Goal: Task Accomplishment & Management: Use online tool/utility

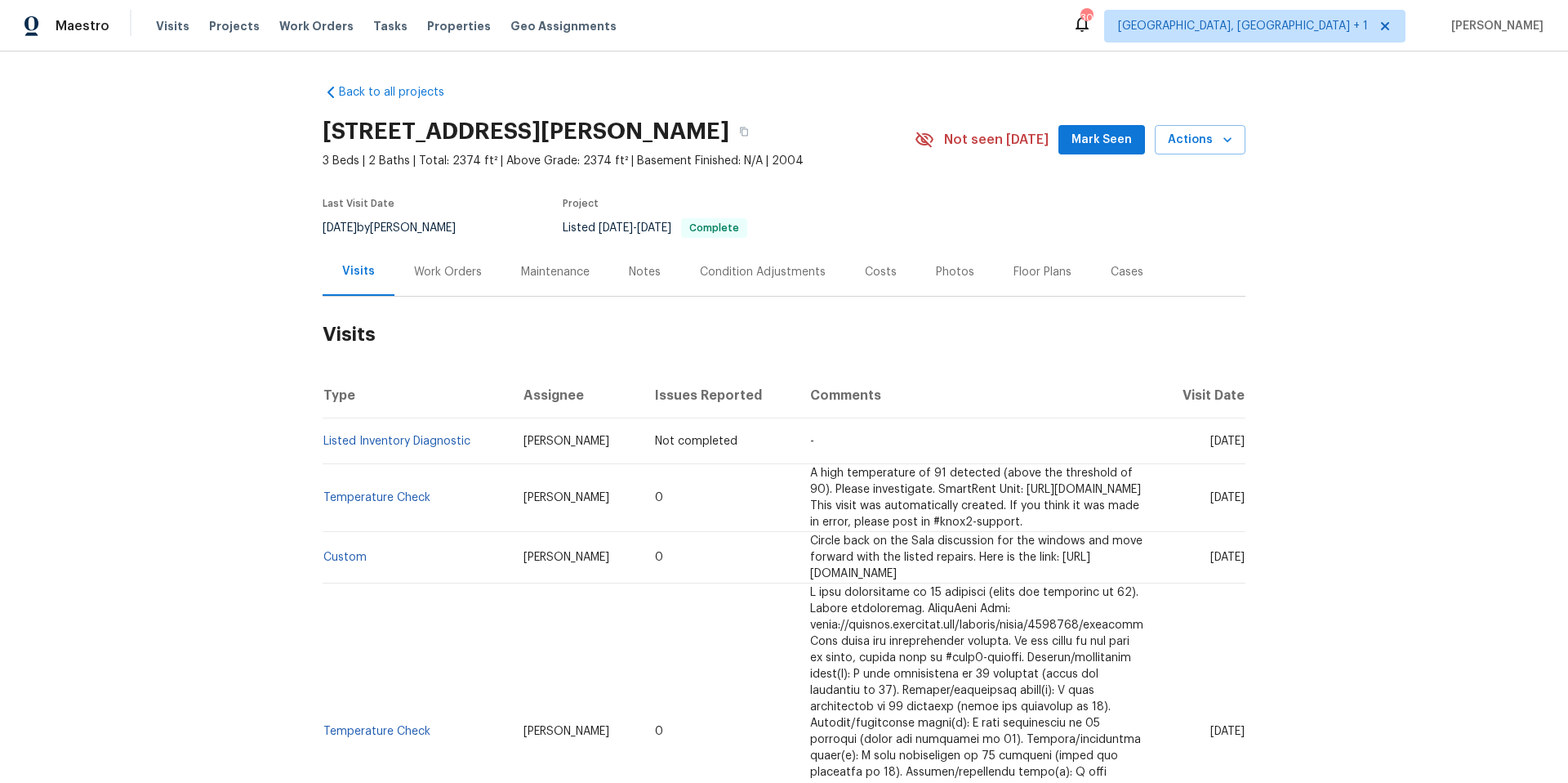
click at [444, 273] on div "Work Orders" at bounding box center [448, 272] width 67 height 16
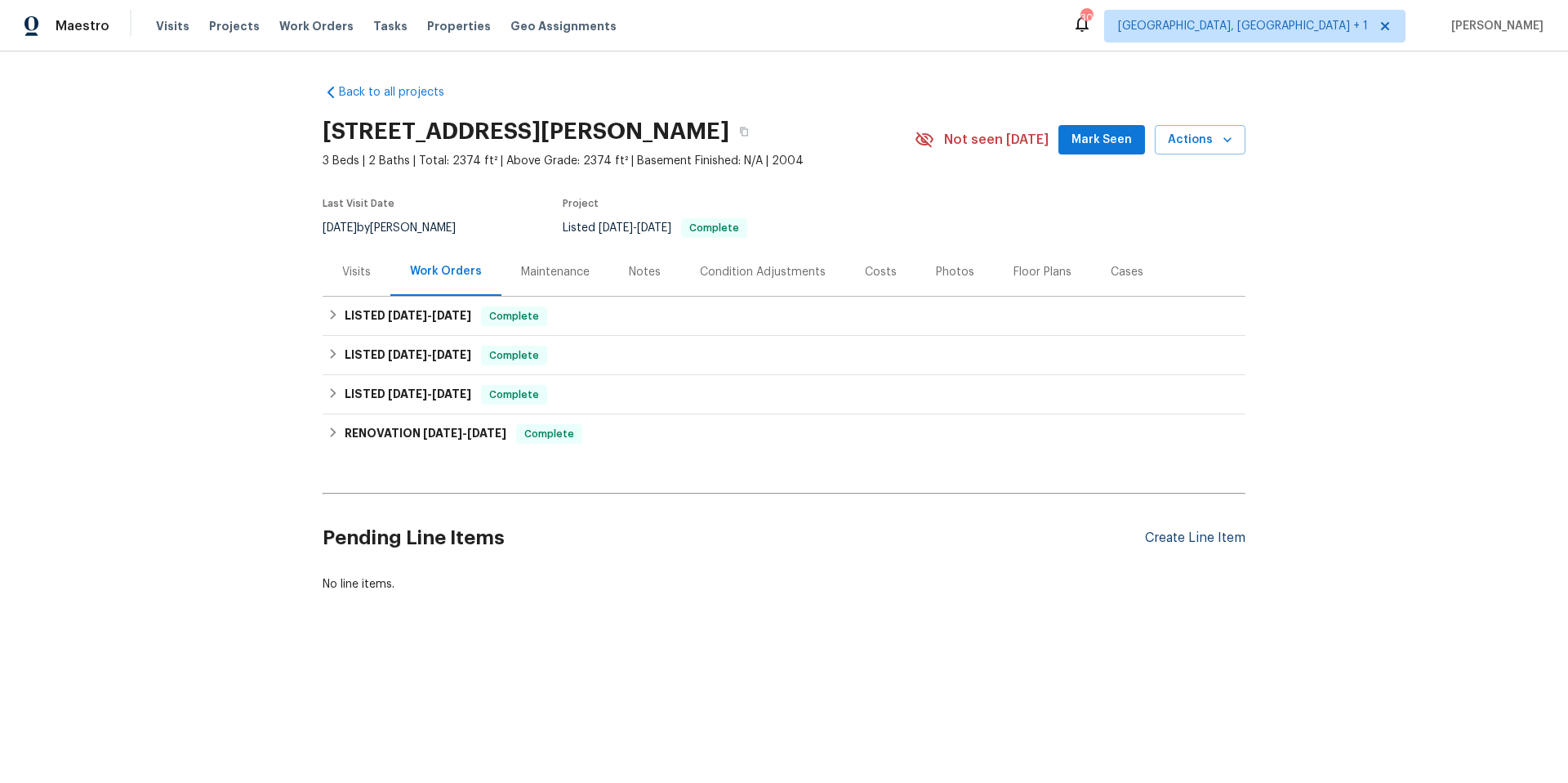
click at [1175, 544] on div "Create Line Item" at bounding box center [1195, 538] width 100 height 15
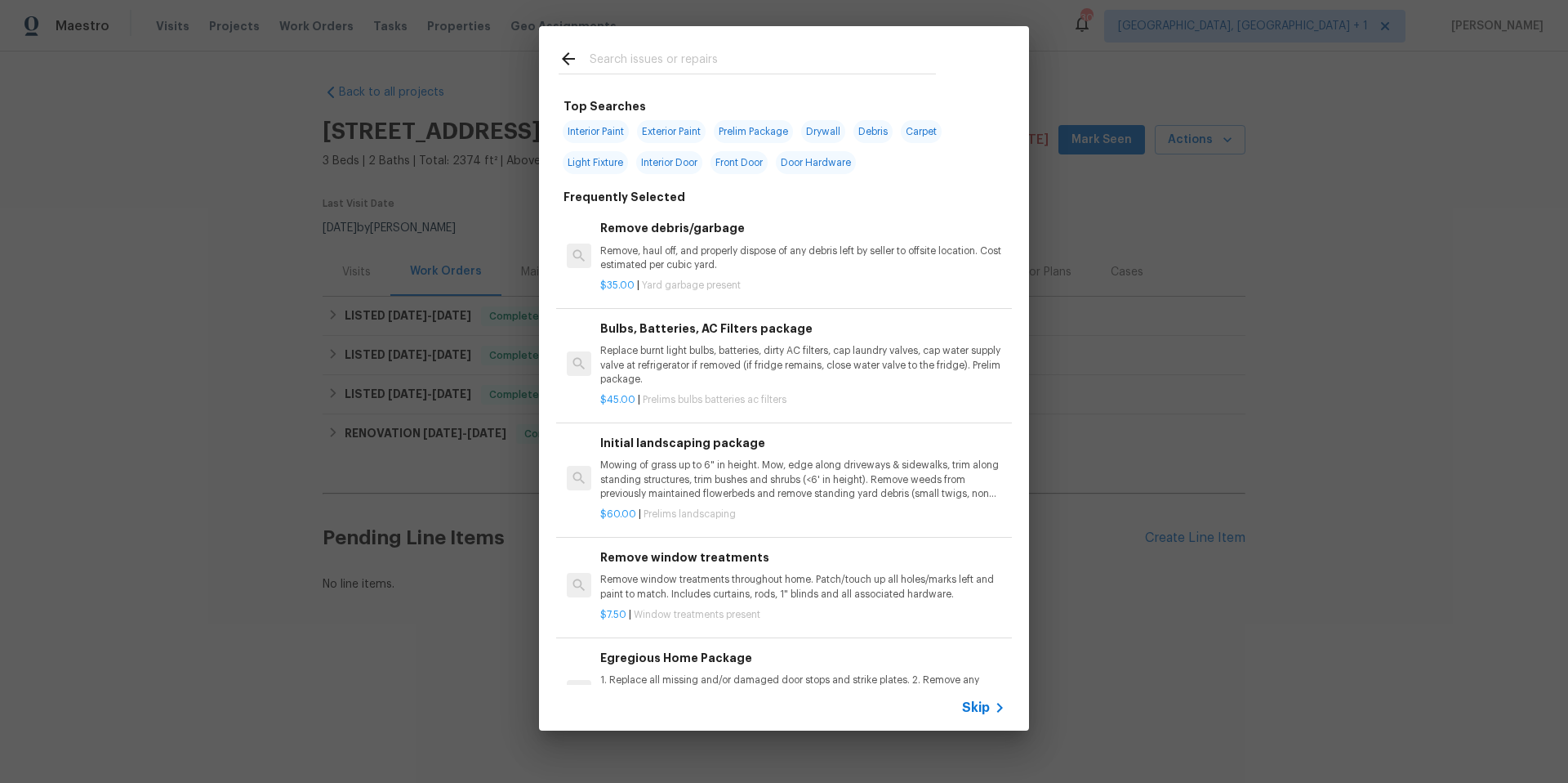
click at [630, 66] on input "text" at bounding box center [762, 61] width 347 height 24
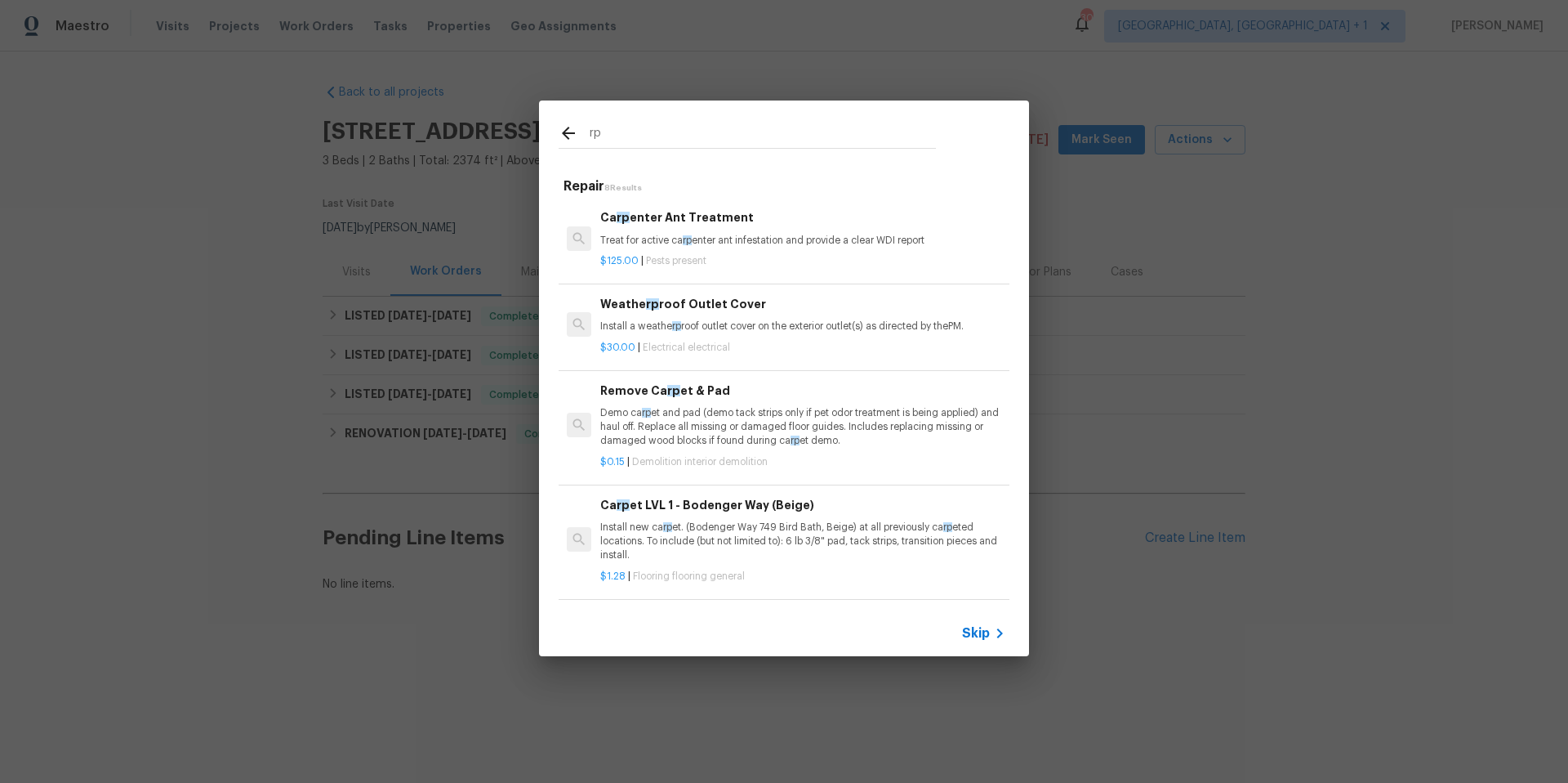
type input "r"
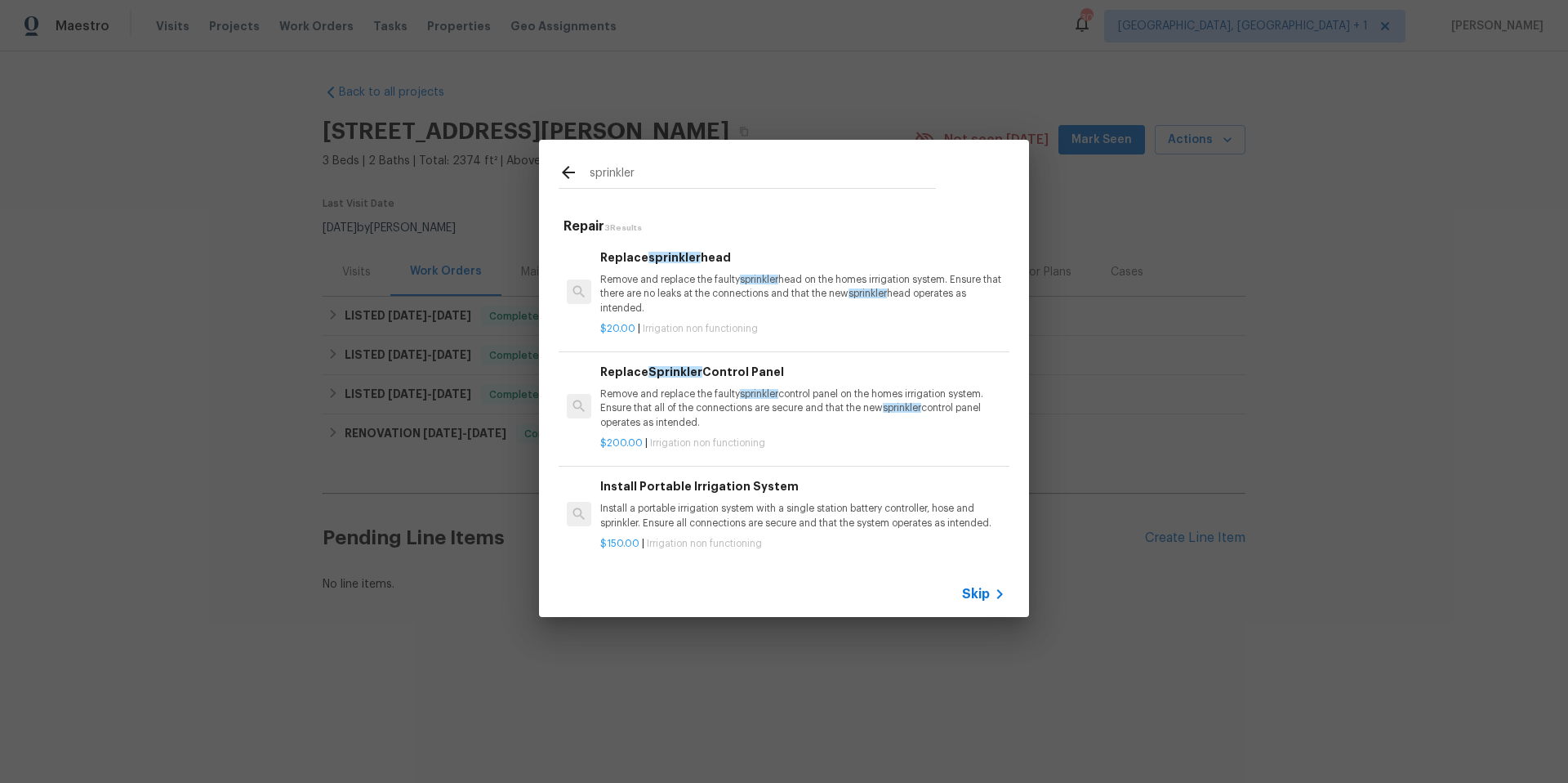
scroll to position [3, 0]
type input "sprinkler"
click at [979, 601] on span "Skip" at bounding box center [975, 593] width 28 height 16
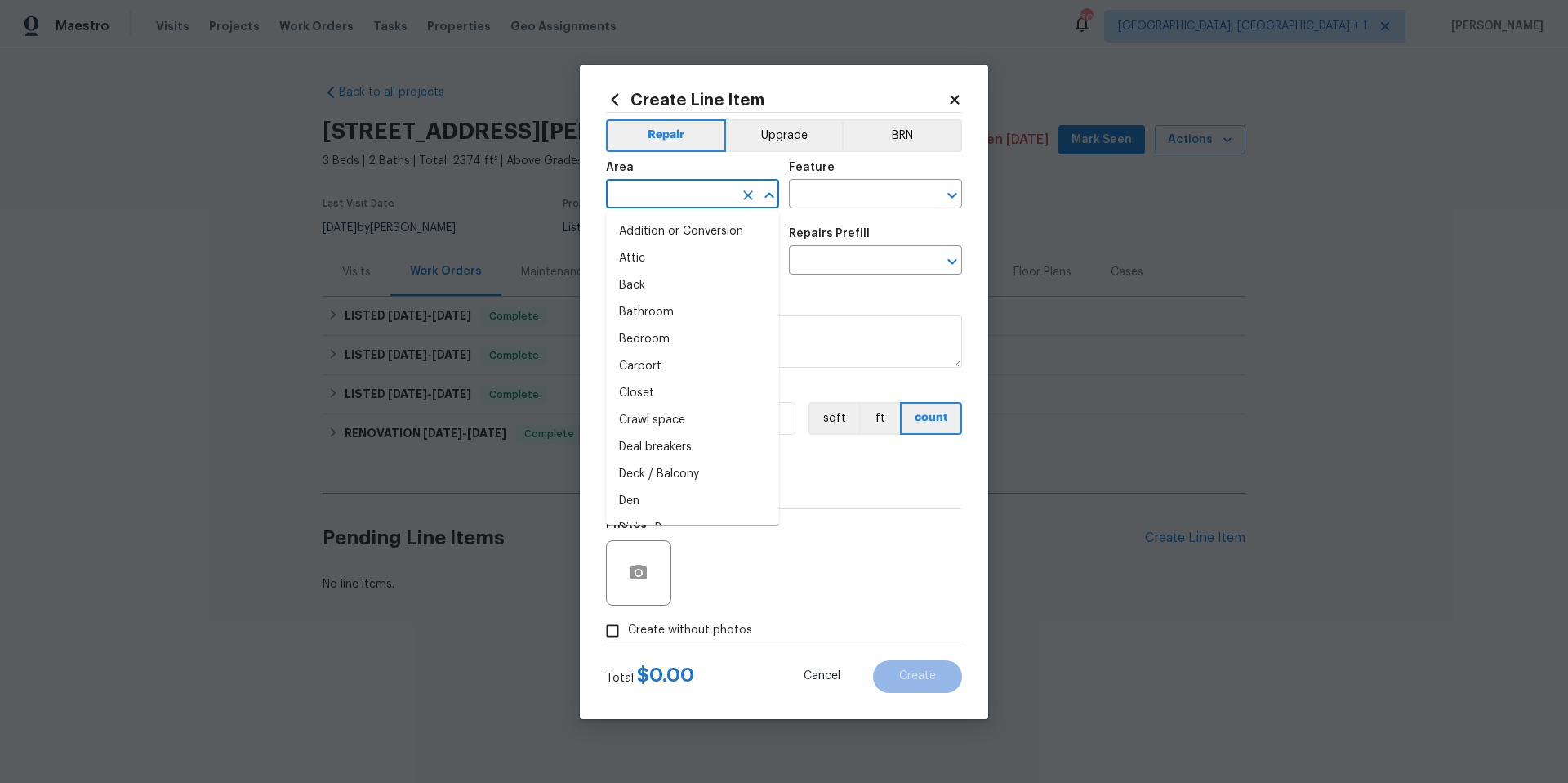
click at [698, 199] on input "text" at bounding box center [669, 196] width 127 height 25
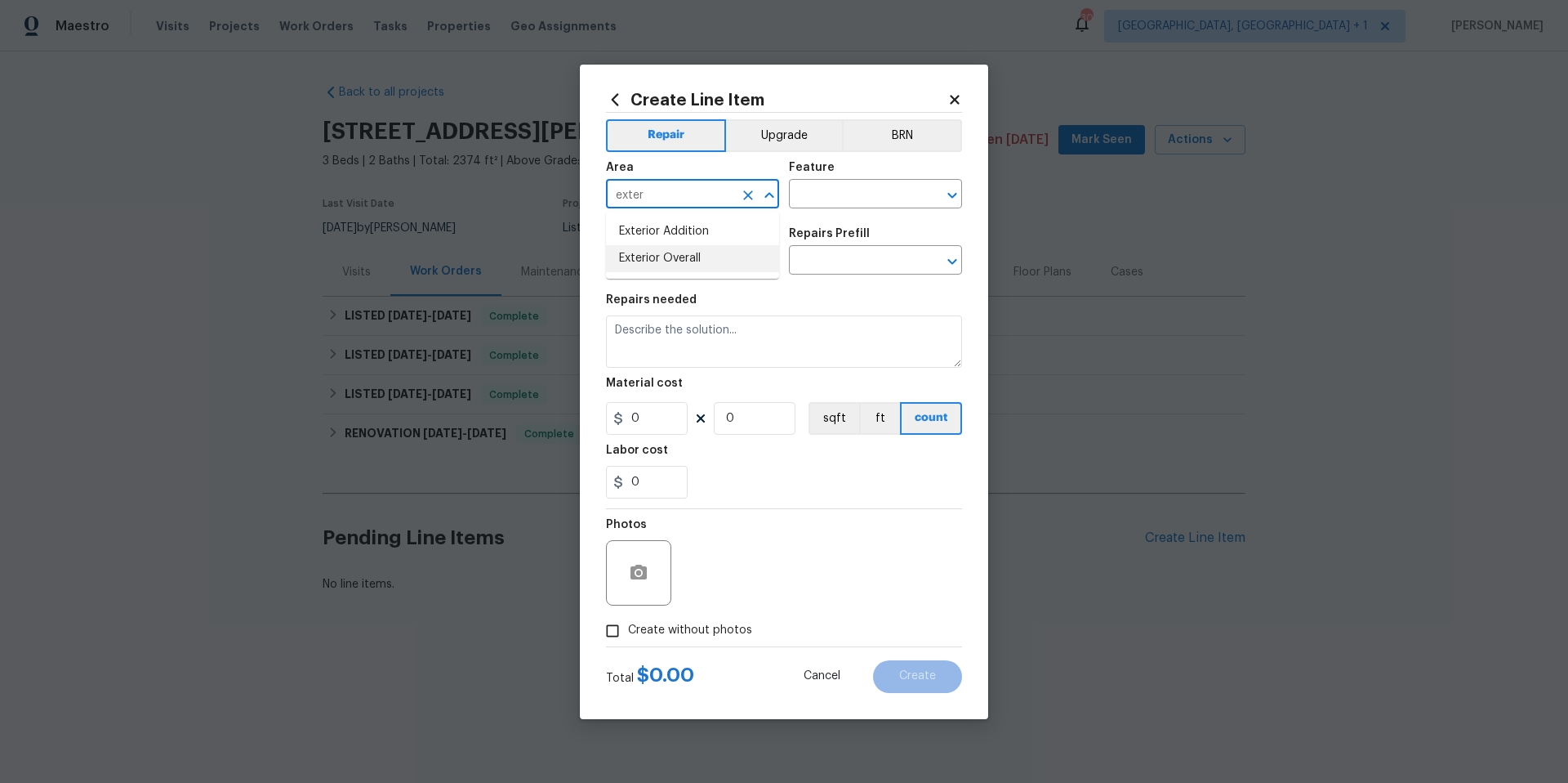
click at [716, 262] on li "Exterior Overall" at bounding box center [692, 258] width 173 height 27
type input "Exterior Overall"
click at [800, 200] on input "text" at bounding box center [852, 196] width 127 height 25
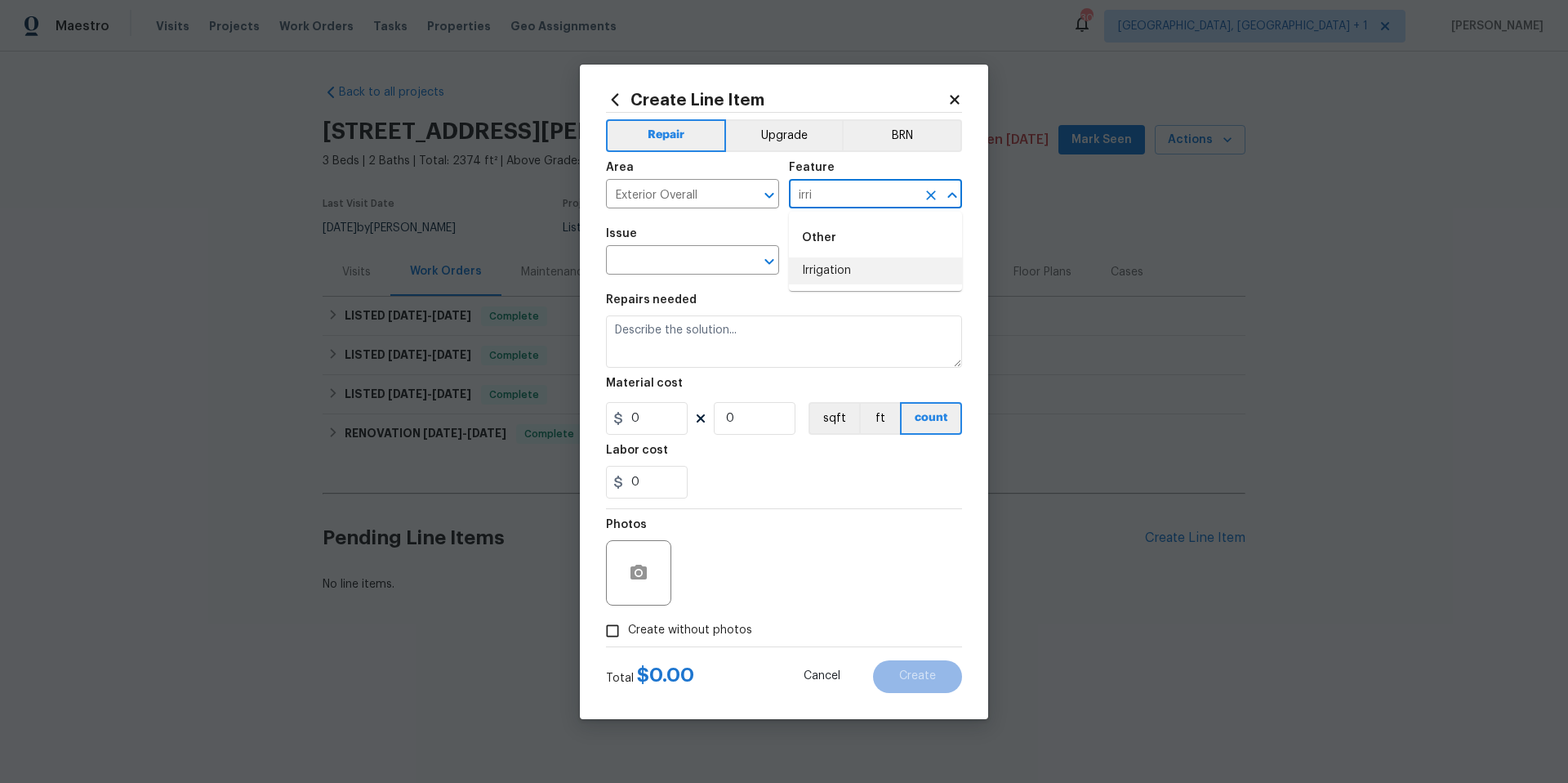
click at [824, 279] on li "Irrigation" at bounding box center [875, 271] width 173 height 27
type input "Irrigation"
click at [726, 264] on input "text" at bounding box center [669, 262] width 127 height 25
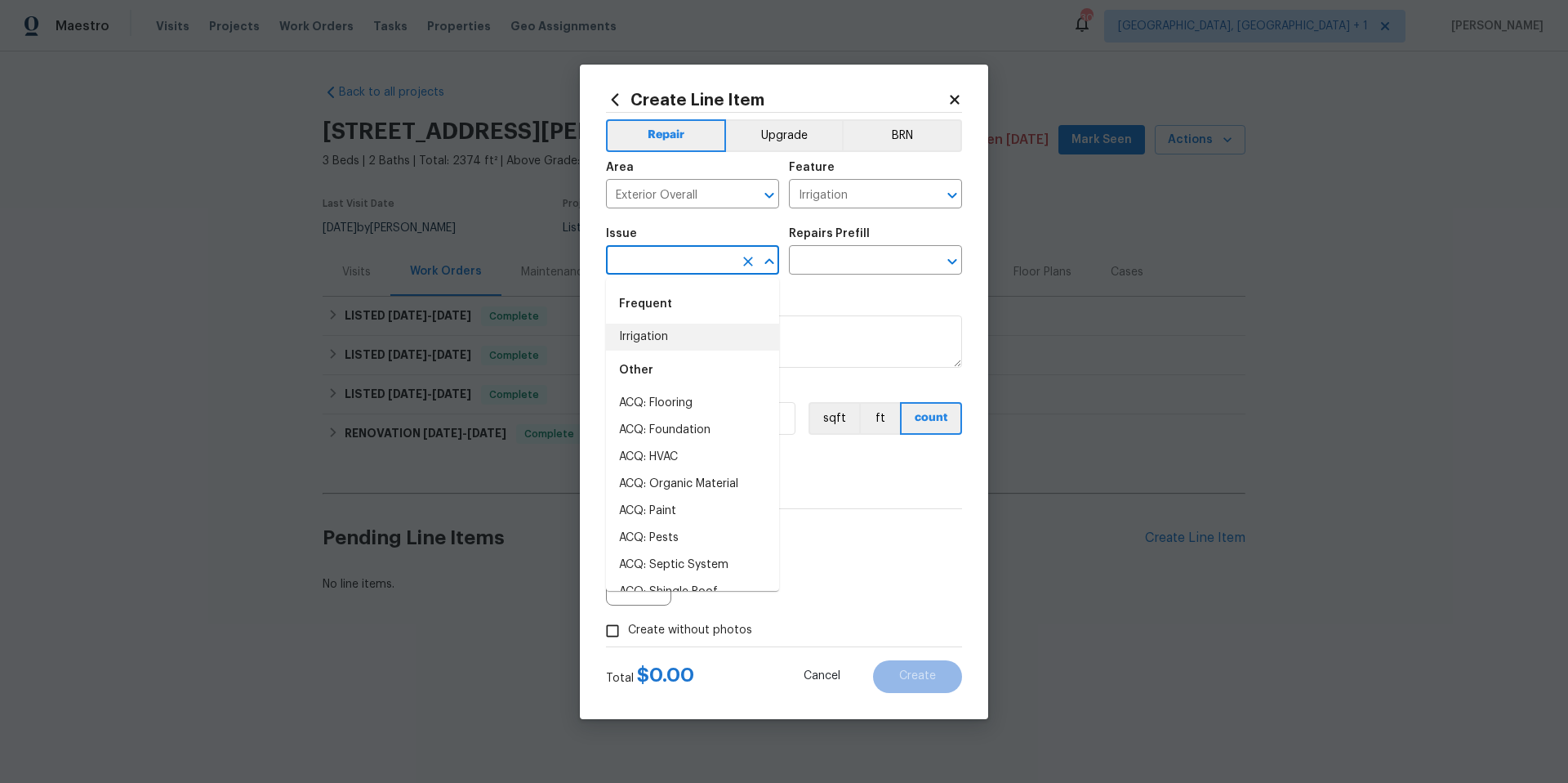
click at [657, 331] on li "Irrigation" at bounding box center [692, 337] width 173 height 27
type input "Irrigation"
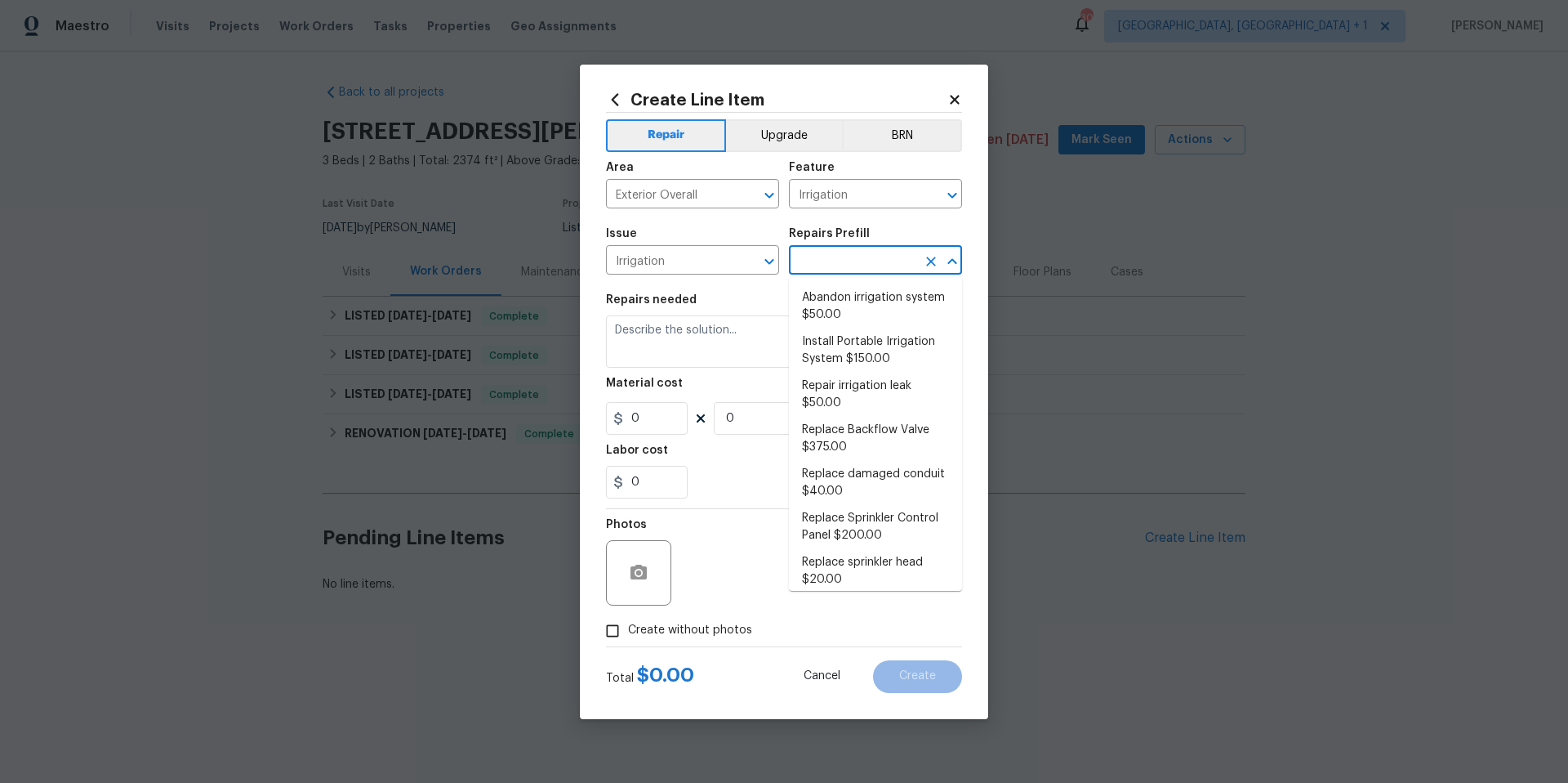
click at [832, 263] on input "text" at bounding box center [852, 262] width 127 height 25
click at [884, 417] on li "Replace Backflow Valve $375.00" at bounding box center [875, 439] width 173 height 44
type input "Replace Backflow Valve $375.00"
type textarea "Remove and replace the backflow valve on the homes irrigation system. Ensure th…"
type input "1"
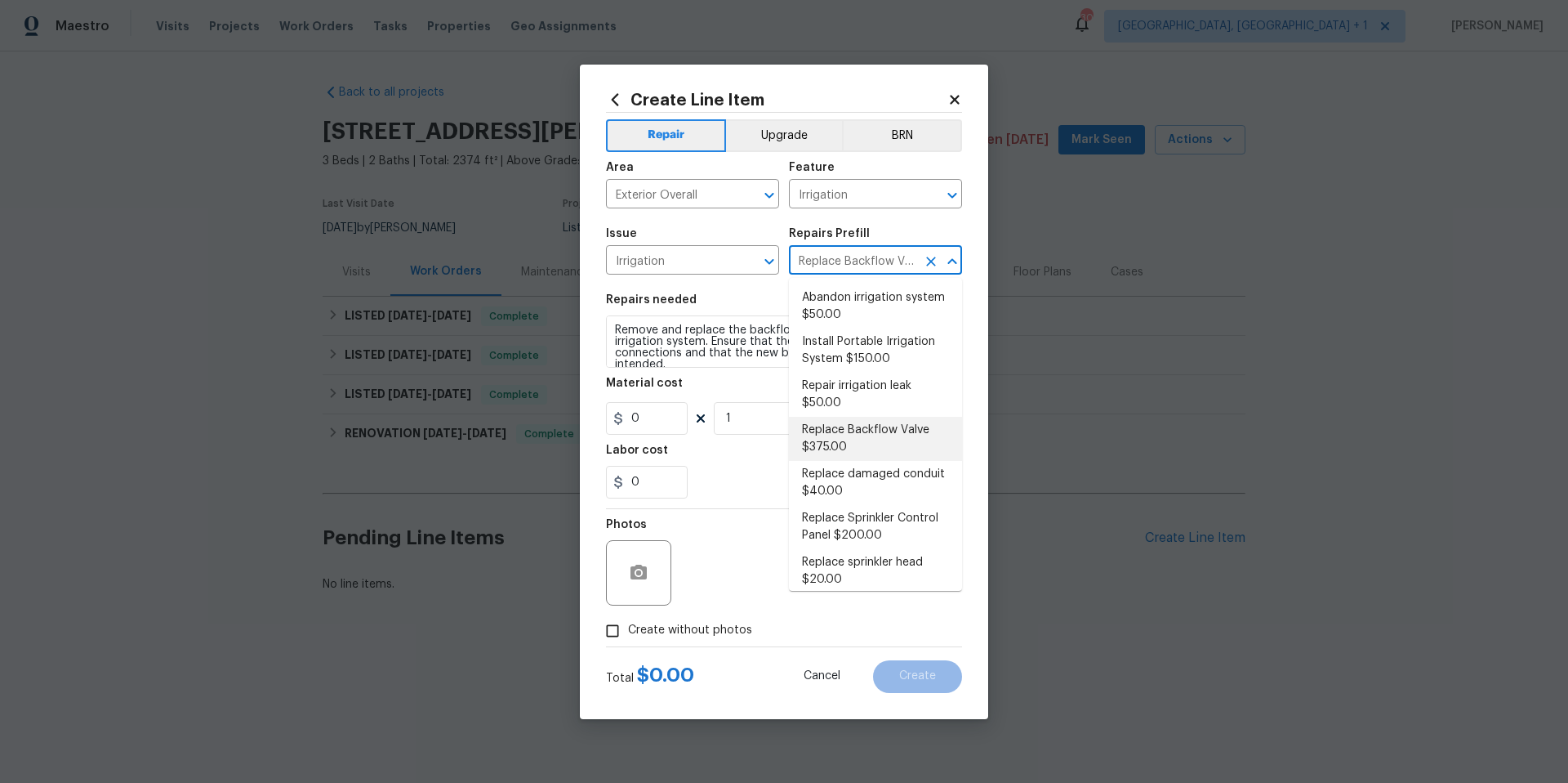
type input "375"
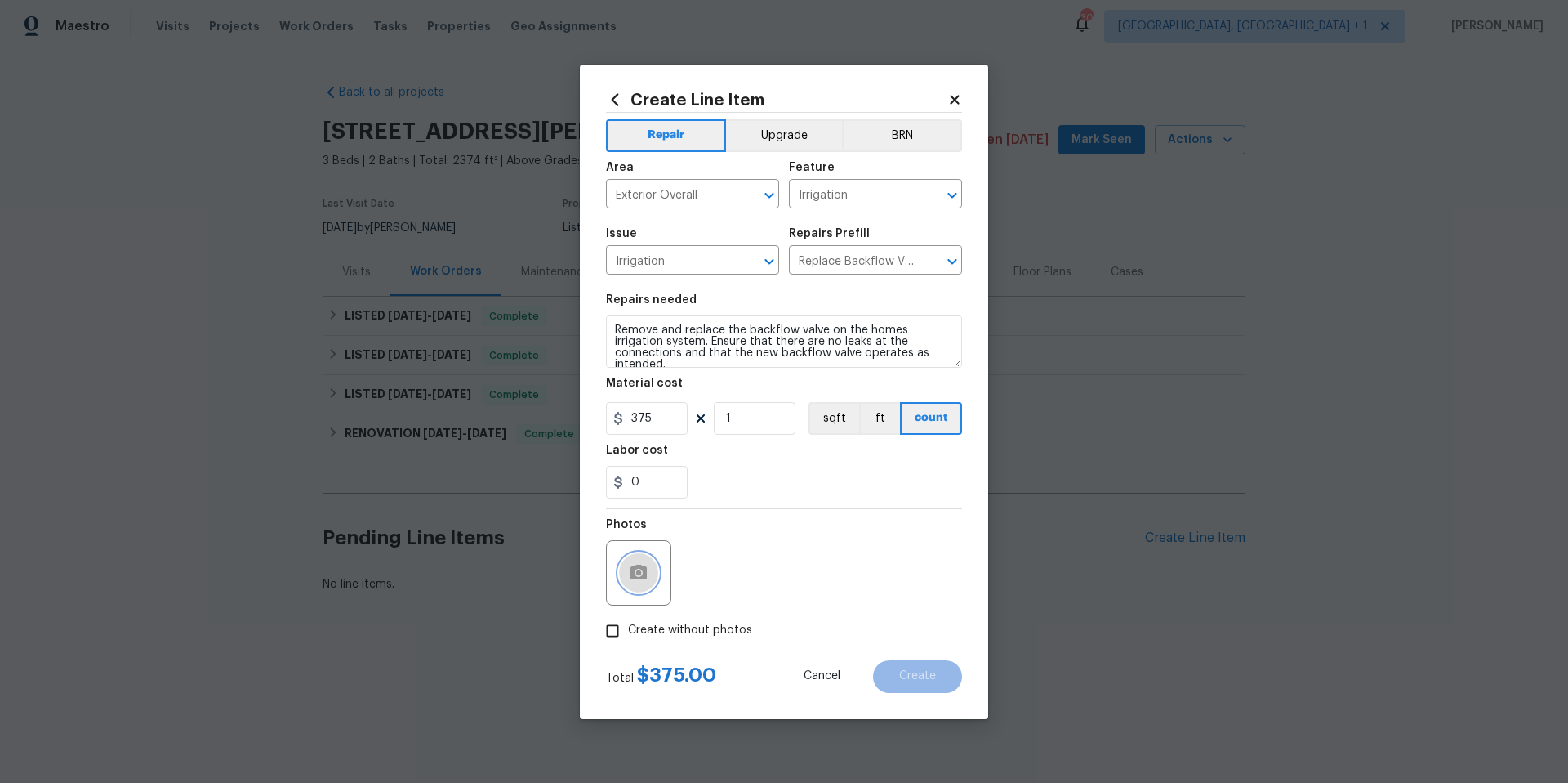
click at [634, 587] on button "button" at bounding box center [638, 572] width 39 height 39
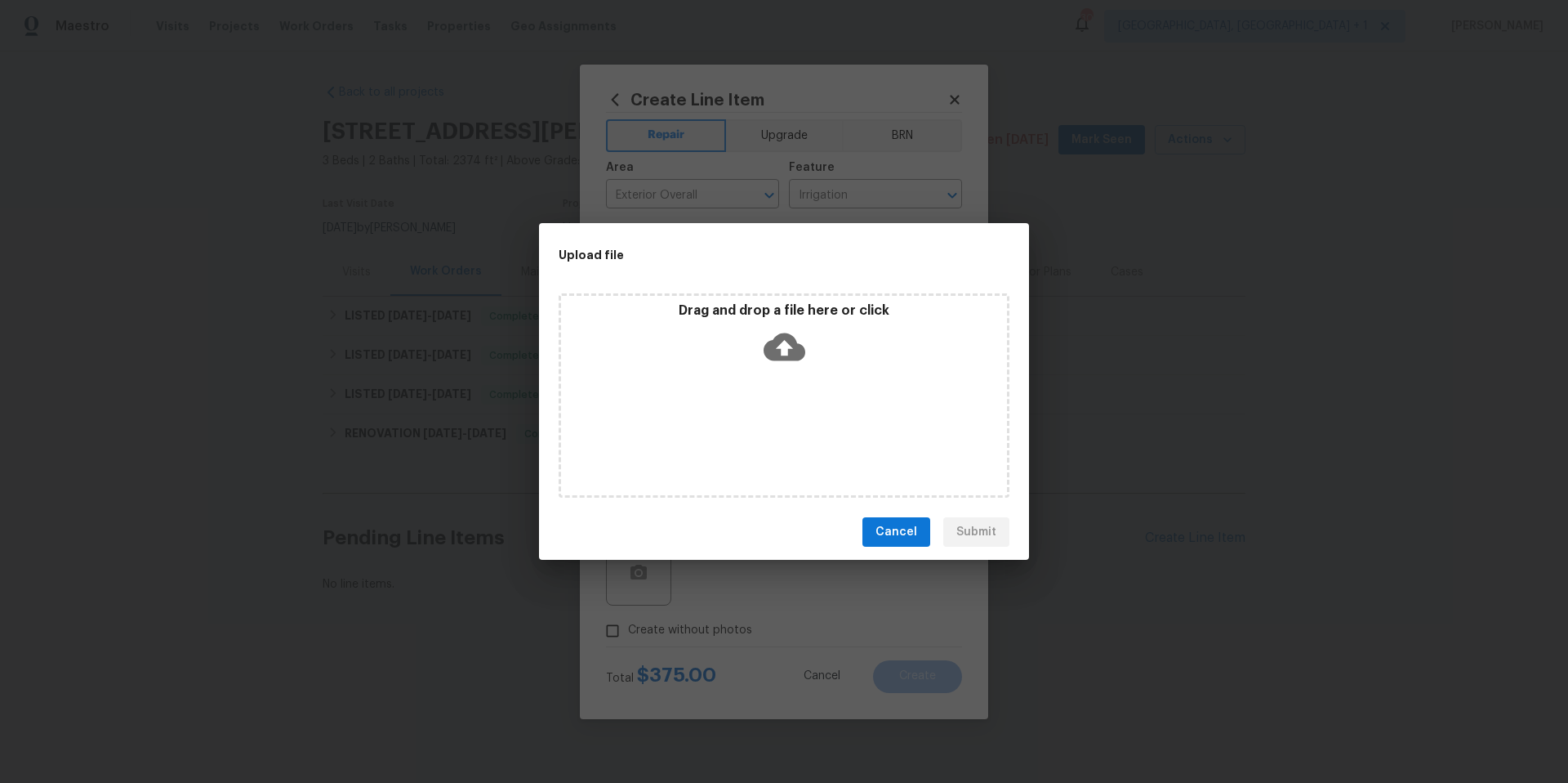
click at [784, 361] on icon at bounding box center [784, 346] width 41 height 41
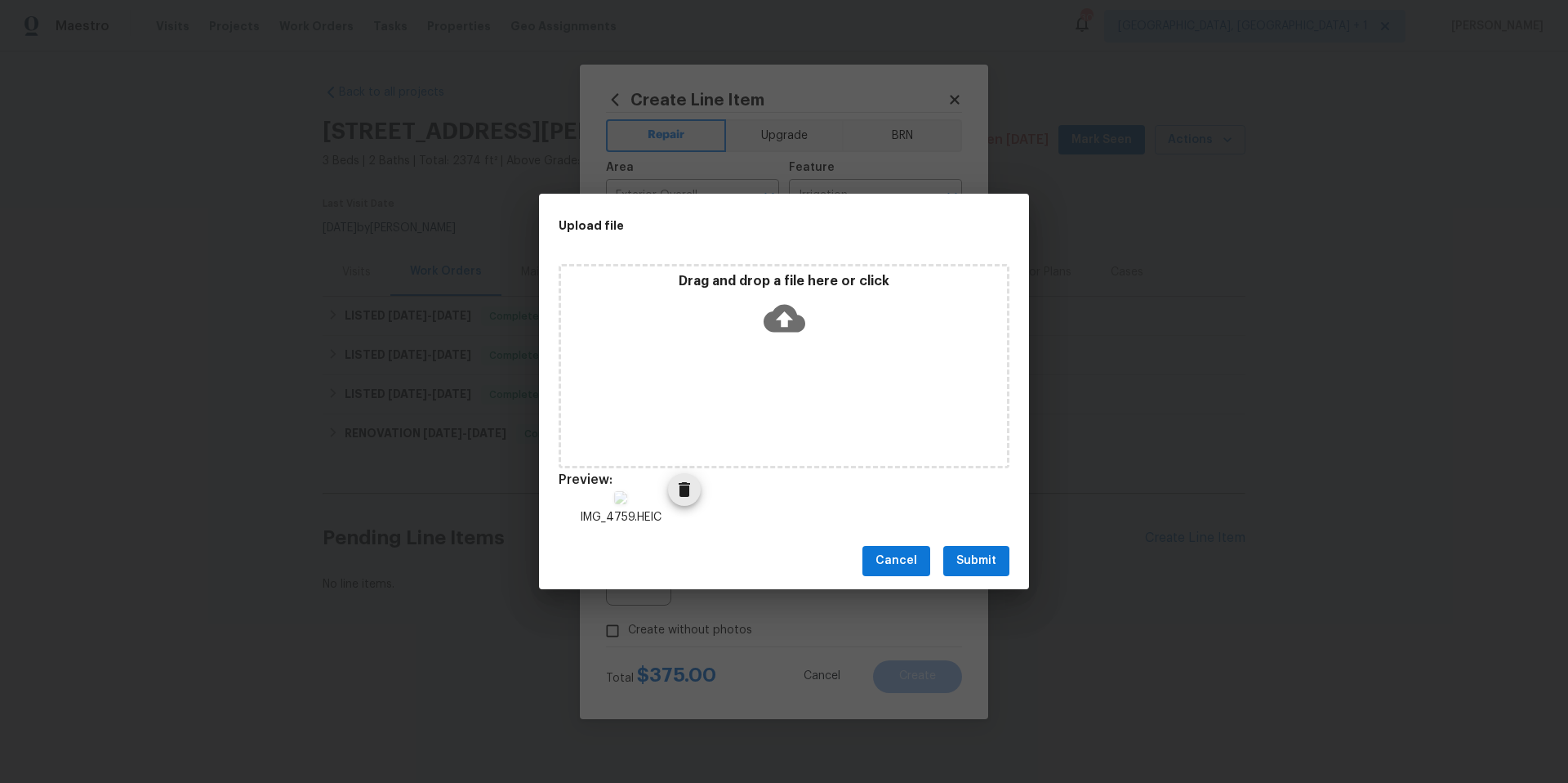
click at [689, 493] on icon "Delete" at bounding box center [684, 489] width 19 height 19
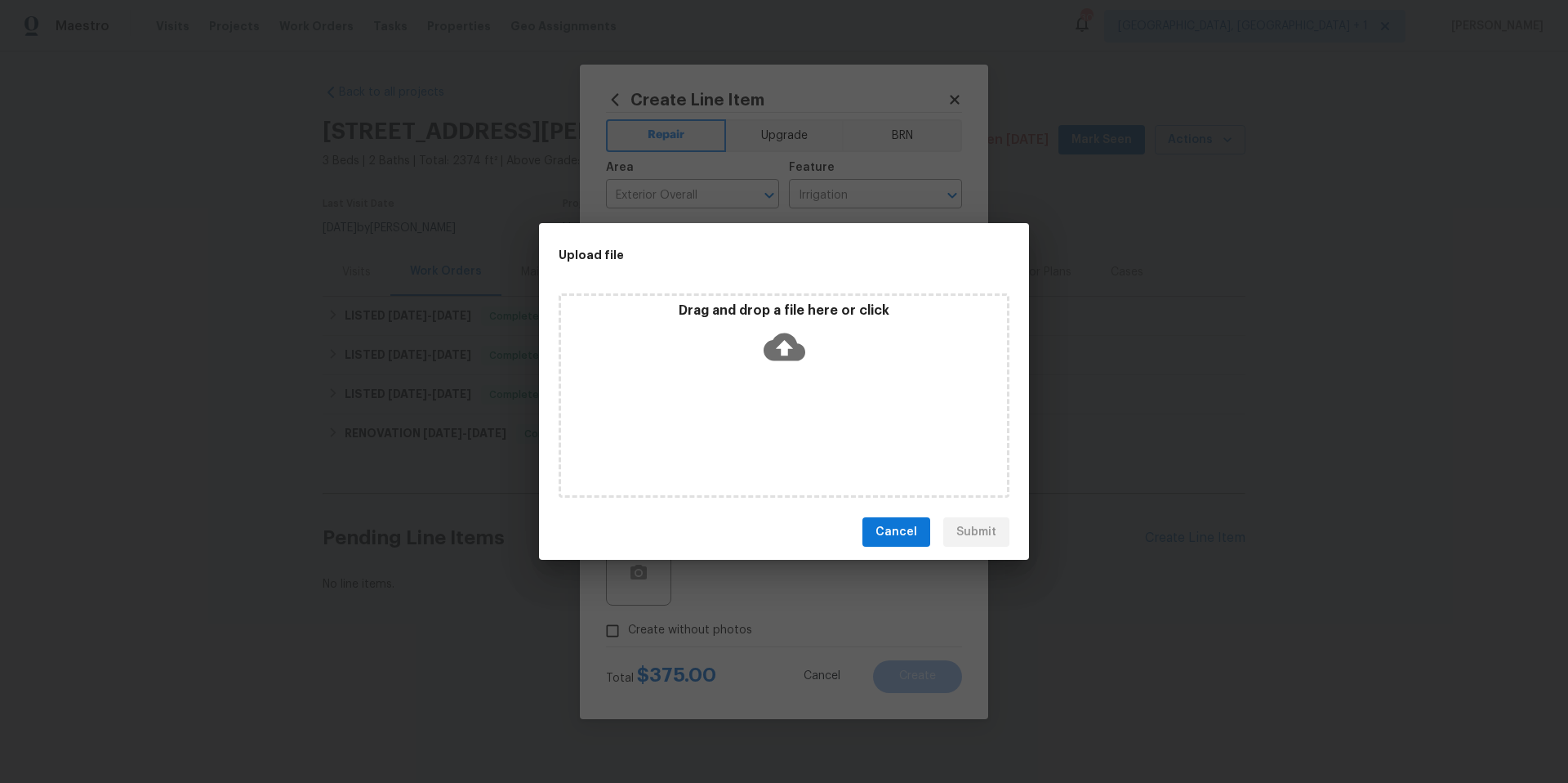
click at [772, 356] on icon at bounding box center [784, 347] width 41 height 28
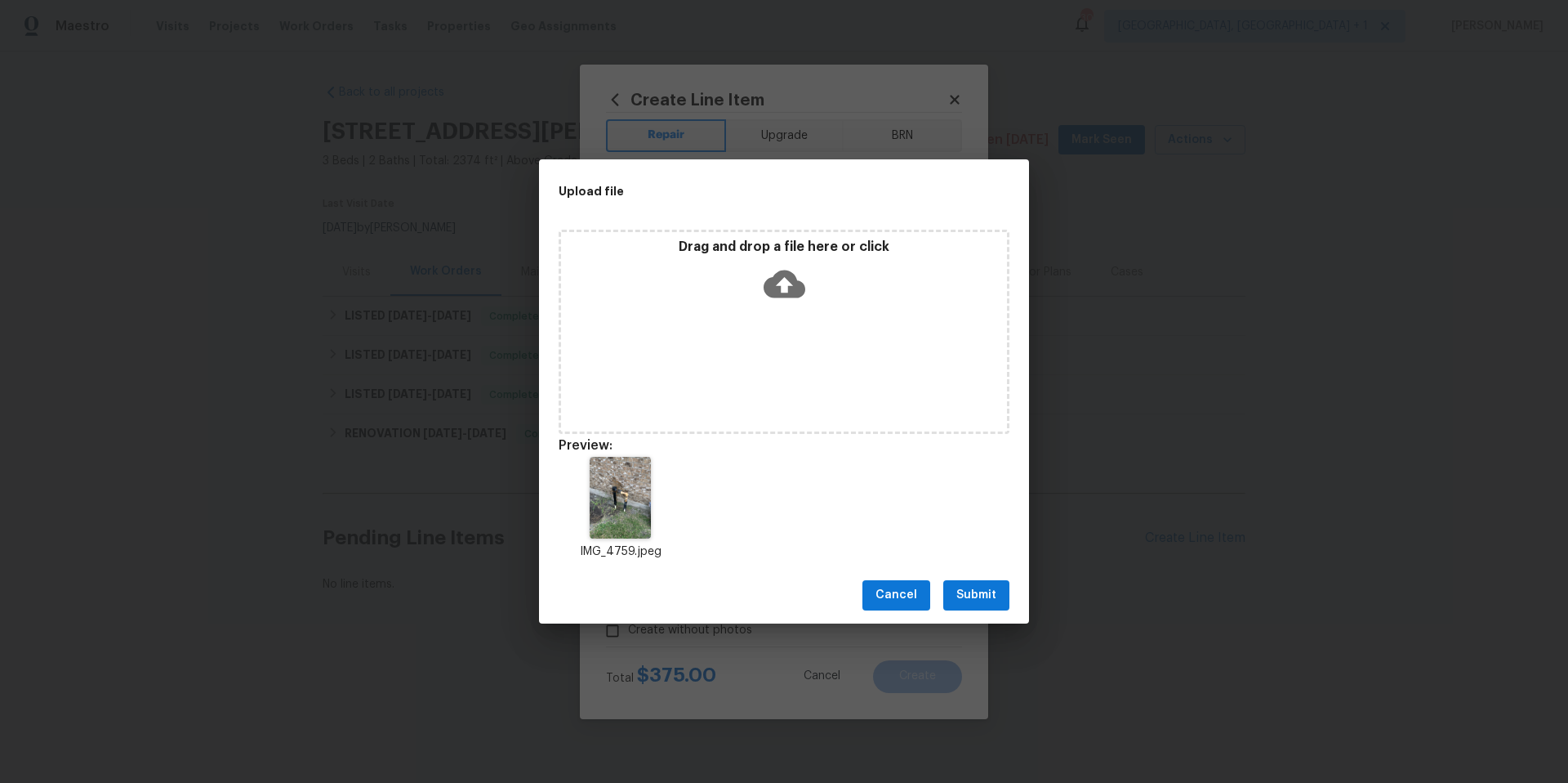
click at [969, 587] on span "Submit" at bounding box center [976, 594] width 40 height 20
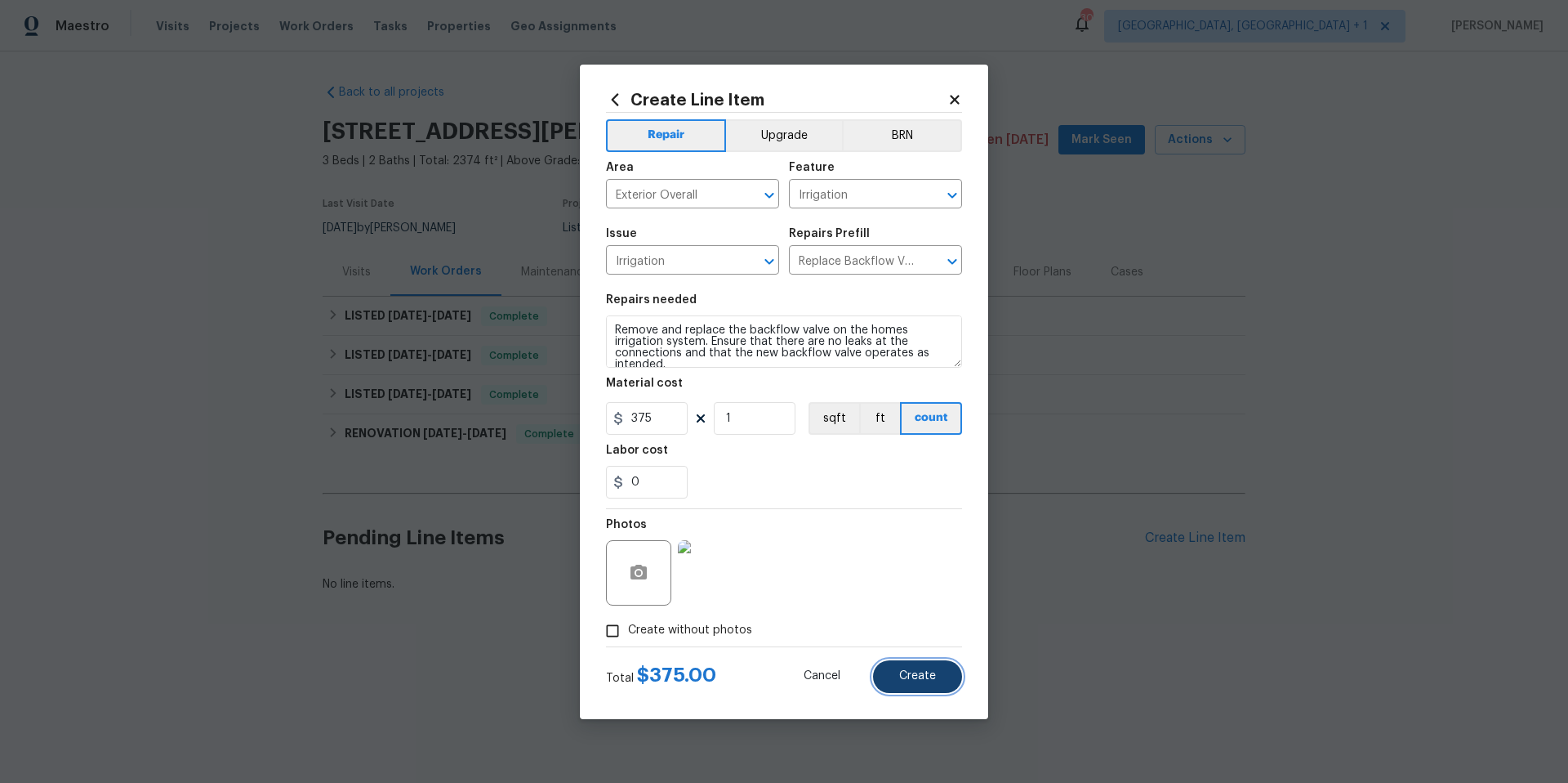
click at [890, 635] on button "Create" at bounding box center [917, 676] width 89 height 33
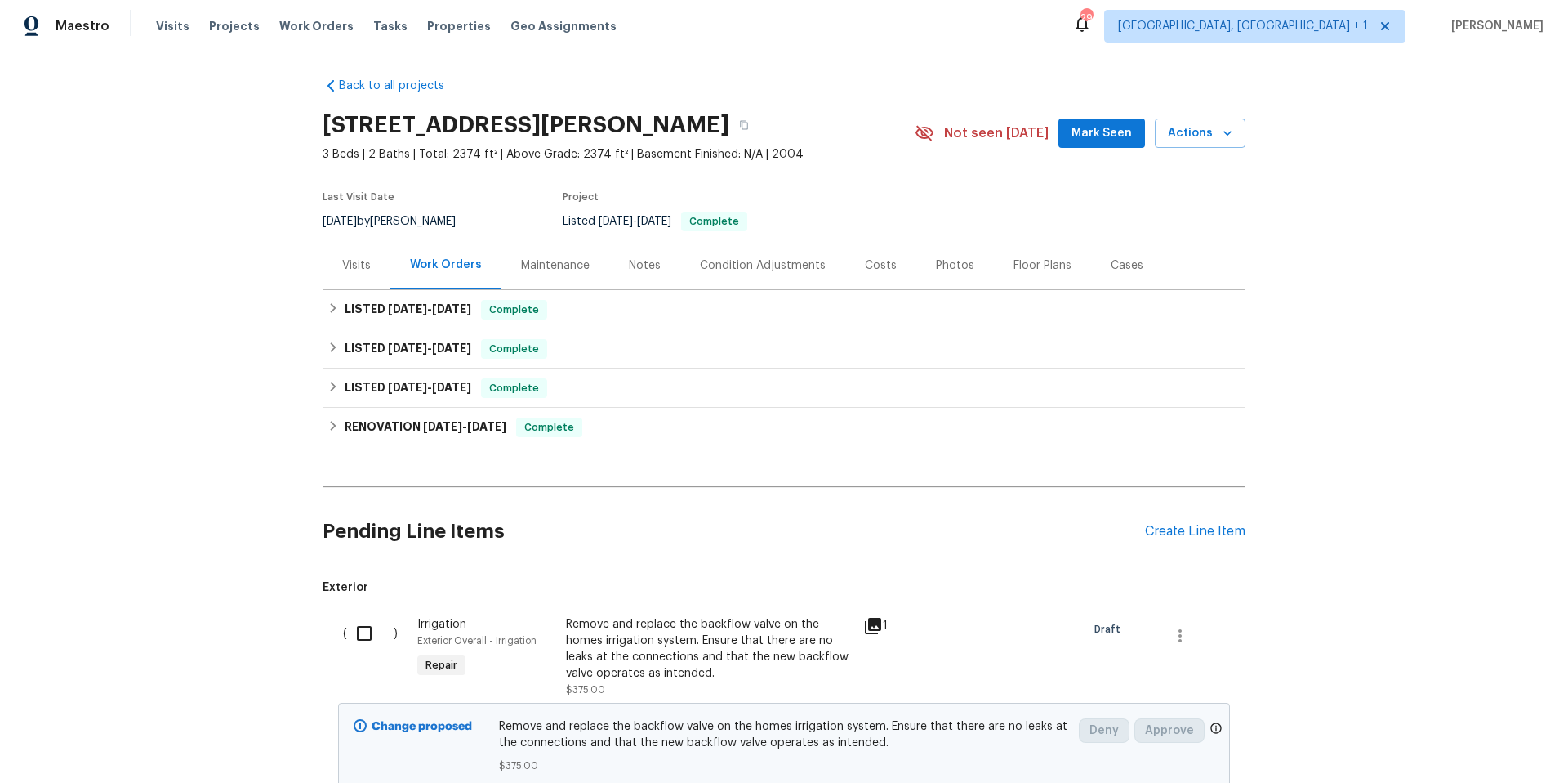
scroll to position [19, 0]
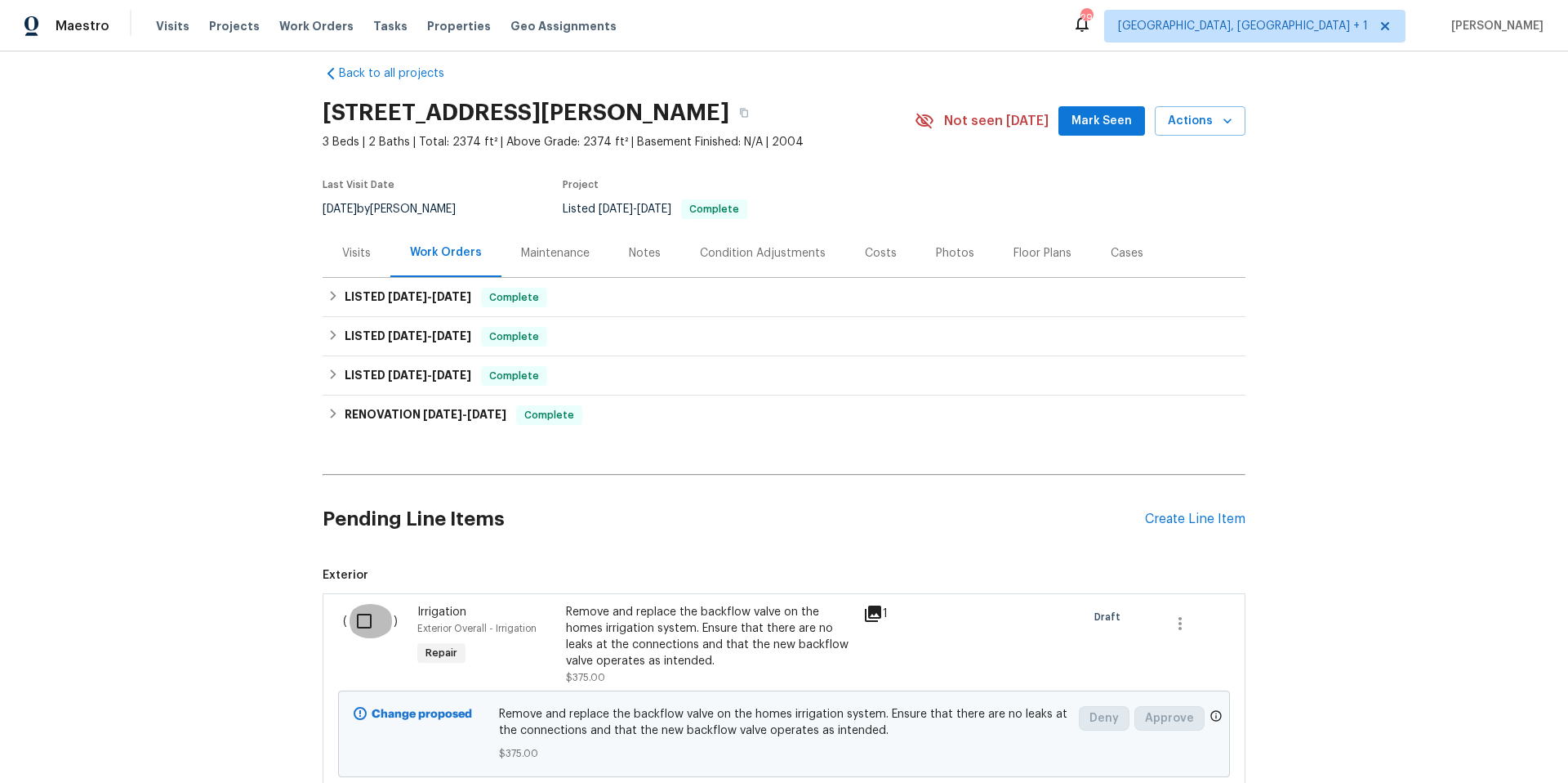
click at [352, 616] on input "checkbox" at bounding box center [371, 621] width 46 height 35
checkbox input "true"
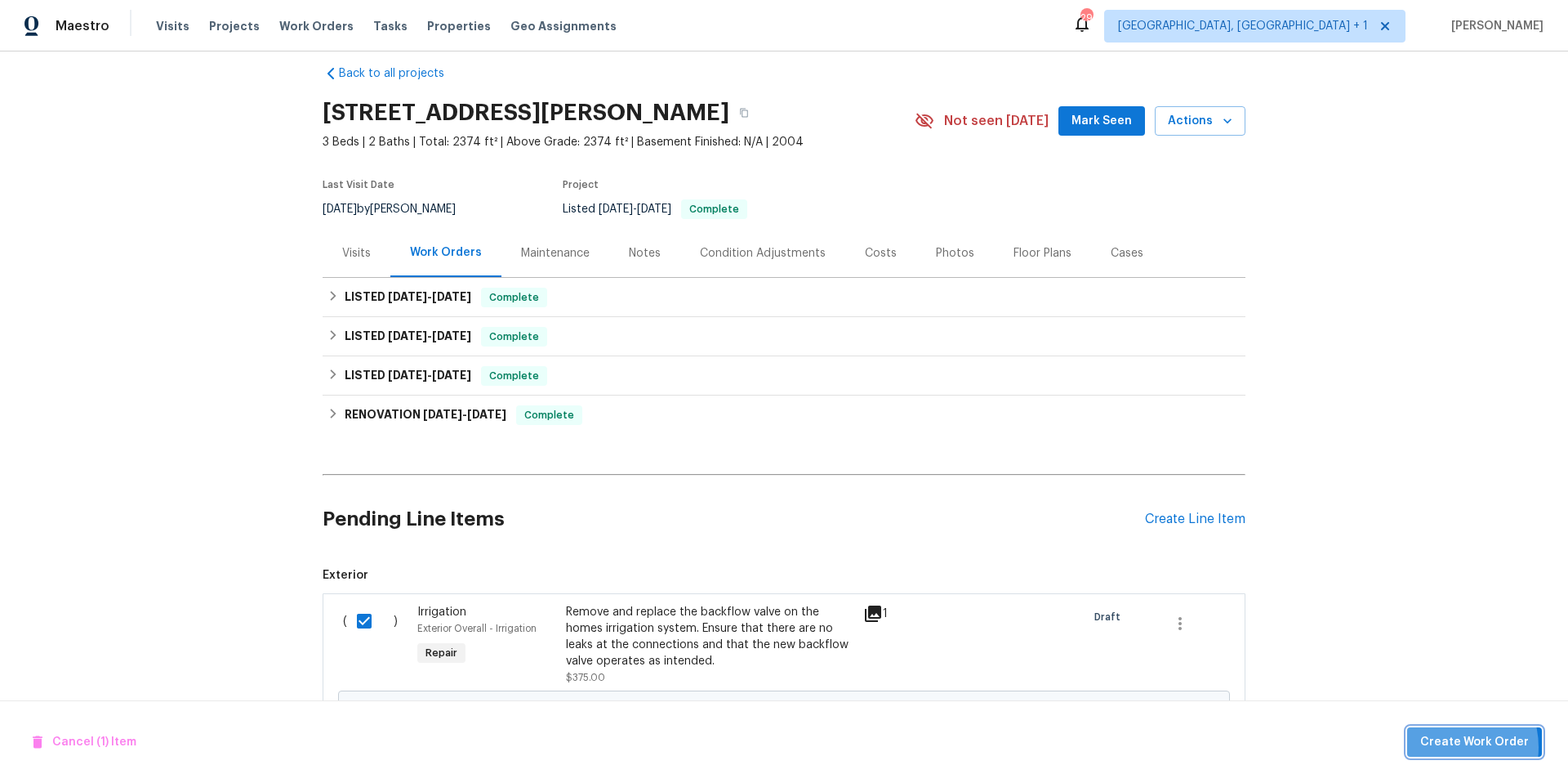
click at [1175, 635] on span "Create Work Order" at bounding box center [1474, 742] width 109 height 20
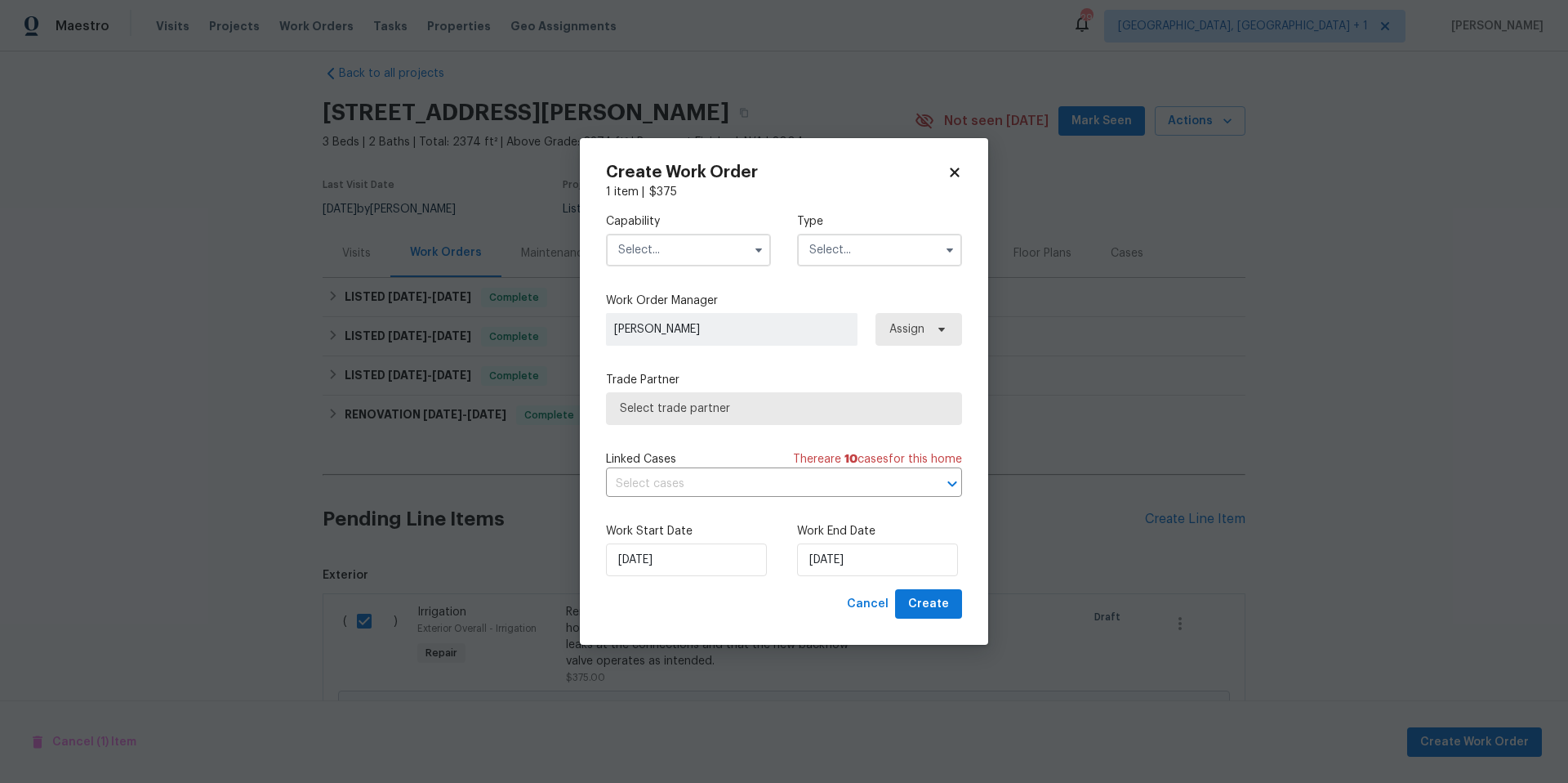
click at [761, 260] on span at bounding box center [758, 249] width 24 height 24
click at [754, 253] on icon "button" at bounding box center [758, 250] width 13 height 13
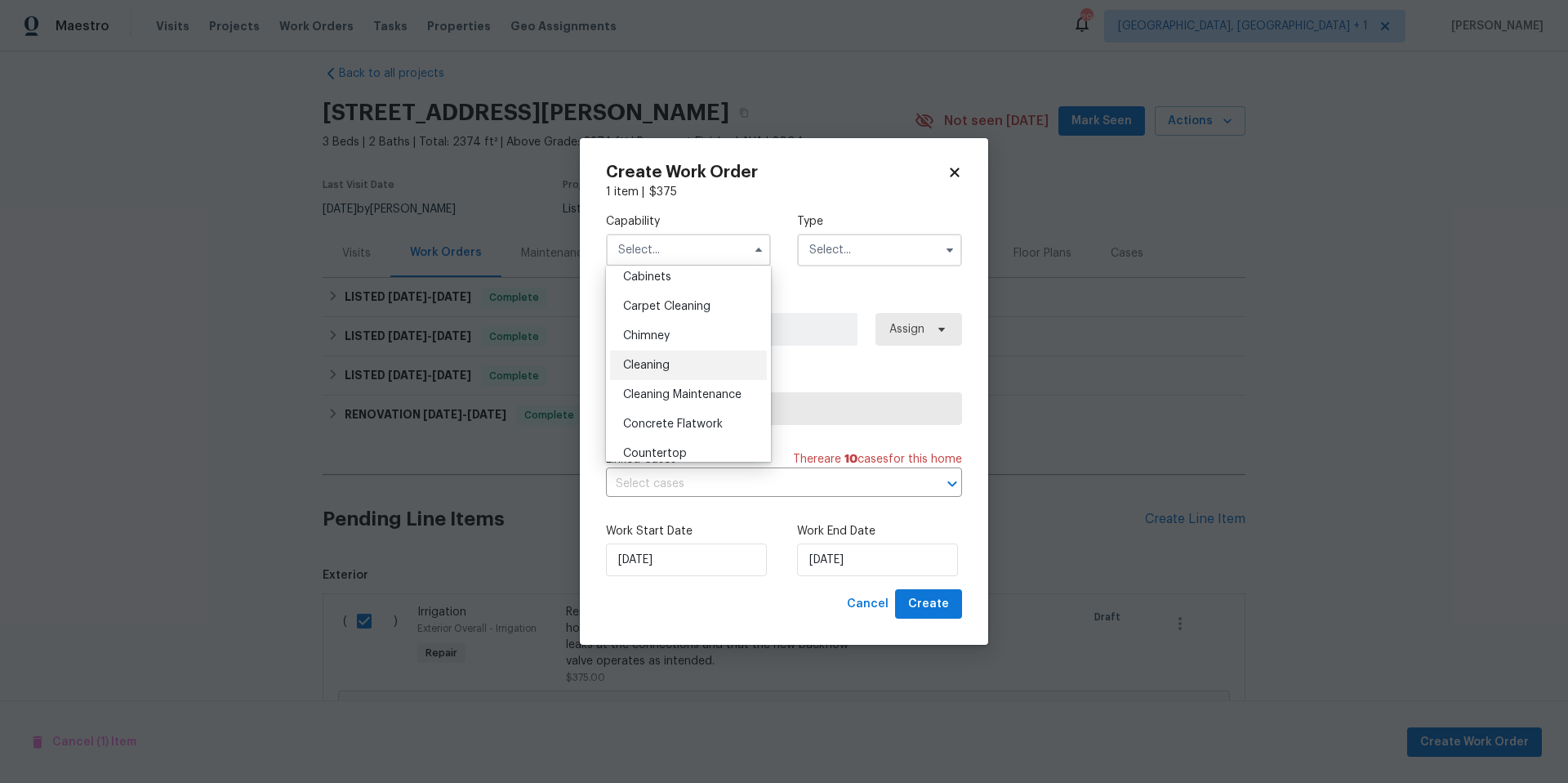
click at [684, 374] on div "Cleaning" at bounding box center [688, 365] width 157 height 30
type input "Cleaning"
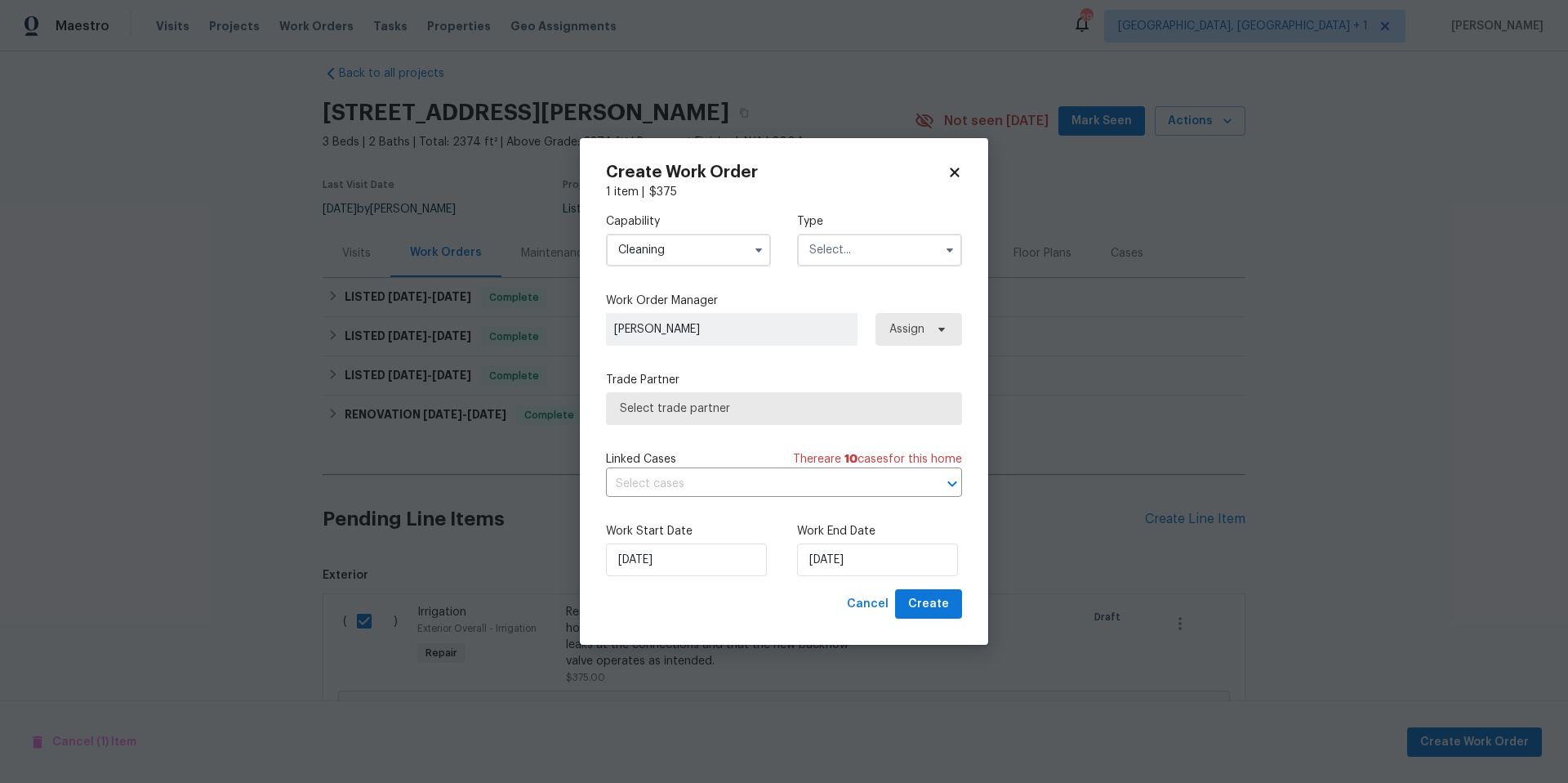
click at [867, 267] on div "Capability Cleaning Type" at bounding box center [784, 240] width 356 height 79
click at [873, 253] on input "text" at bounding box center [879, 250] width 165 height 33
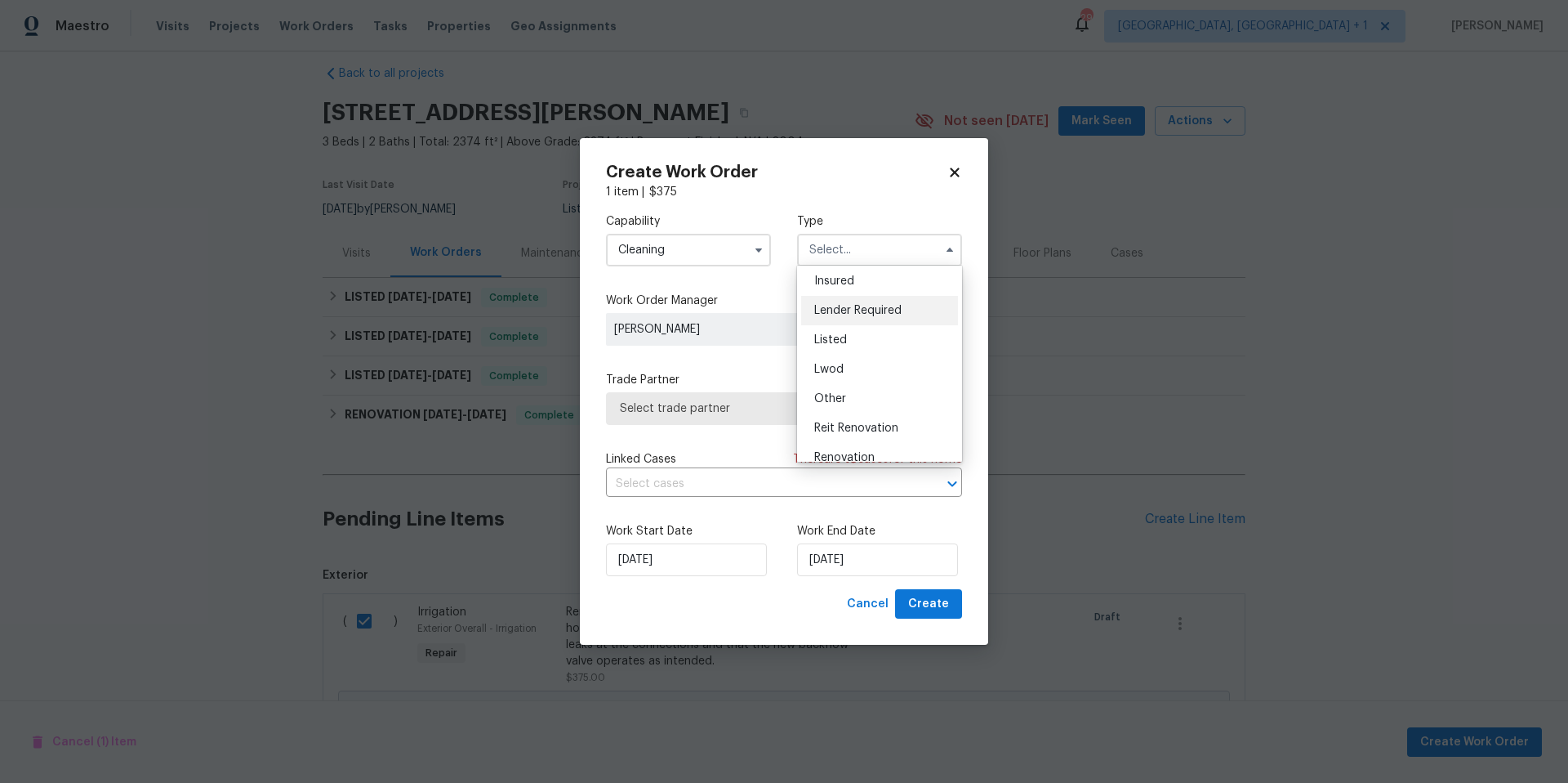
scroll to position [0, 0]
click at [843, 430] on span "Listed" at bounding box center [831, 431] width 33 height 12
type input "Listed"
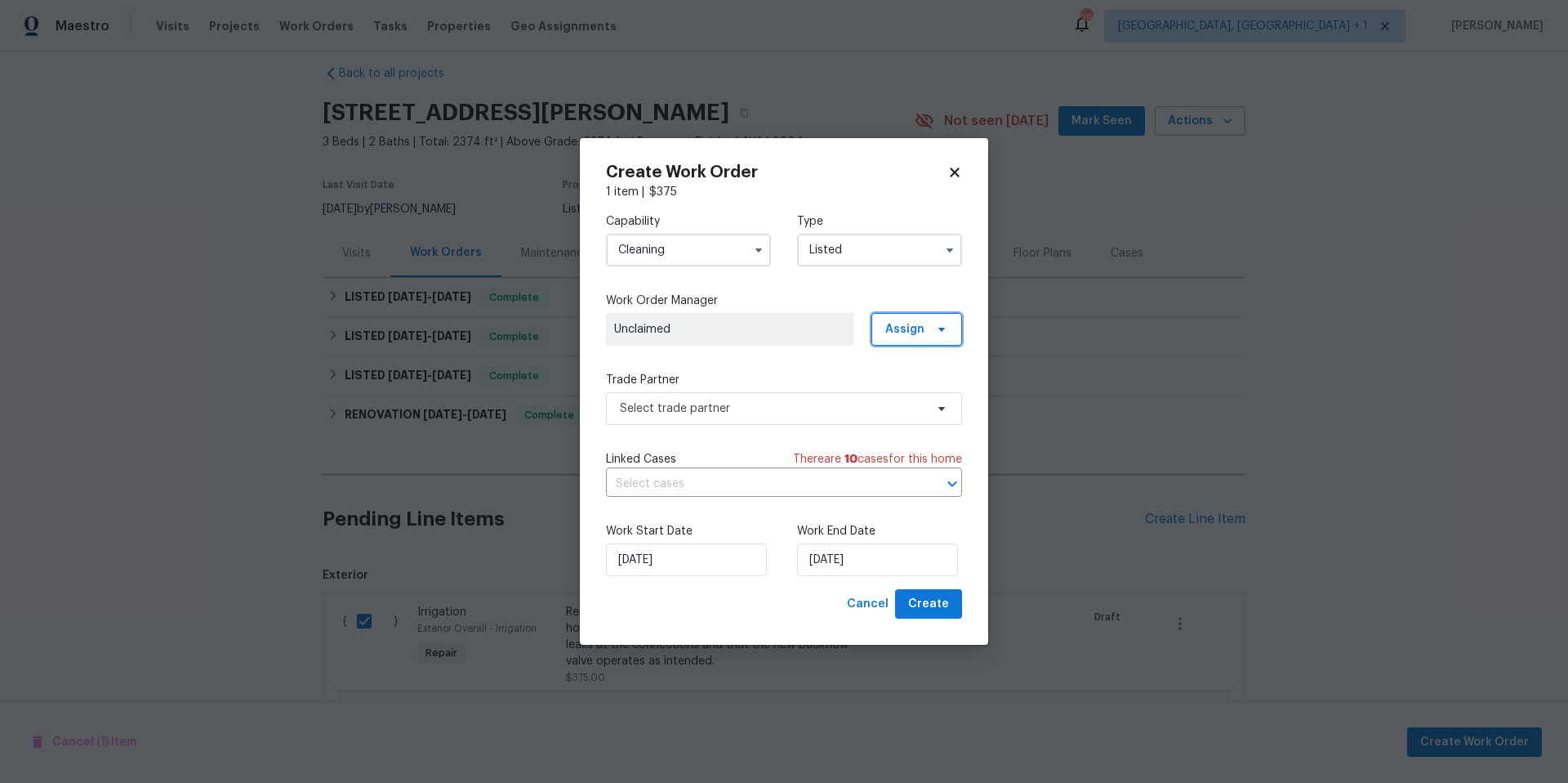
click at [907, 334] on span "Assign" at bounding box center [905, 328] width 39 height 16
click at [909, 369] on div "Assign to HPM" at bounding box center [922, 375] width 77 height 16
click at [733, 412] on span "Select trade partner" at bounding box center [772, 408] width 304 height 16
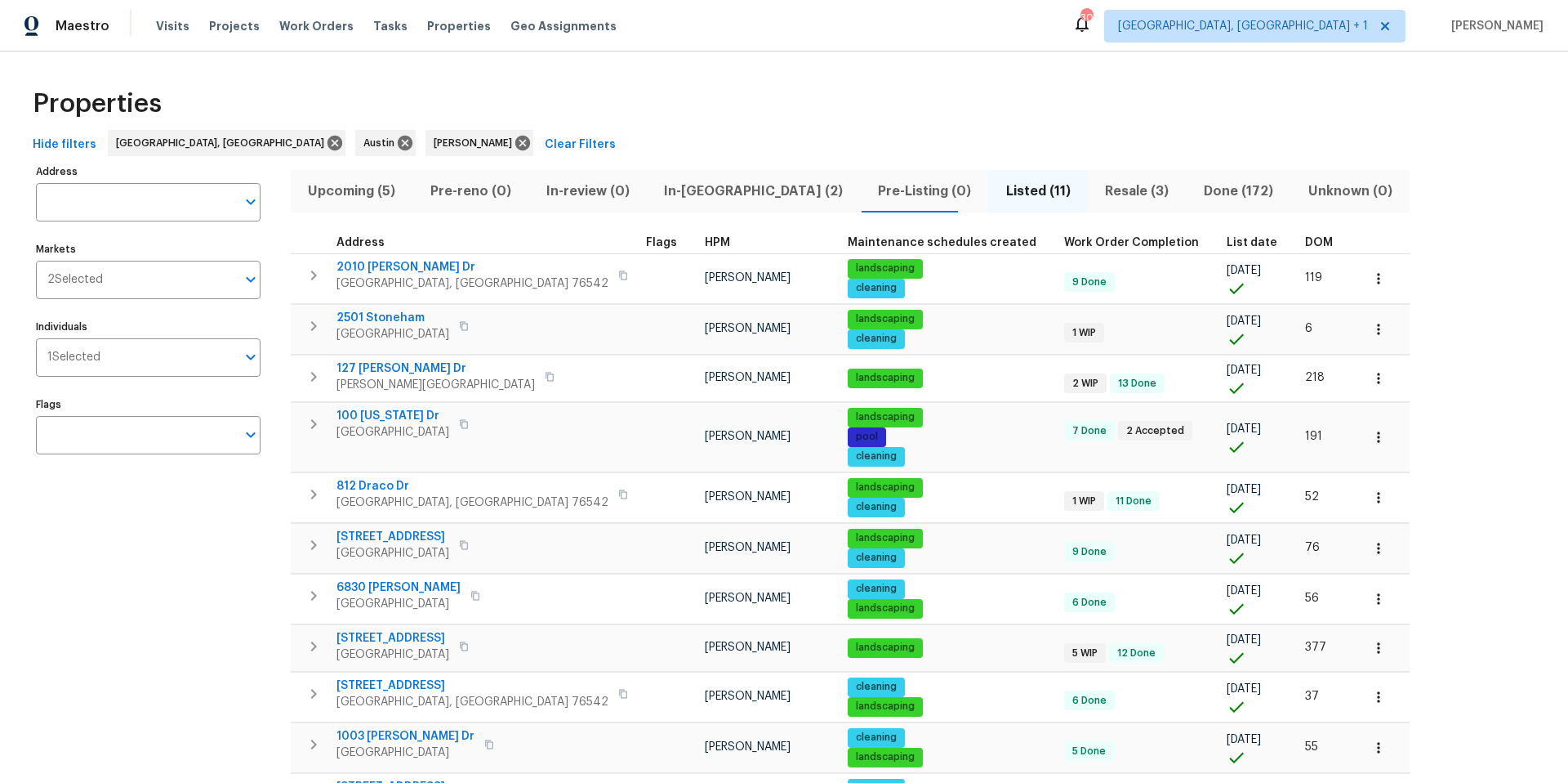
click at [700, 193] on span "In-reno (2)" at bounding box center [754, 192] width 194 height 23
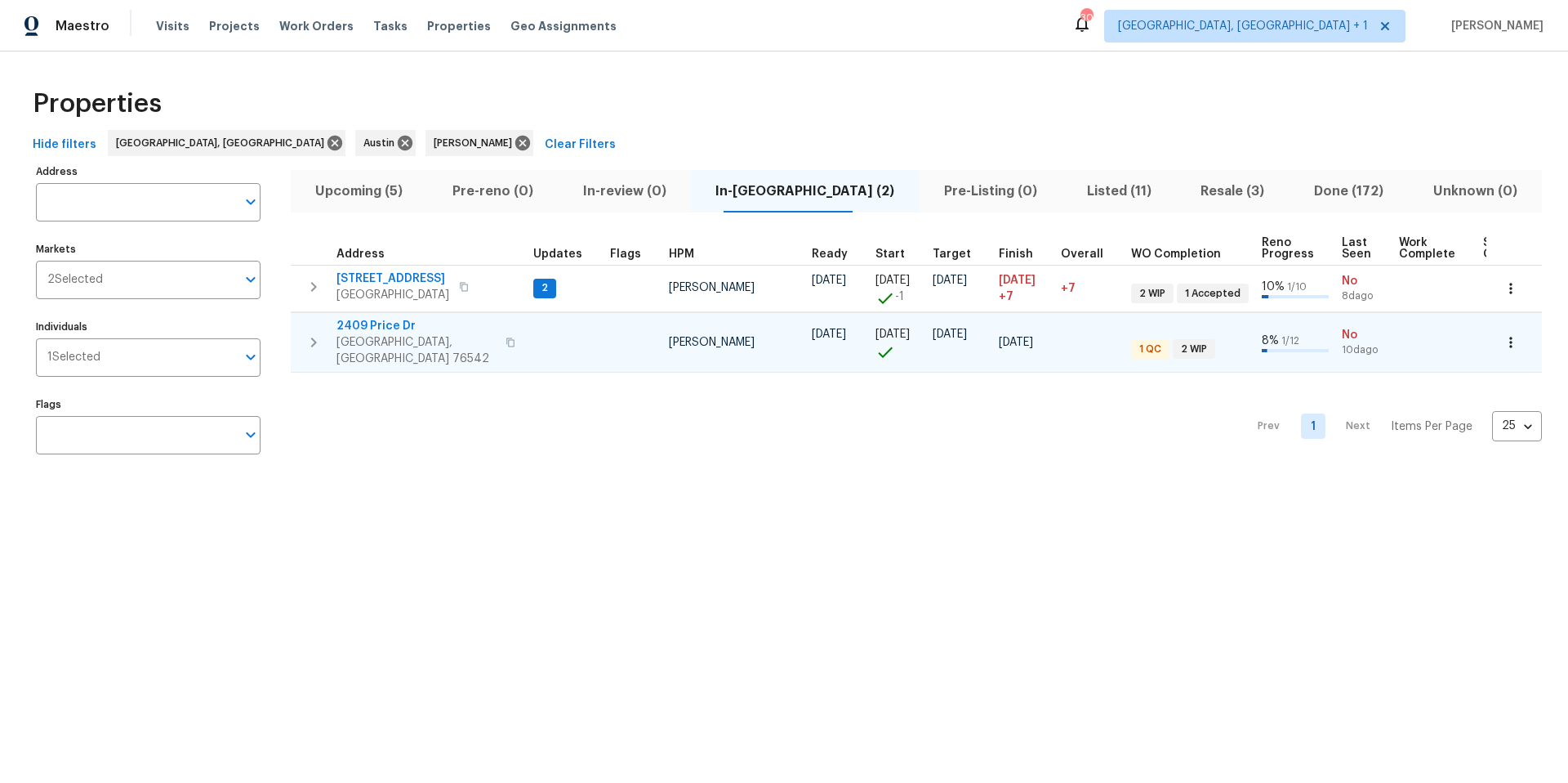
click at [404, 327] on span "2409 Price Dr" at bounding box center [415, 326] width 159 height 16
click at [506, 337] on icon "button" at bounding box center [510, 341] width 8 height 9
click at [1503, 334] on icon "button" at bounding box center [1510, 342] width 16 height 16
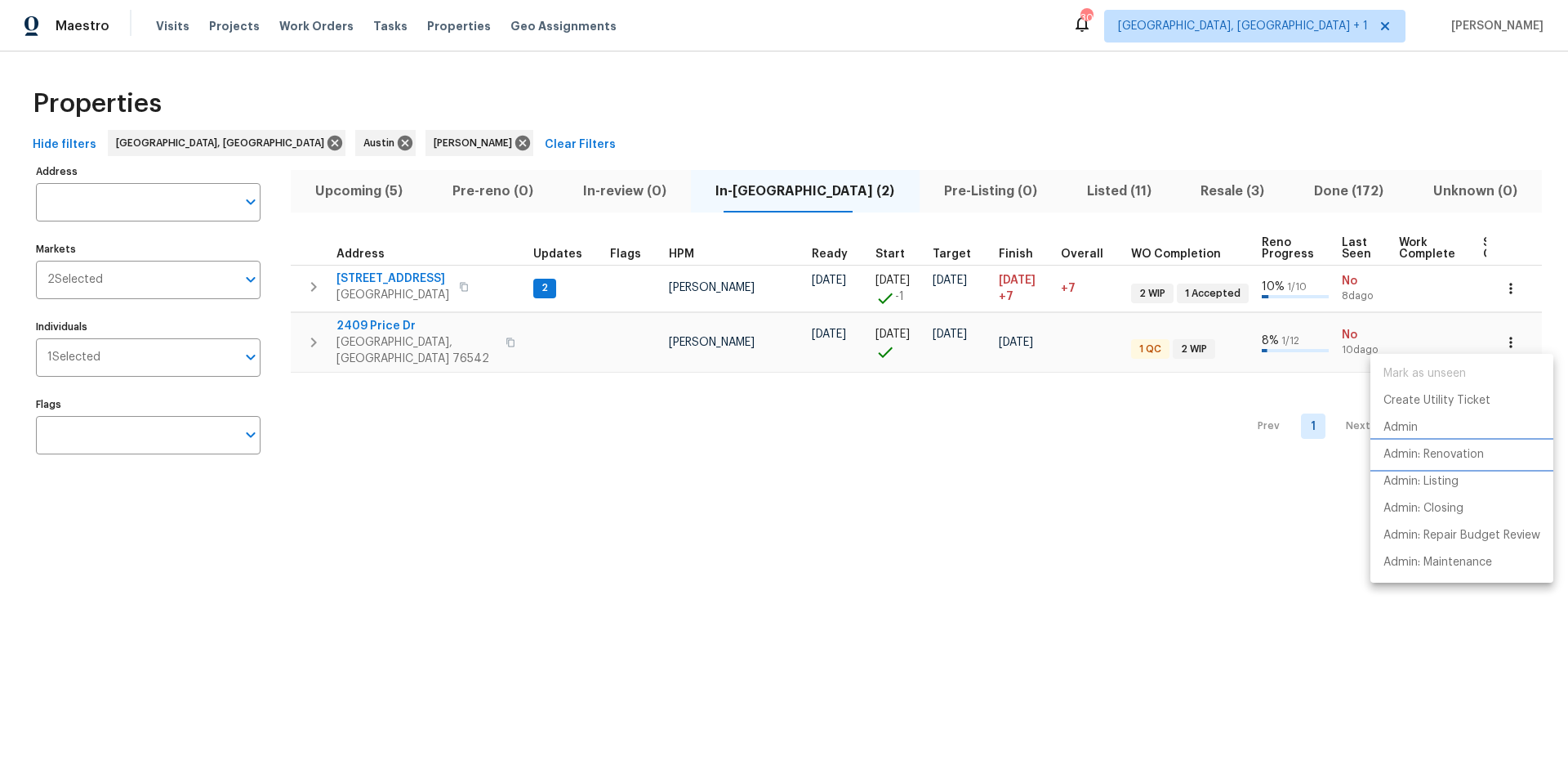
click at [1439, 459] on p "Admin: Renovation" at bounding box center [1433, 455] width 100 height 17
click at [482, 336] on div at bounding box center [784, 391] width 1568 height 783
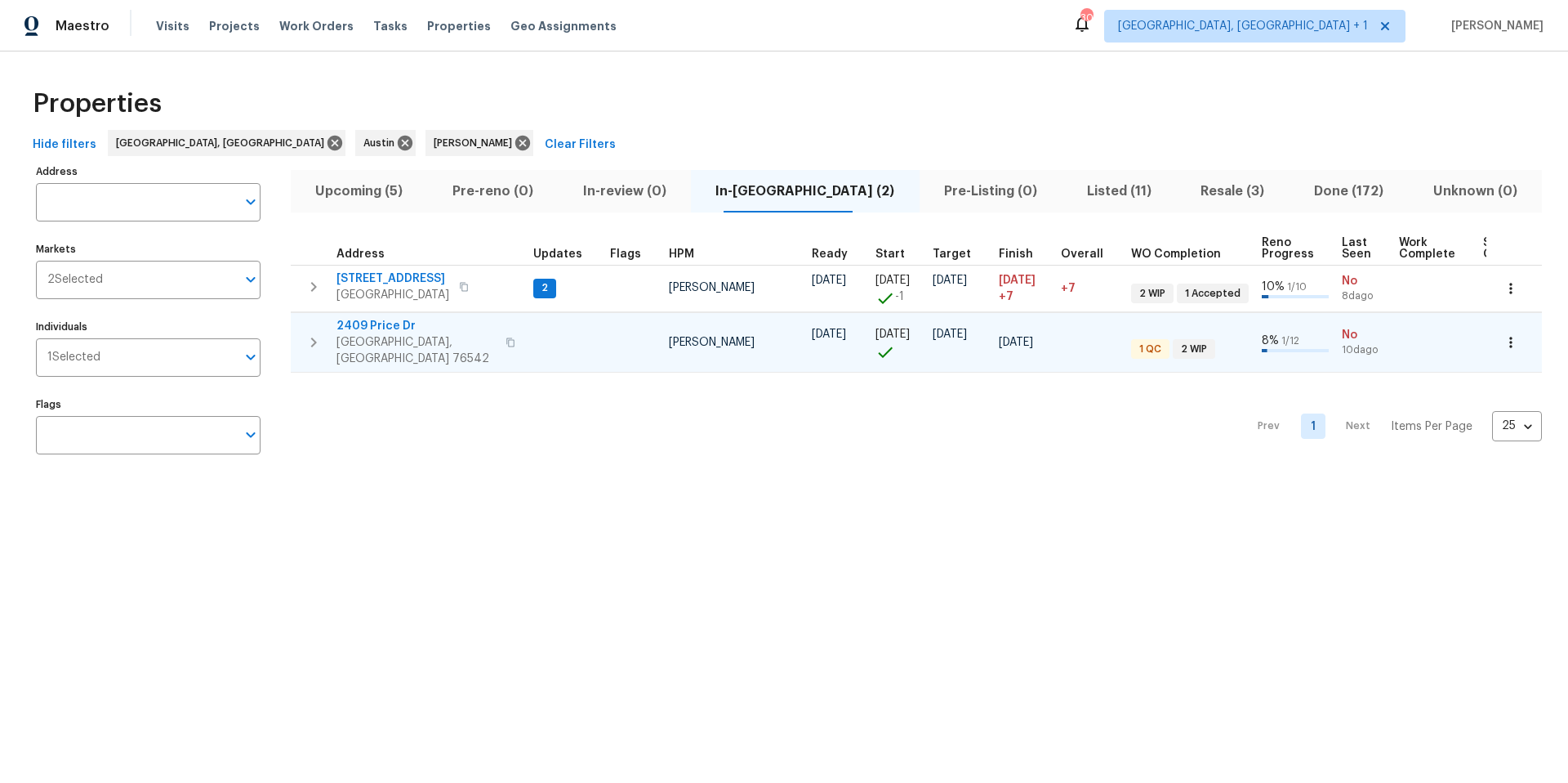
click at [390, 324] on span "2409 Price Dr" at bounding box center [415, 326] width 159 height 16
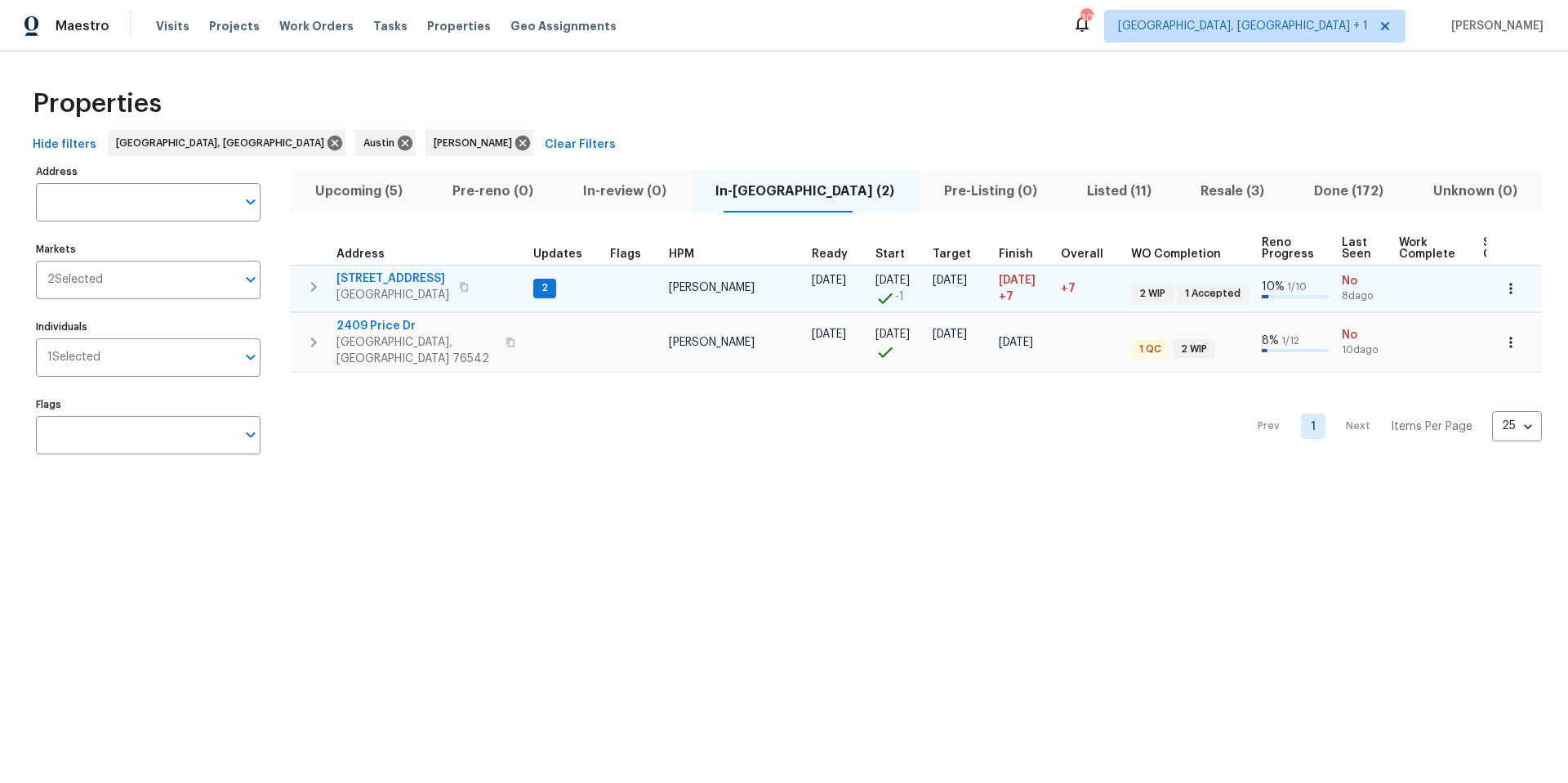
click at [426, 275] on span "3910 Hickory Rd" at bounding box center [392, 278] width 113 height 16
drag, startPoint x: 1480, startPoint y: 277, endPoint x: 1488, endPoint y: 279, distance: 8.2
click at [1486, 277] on td at bounding box center [1514, 288] width 56 height 46
click at [1503, 280] on icon "button" at bounding box center [1510, 288] width 16 height 16
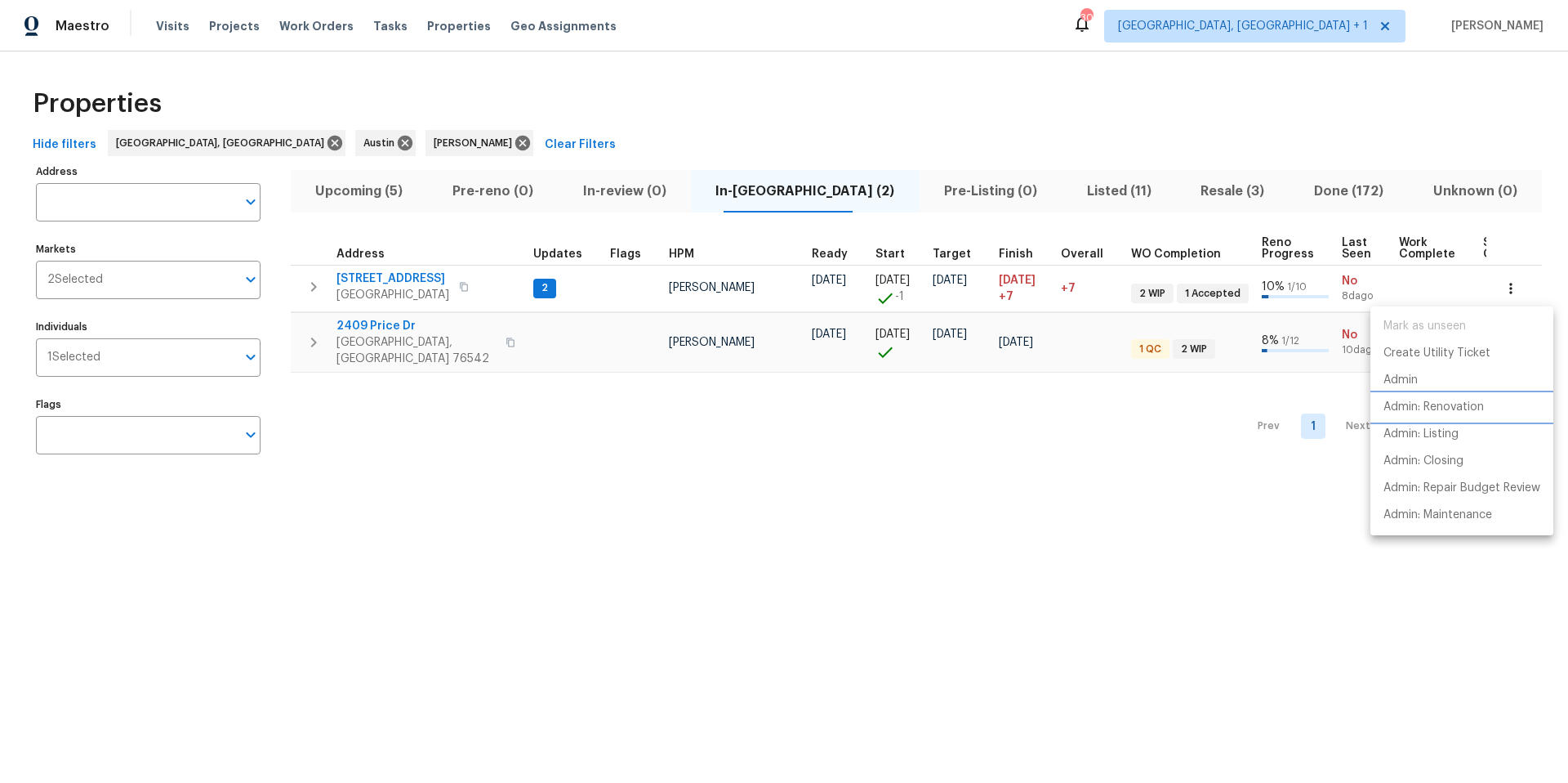
click at [1428, 405] on p "Admin: Renovation" at bounding box center [1433, 407] width 100 height 17
click at [778, 88] on div at bounding box center [784, 391] width 1568 height 783
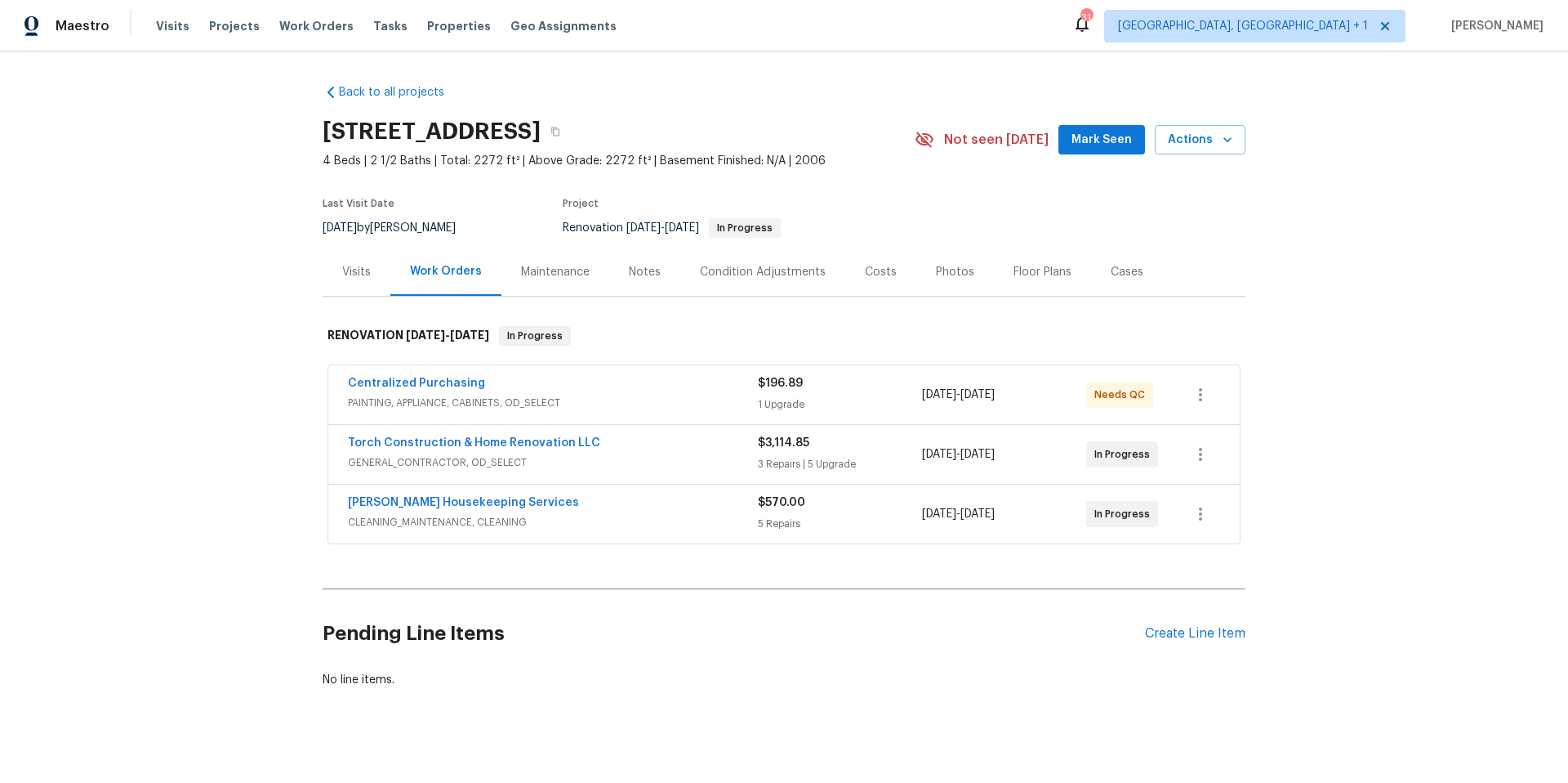
click at [599, 498] on div "Arelis Housekeeping Services" at bounding box center [553, 504] width 410 height 19
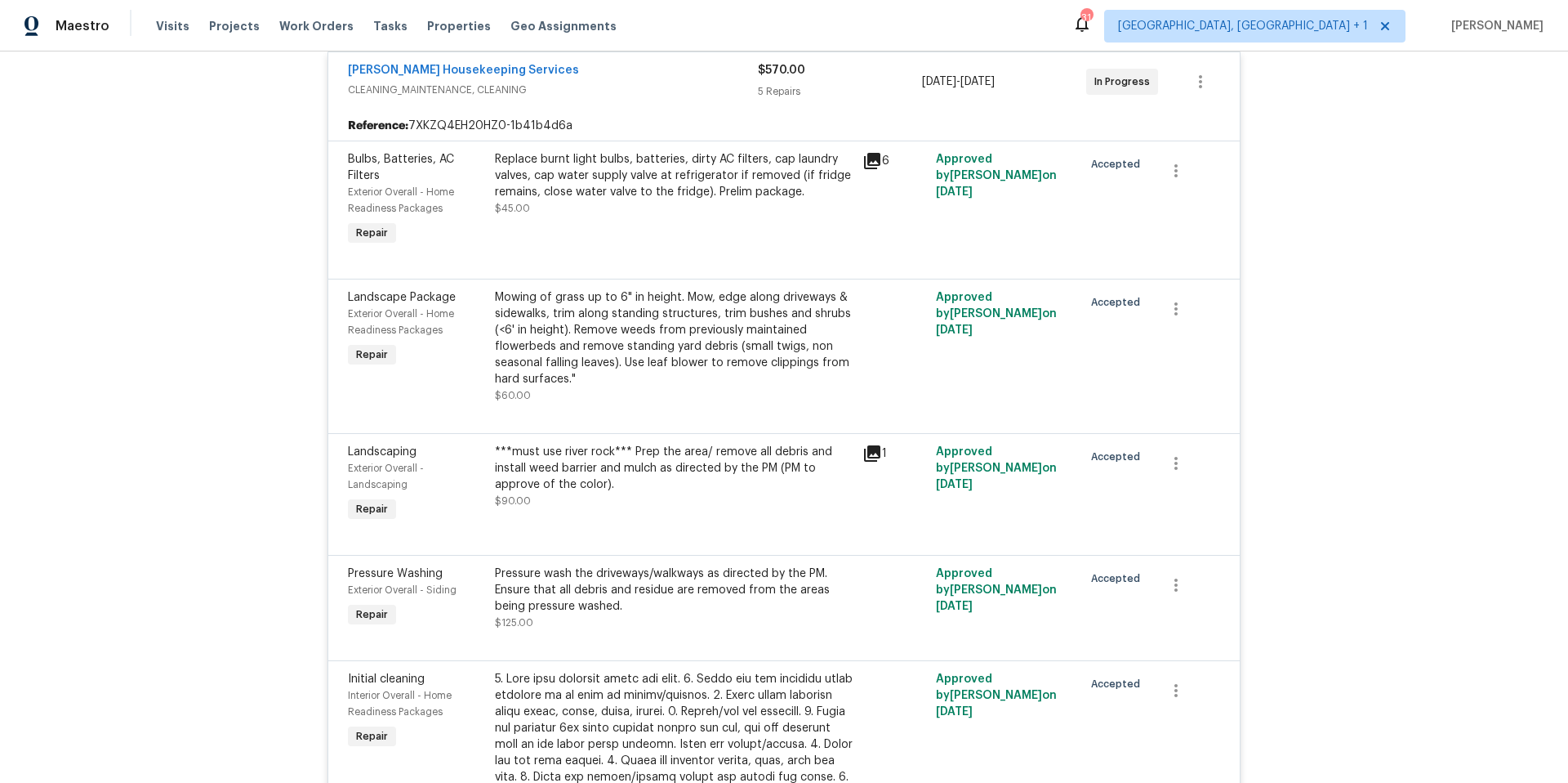
scroll to position [211, 0]
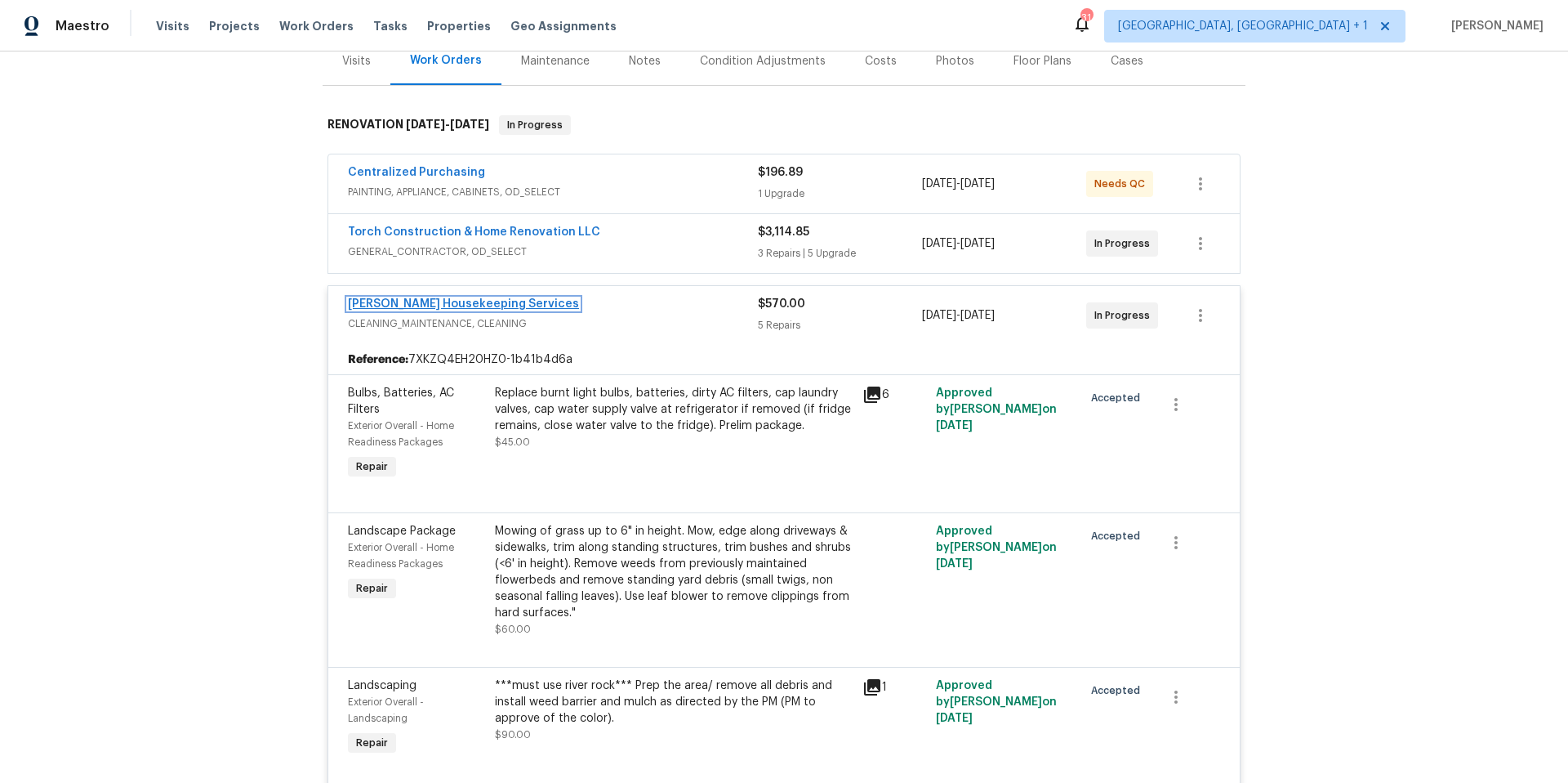
click at [439, 300] on link "[PERSON_NAME] Housekeeping Services" at bounding box center [463, 304] width 231 height 12
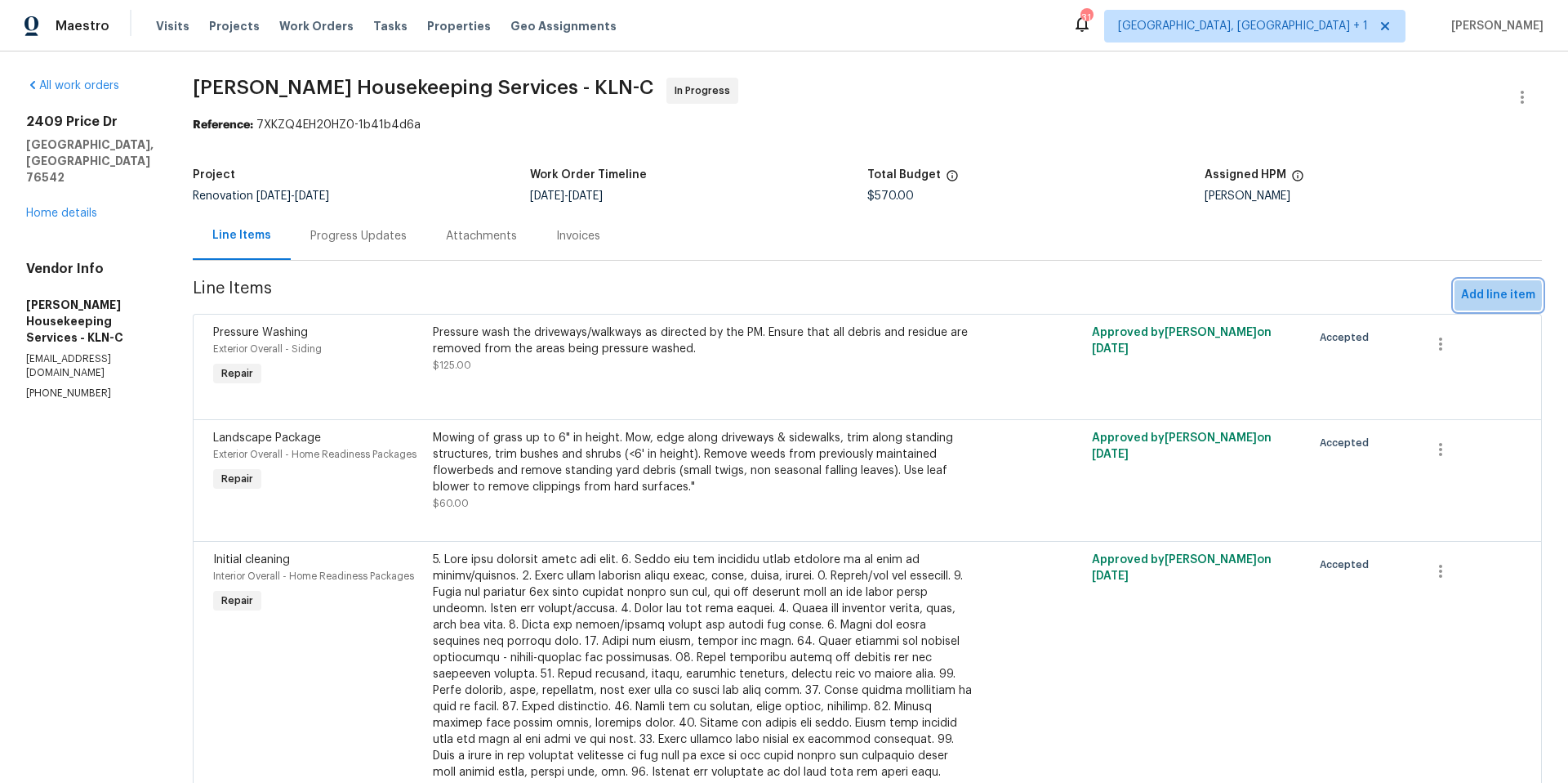
click at [1472, 296] on span "Add line item" at bounding box center [1498, 295] width 74 height 20
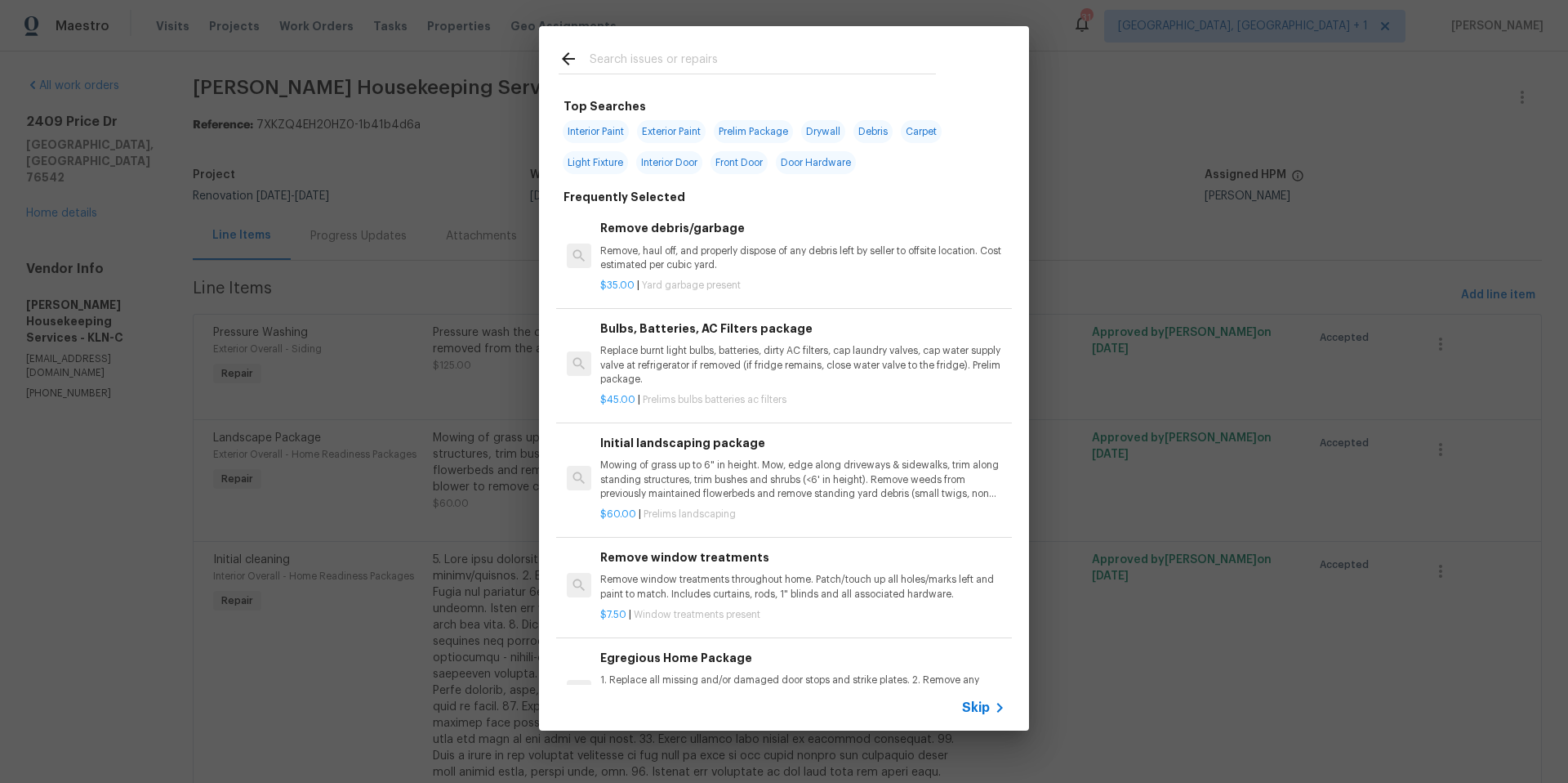
click at [654, 59] on input "text" at bounding box center [762, 61] width 347 height 24
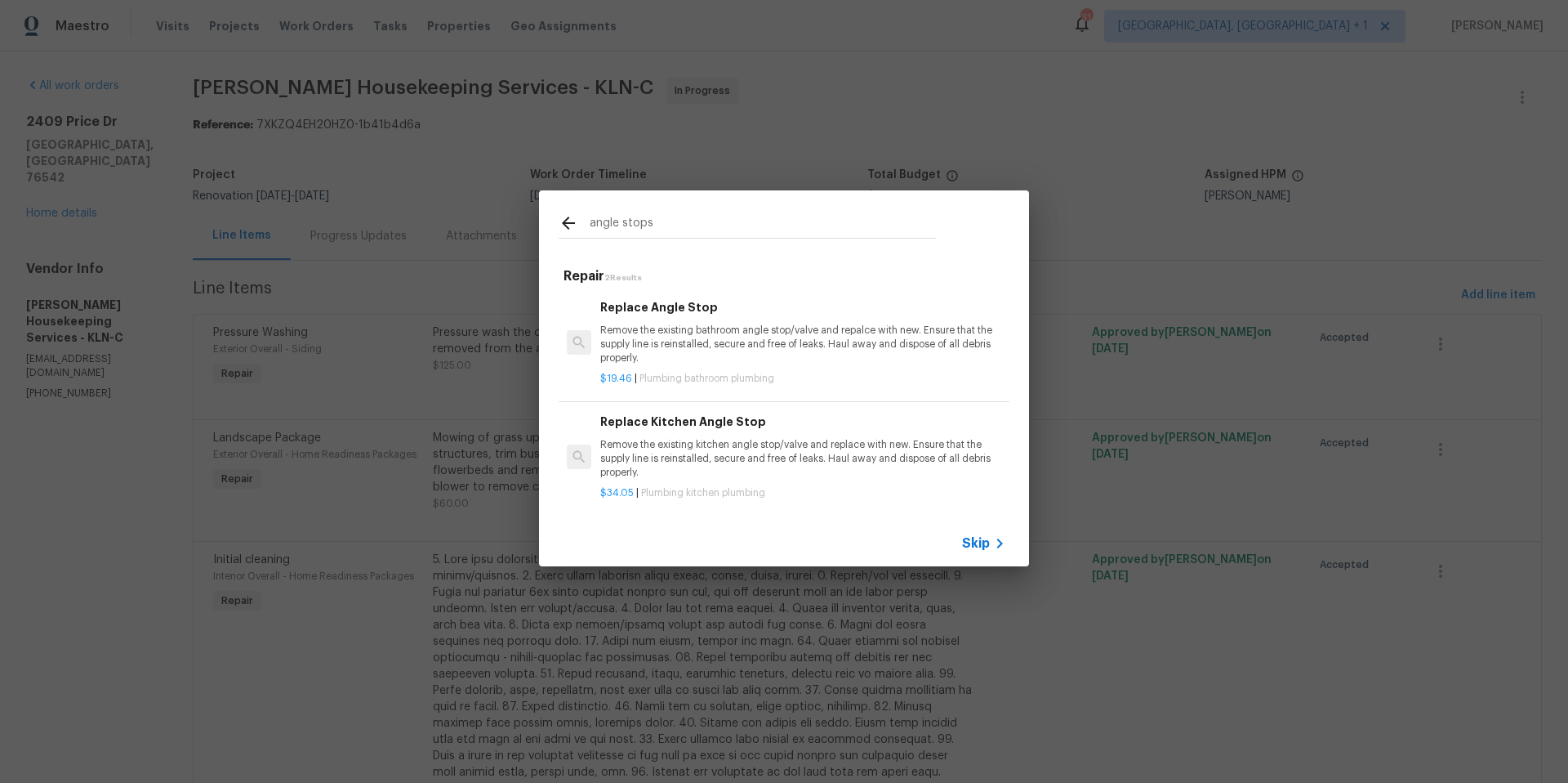
type input "angle stops"
click at [694, 324] on p "Remove the existing bathroom angle stop/valve and repalce with new. Ensure that…" at bounding box center [802, 344] width 405 height 41
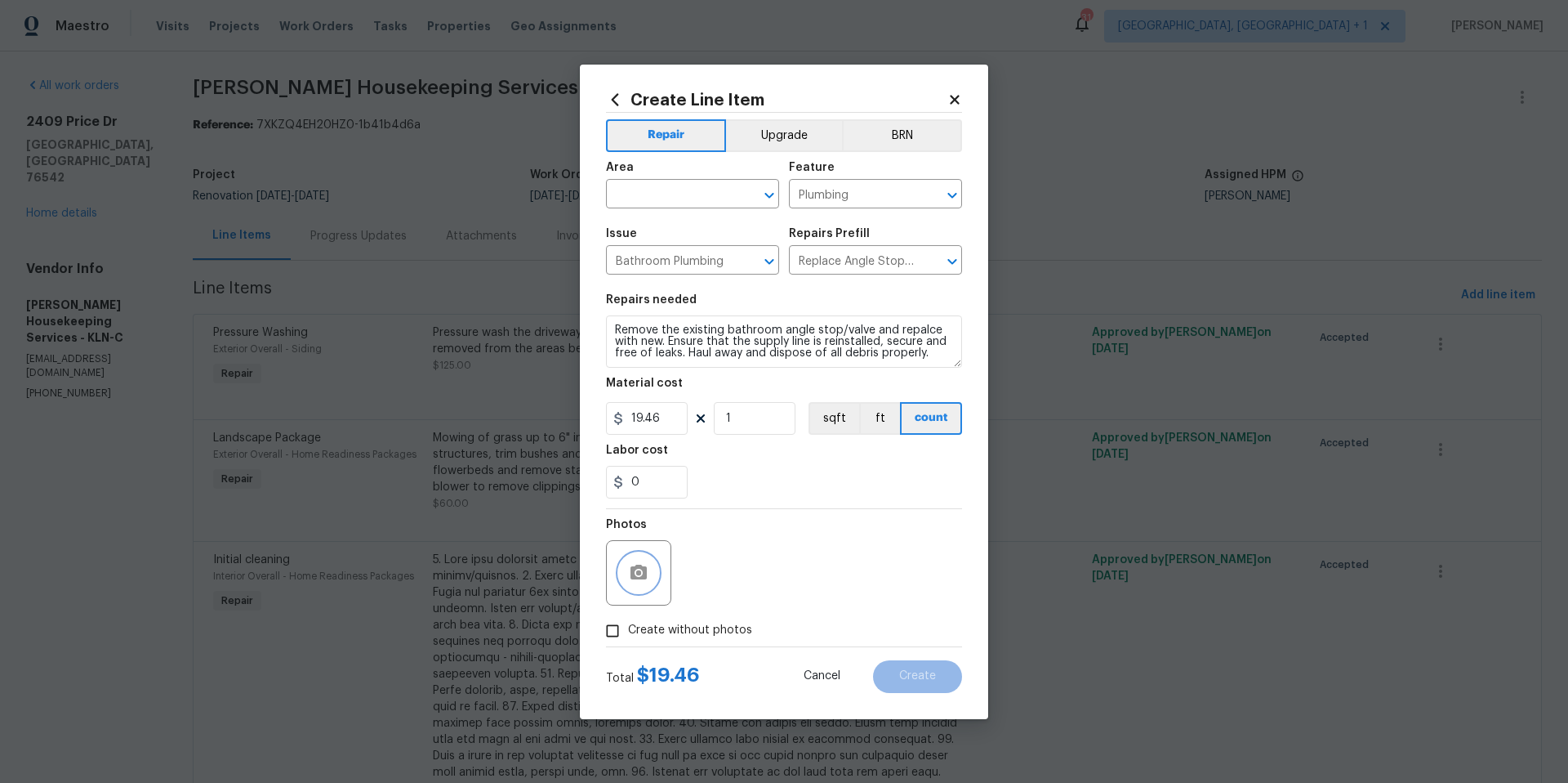
click at [643, 575] on icon "button" at bounding box center [638, 571] width 16 height 14
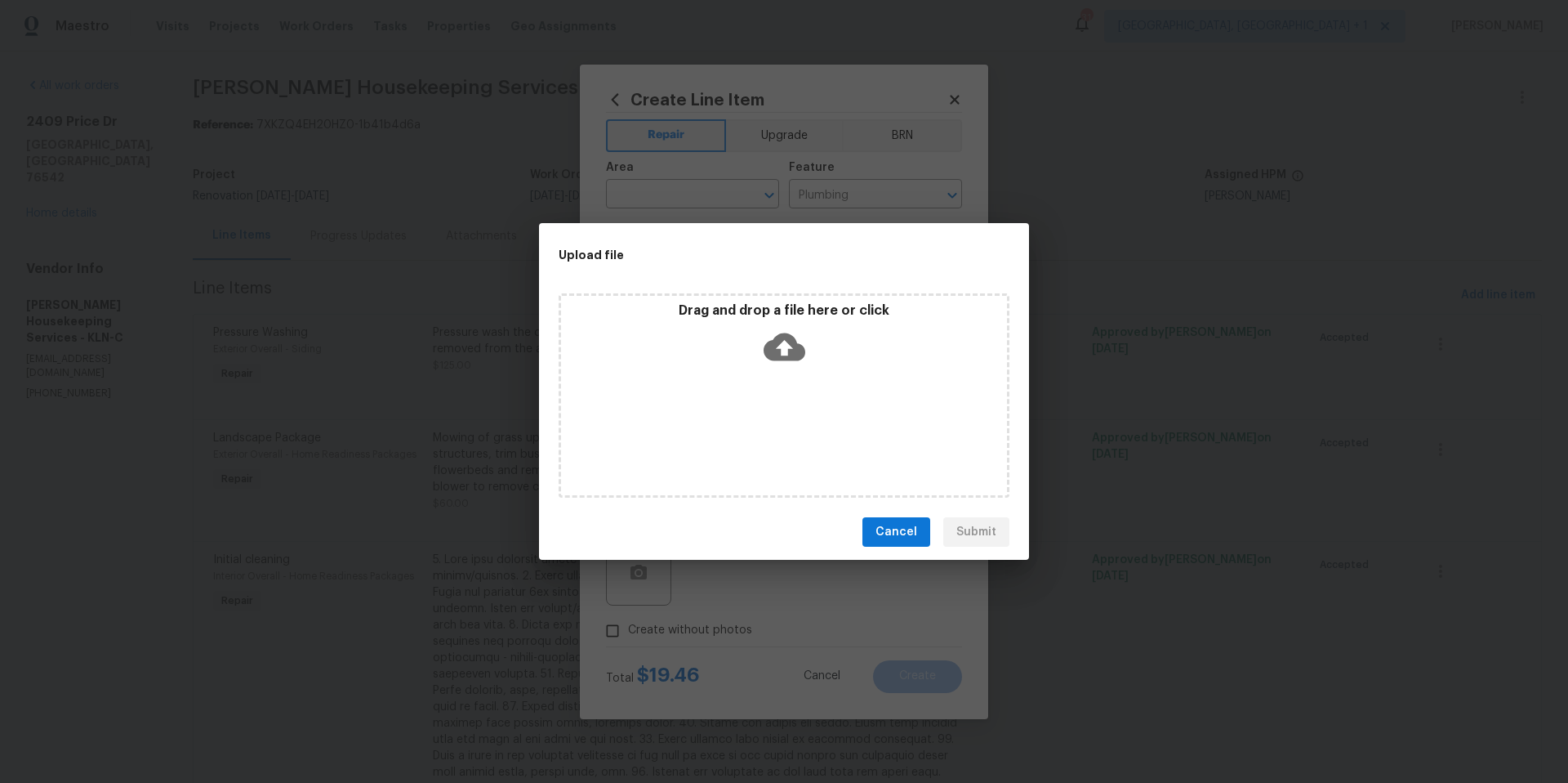
click at [774, 358] on icon at bounding box center [784, 347] width 41 height 28
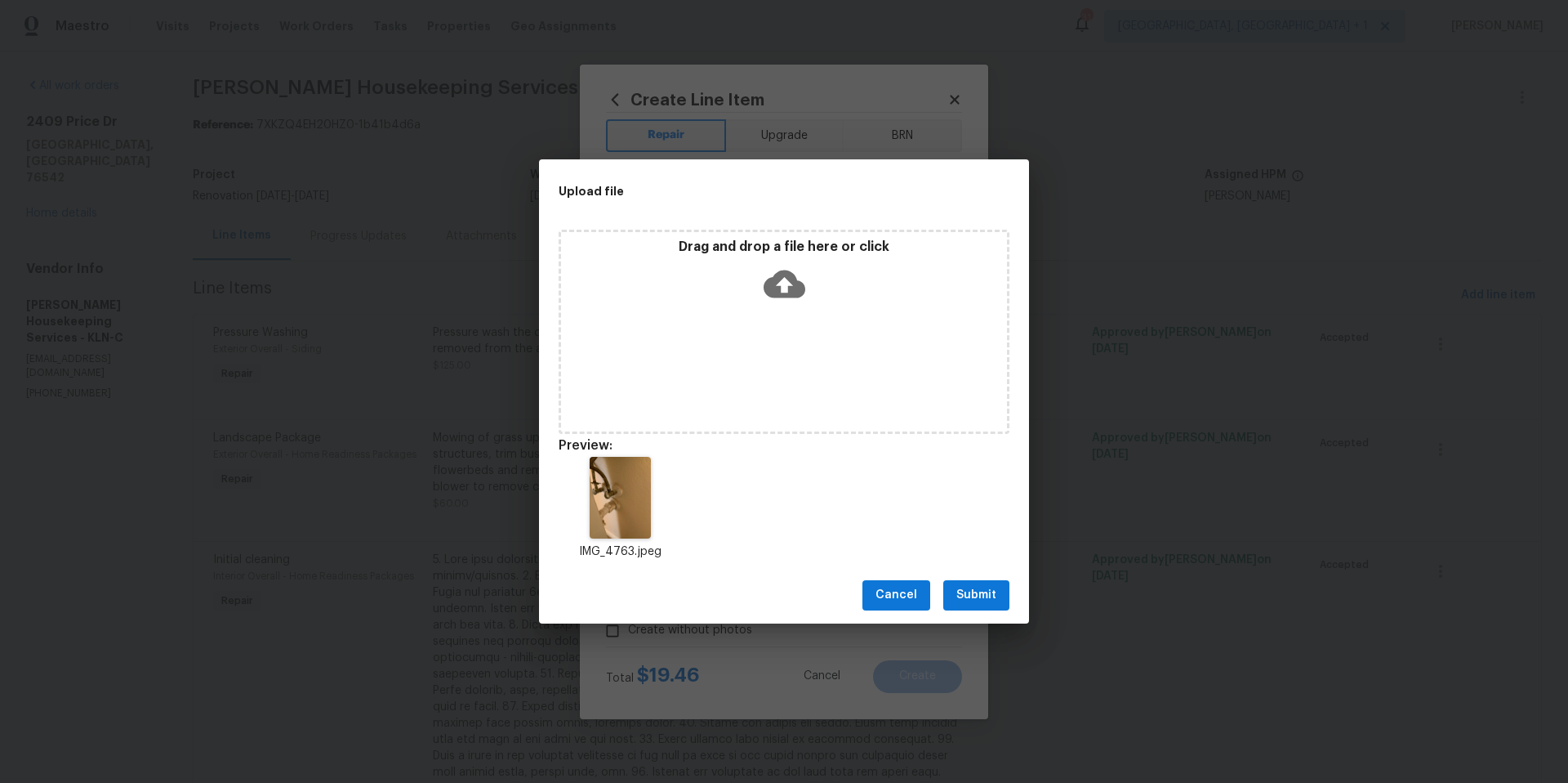
click at [991, 602] on span "Submit" at bounding box center [976, 594] width 40 height 20
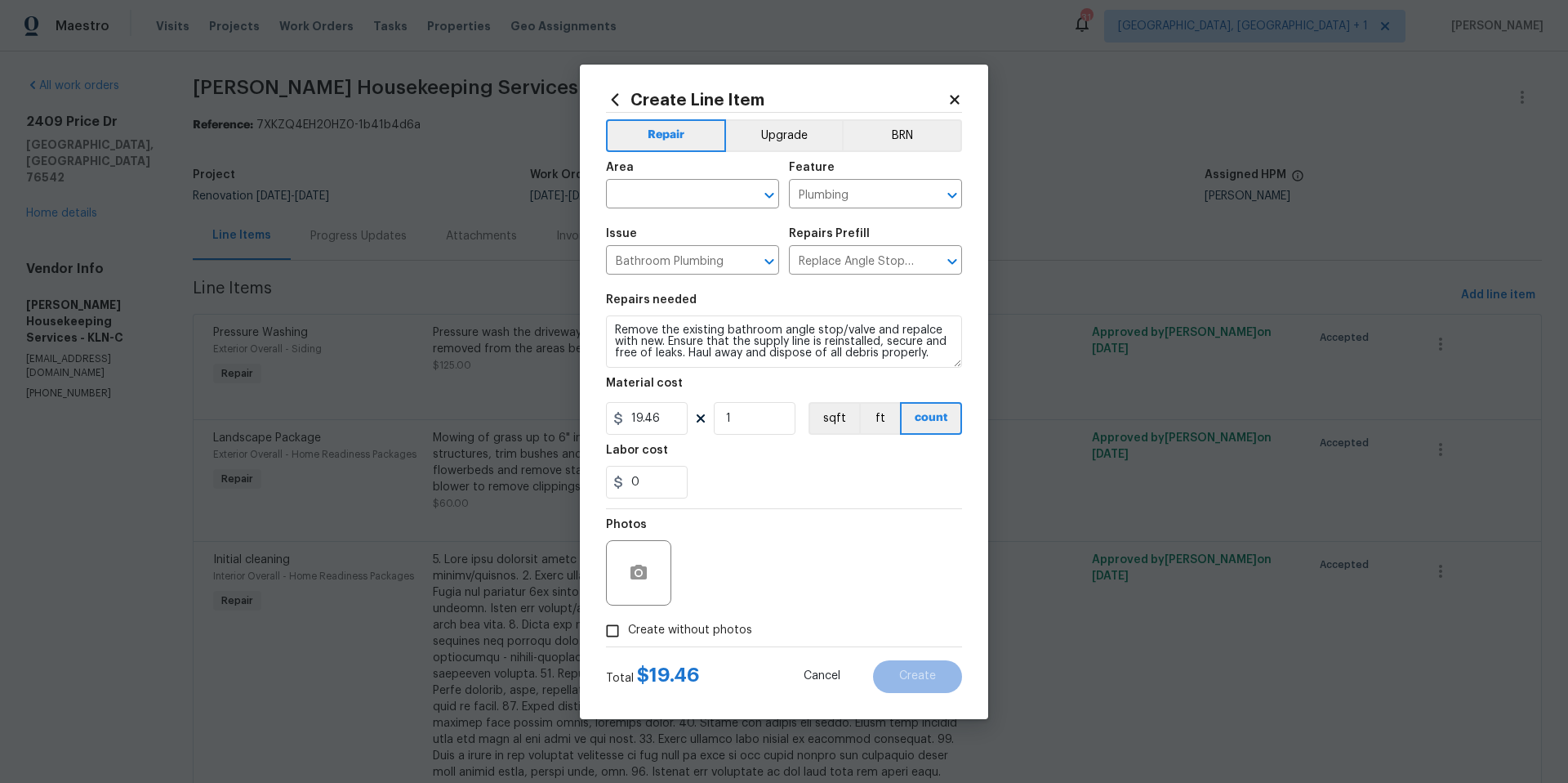
click at [734, 215] on span "Area ​" at bounding box center [692, 185] width 173 height 66
click at [726, 208] on span "Area ​" at bounding box center [692, 185] width 173 height 66
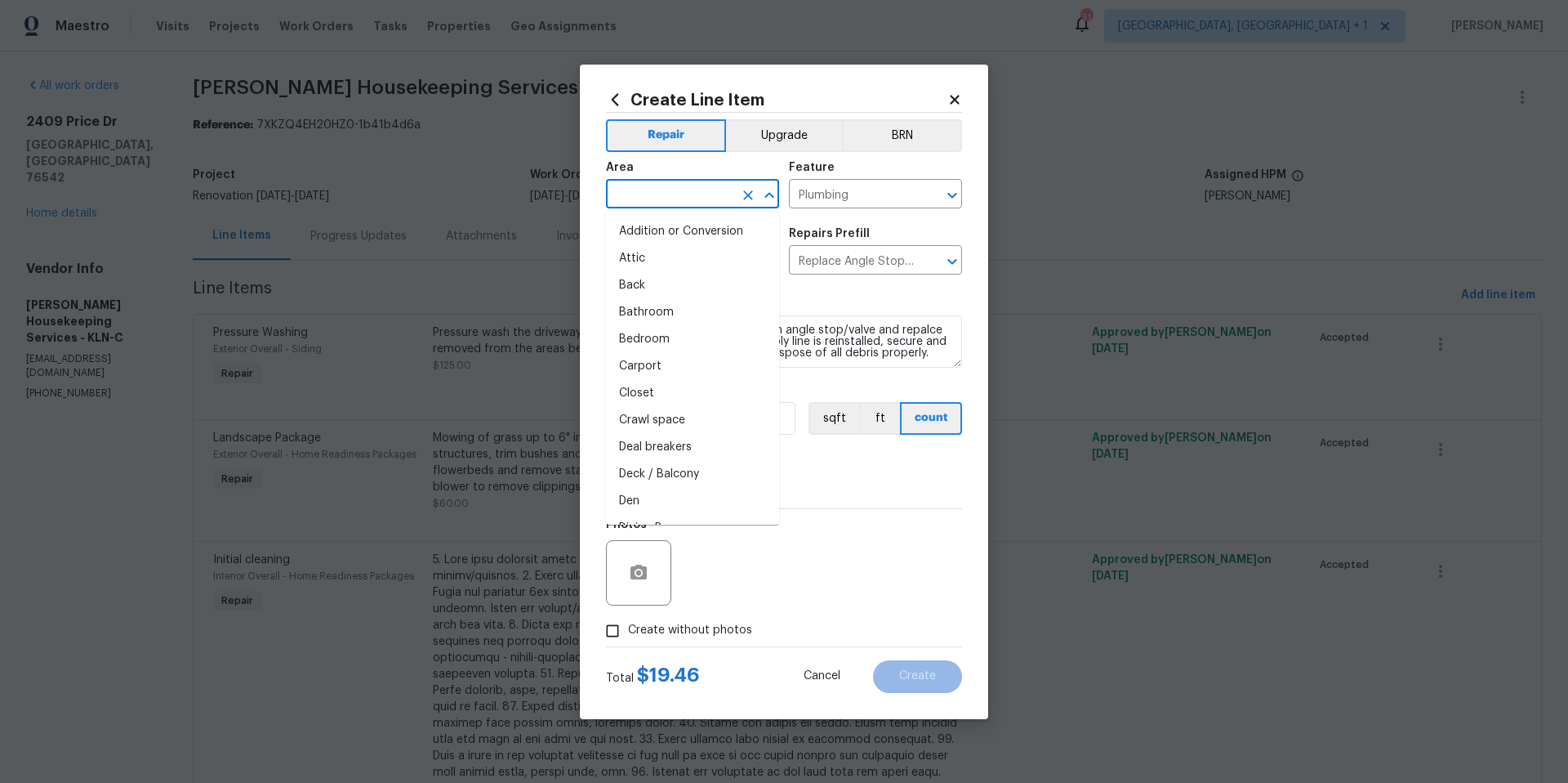
click at [725, 205] on input "text" at bounding box center [669, 196] width 127 height 25
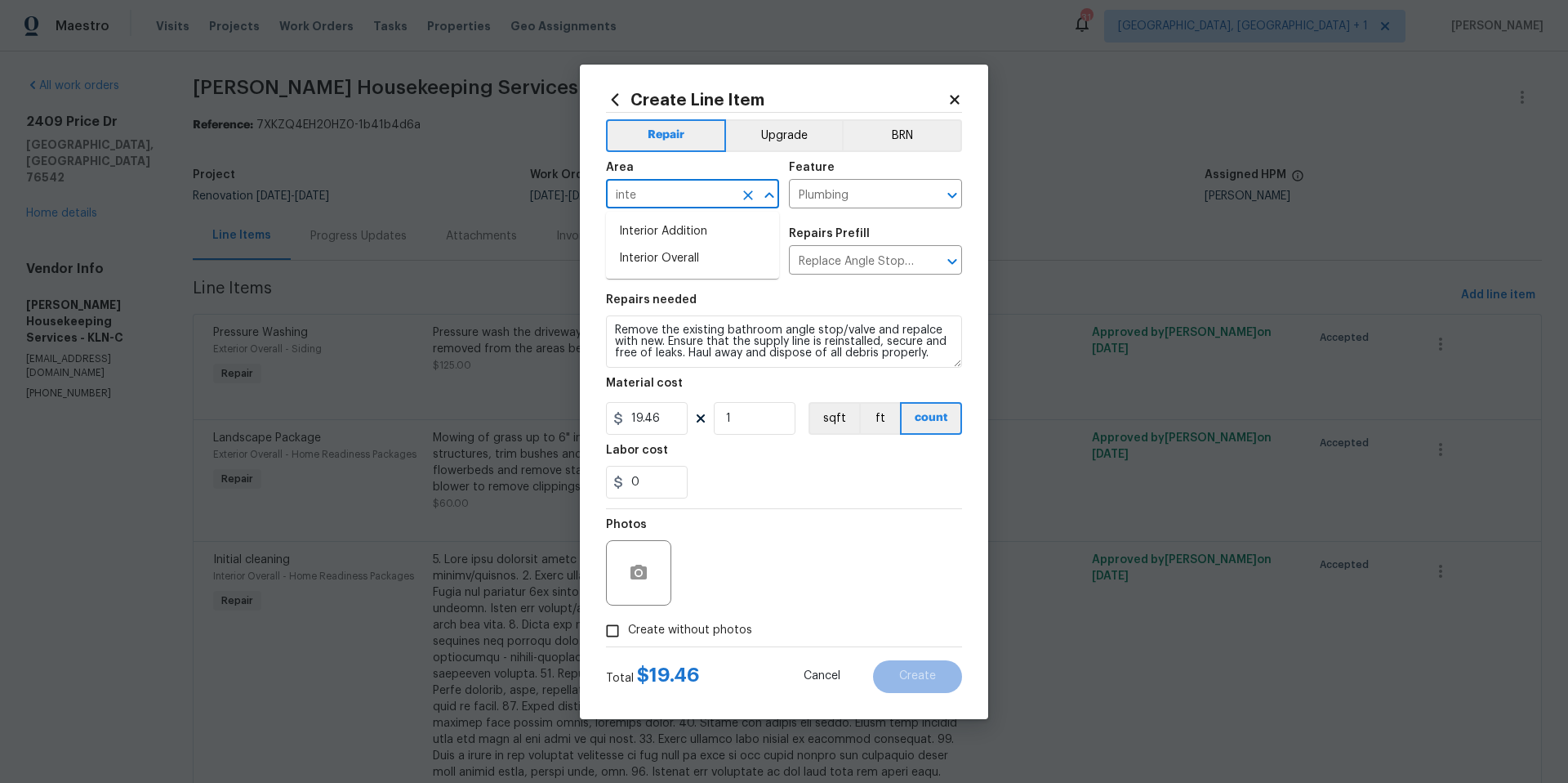
type input "inter"
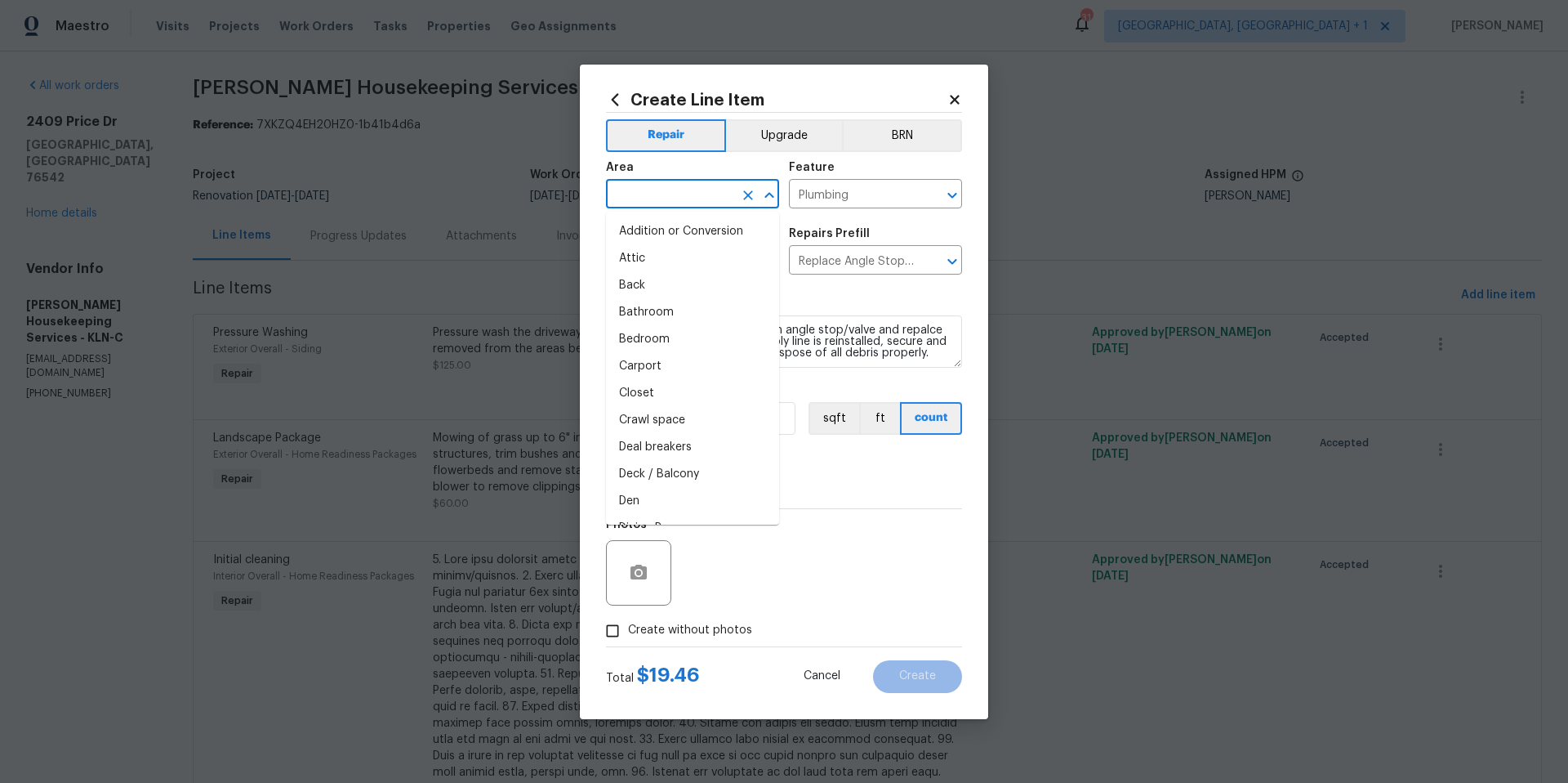
click at [707, 256] on li "Attic" at bounding box center [692, 258] width 173 height 27
type input "Attic"
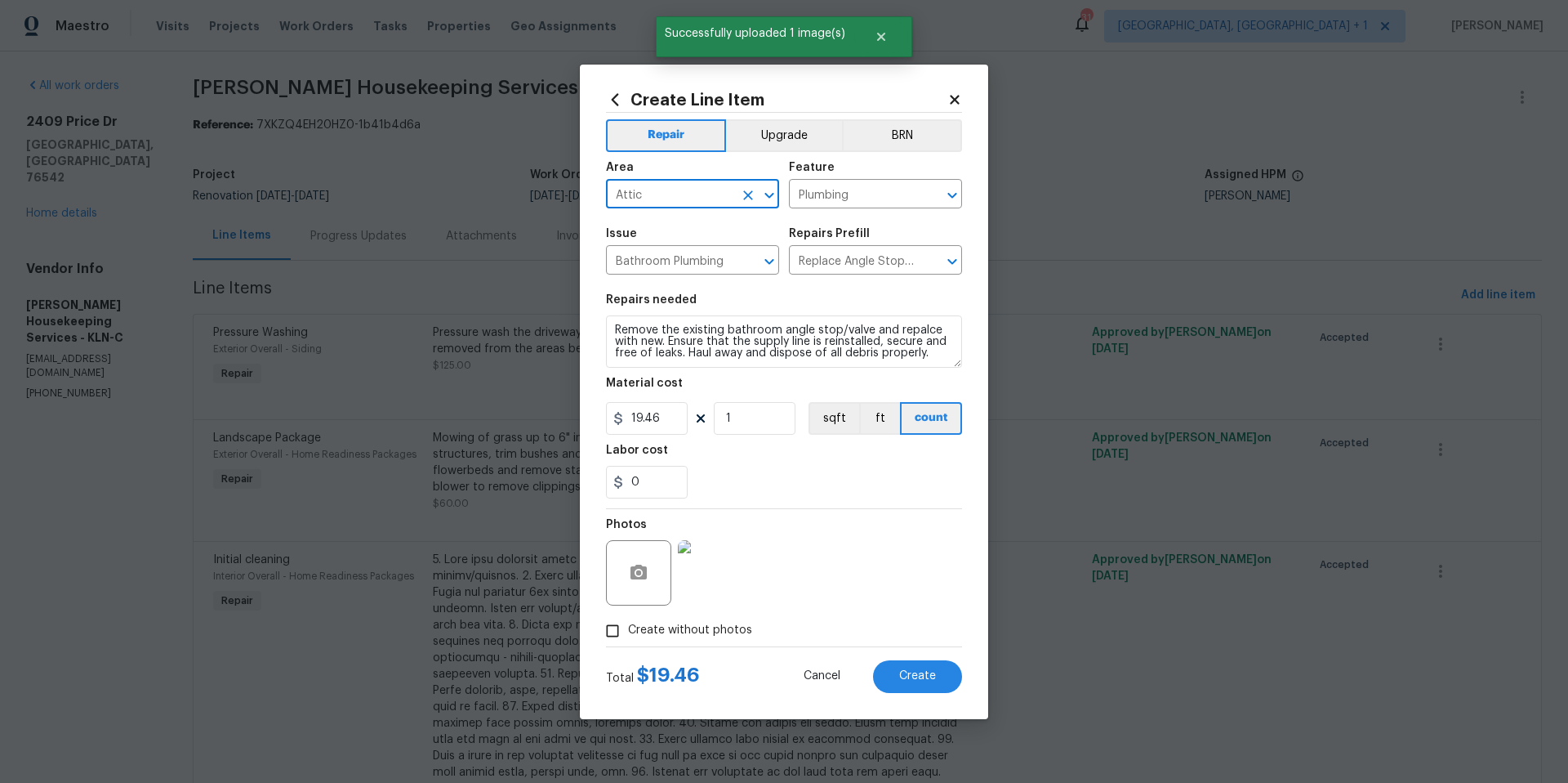
drag, startPoint x: 748, startPoint y: 199, endPoint x: 708, endPoint y: 203, distance: 40.2
click at [745, 199] on icon "Clear" at bounding box center [748, 195] width 16 height 16
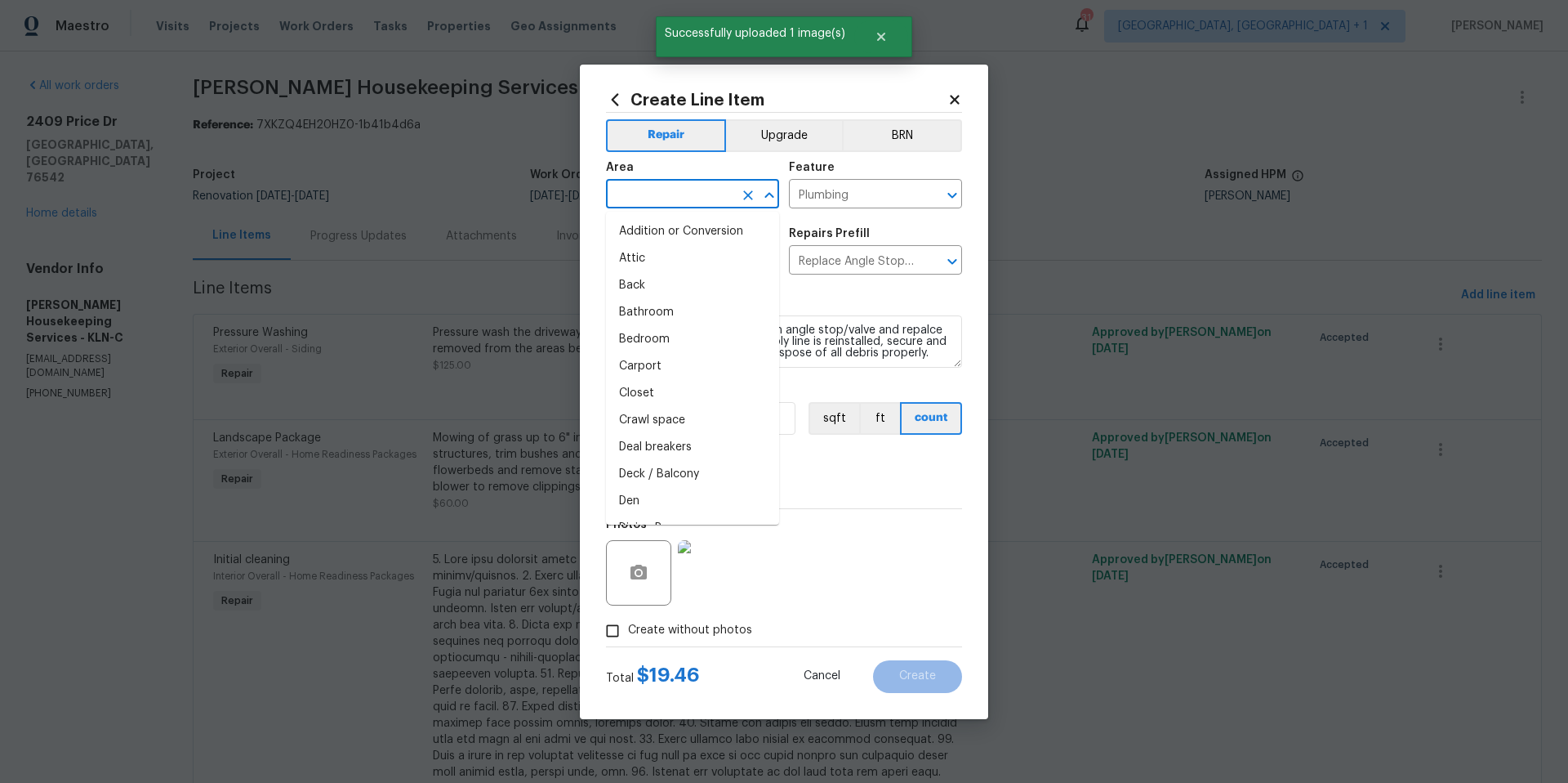
click at [695, 203] on input "text" at bounding box center [669, 196] width 127 height 25
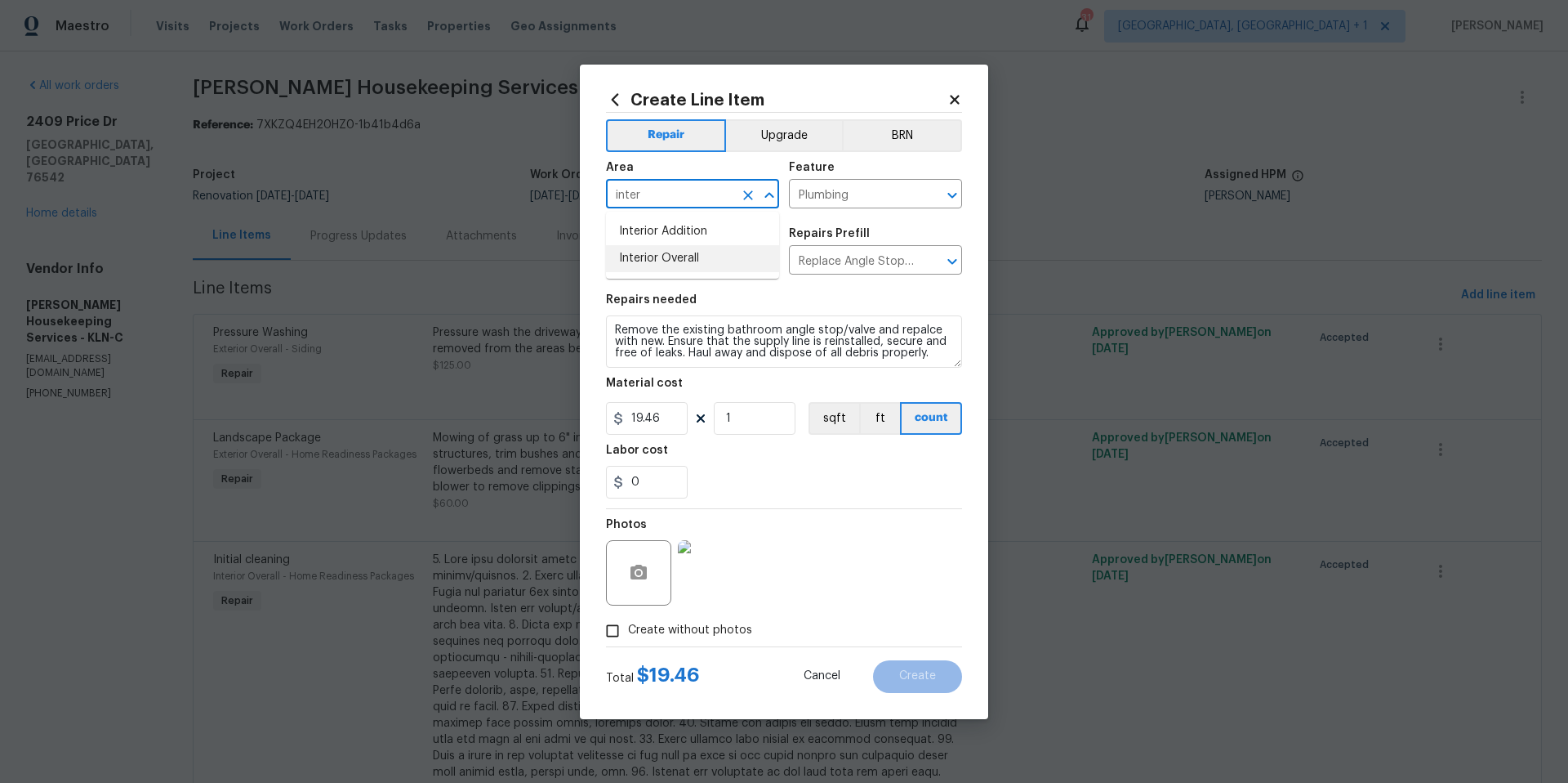
click at [684, 261] on li "Interior Overall" at bounding box center [692, 258] width 173 height 27
type input "Interior Overall"
click at [913, 679] on span "Create" at bounding box center [917, 676] width 37 height 13
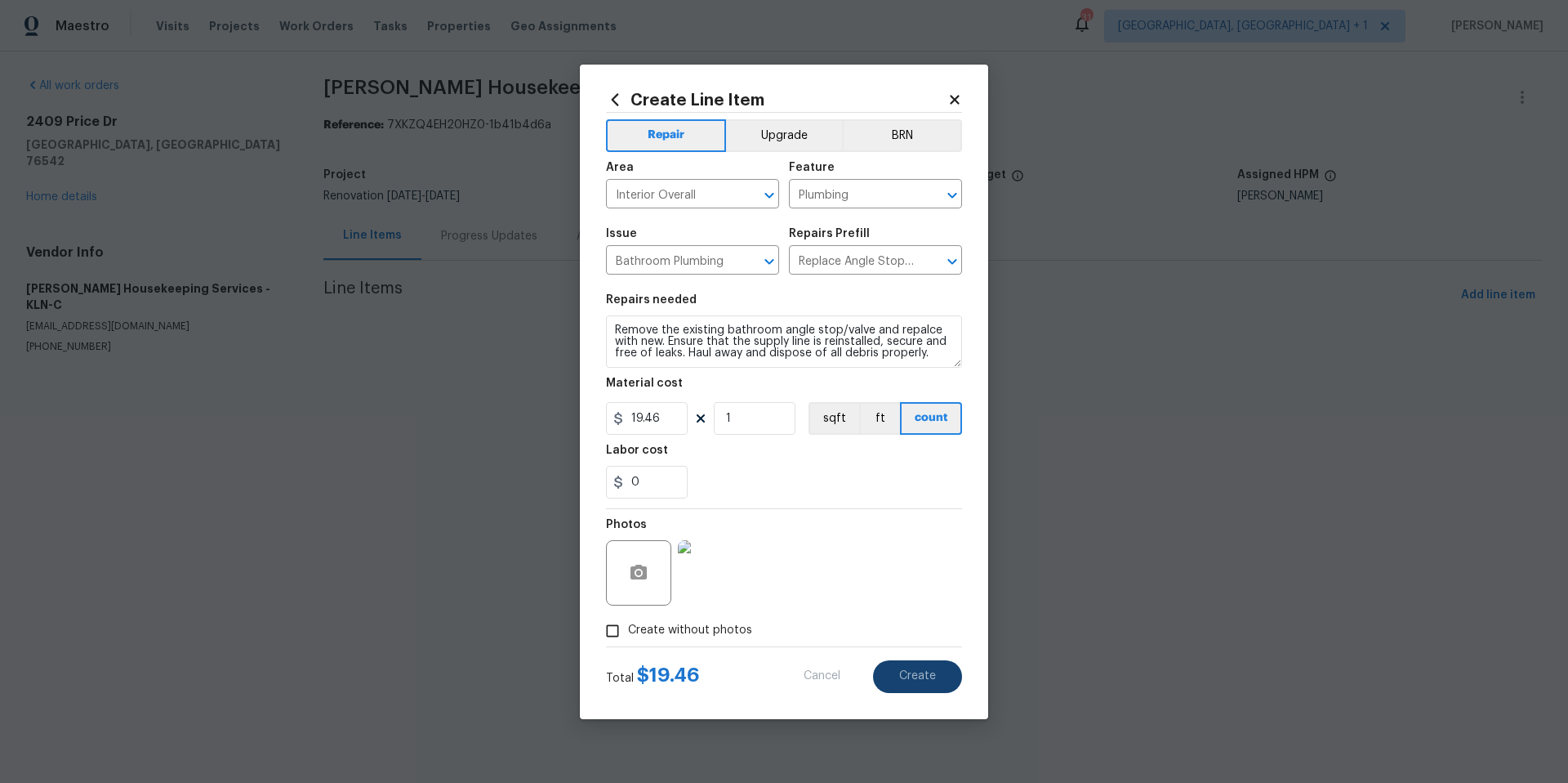
type input "0"
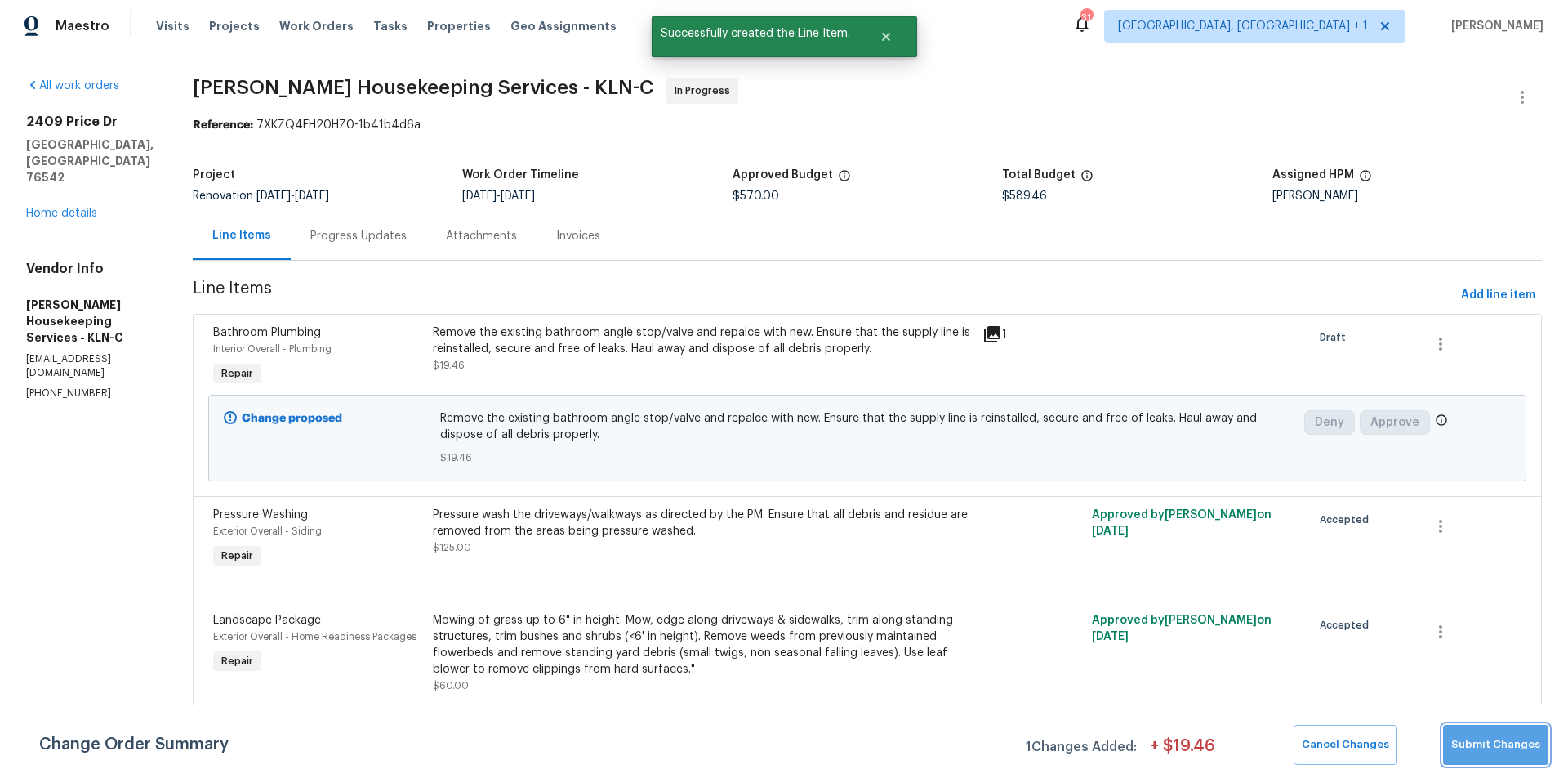
click at [1516, 750] on span "Submit Changes" at bounding box center [1495, 744] width 89 height 19
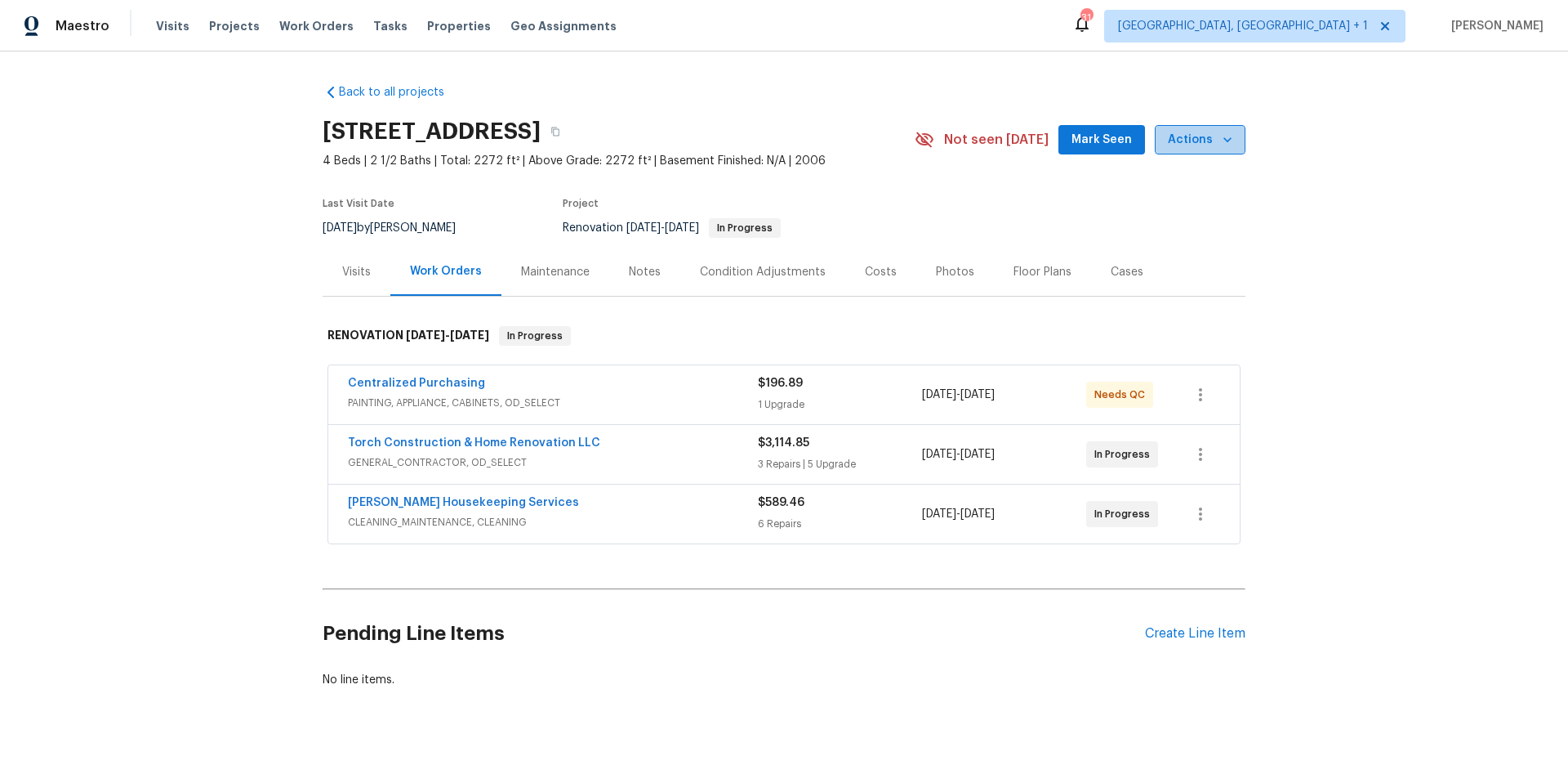
click at [1221, 132] on icon "button" at bounding box center [1226, 140] width 16 height 16
click at [1200, 148] on span "Actions" at bounding box center [1199, 140] width 64 height 20
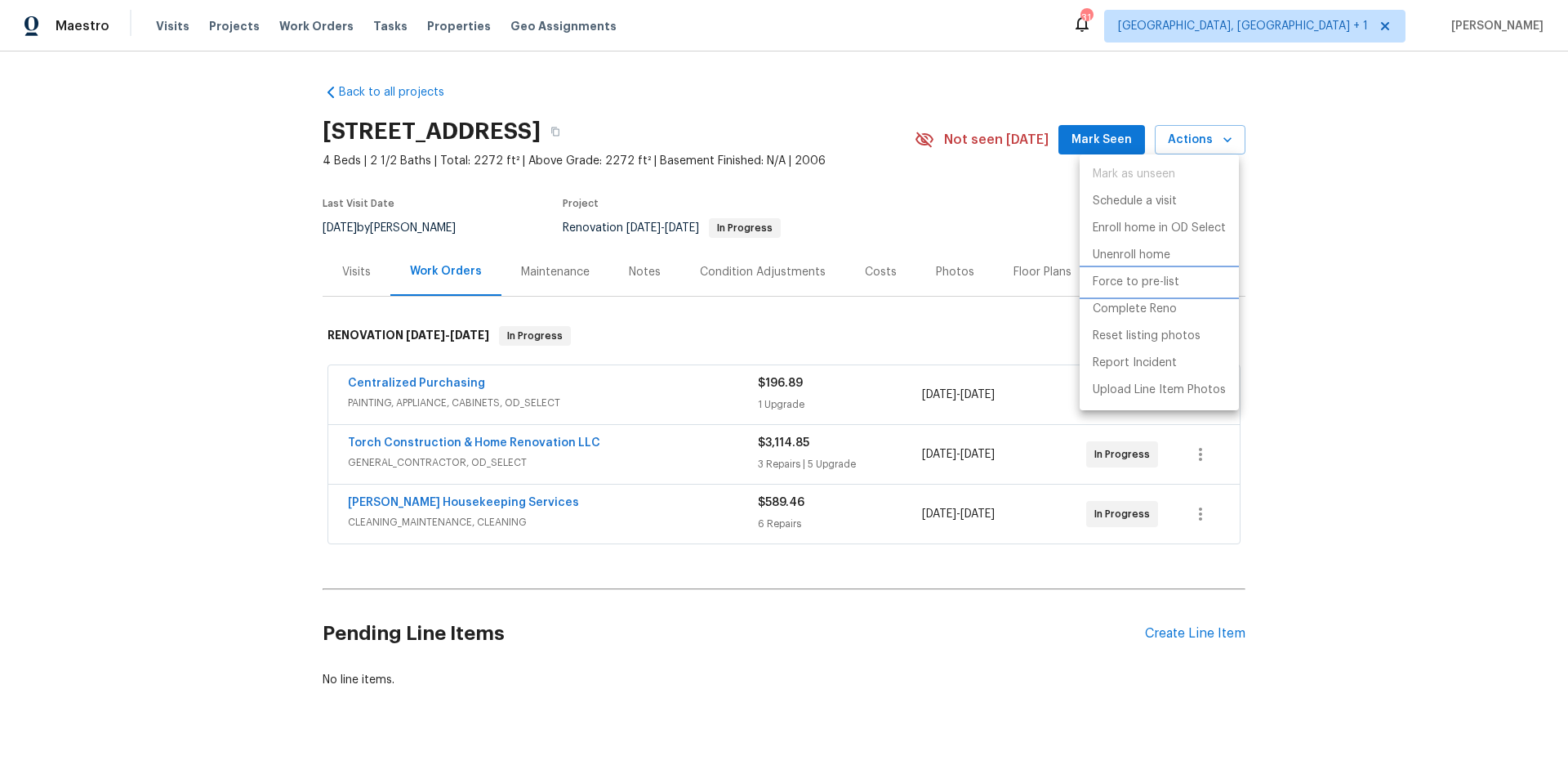
click at [1163, 274] on p "Force to pre-list" at bounding box center [1136, 282] width 87 height 17
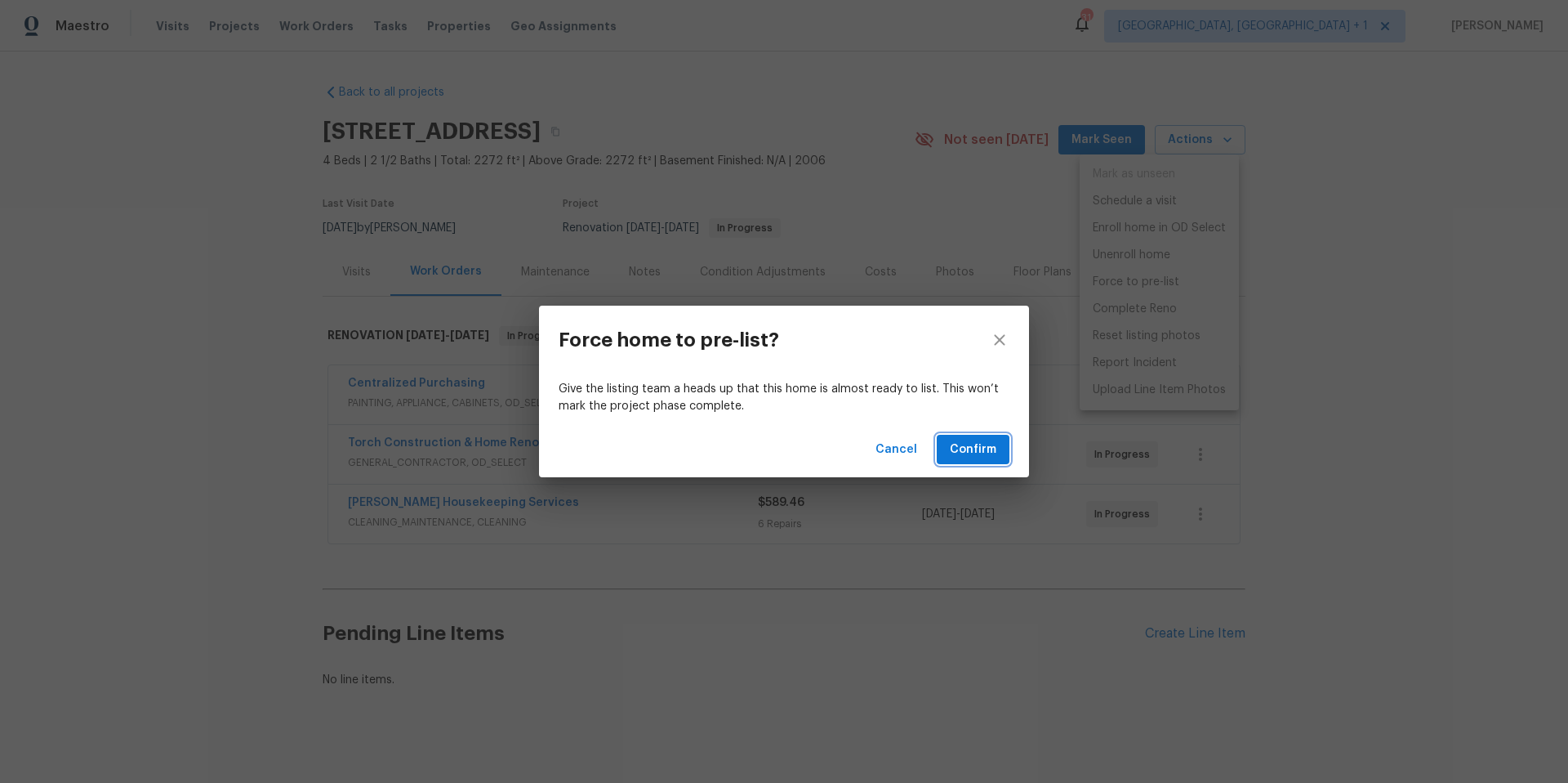
click at [987, 457] on span "Confirm" at bounding box center [973, 449] width 46 height 20
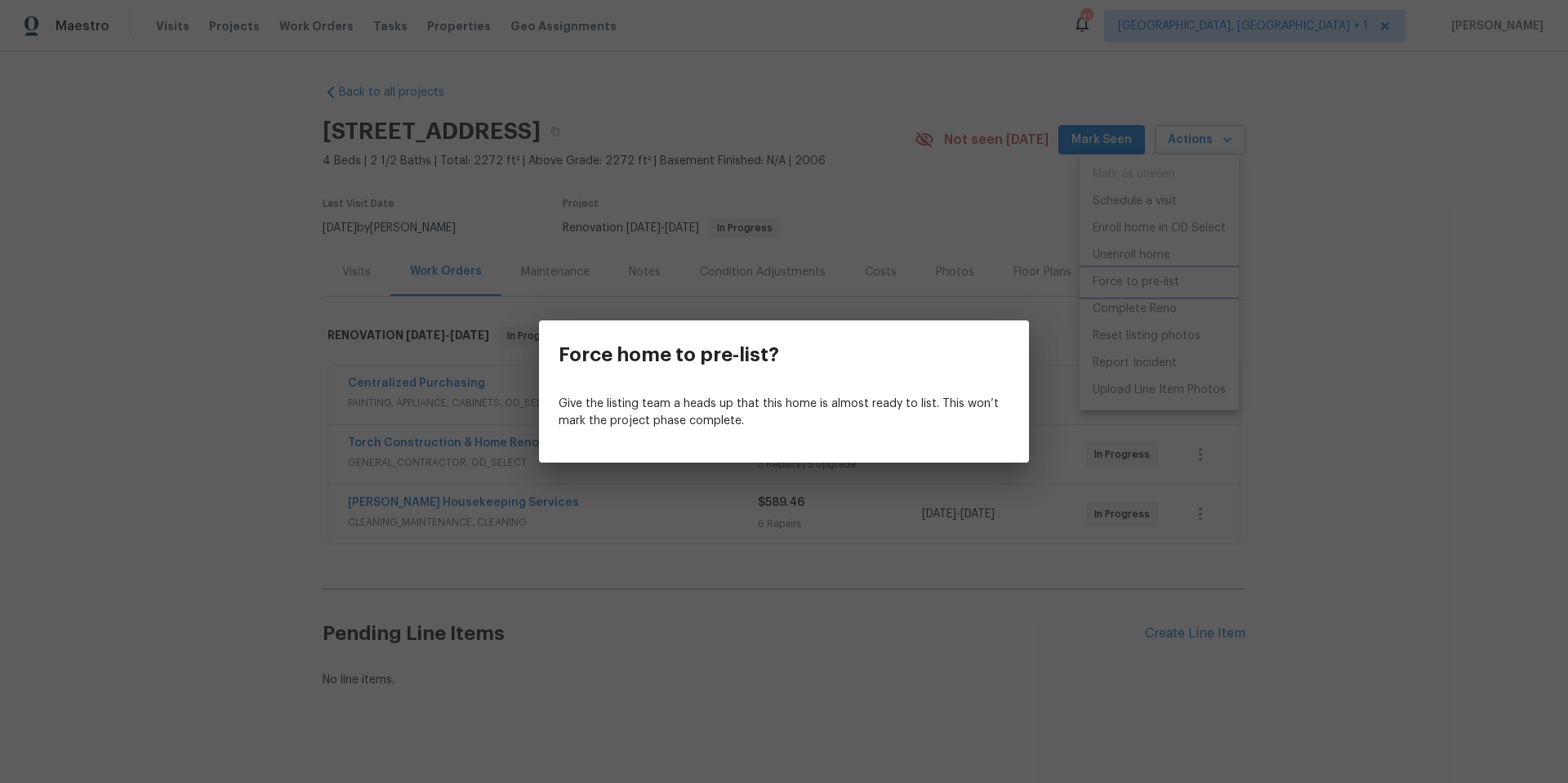
click at [836, 109] on div "Force home to pre-list? Give the listing team a heads up that this home is almo…" at bounding box center [784, 391] width 1568 height 783
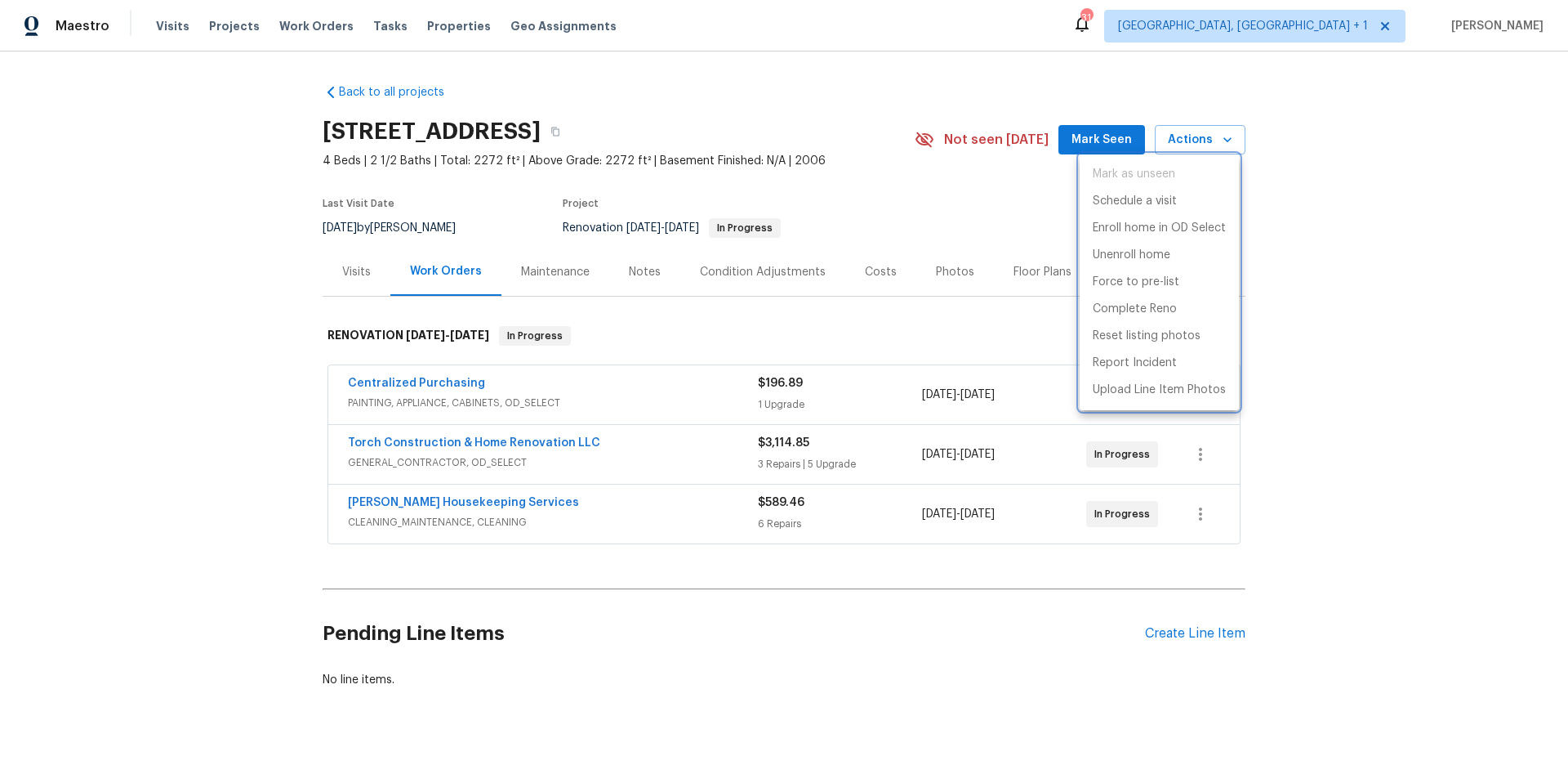
click at [778, 95] on div at bounding box center [784, 391] width 1568 height 783
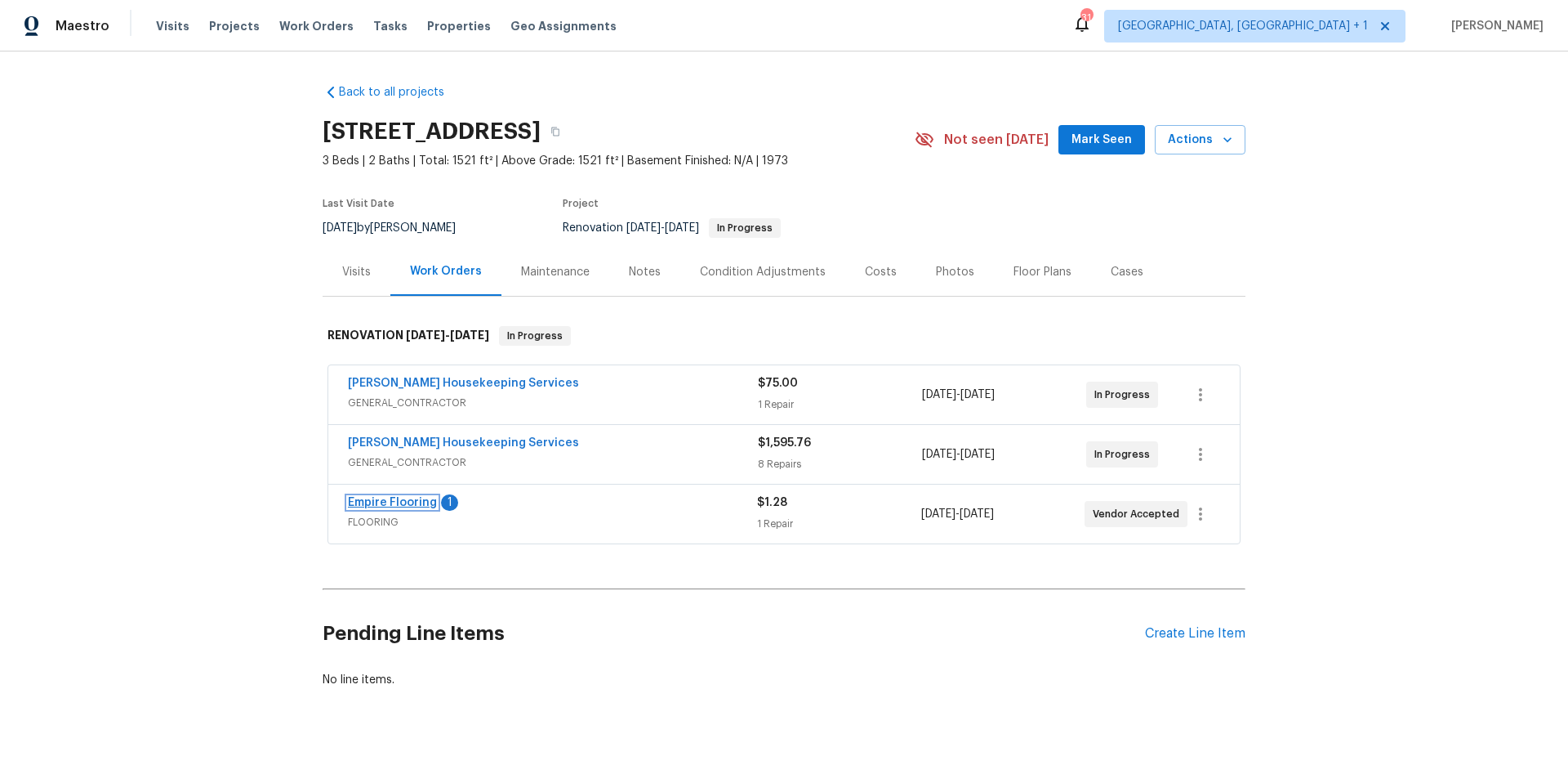
click at [416, 504] on link "Empire Flooring" at bounding box center [392, 503] width 89 height 12
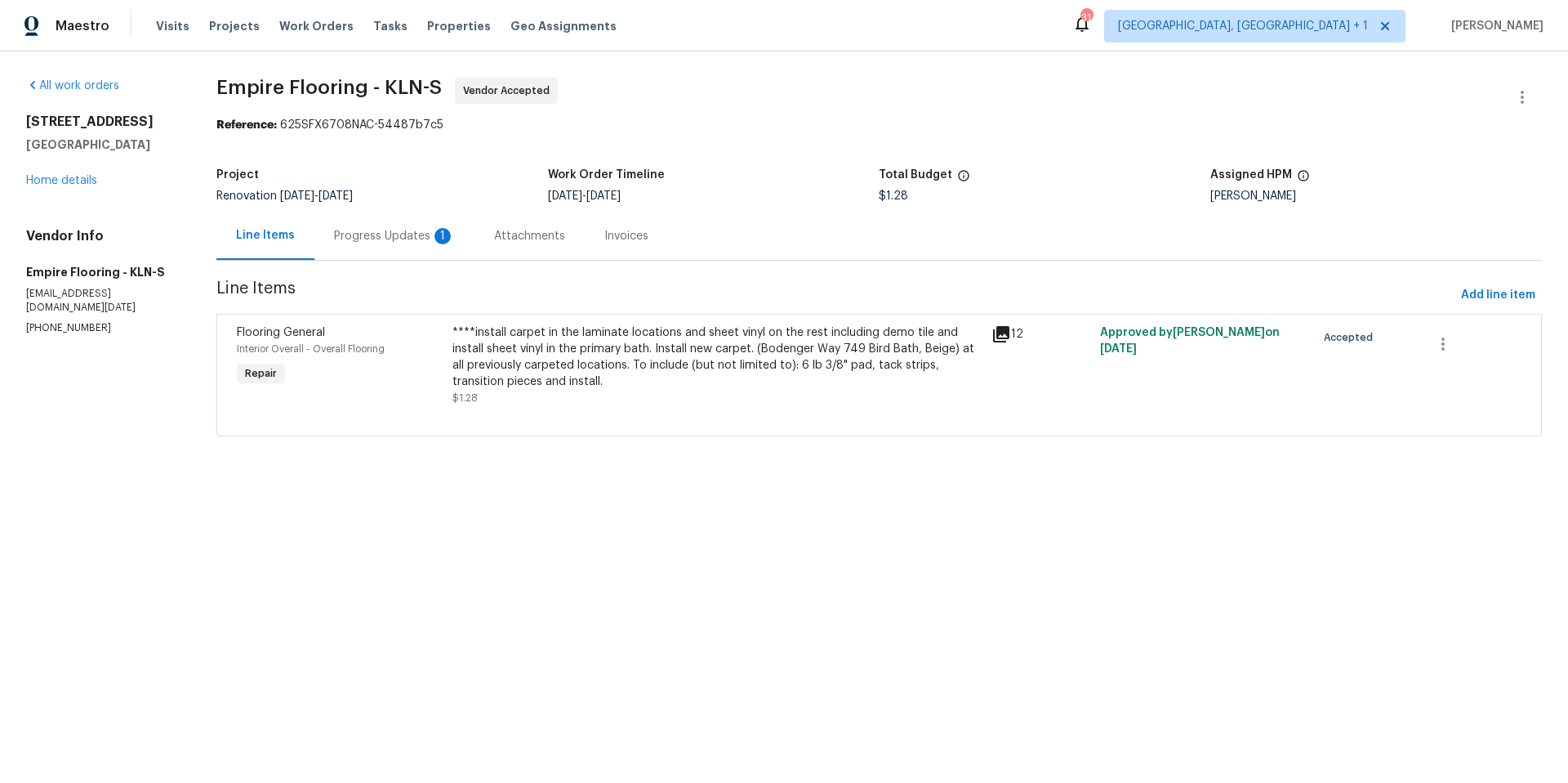
click at [383, 232] on div "Progress Updates 1" at bounding box center [395, 236] width 121 height 16
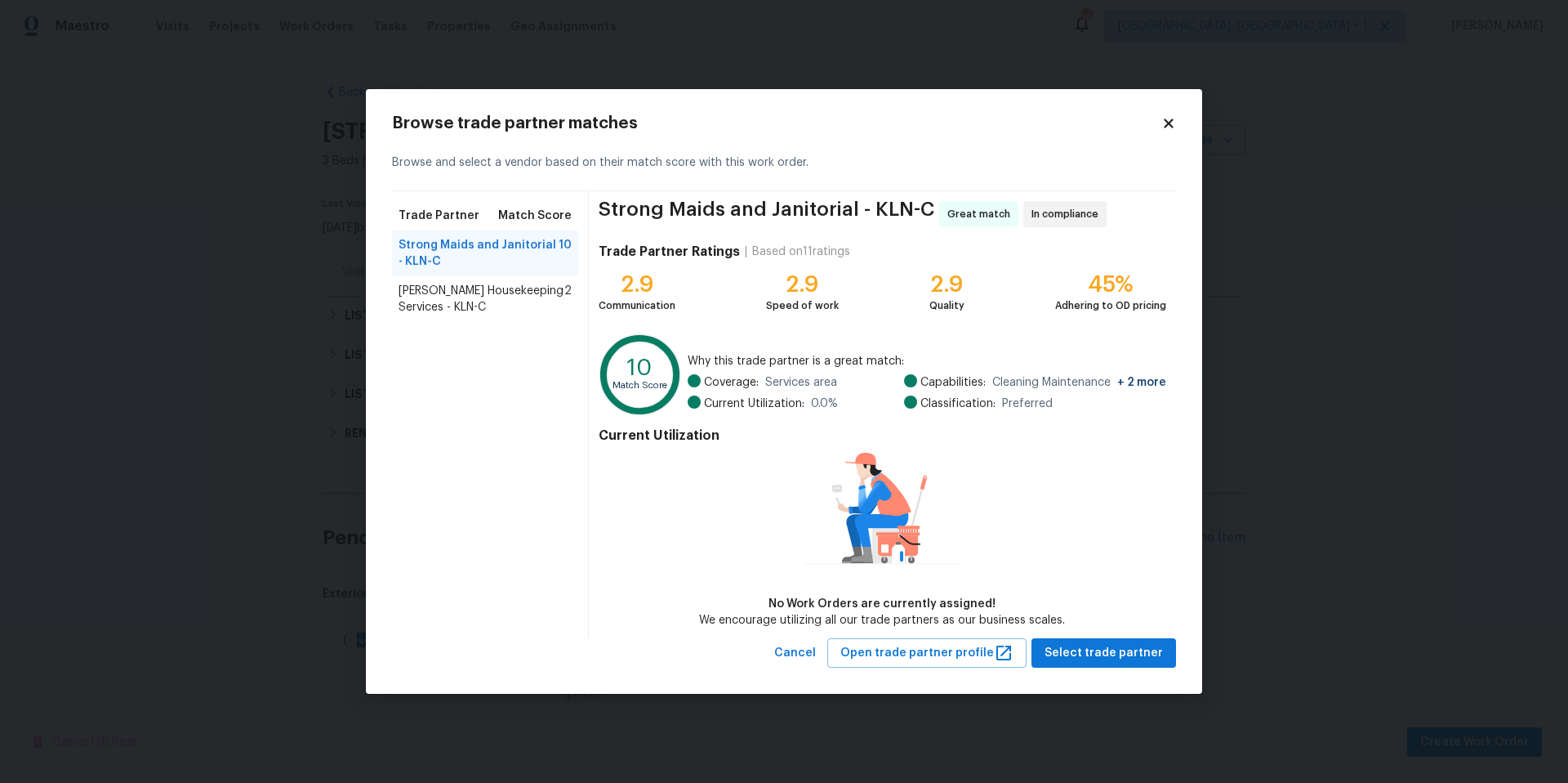
scroll to position [19, 0]
click at [471, 291] on span "[PERSON_NAME] Housekeeping Services - KLN-C" at bounding box center [481, 300] width 166 height 33
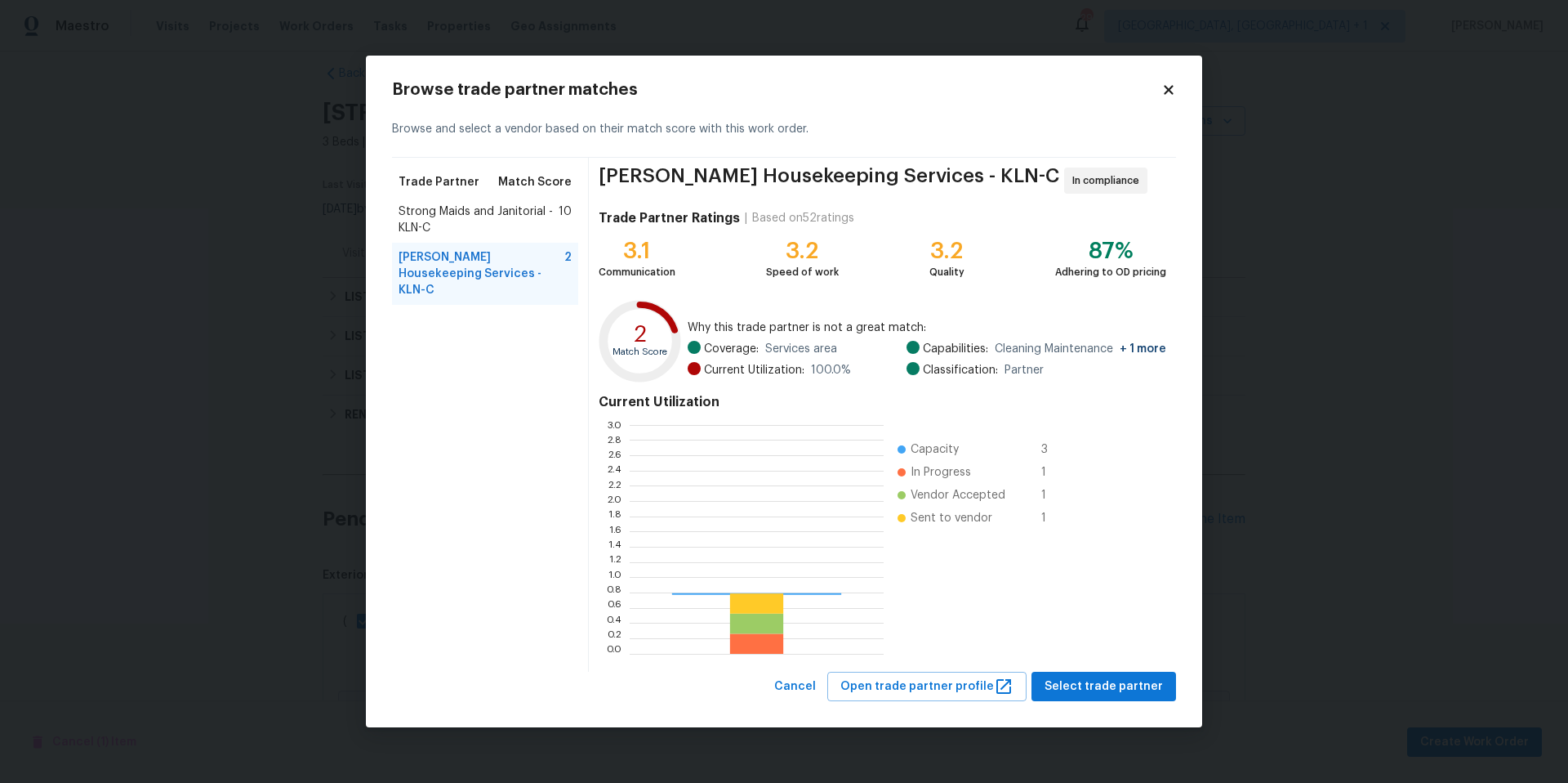
scroll to position [217, 243]
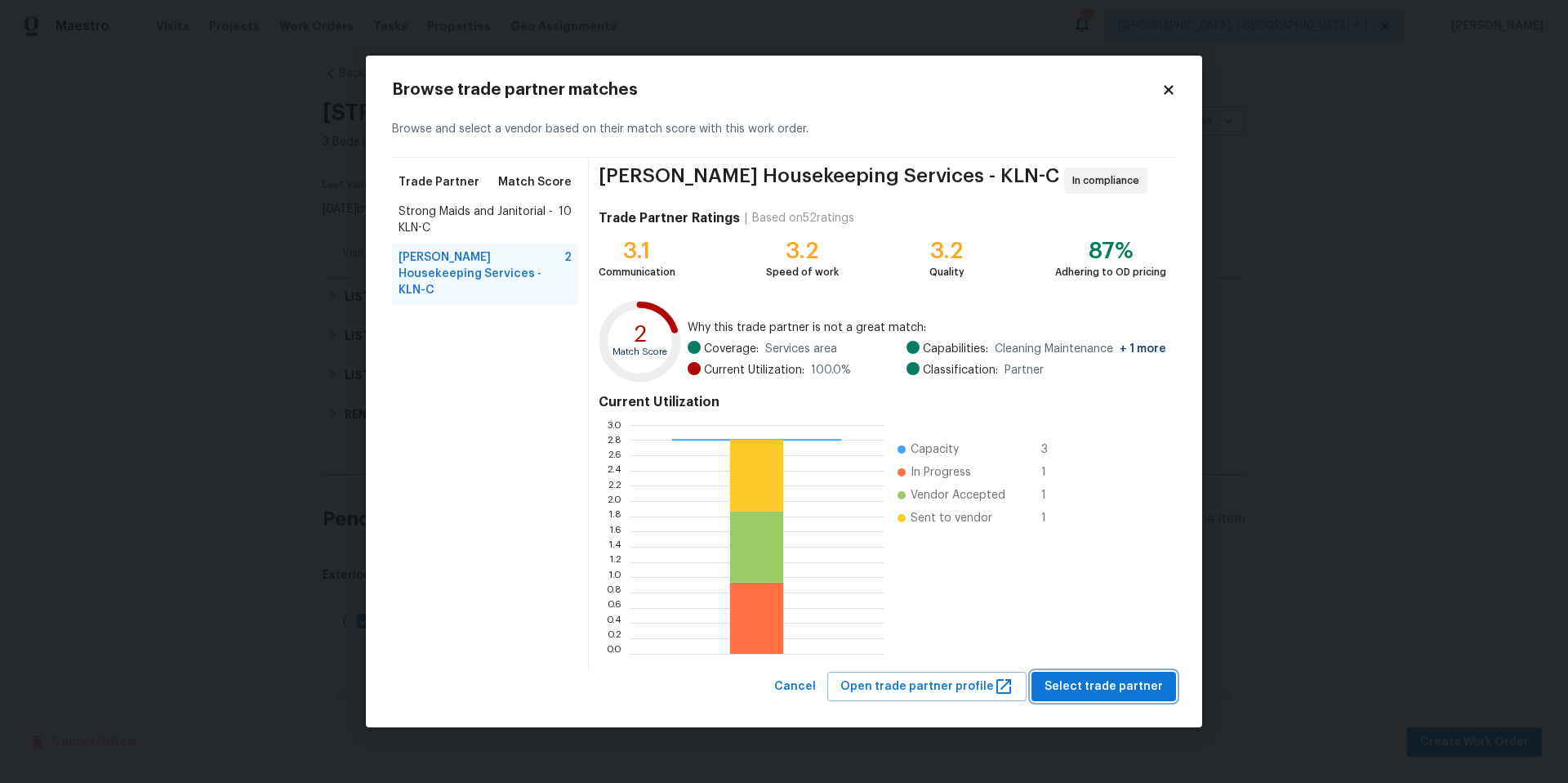
click at [1133, 694] on span "Select trade partner" at bounding box center [1103, 686] width 118 height 20
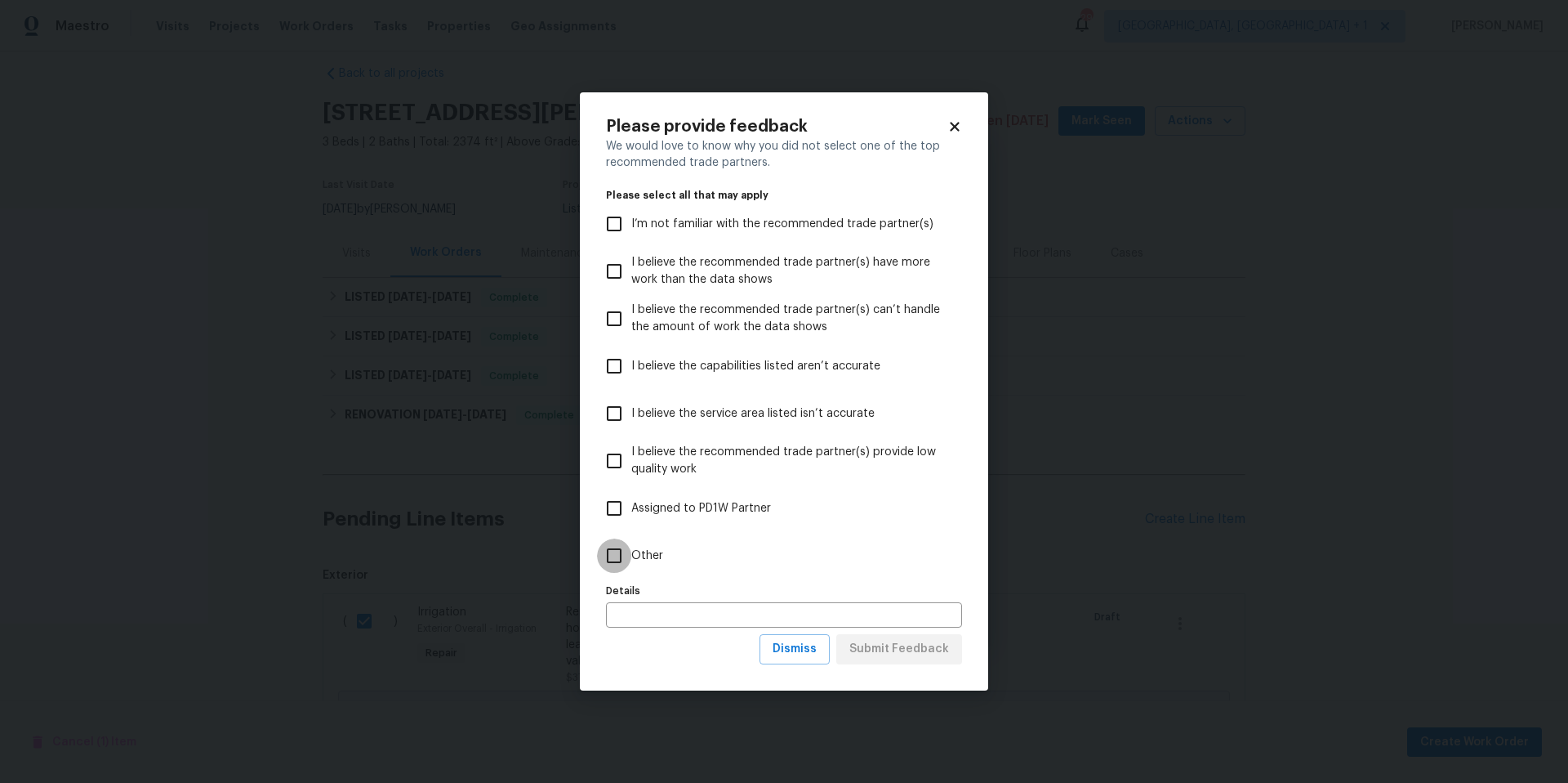
drag, startPoint x: 600, startPoint y: 550, endPoint x: 625, endPoint y: 552, distance: 25.1
click at [600, 550] on input "Other" at bounding box center [614, 556] width 35 height 35
checkbox input "true"
click at [934, 652] on span "Submit Feedback" at bounding box center [898, 648] width 99 height 20
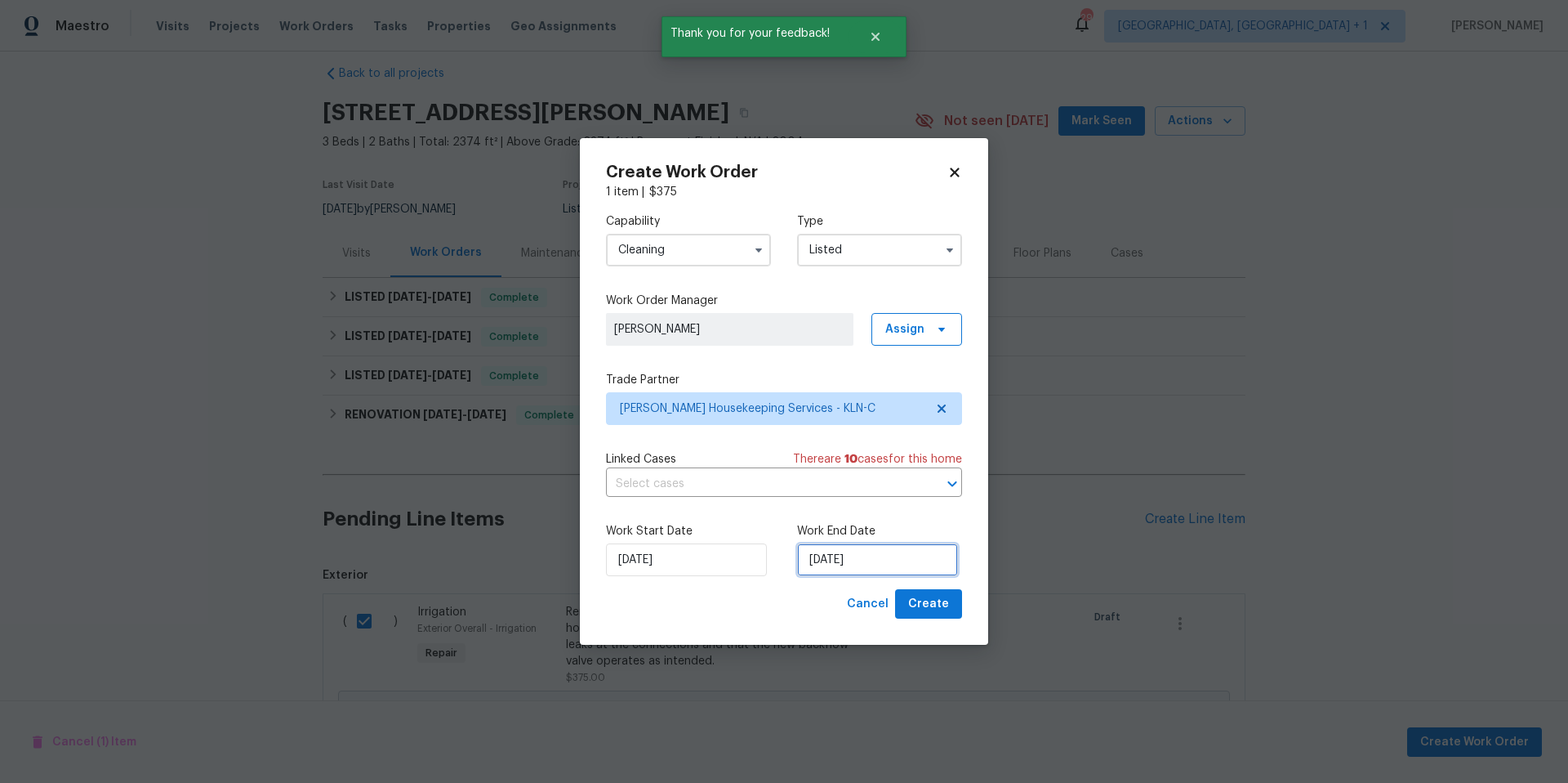
click at [853, 573] on input "10/9/2025" at bounding box center [877, 560] width 161 height 33
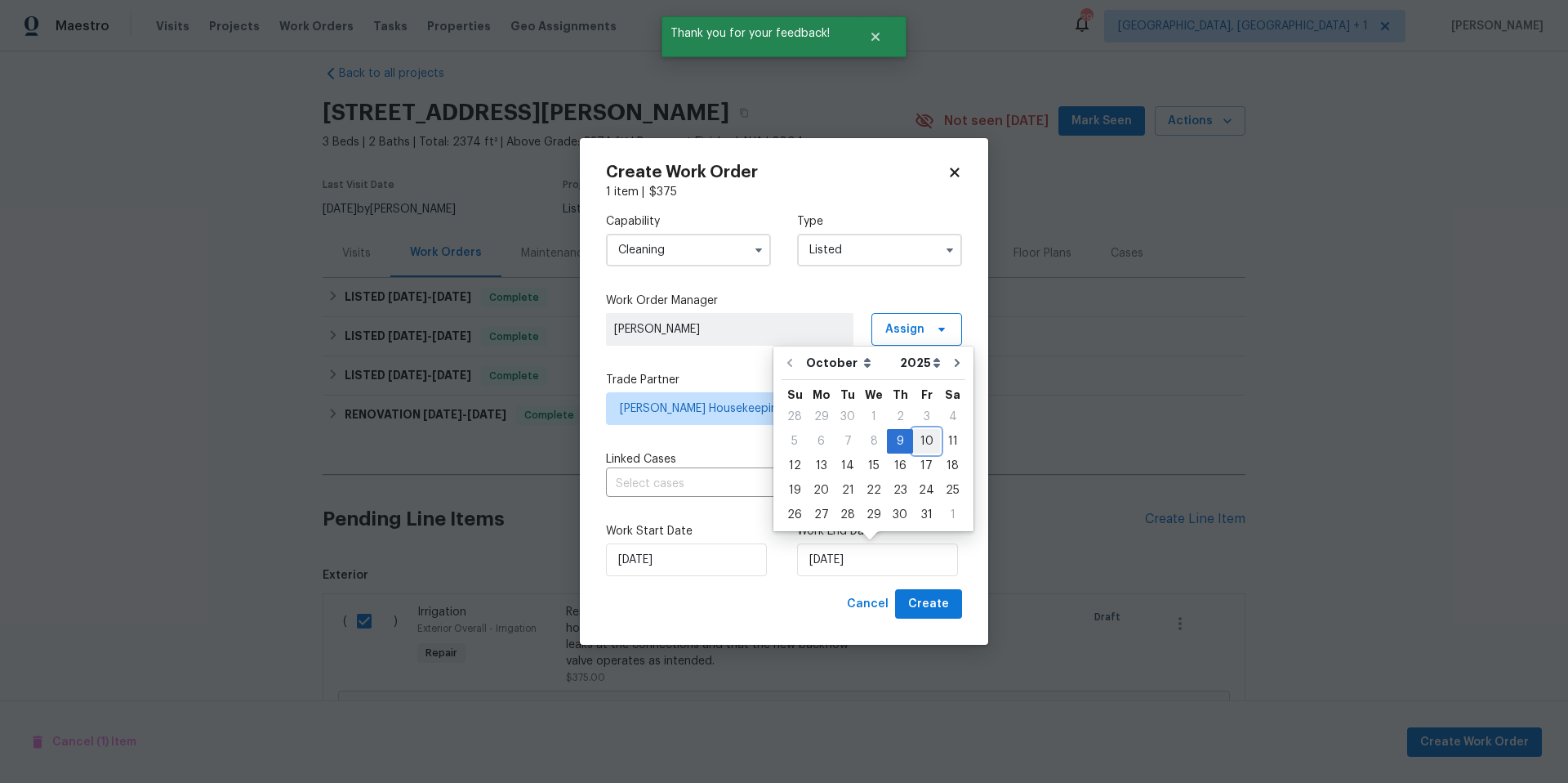
click at [918, 438] on div "10" at bounding box center [926, 441] width 27 height 23
type input "10/10/2025"
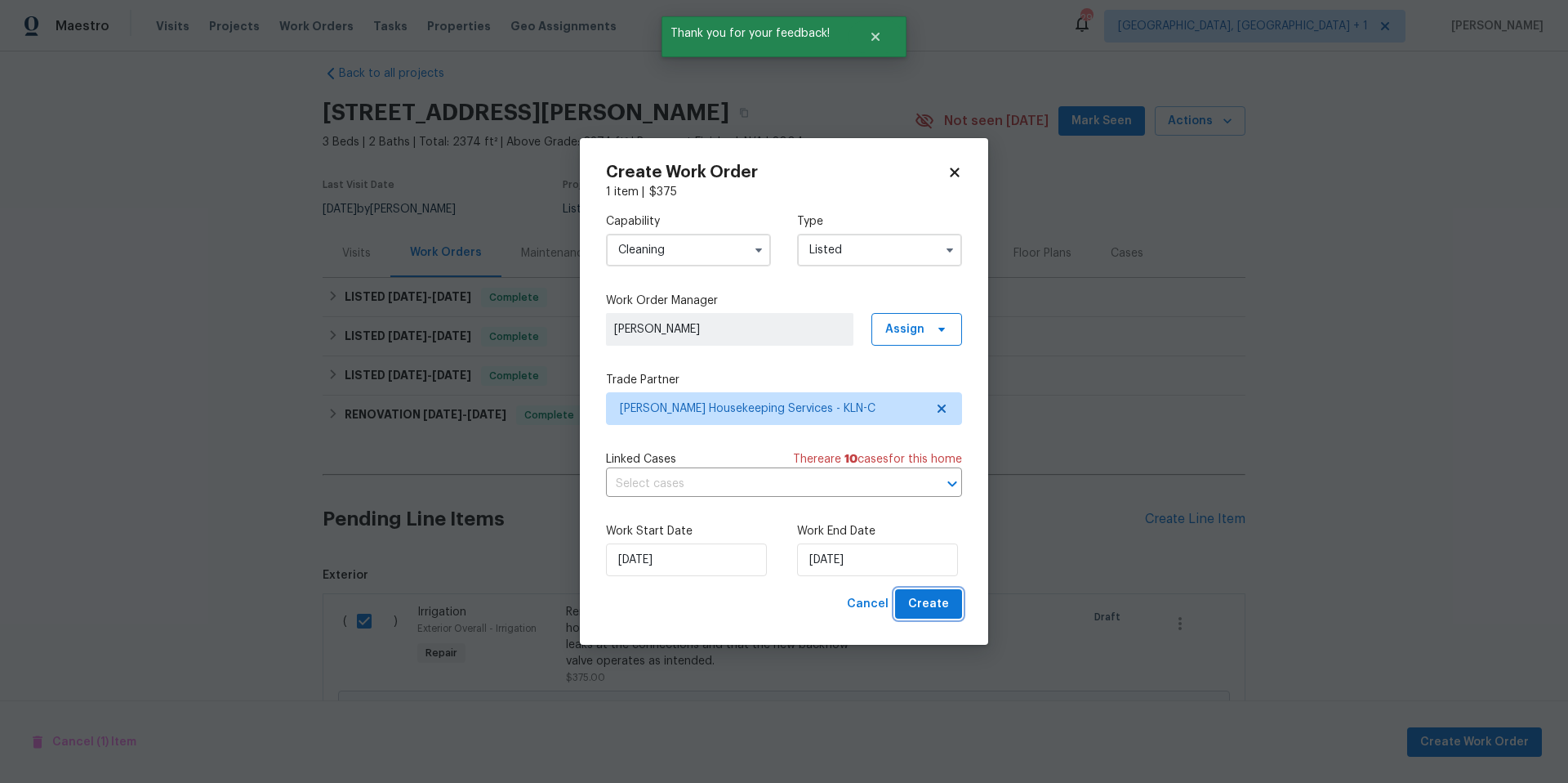
click at [913, 599] on span "Create" at bounding box center [928, 604] width 40 height 20
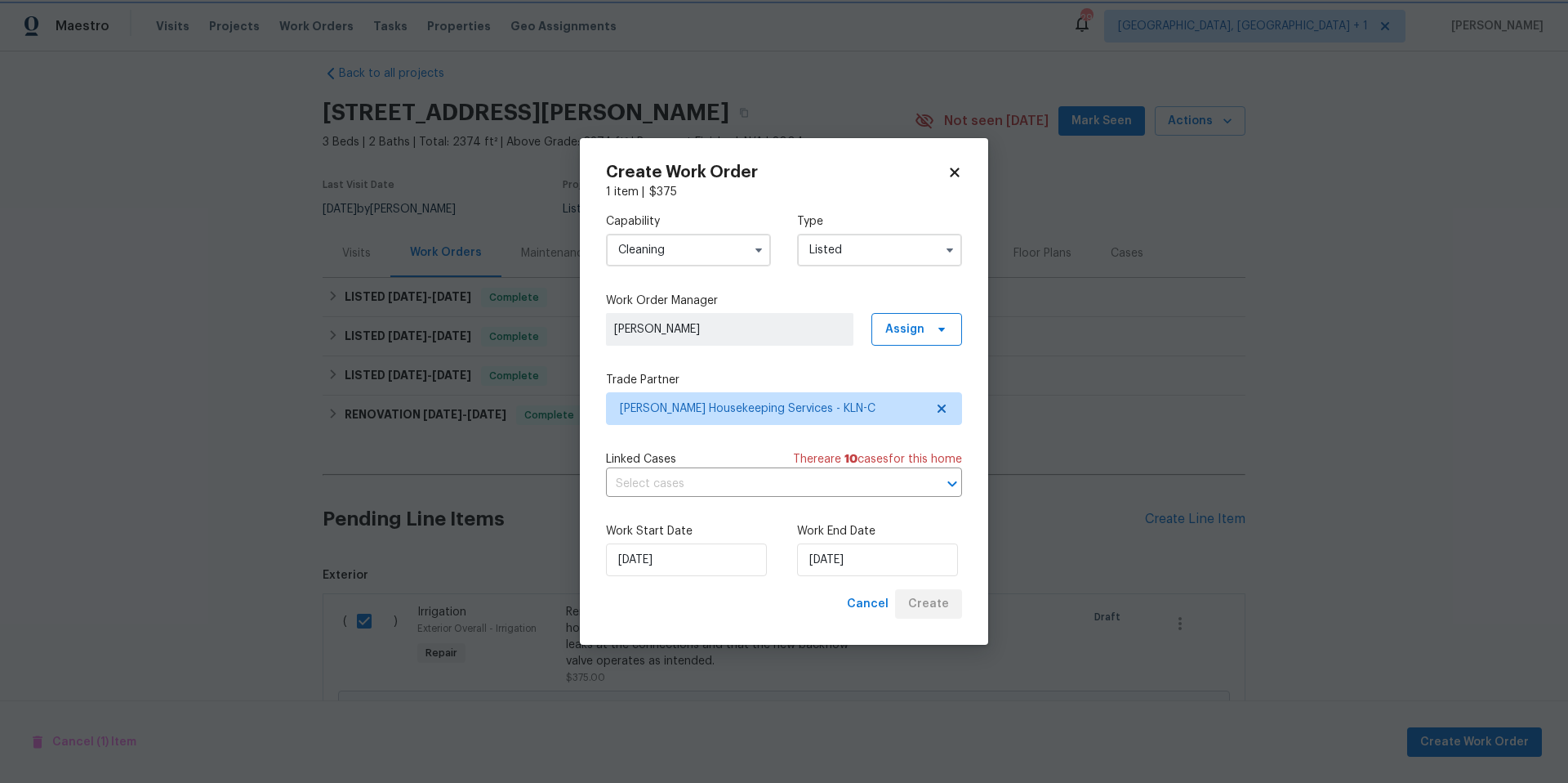
checkbox input "false"
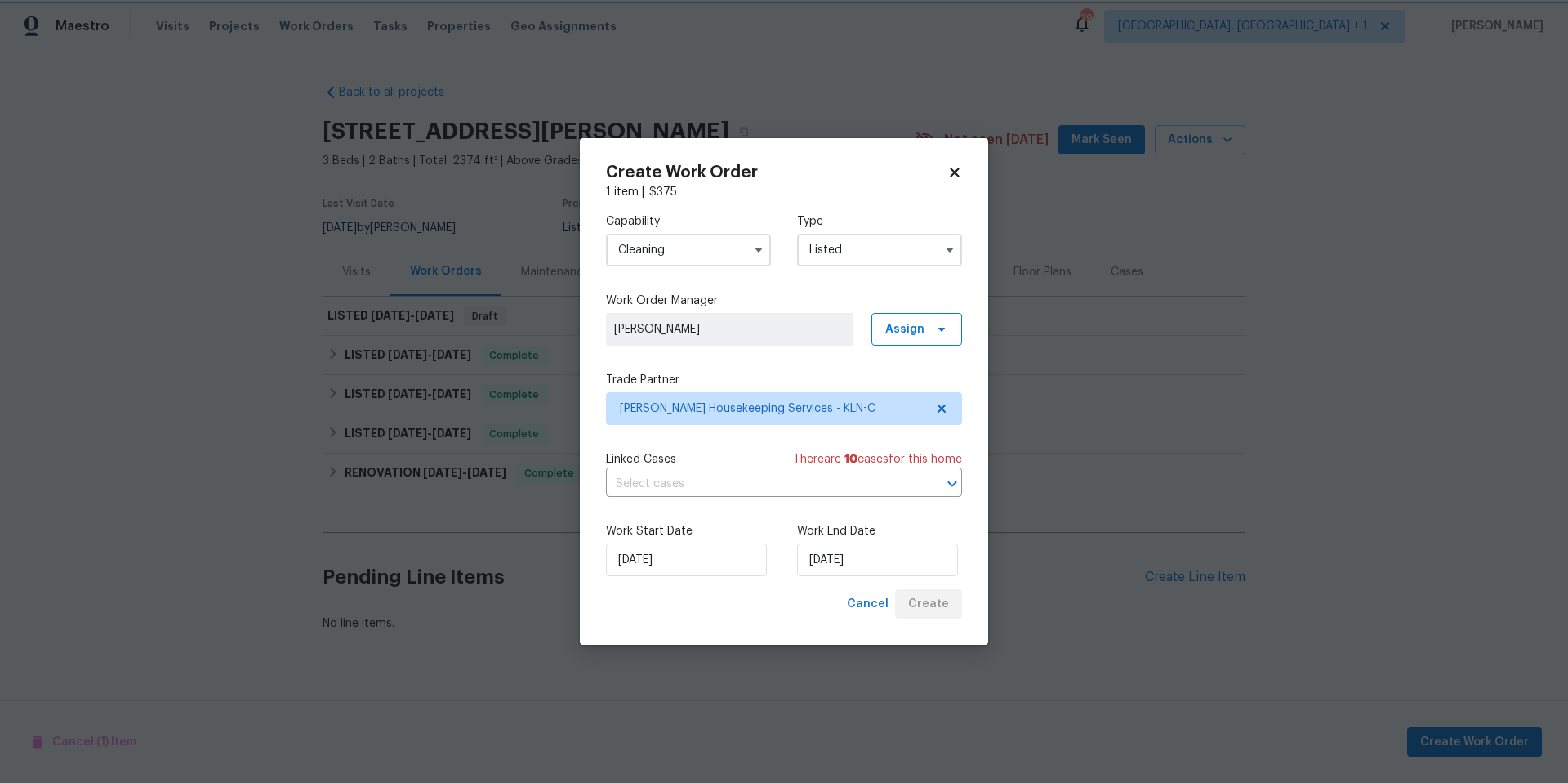
scroll to position [0, 0]
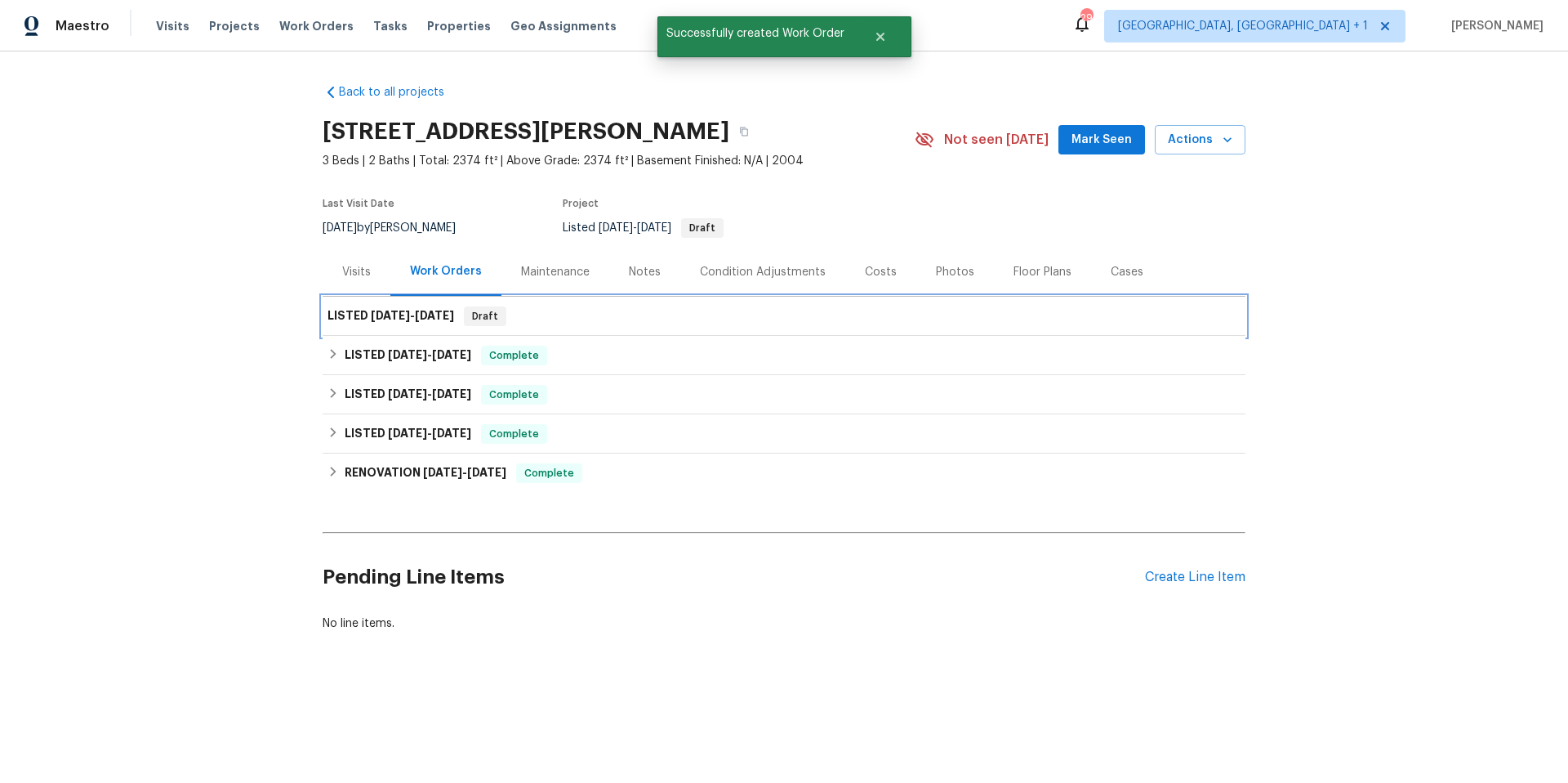
click at [409, 314] on span "10/9/25 - 10/10/25" at bounding box center [412, 315] width 84 height 12
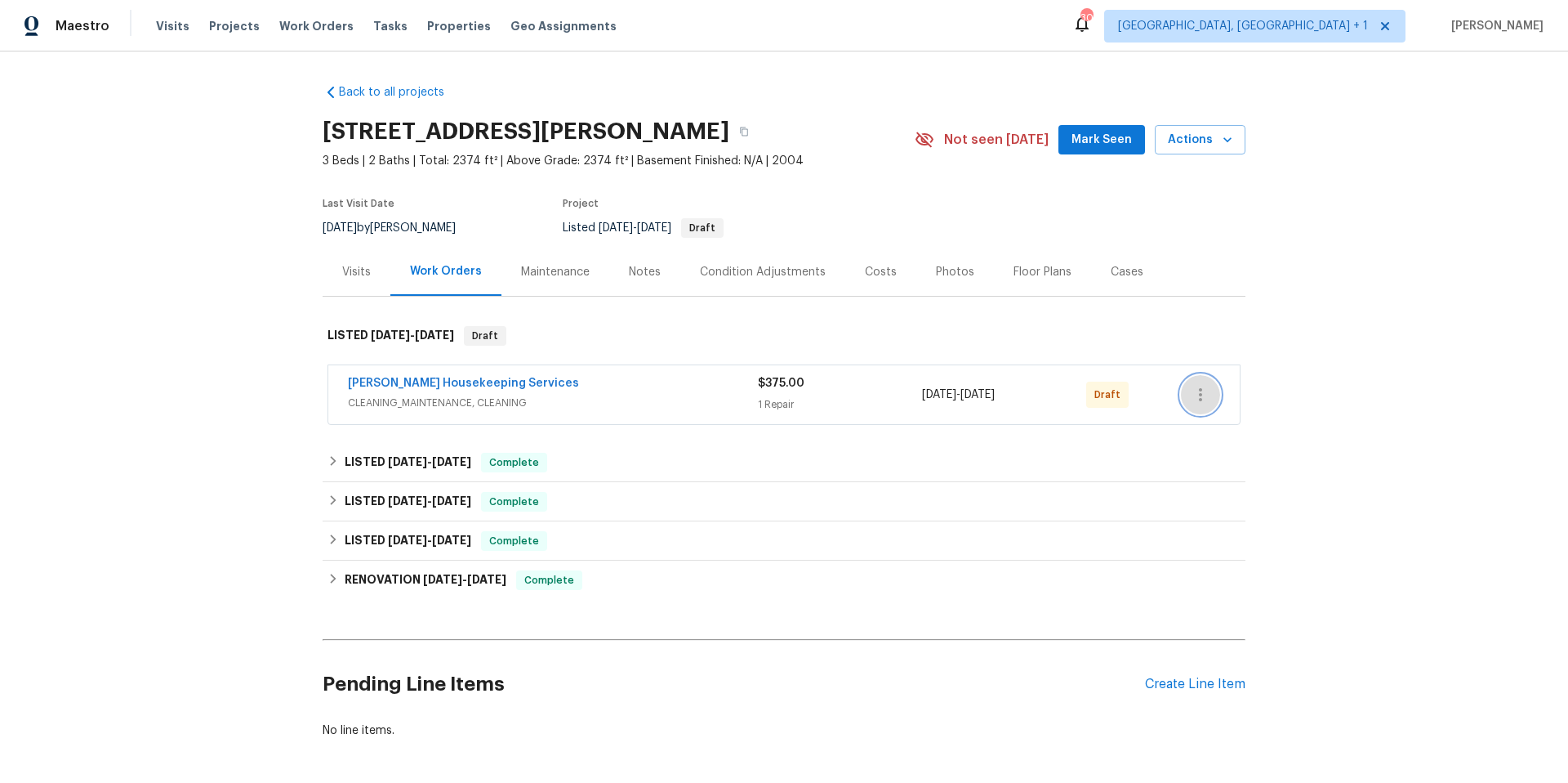
click at [1198, 389] on icon "button" at bounding box center [1199, 395] width 3 height 13
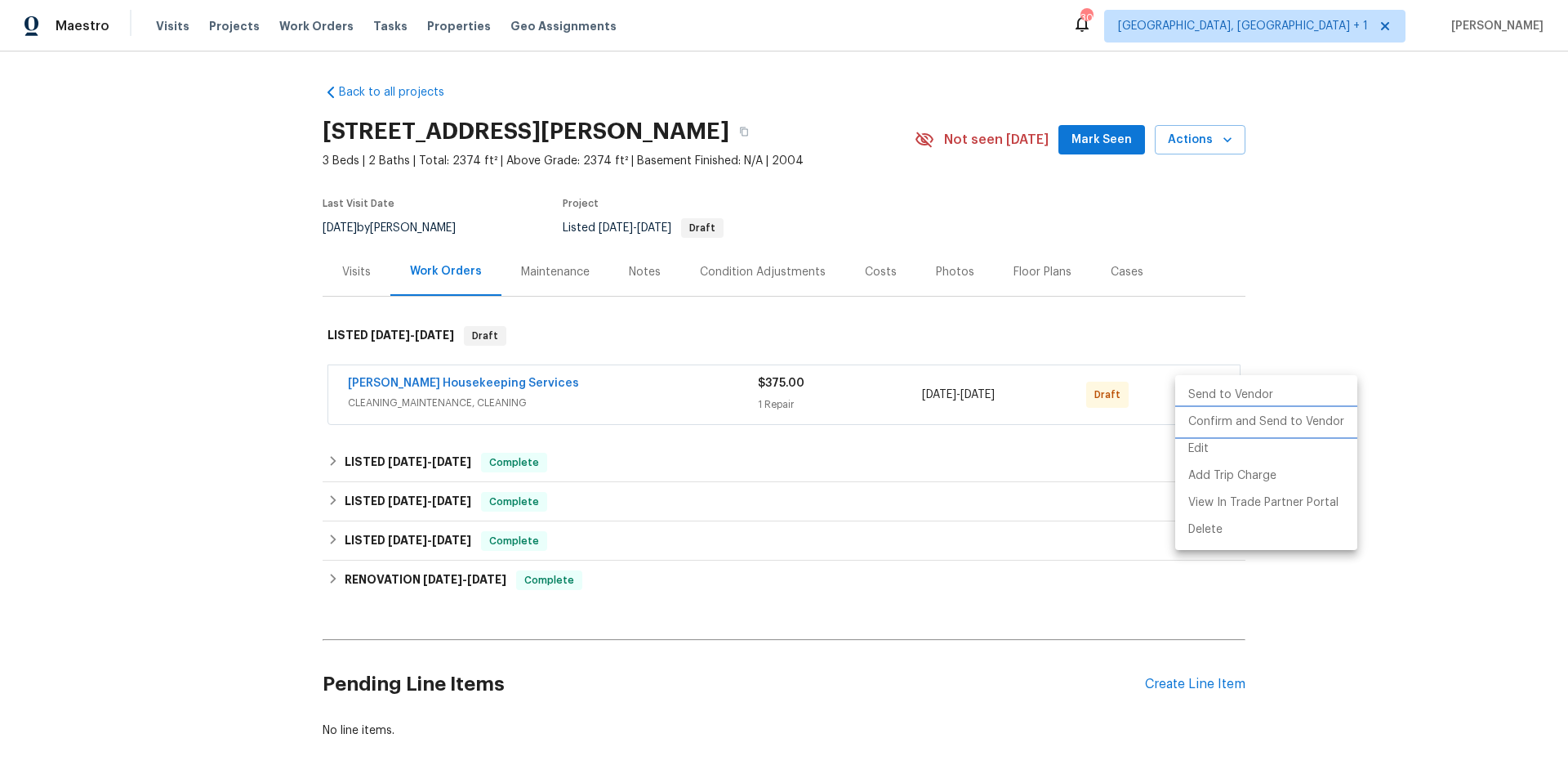
click at [1221, 417] on li "Confirm and Send to Vendor" at bounding box center [1266, 422] width 182 height 27
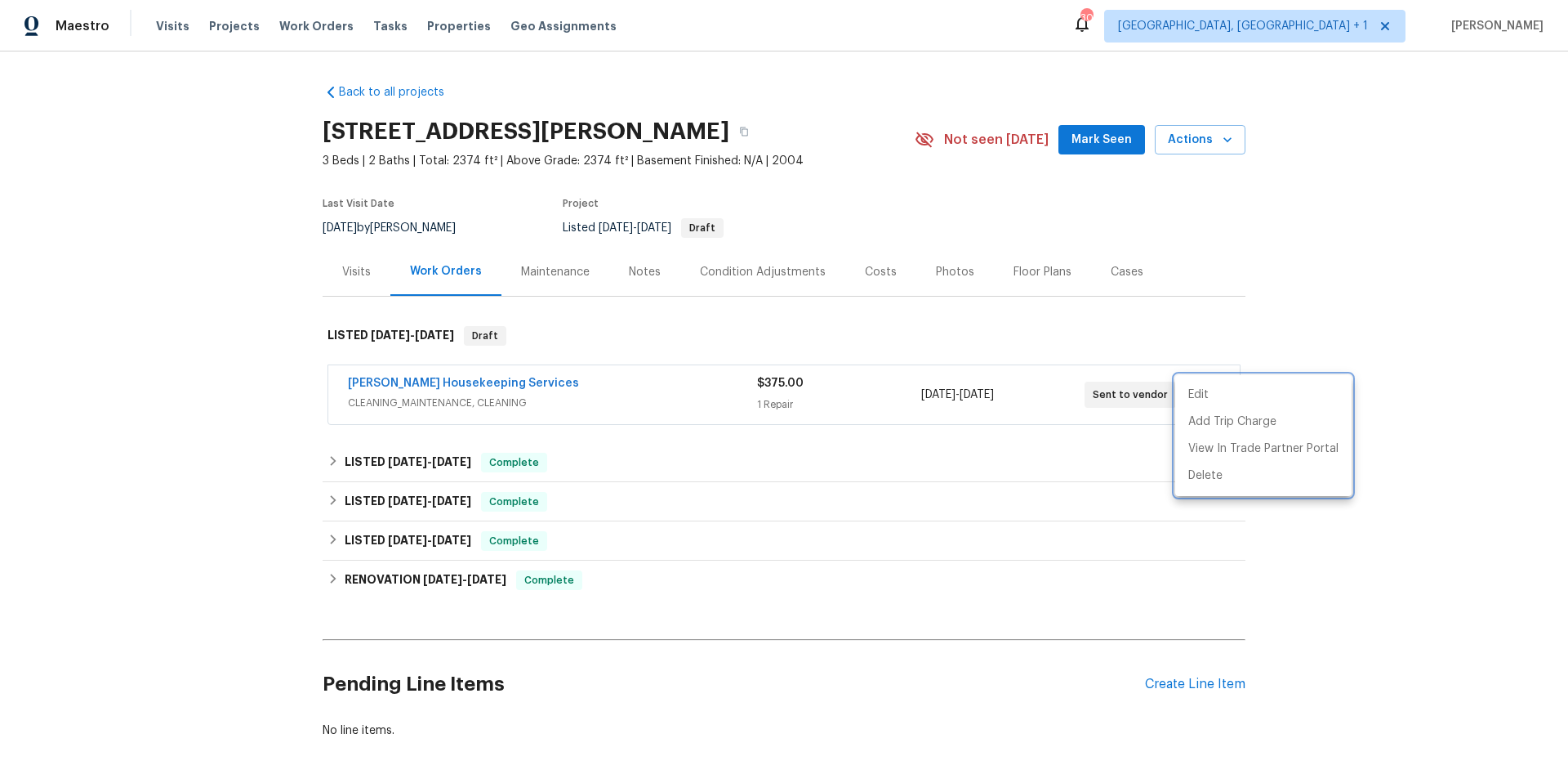
click at [913, 324] on div at bounding box center [784, 391] width 1568 height 783
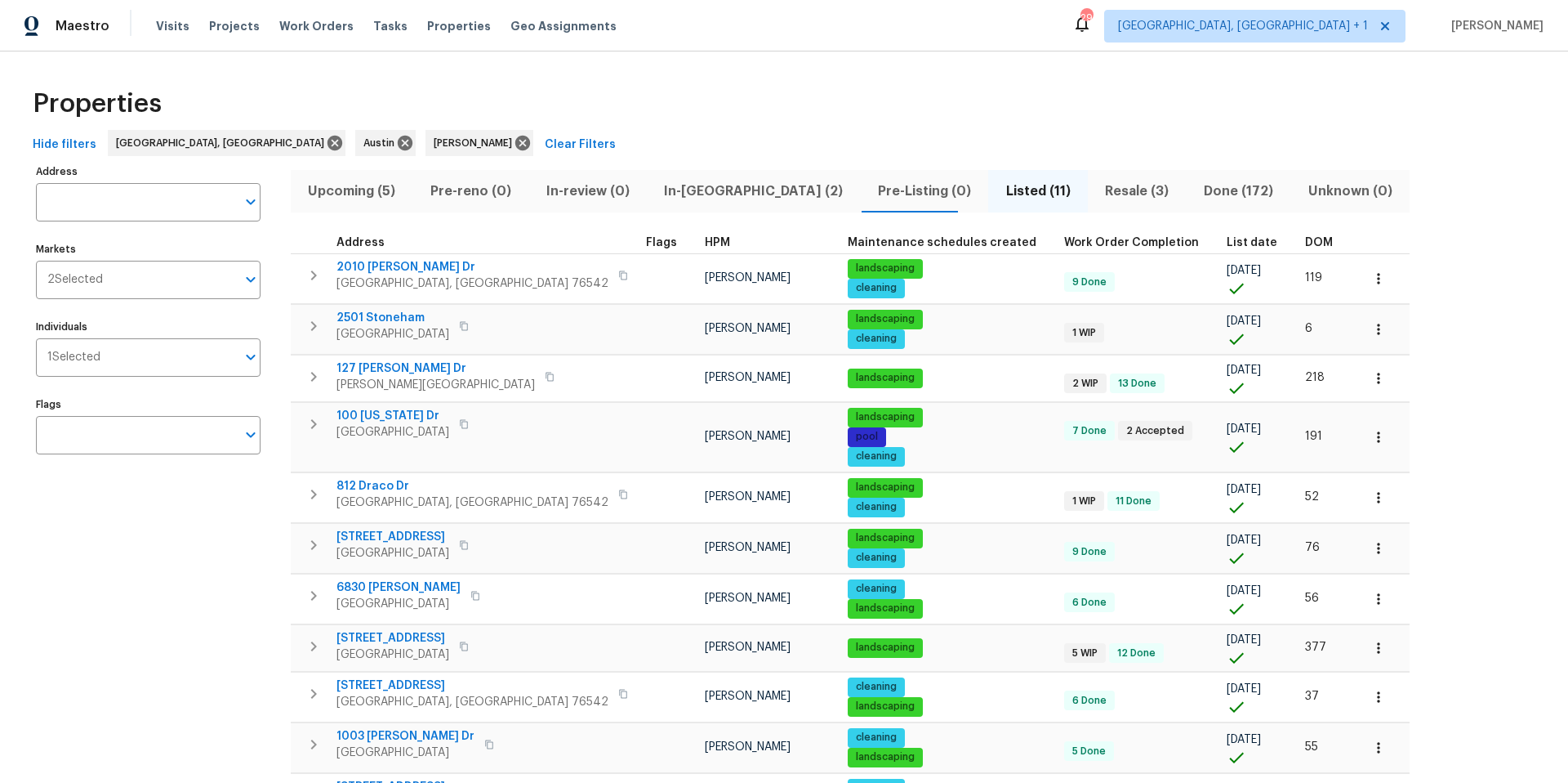
scroll to position [3, 0]
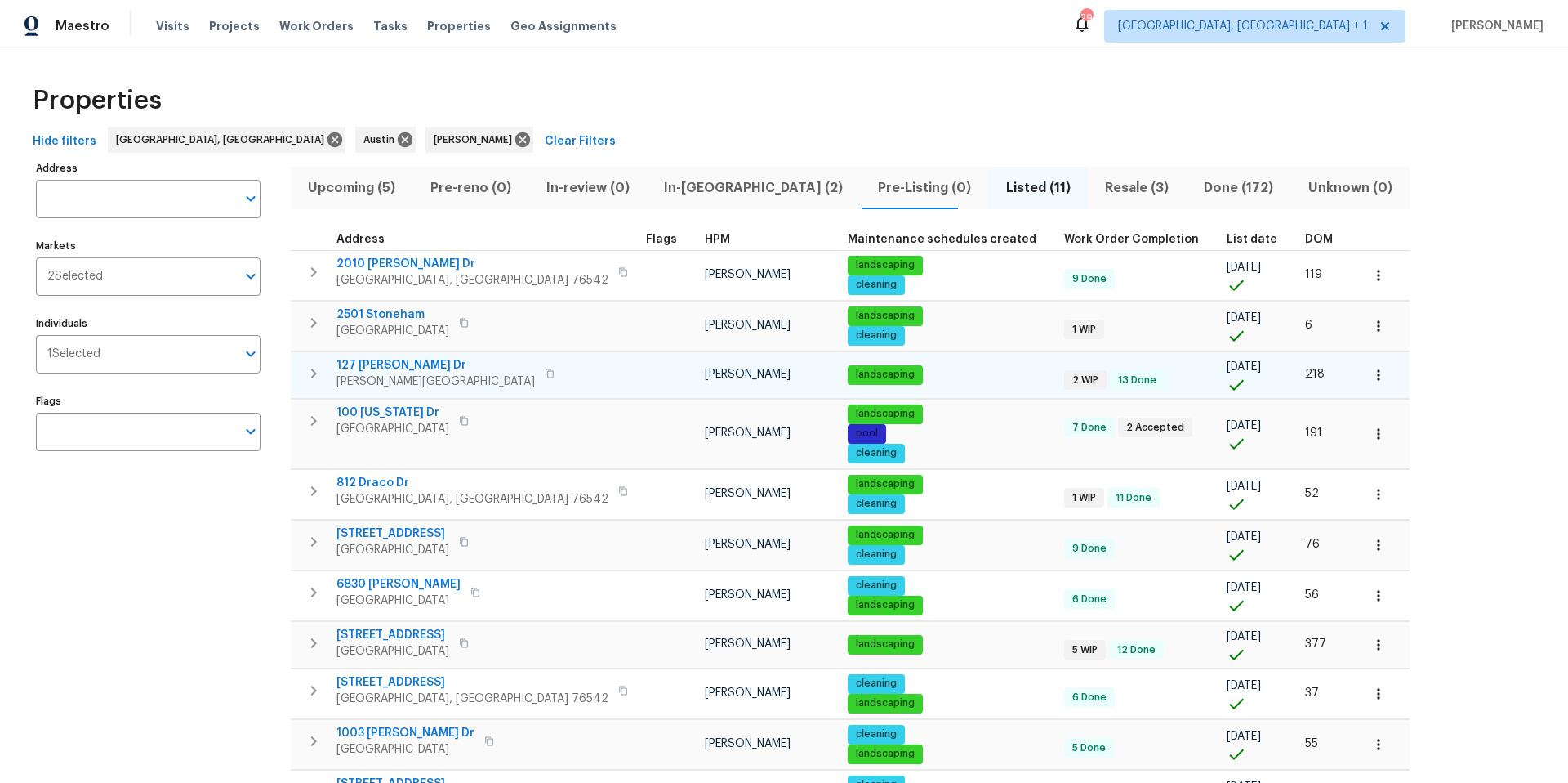
click at [1360, 370] on button "button" at bounding box center [1377, 375] width 36 height 36
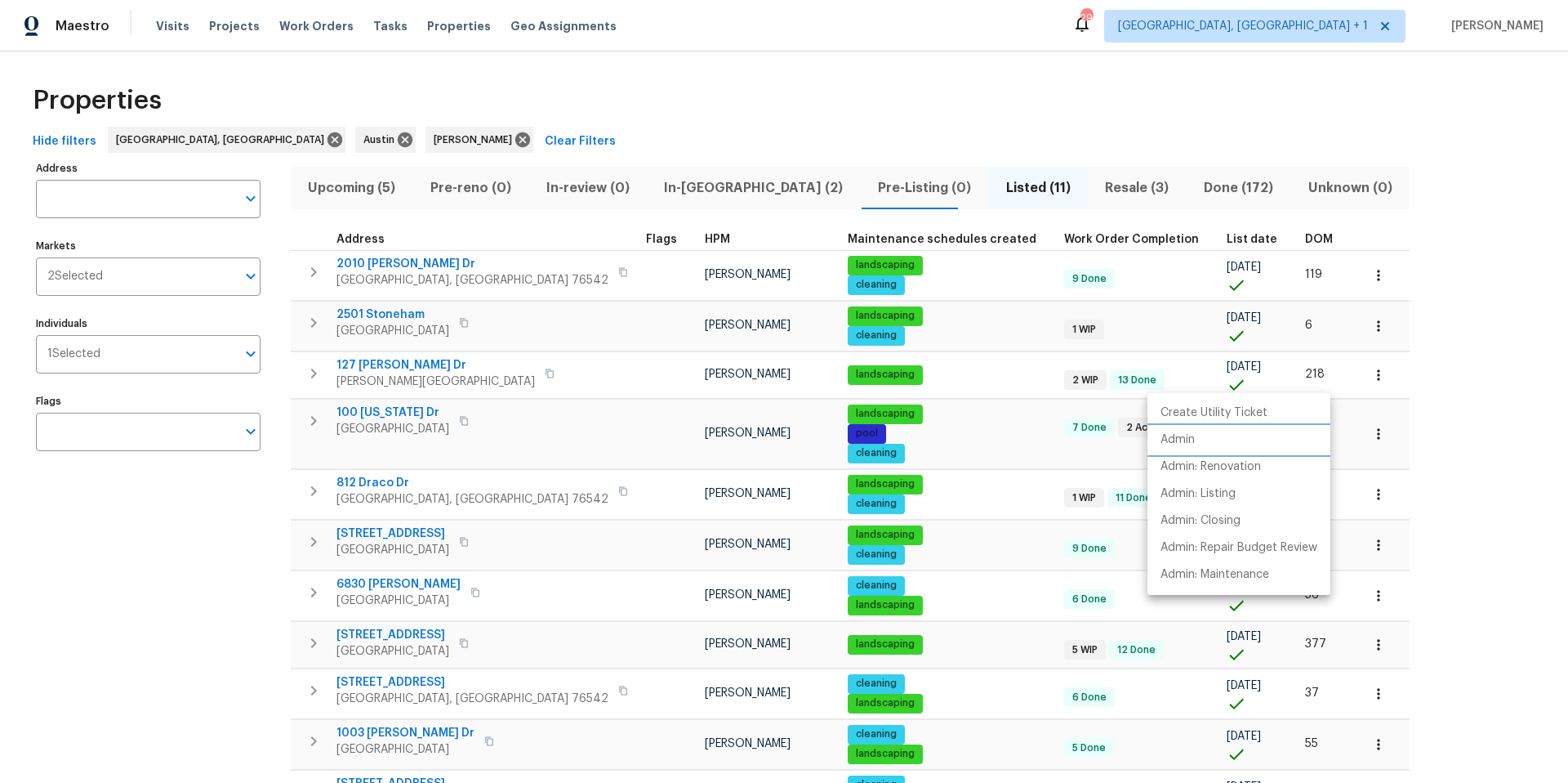
click at [1215, 441] on li "Admin" at bounding box center [1239, 440] width 183 height 27
click at [961, 69] on div at bounding box center [784, 391] width 1568 height 783
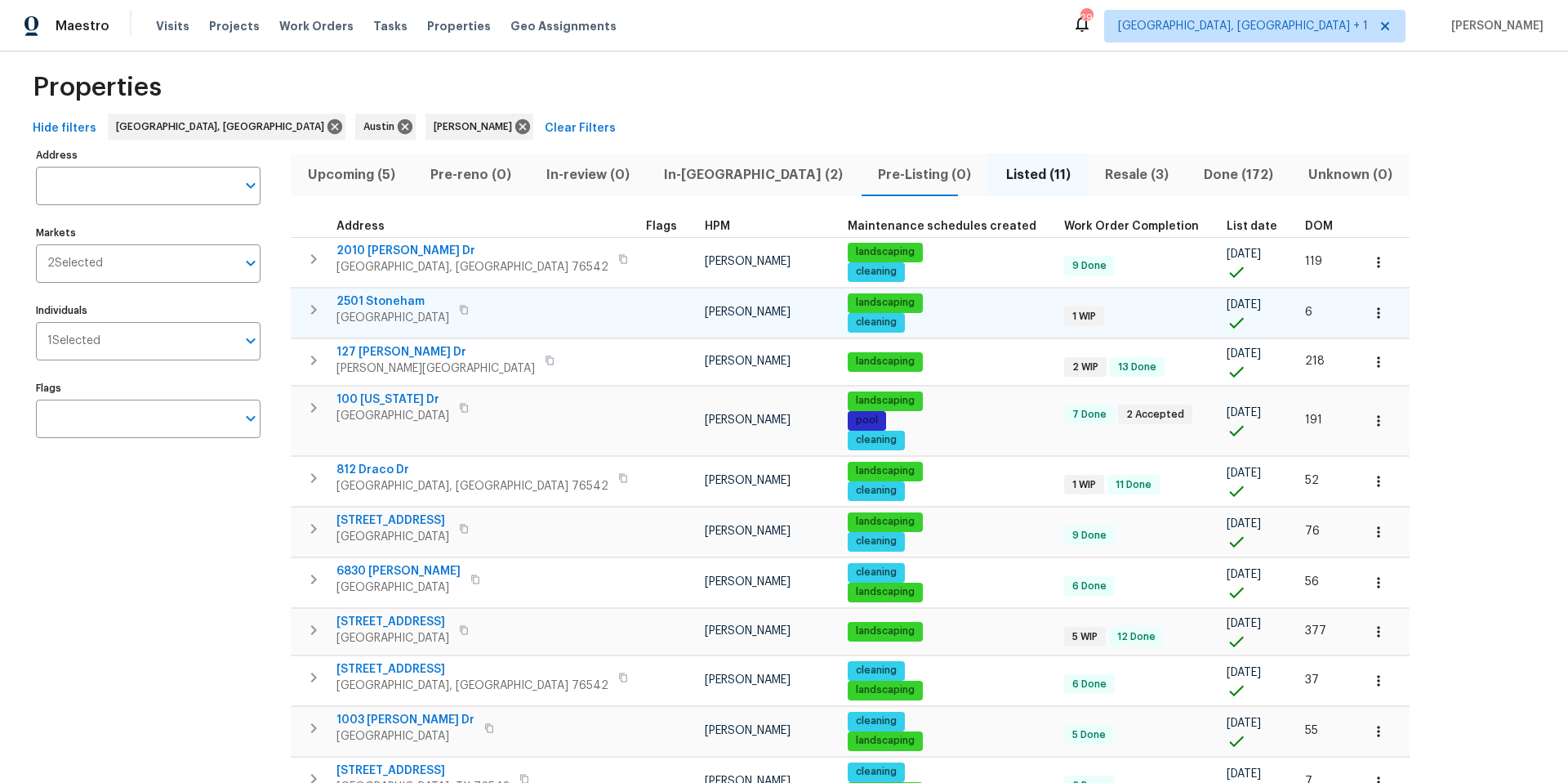
scroll to position [17, 0]
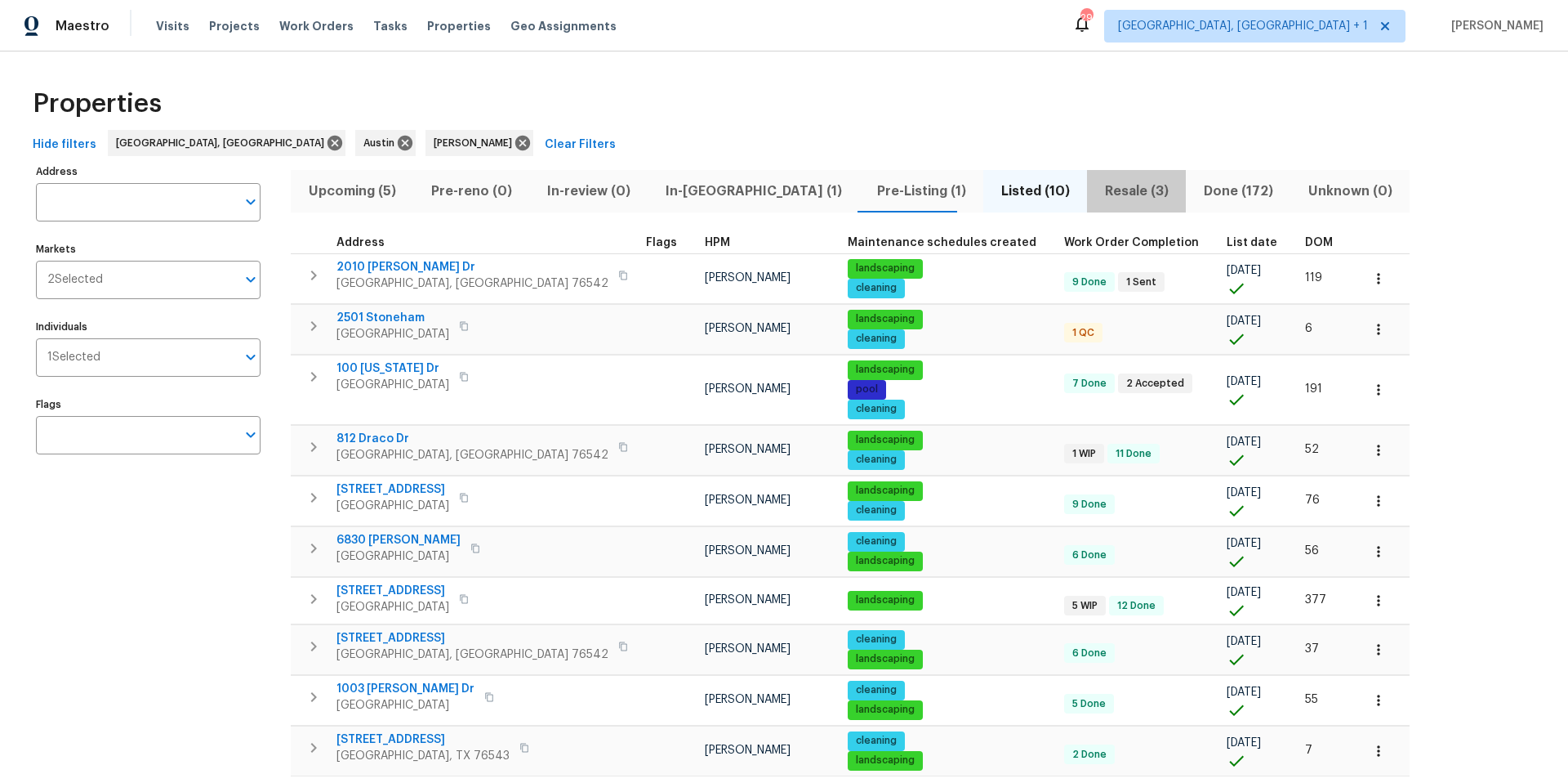
click at [1096, 194] on span "Resale (3)" at bounding box center [1136, 192] width 79 height 23
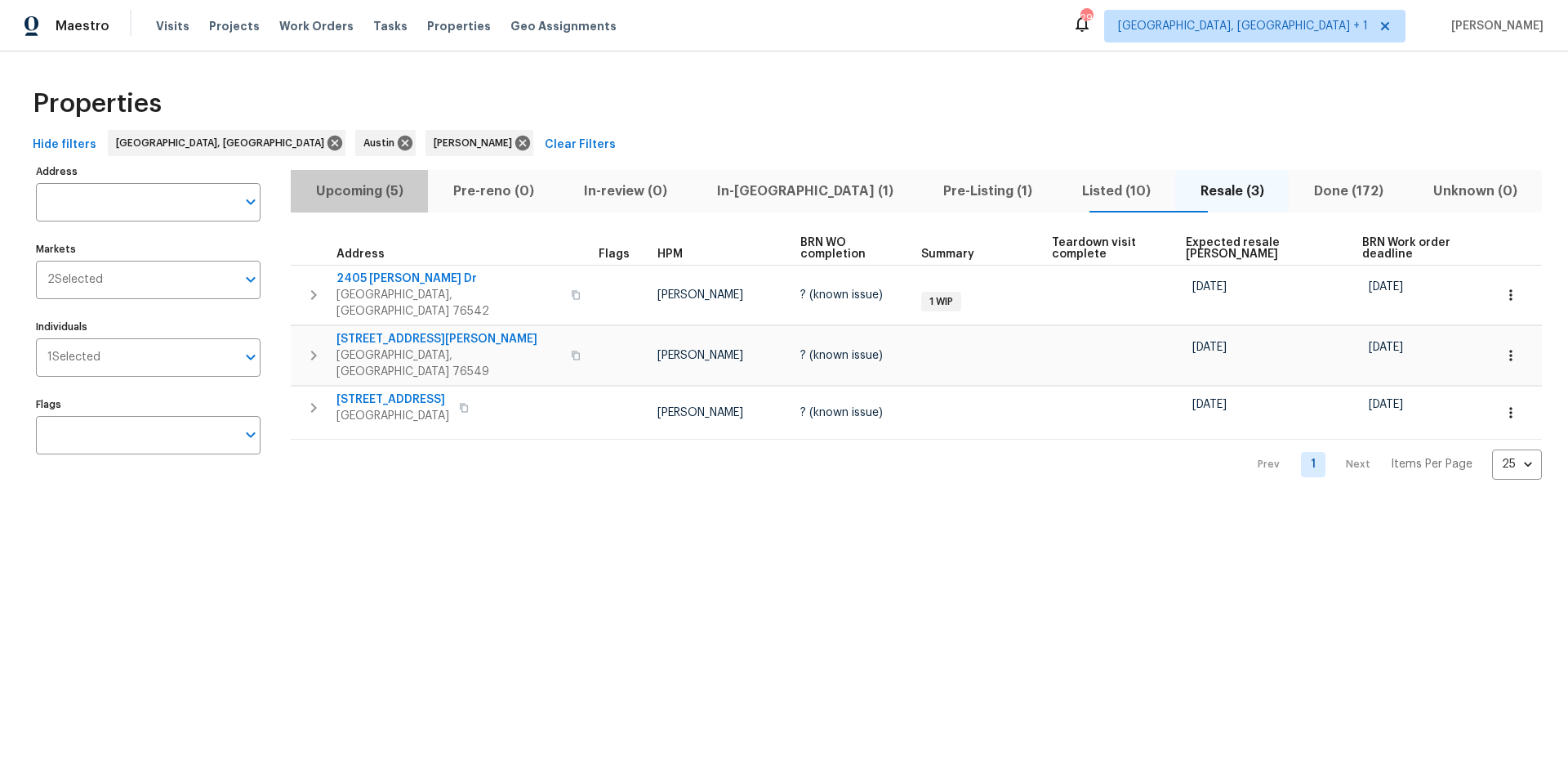
click at [362, 191] on span "Upcoming (5)" at bounding box center [359, 192] width 117 height 23
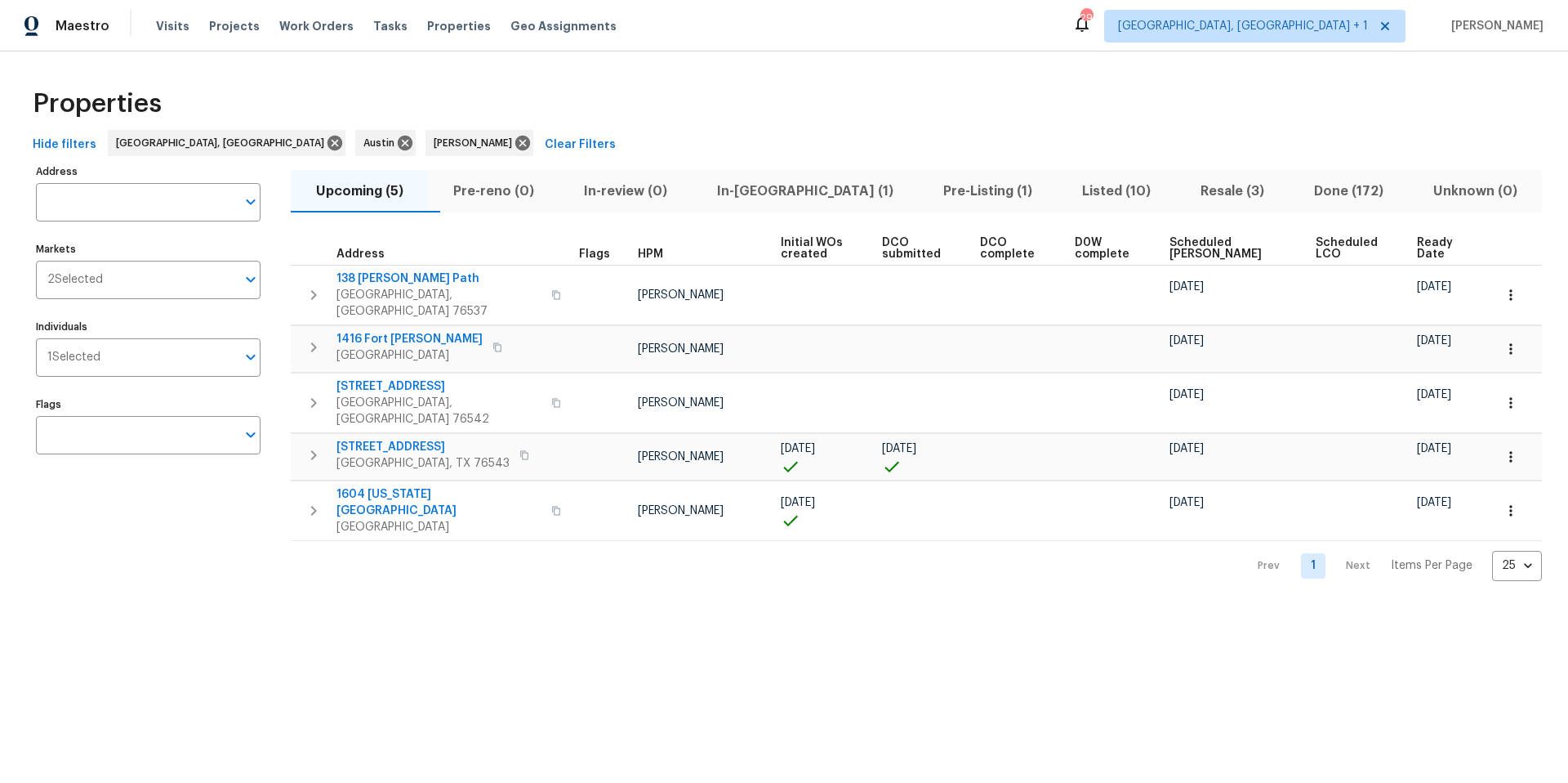
click at [1410, 248] on th "Ready Date" at bounding box center [1448, 248] width 76 height 34
click at [1417, 245] on span "Ready Date" at bounding box center [1441, 248] width 48 height 23
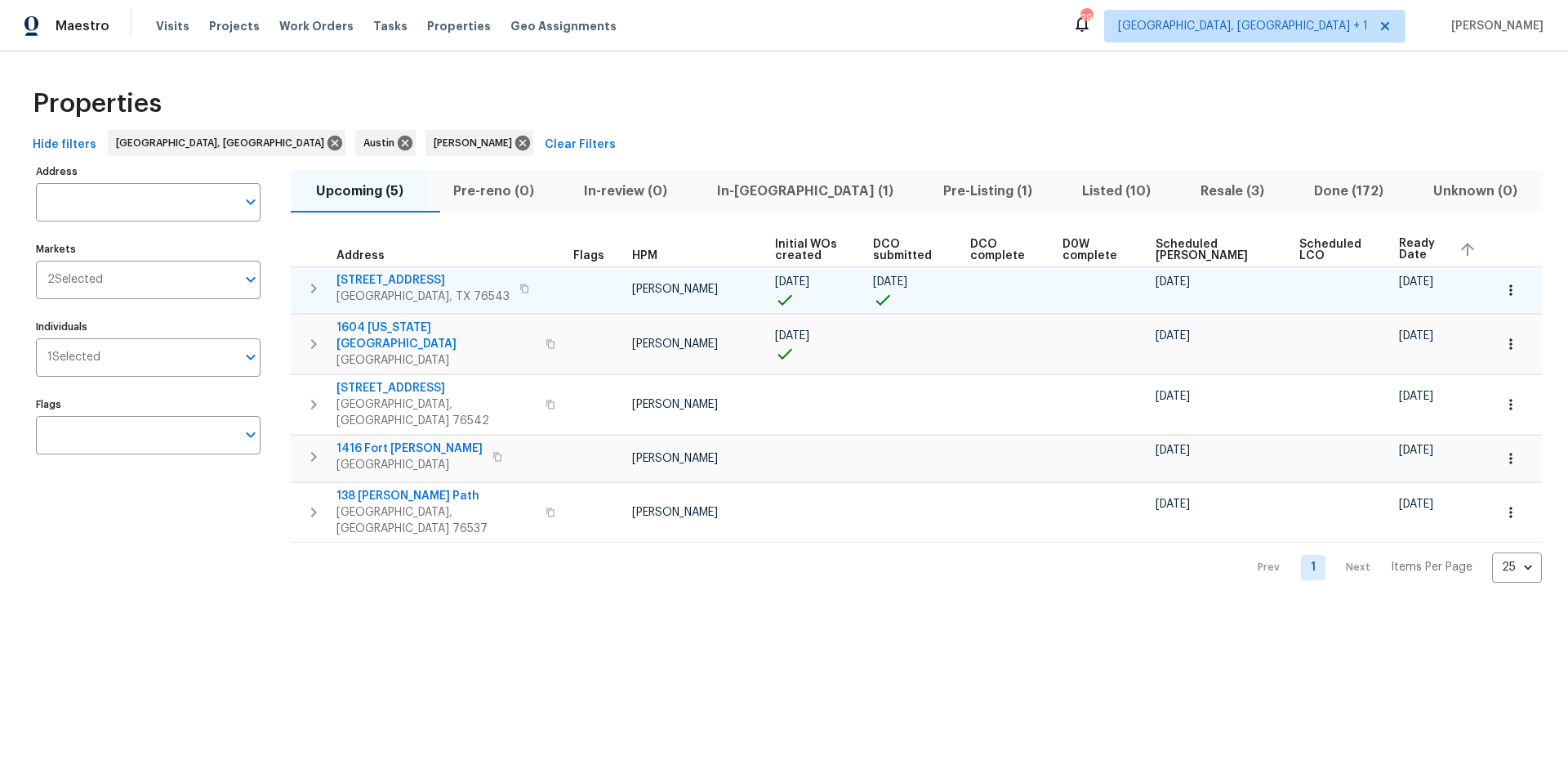
click at [1503, 295] on icon "button" at bounding box center [1510, 290] width 16 height 16
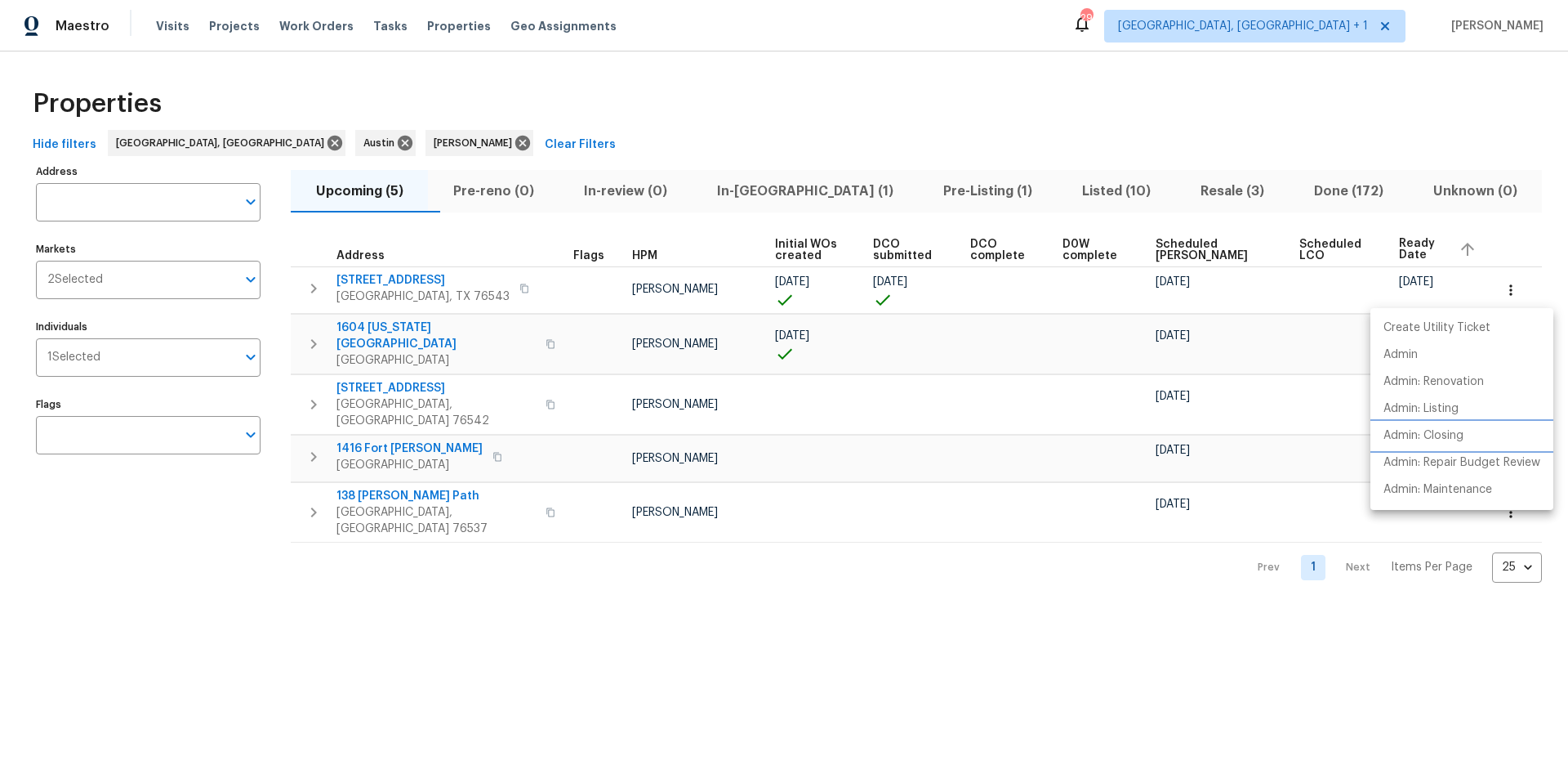
click at [1438, 434] on p "Admin: Closing" at bounding box center [1423, 436] width 80 height 17
click at [396, 277] on div at bounding box center [784, 391] width 1568 height 783
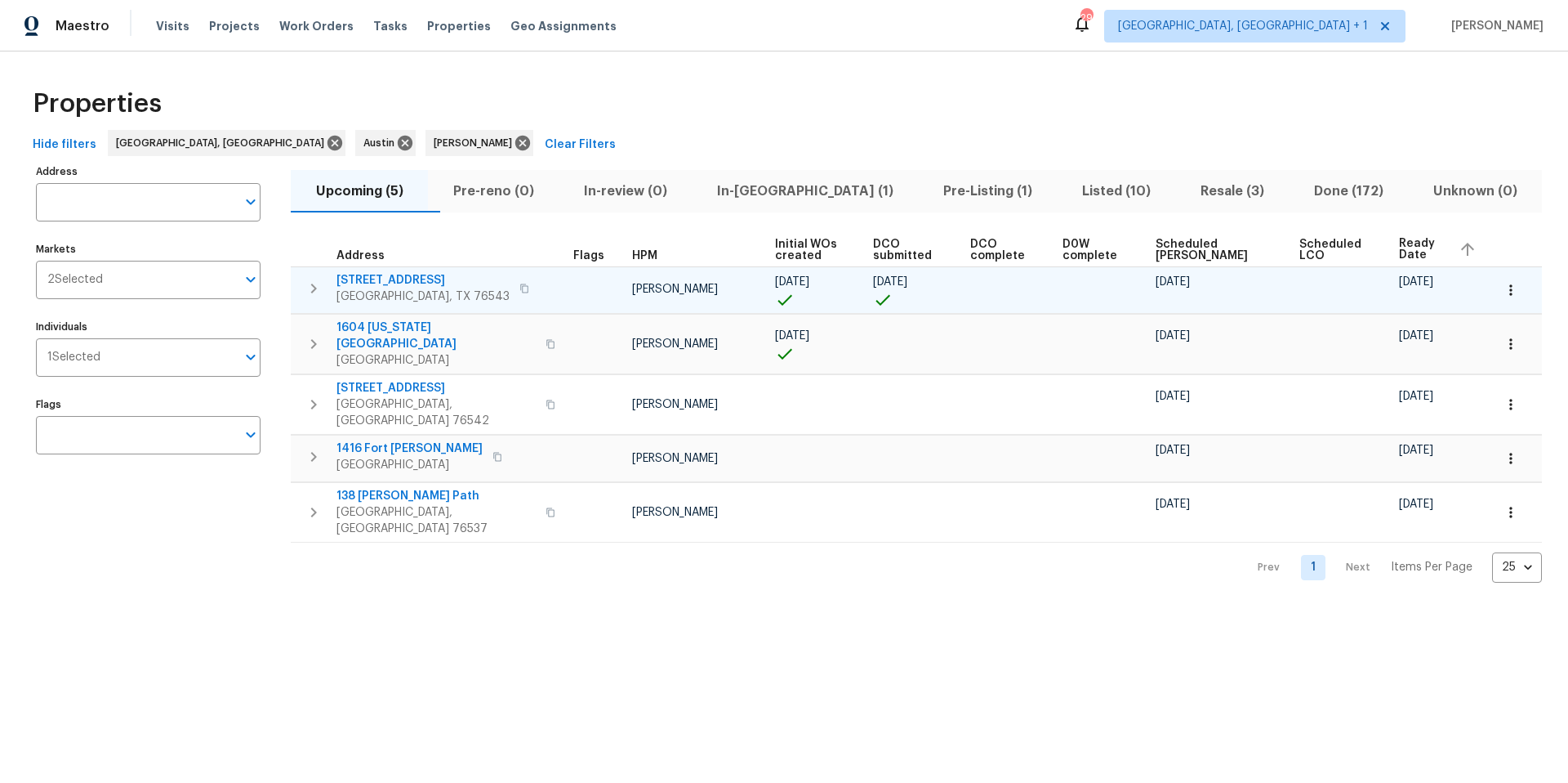
click at [396, 277] on span "[STREET_ADDRESS]" at bounding box center [423, 279] width 173 height 16
click at [1509, 295] on button "button" at bounding box center [1510, 289] width 36 height 36
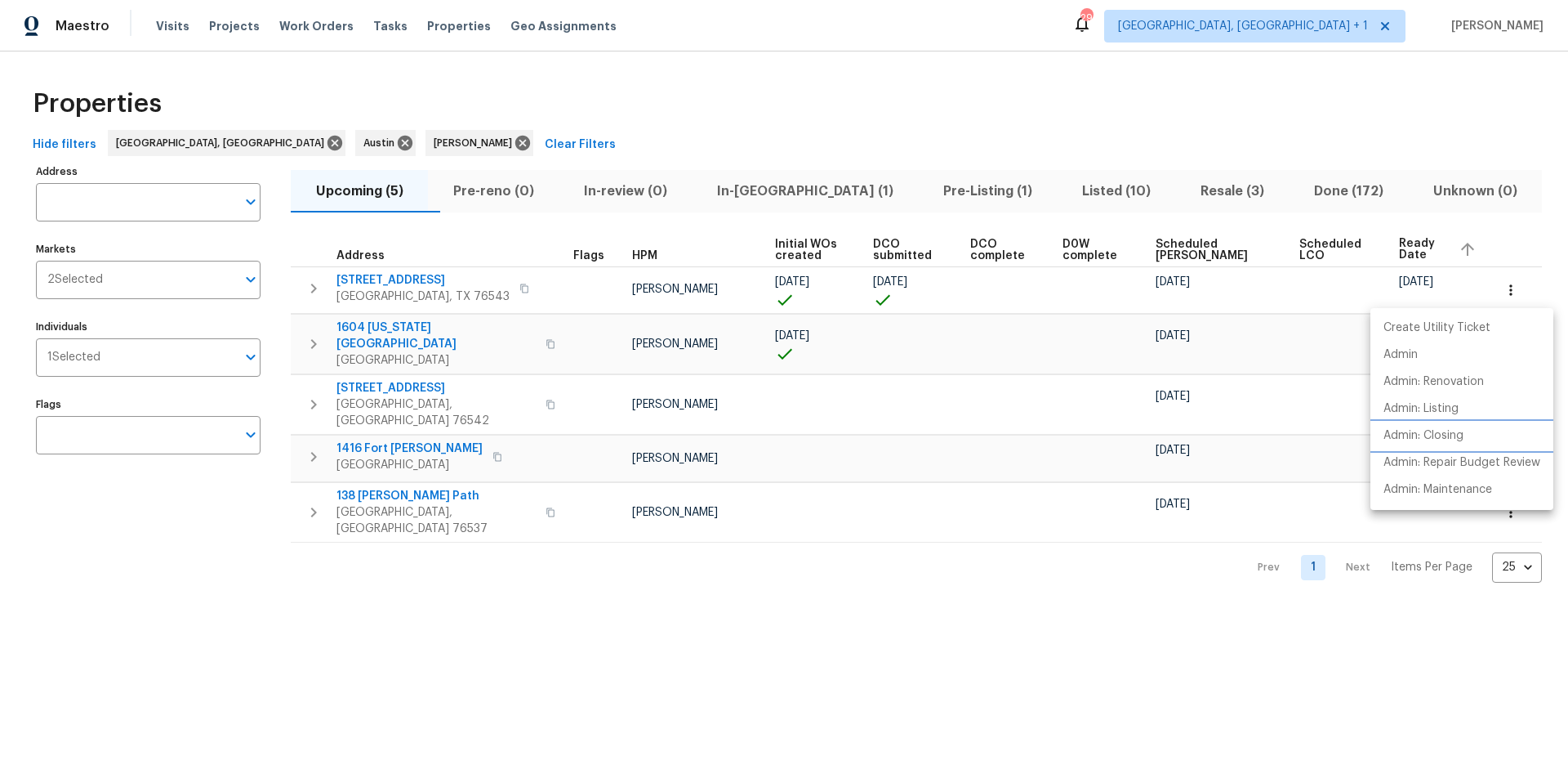
click at [1440, 435] on p "Admin: Closing" at bounding box center [1423, 436] width 80 height 17
click at [808, 102] on div at bounding box center [784, 391] width 1568 height 783
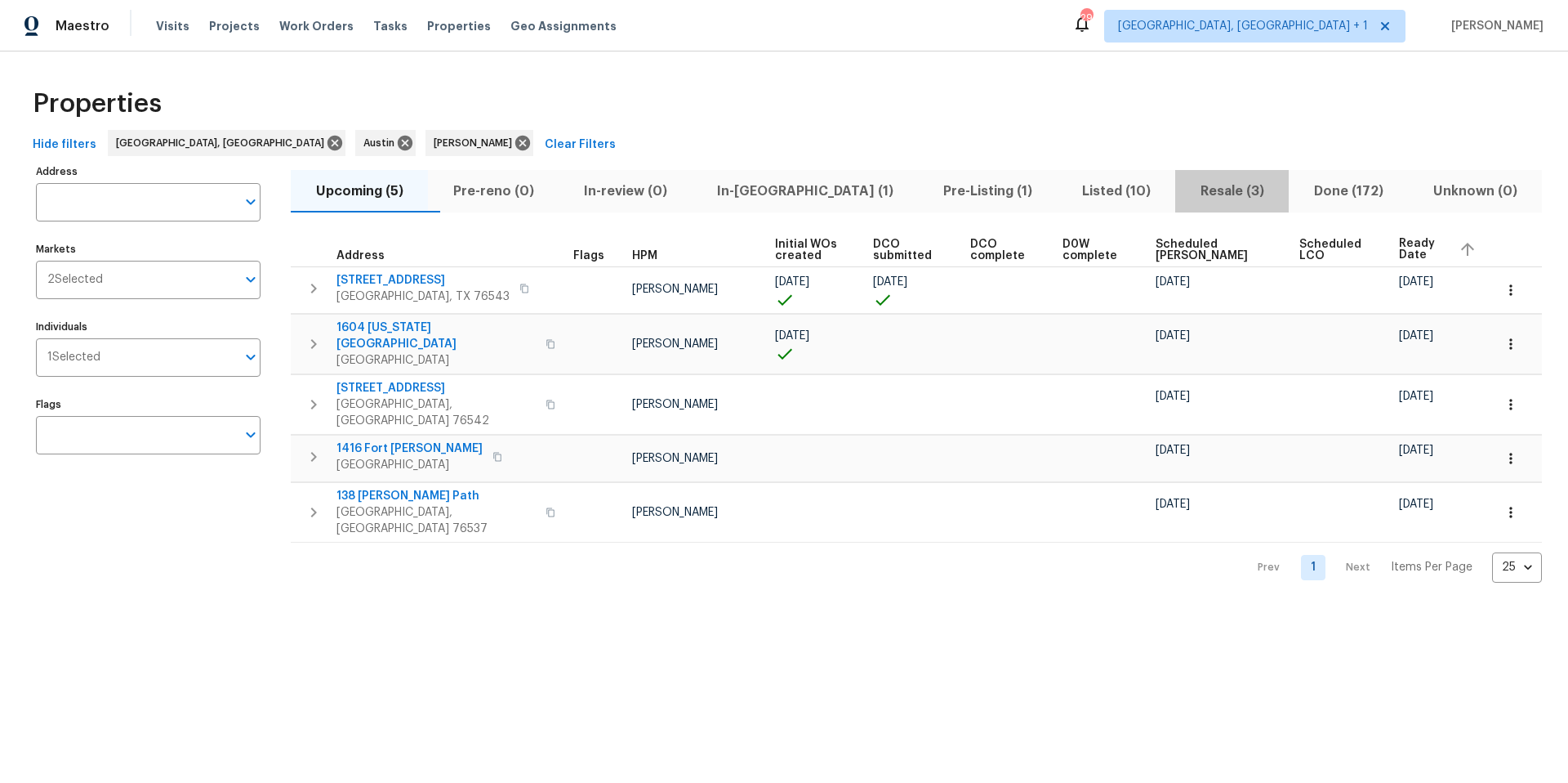
click at [1192, 192] on span "Resale (3)" at bounding box center [1232, 192] width 94 height 23
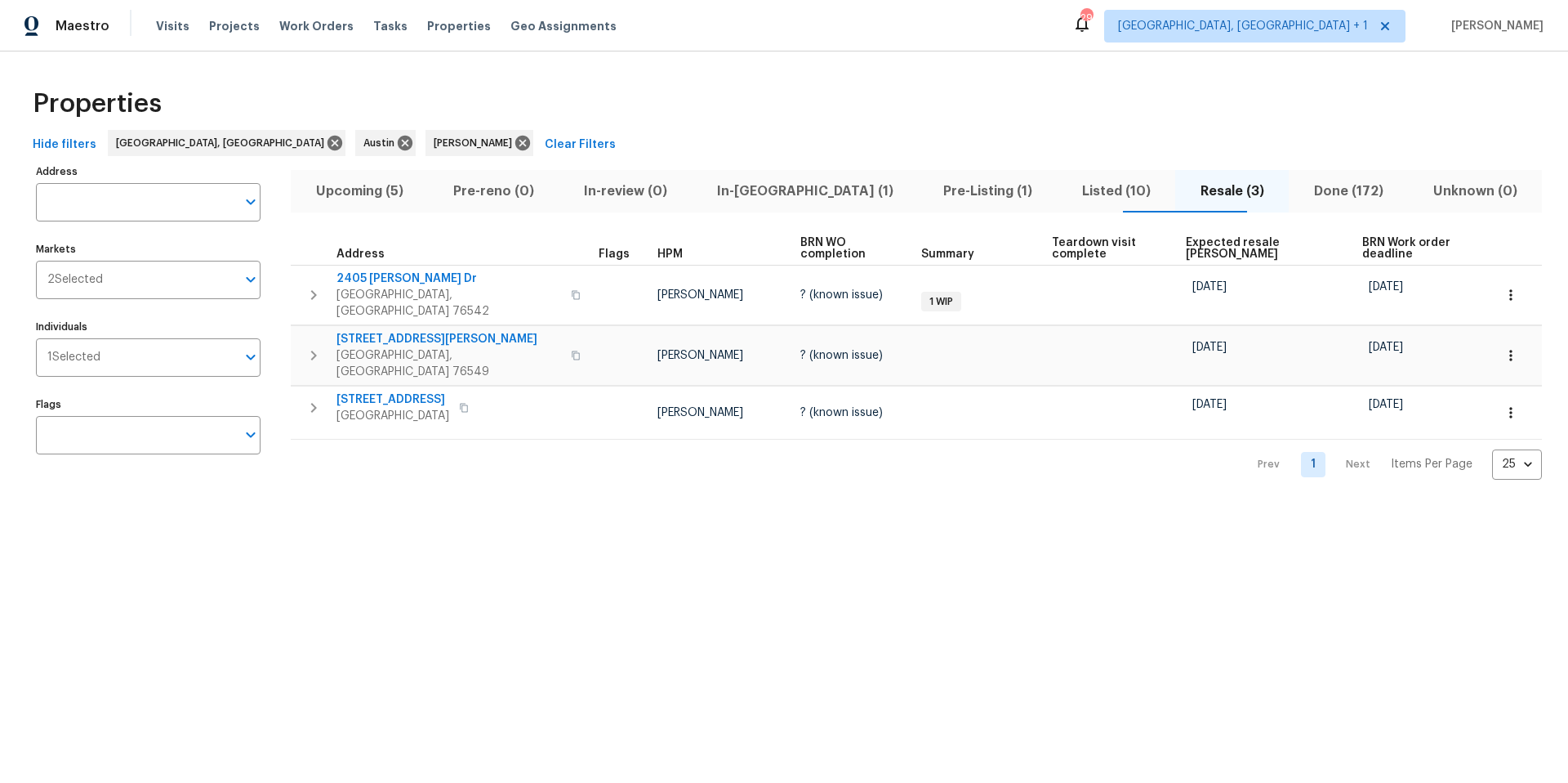
click at [794, 194] on span "In-reno (1)" at bounding box center [805, 192] width 207 height 23
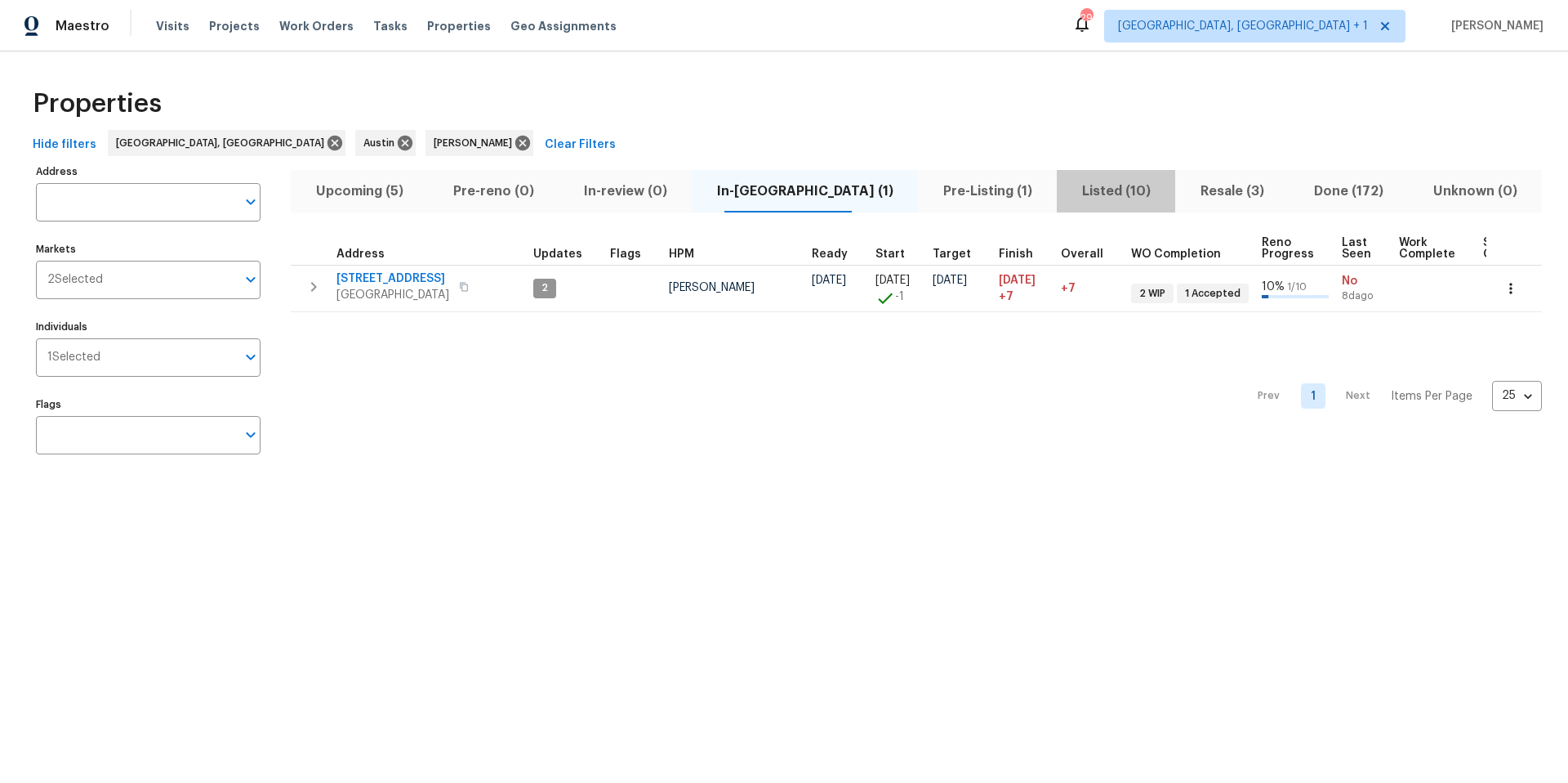
click at [1067, 192] on span "Listed (10)" at bounding box center [1116, 192] width 99 height 23
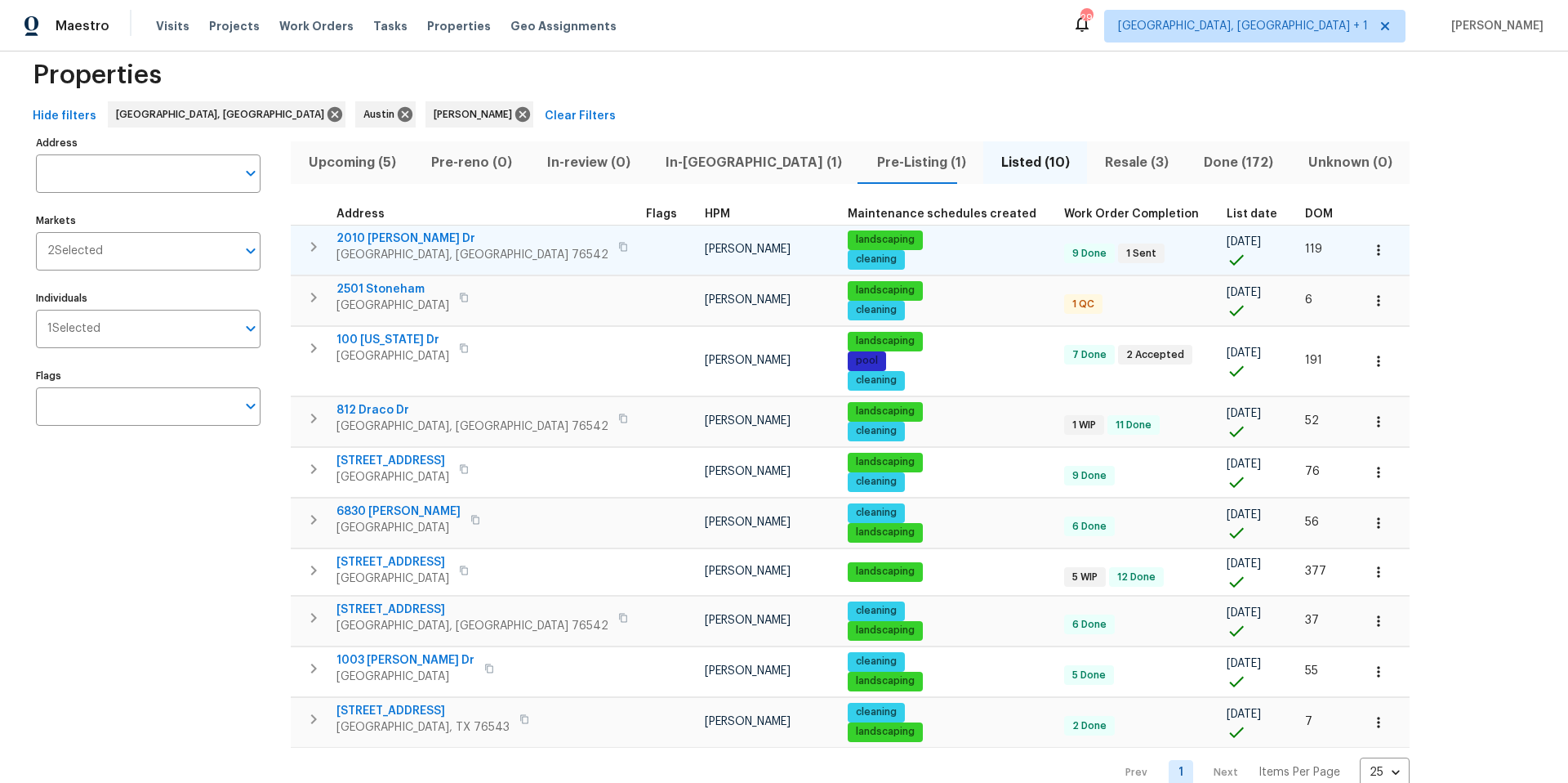
scroll to position [72, 0]
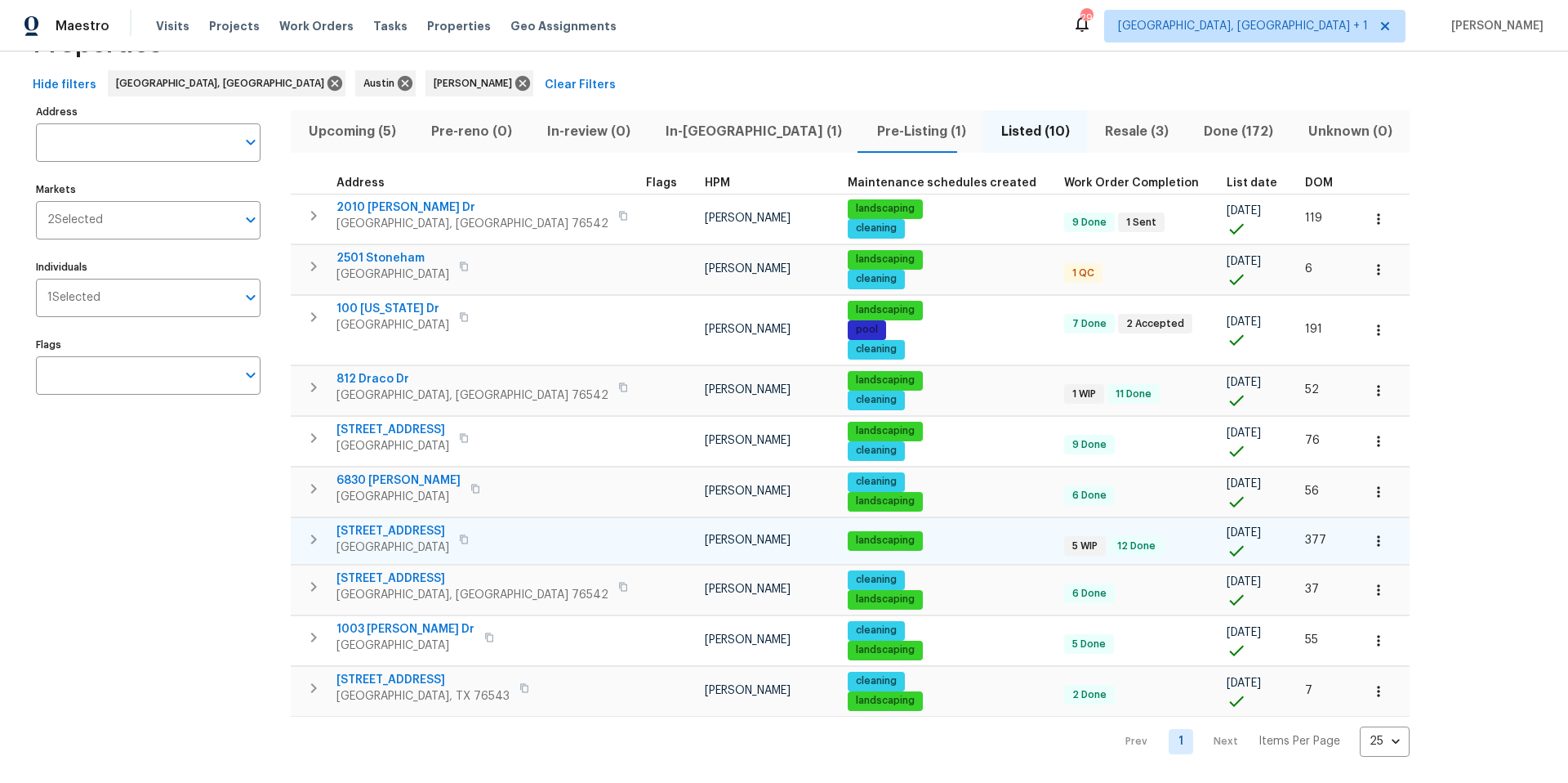
click at [374, 523] on span "1009 N 4th St" at bounding box center [392, 531] width 113 height 16
click at [1370, 535] on icon "button" at bounding box center [1377, 540] width 16 height 16
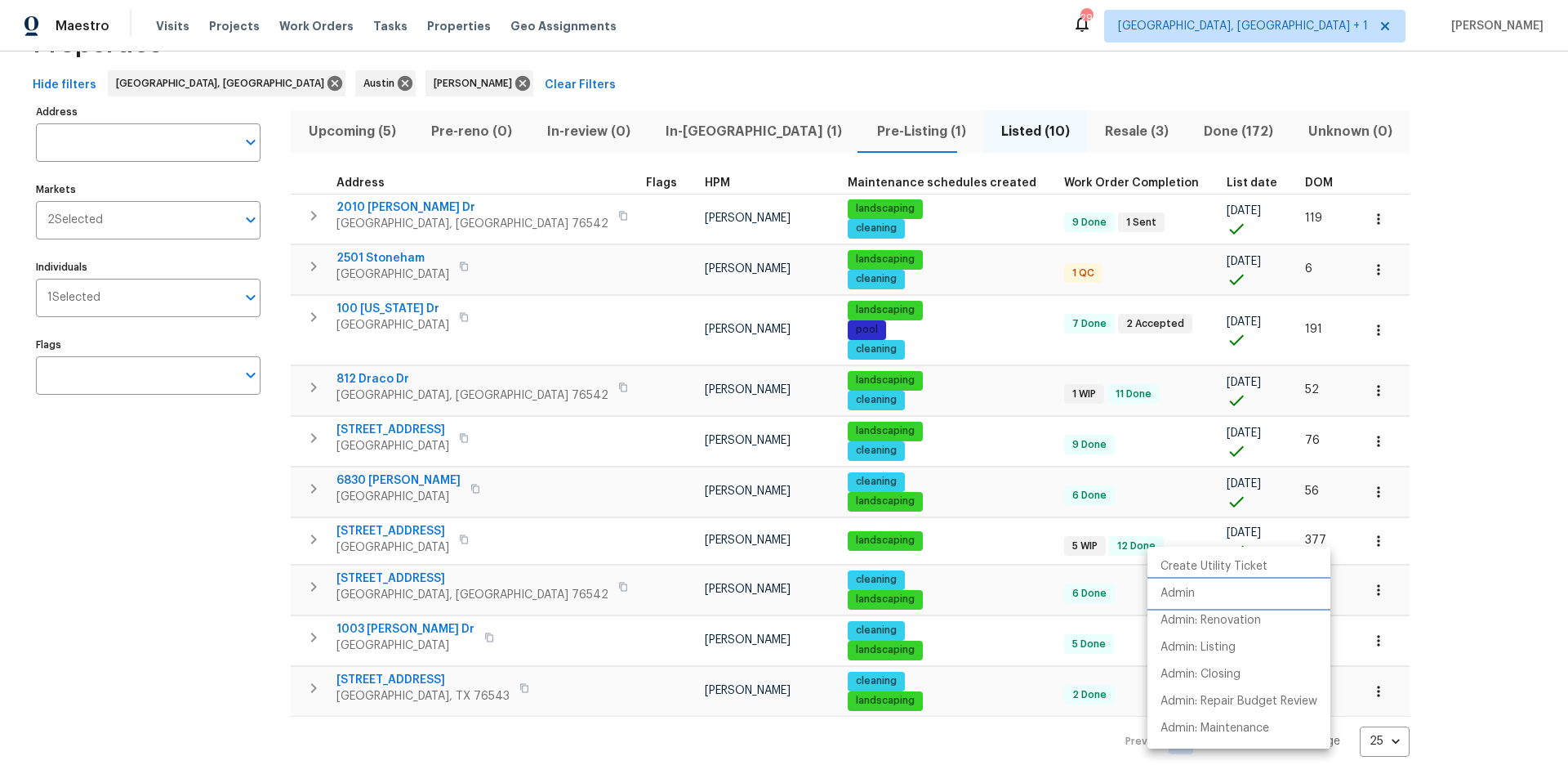
click at [1192, 587] on p "Admin" at bounding box center [1177, 593] width 35 height 17
click at [709, 27] on div at bounding box center [784, 391] width 1568 height 783
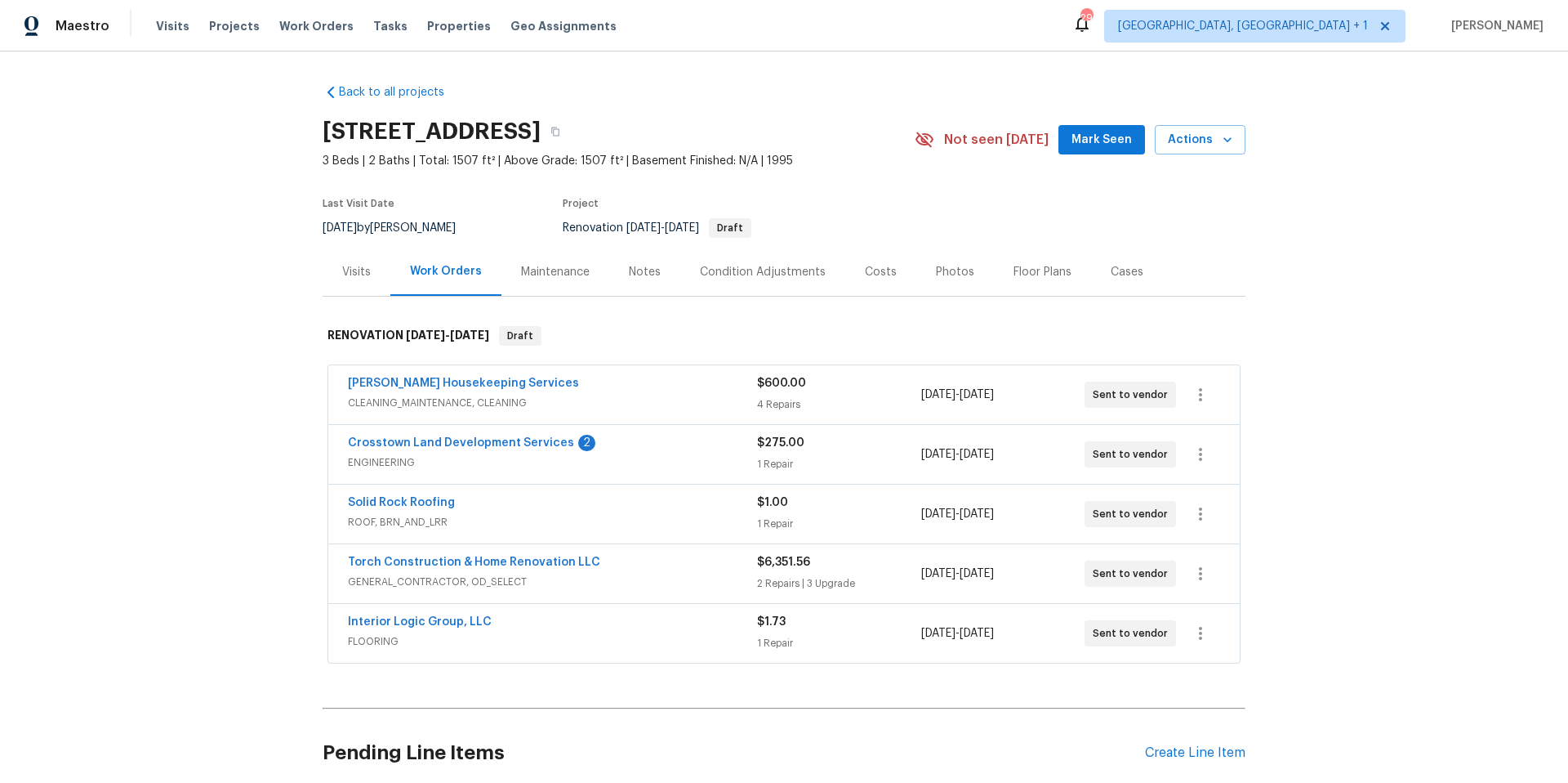
click at [352, 274] on div "Visits" at bounding box center [356, 272] width 29 height 16
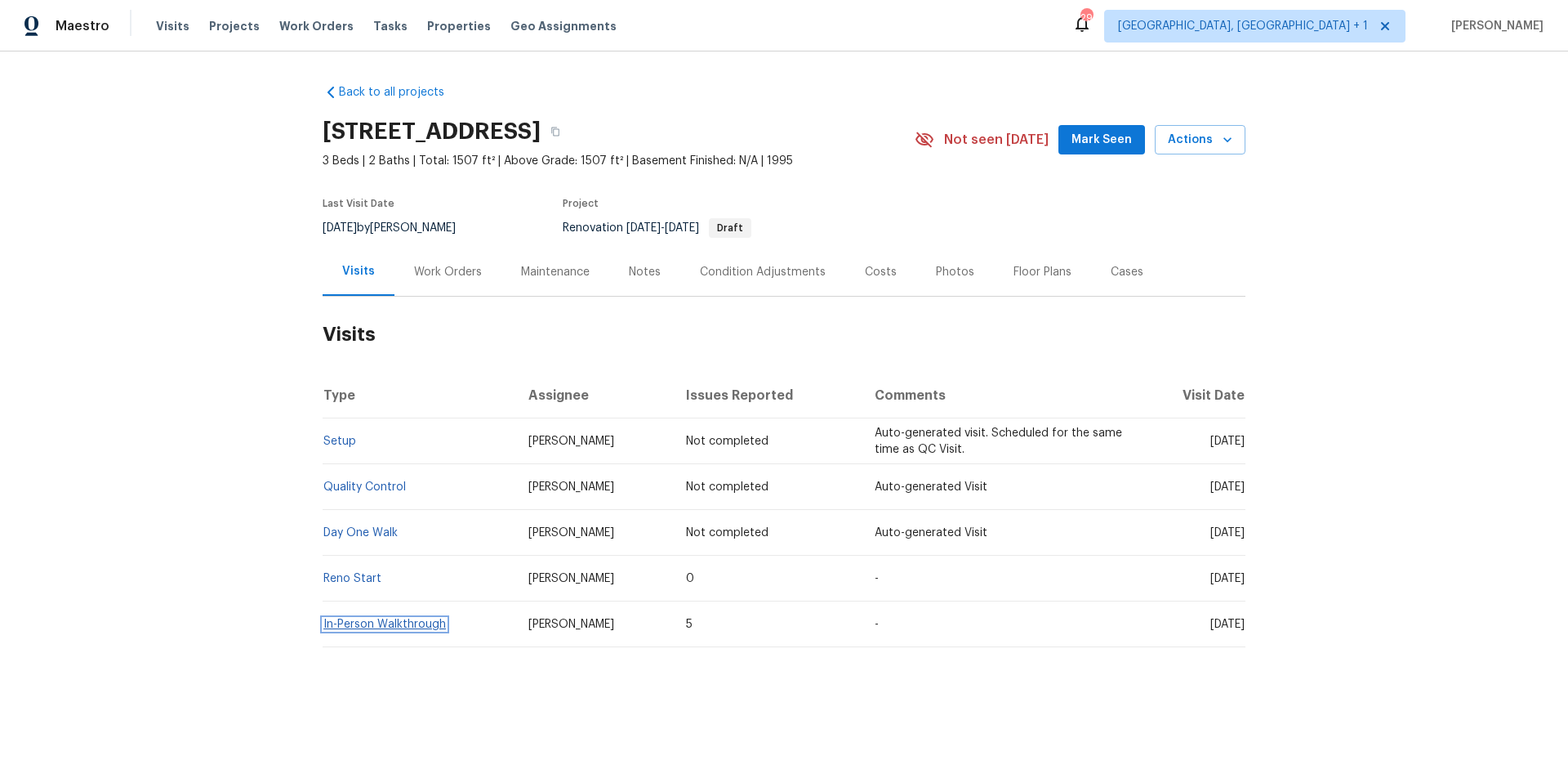
click at [365, 620] on link "In-Person Walkthrough" at bounding box center [384, 624] width 122 height 12
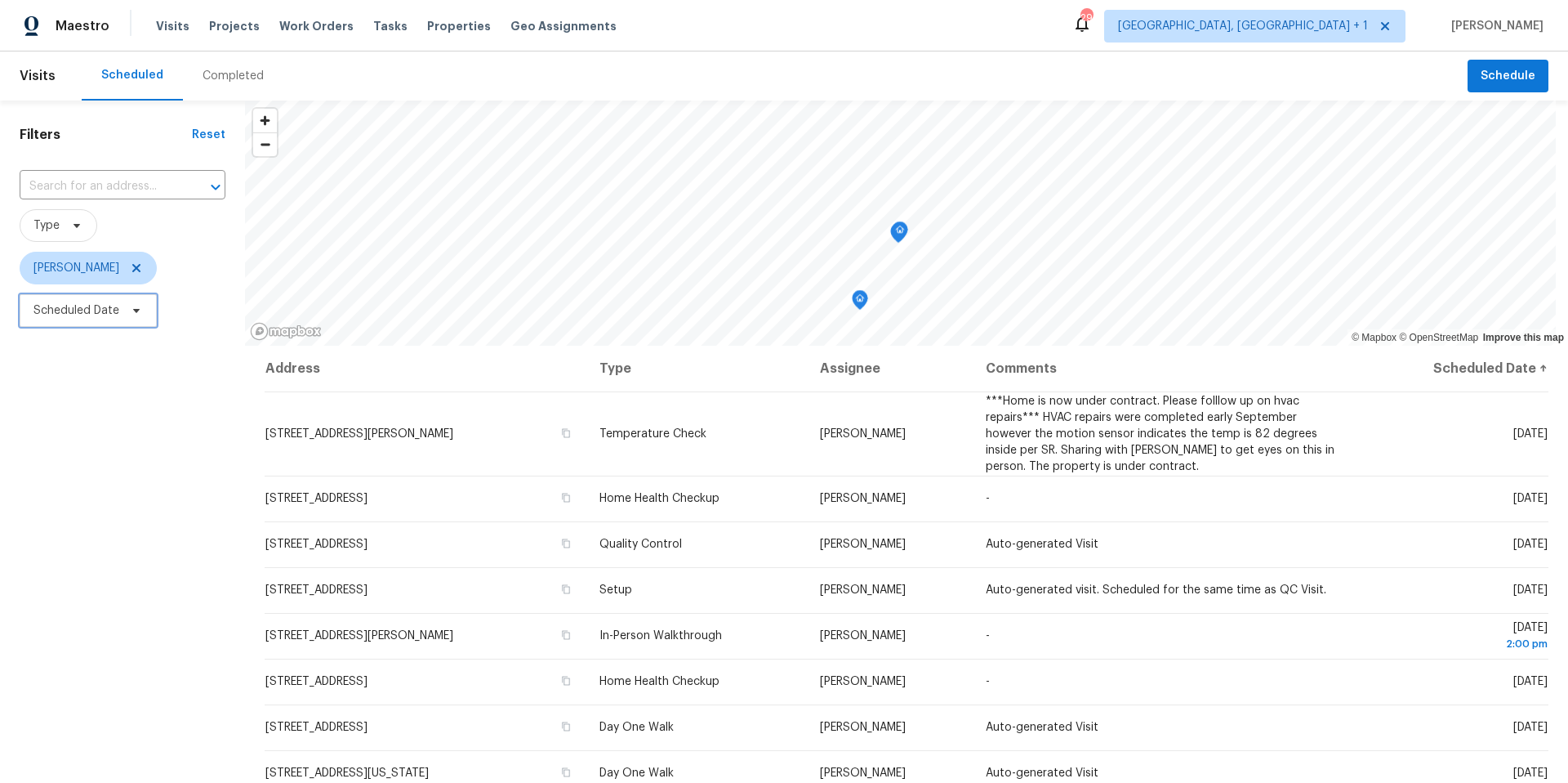
click at [142, 313] on icon at bounding box center [137, 311] width 13 height 13
click at [141, 358] on input "text" at bounding box center [110, 365] width 161 height 33
select select "9"
select select "2025"
select select "10"
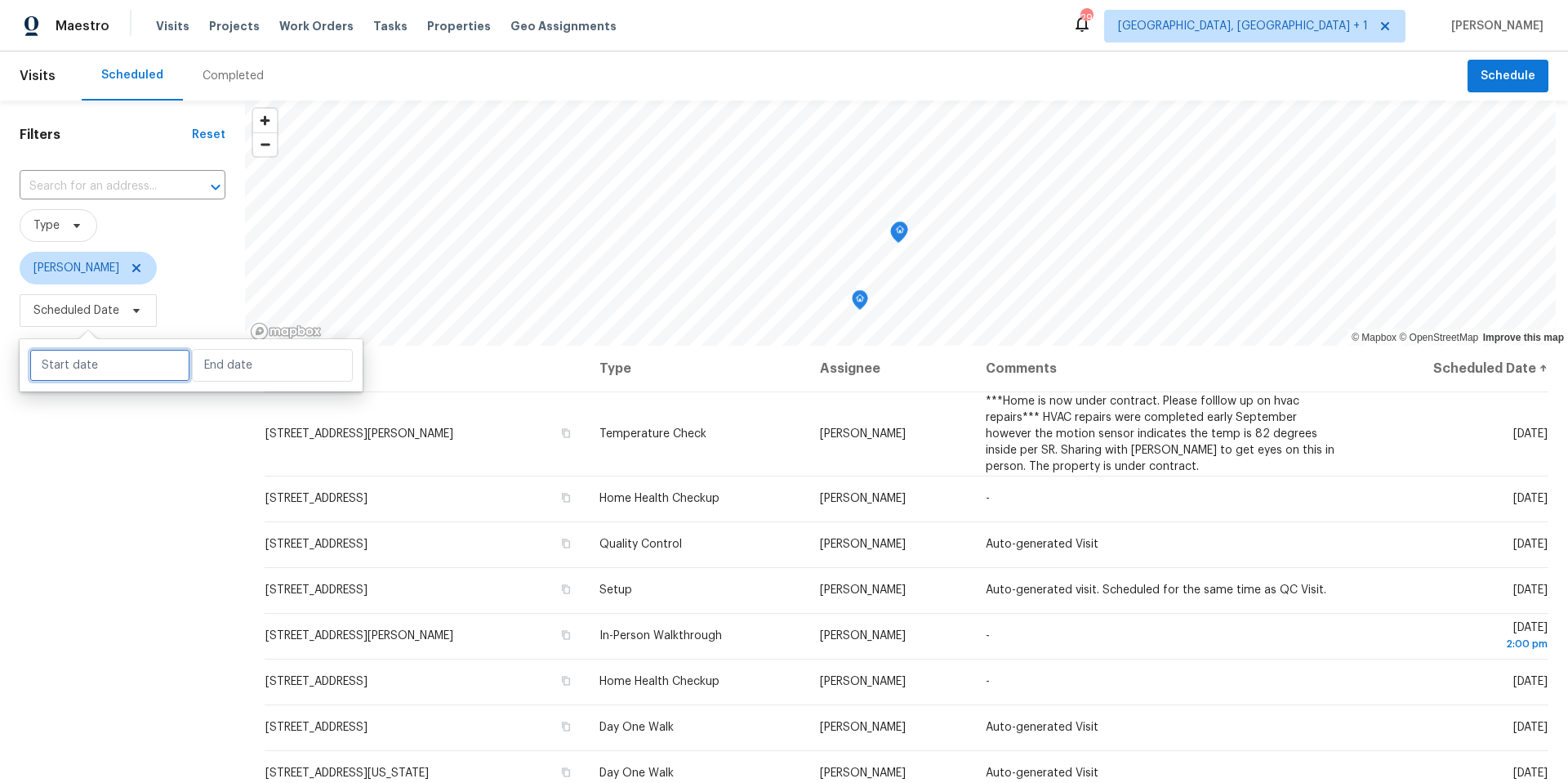
select select "2025"
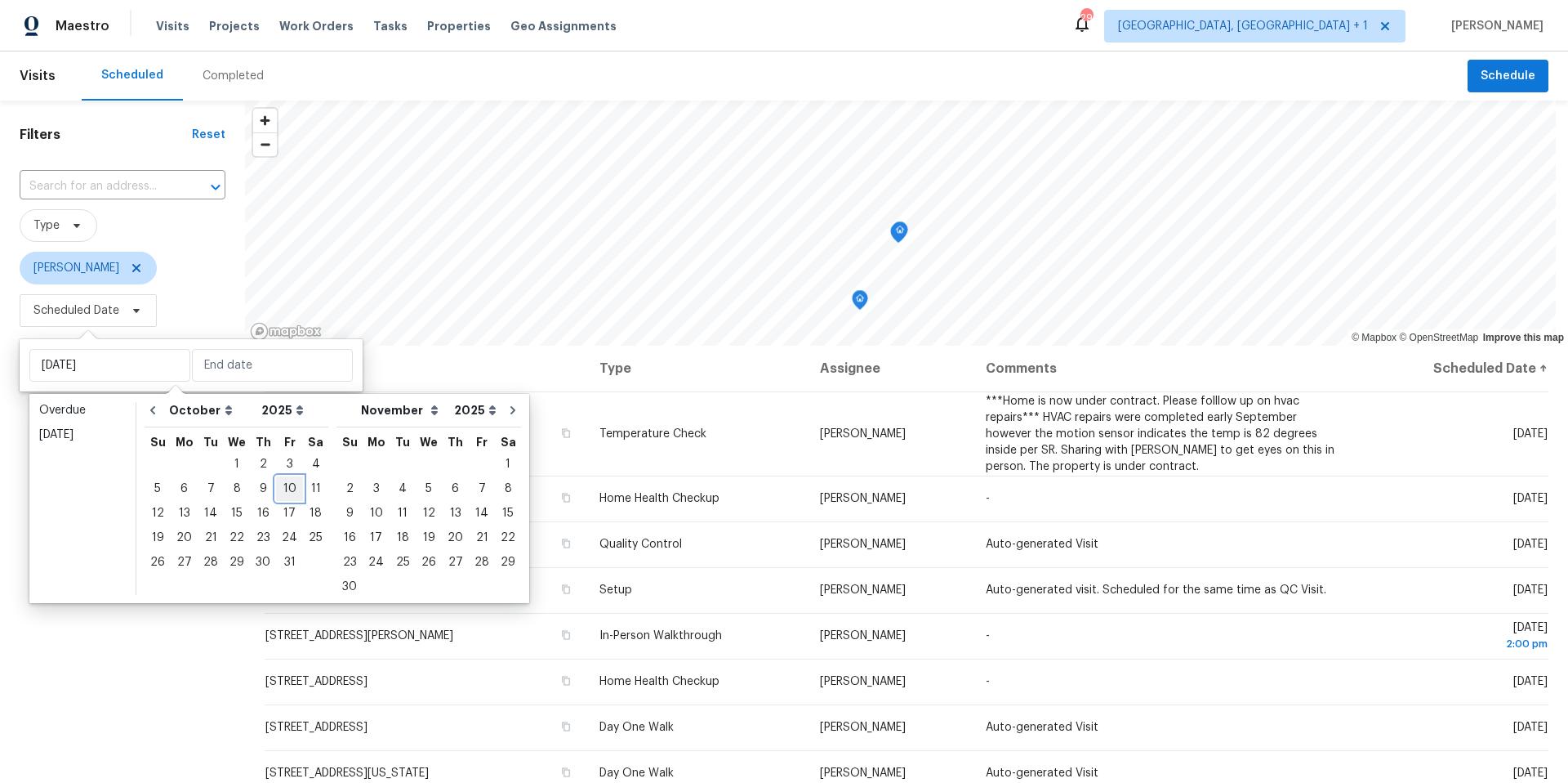
click at [280, 496] on div "10" at bounding box center [290, 488] width 27 height 23
type input "[DATE]"
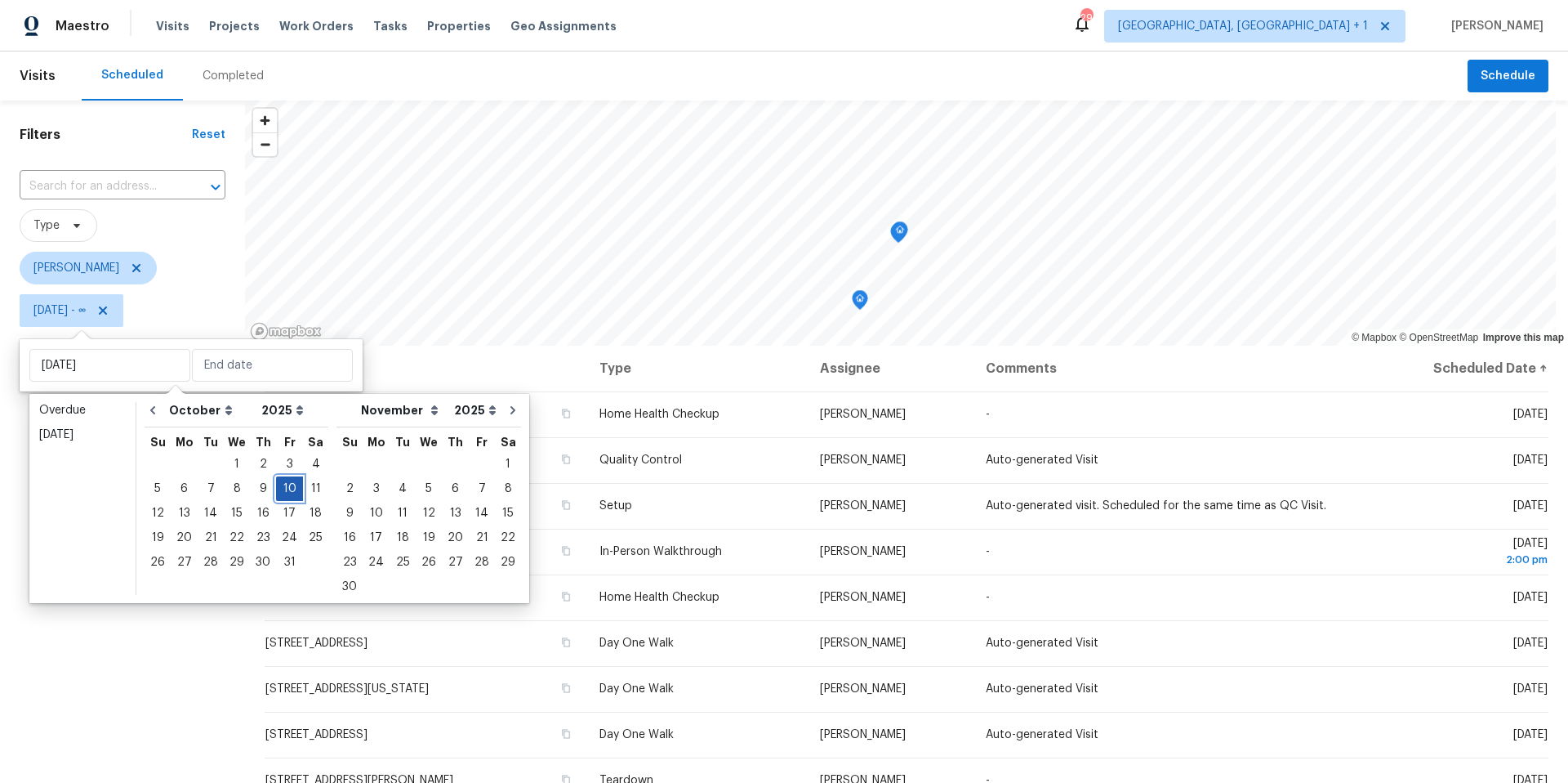
click at [281, 495] on div "10" at bounding box center [290, 488] width 27 height 23
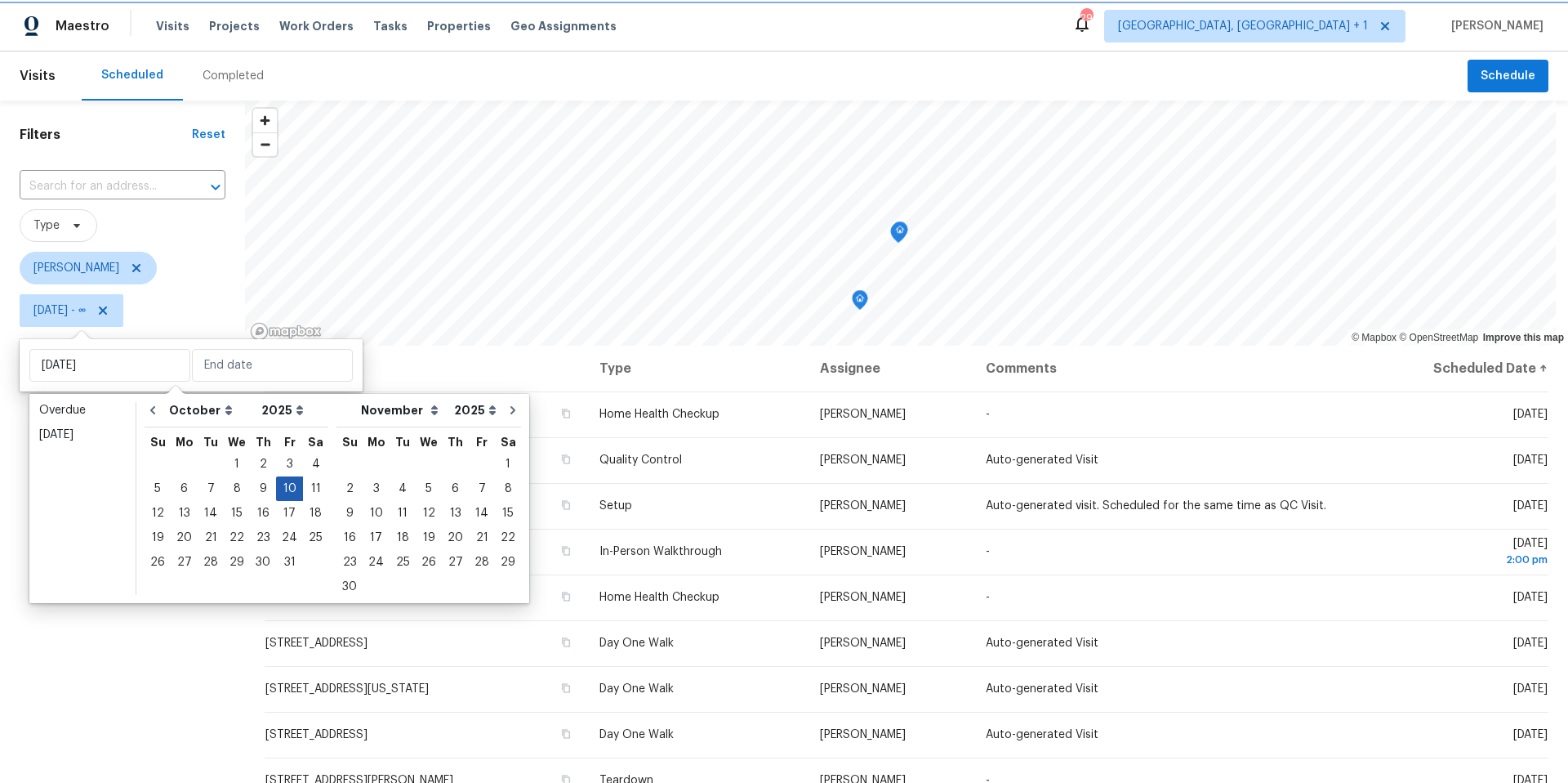
type input "[DATE]"
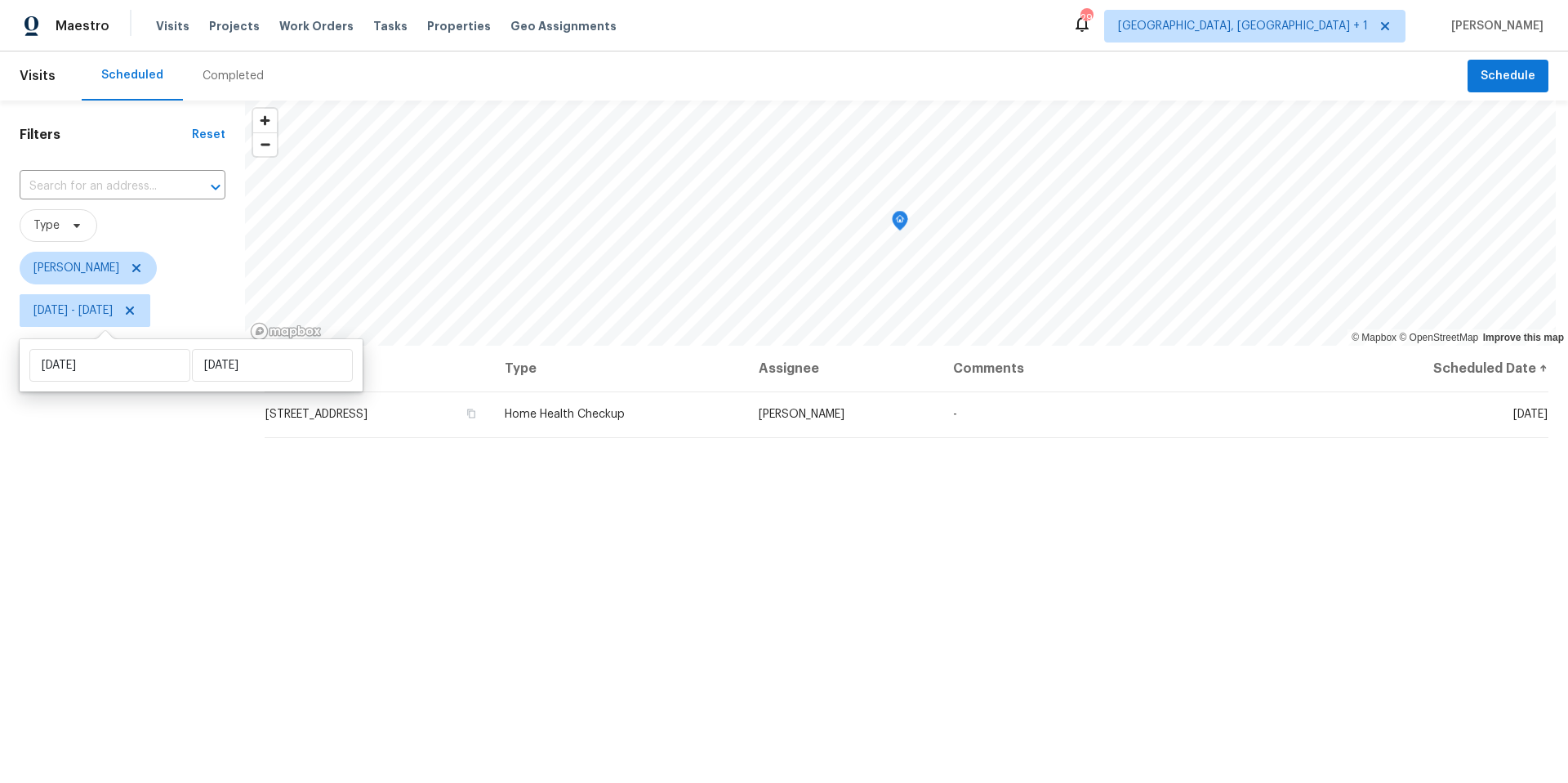
click at [153, 558] on div "Filters Reset ​ Type Nelson Figueroa Fri, Oct 10 - Fri, Oct 10" at bounding box center [122, 535] width 244 height 871
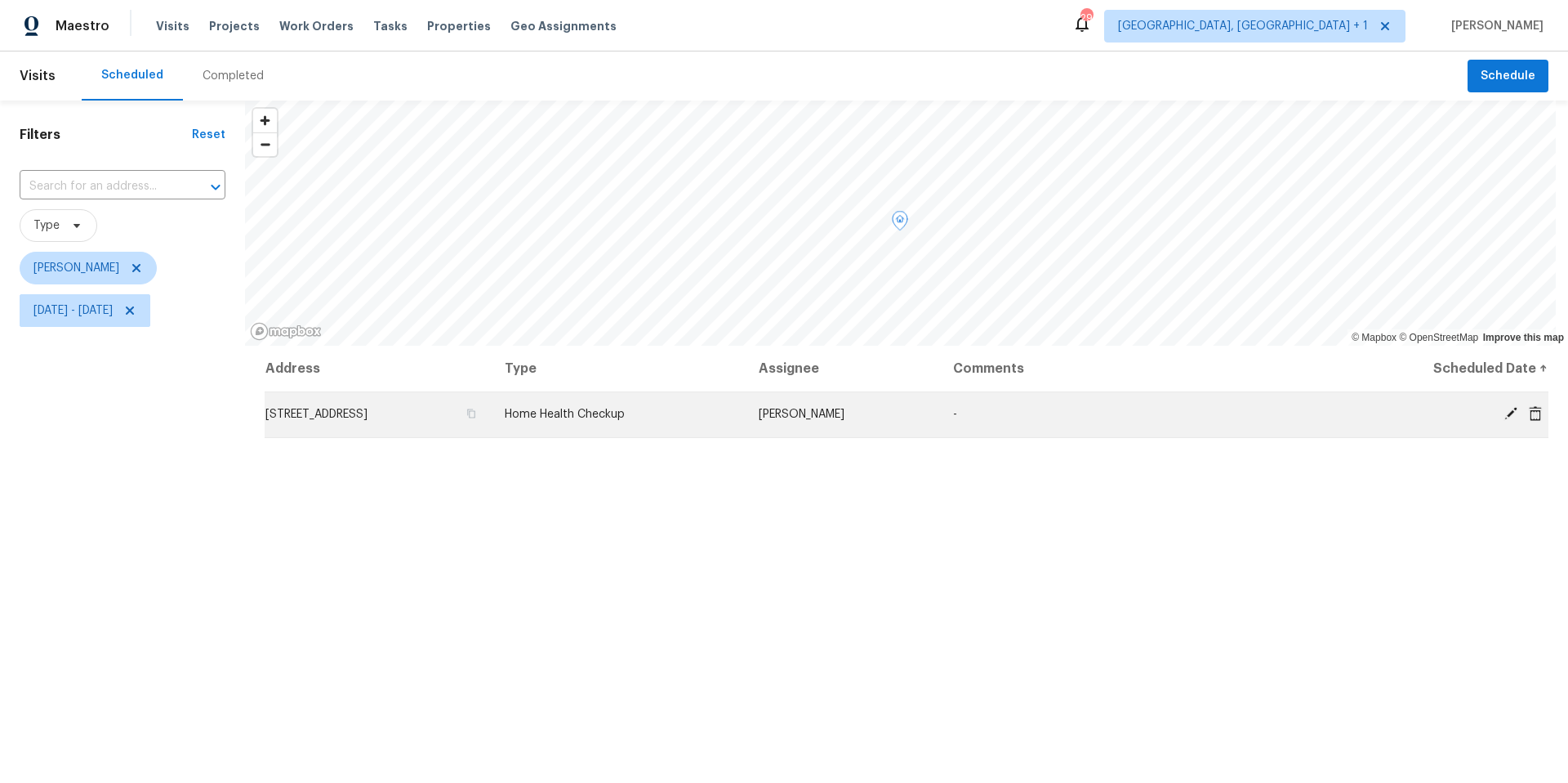
click at [352, 429] on td "[STREET_ADDRESS]" at bounding box center [378, 414] width 227 height 46
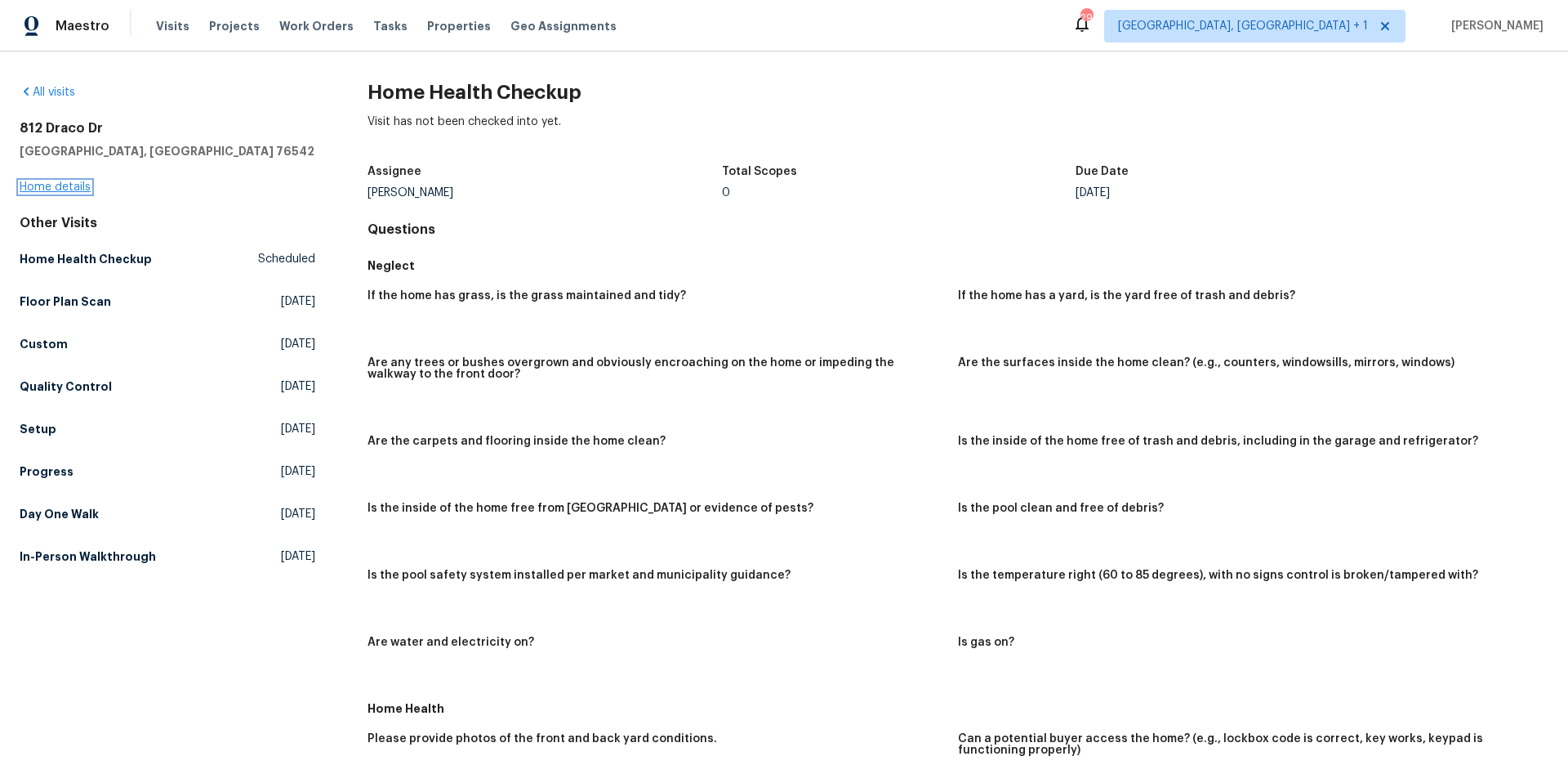
click at [60, 189] on link "Home details" at bounding box center [55, 187] width 71 height 12
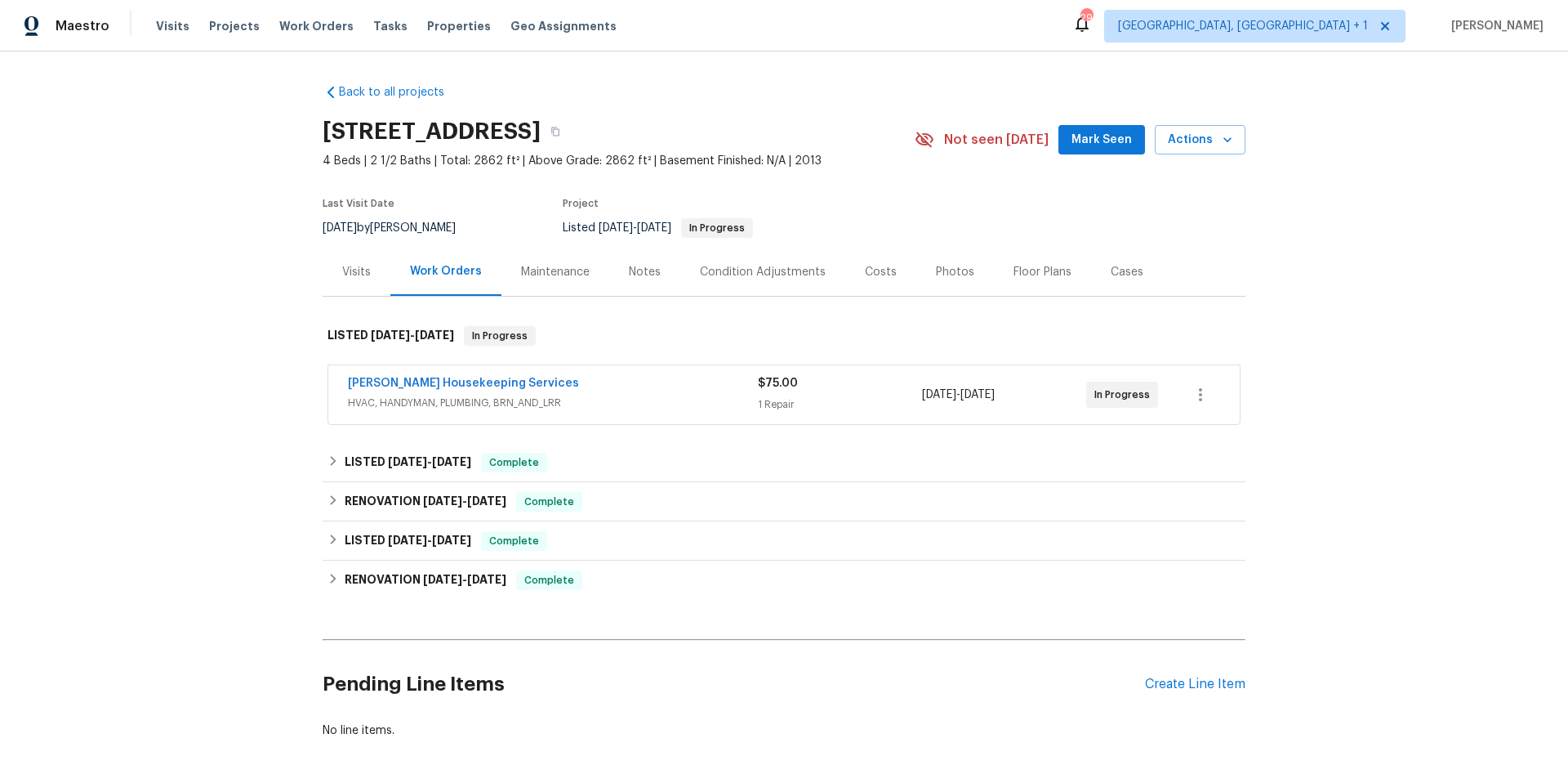
click at [353, 274] on div "Visits" at bounding box center [356, 272] width 29 height 16
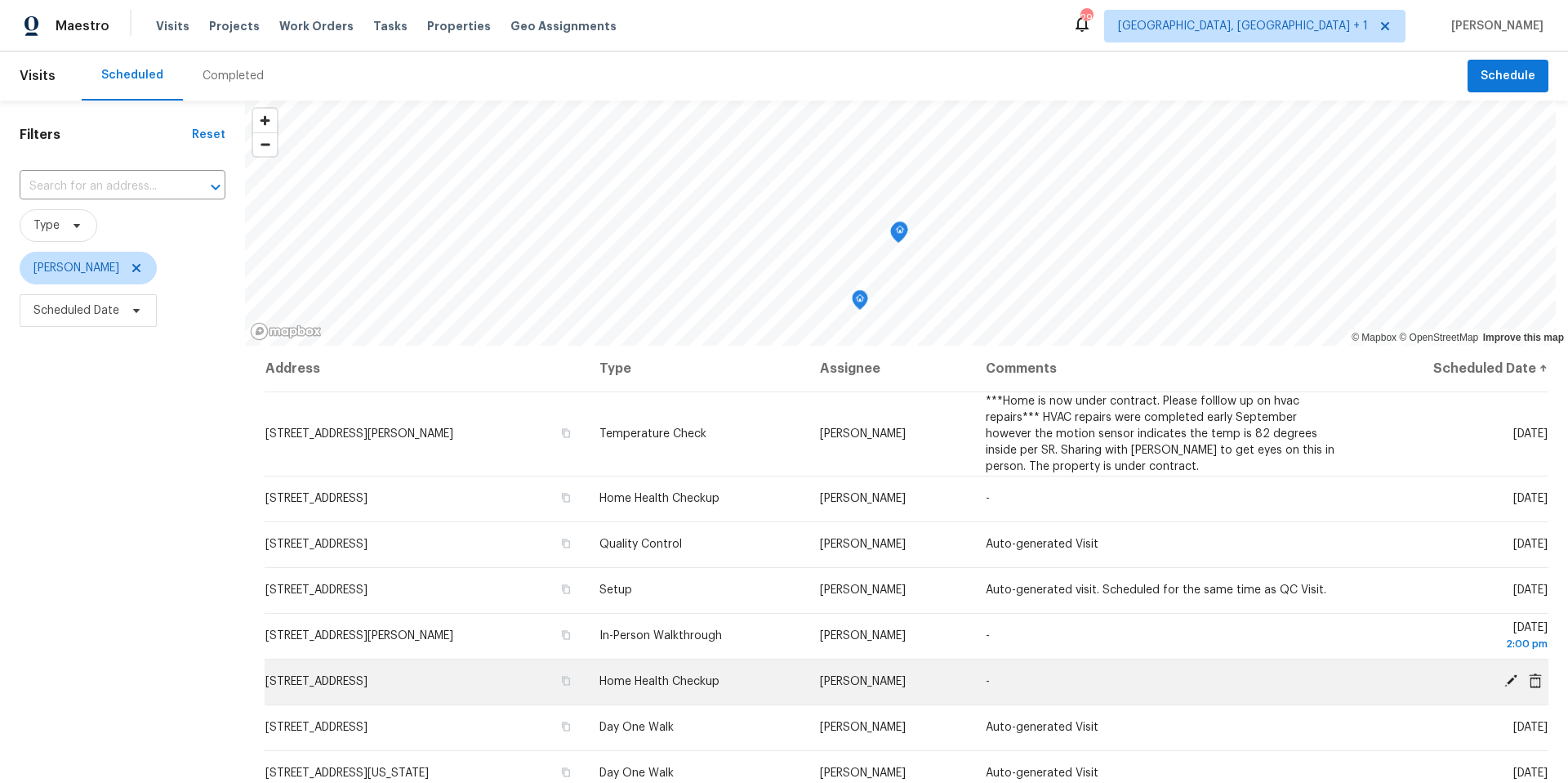
click at [1528, 680] on icon at bounding box center [1534, 680] width 14 height 14
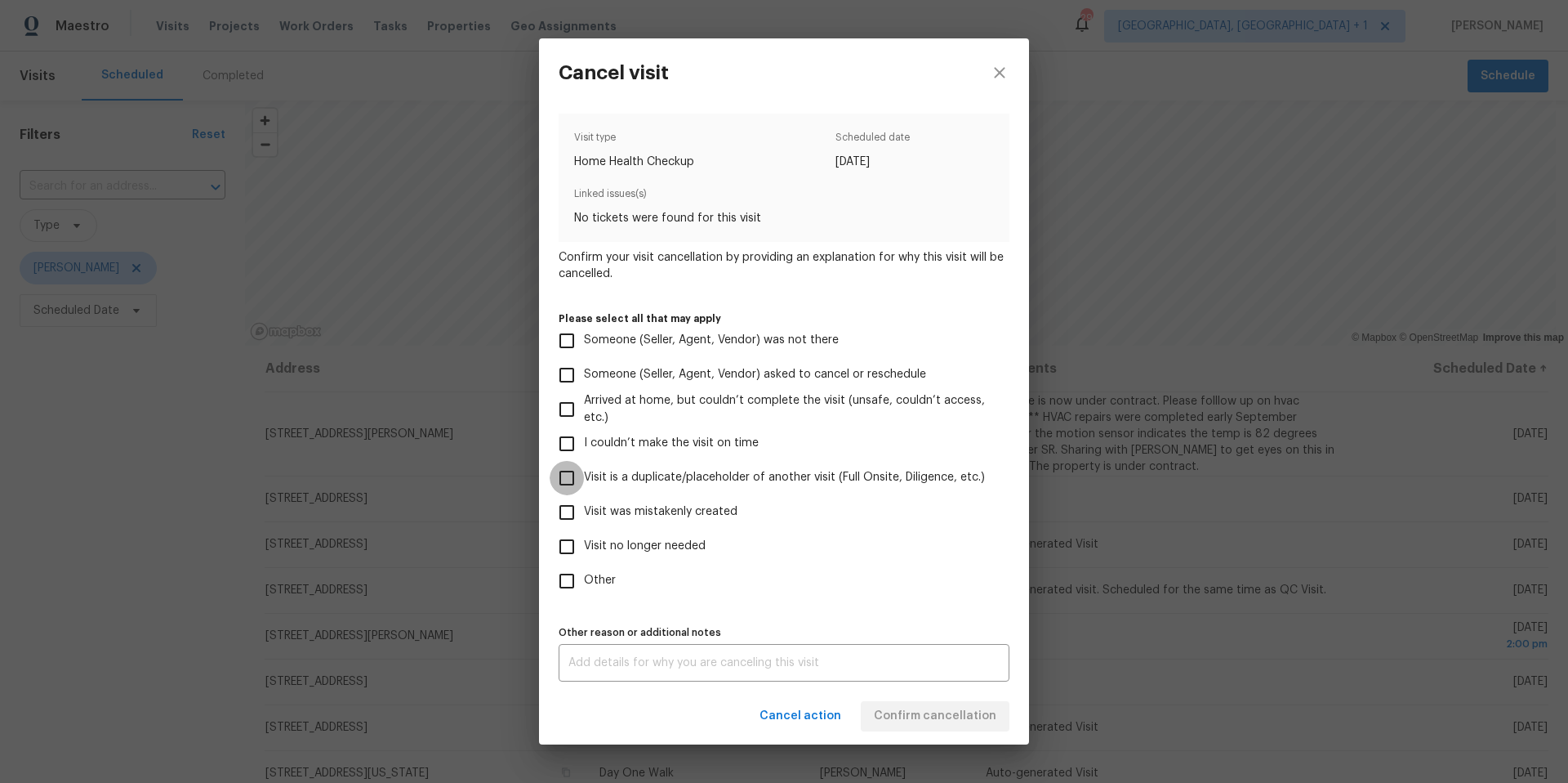
click at [568, 483] on input "Visit is a duplicate/placeholder of another visit (Full Onsite, Diligence, etc.)" at bounding box center [567, 478] width 35 height 35
checkbox input "true"
click at [624, 657] on textarea at bounding box center [784, 663] width 431 height 12
type textarea "duplicate"
click at [863, 604] on div "Visit type Home Health Checkup Scheduled date 10/13/2025 Linked issues(s) No ti…" at bounding box center [784, 398] width 450 height 568
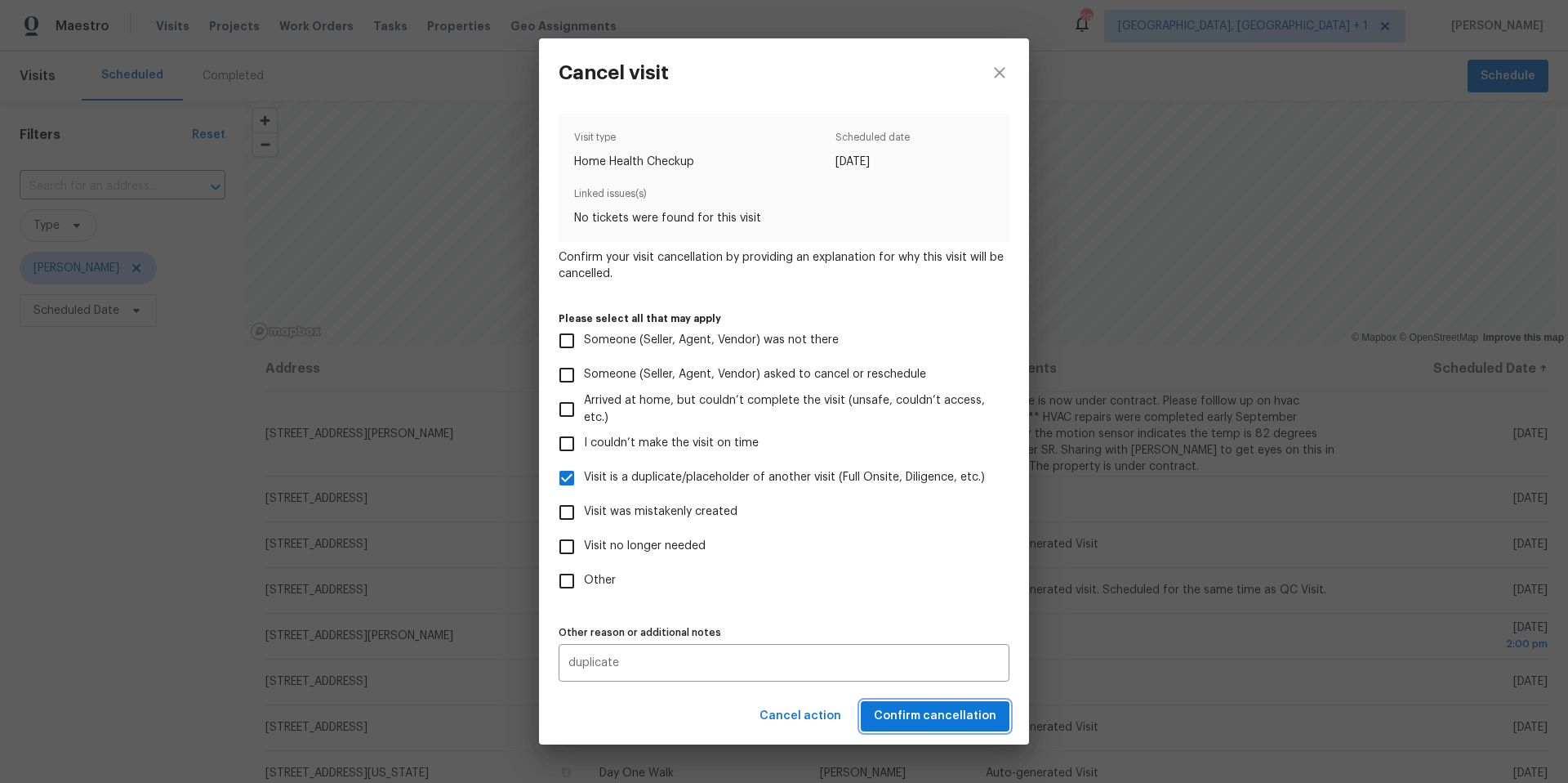
click at [906, 703] on button "Confirm cancellation" at bounding box center [935, 716] width 148 height 30
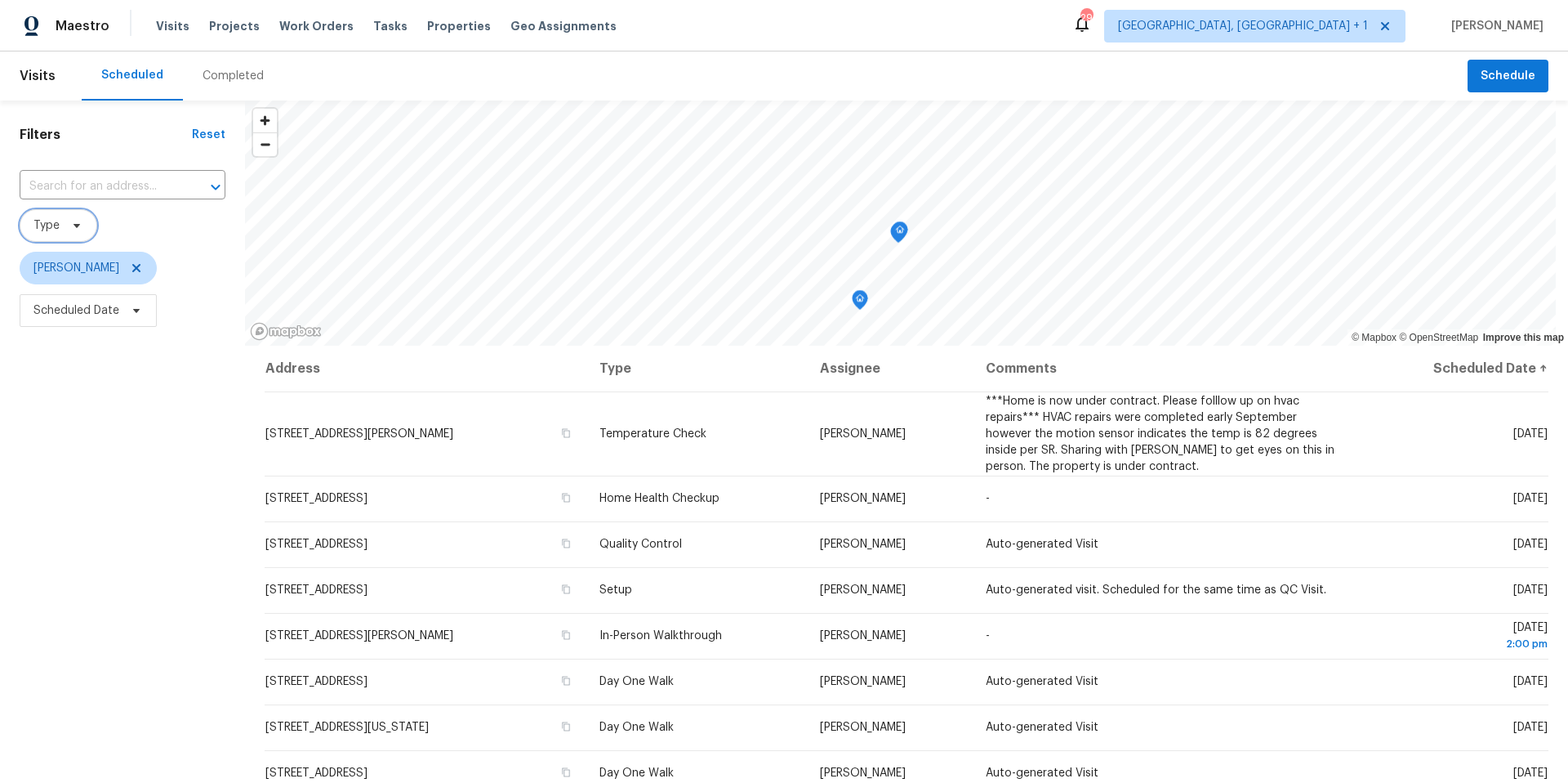
click at [78, 224] on icon at bounding box center [76, 225] width 7 height 4
type input "teard"
click at [56, 321] on label "Teardown" at bounding box center [67, 314] width 75 height 16
click at [40, 317] on input "Teardown" at bounding box center [35, 311] width 11 height 11
checkbox input "true"
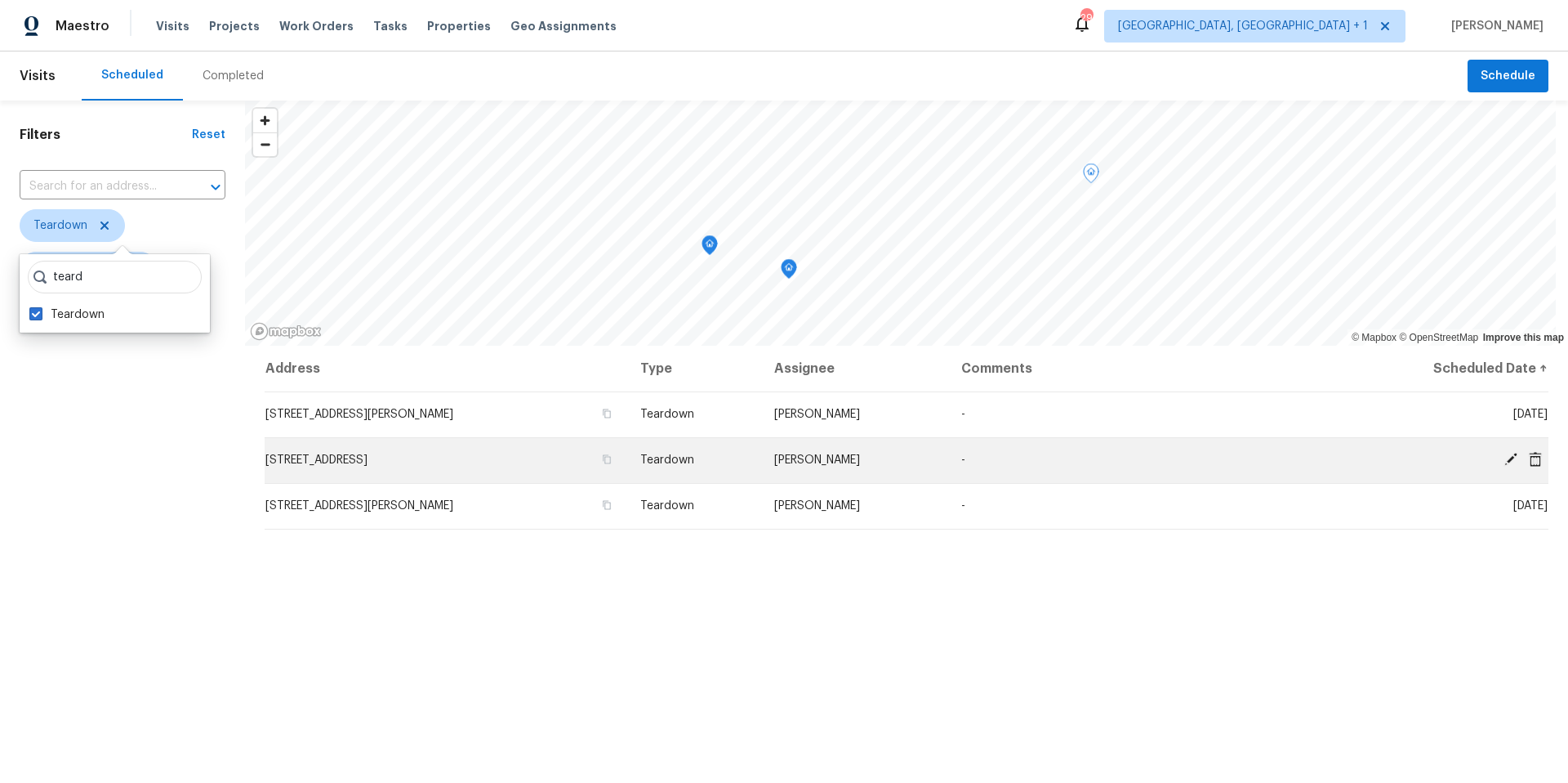
click at [1499, 457] on span at bounding box center [1510, 458] width 24 height 14
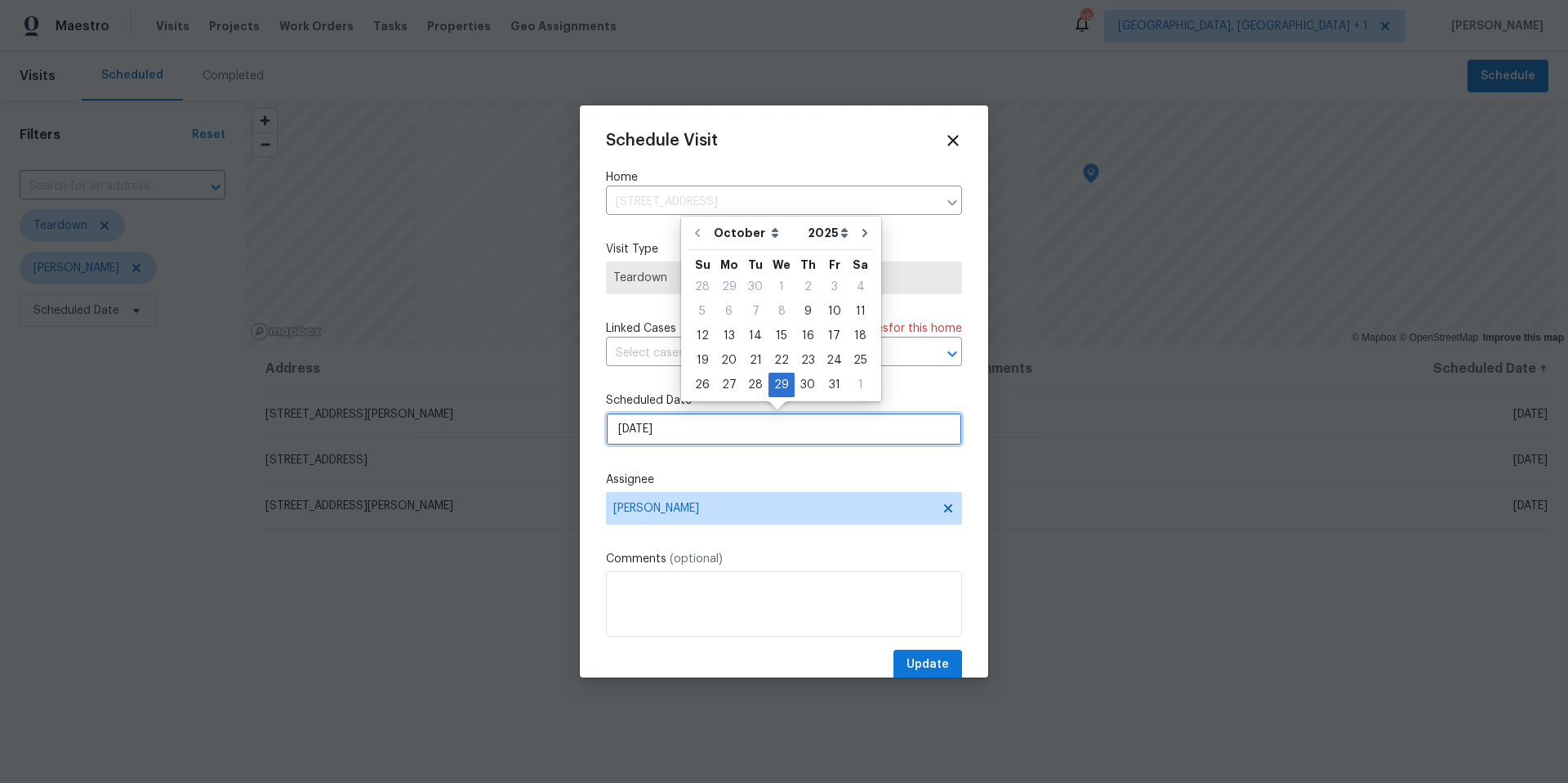
click at [733, 424] on input "10/29/2025" at bounding box center [784, 429] width 356 height 33
click at [859, 232] on icon "Go to next month" at bounding box center [865, 233] width 13 height 13
type input "11/29/2025"
select select "10"
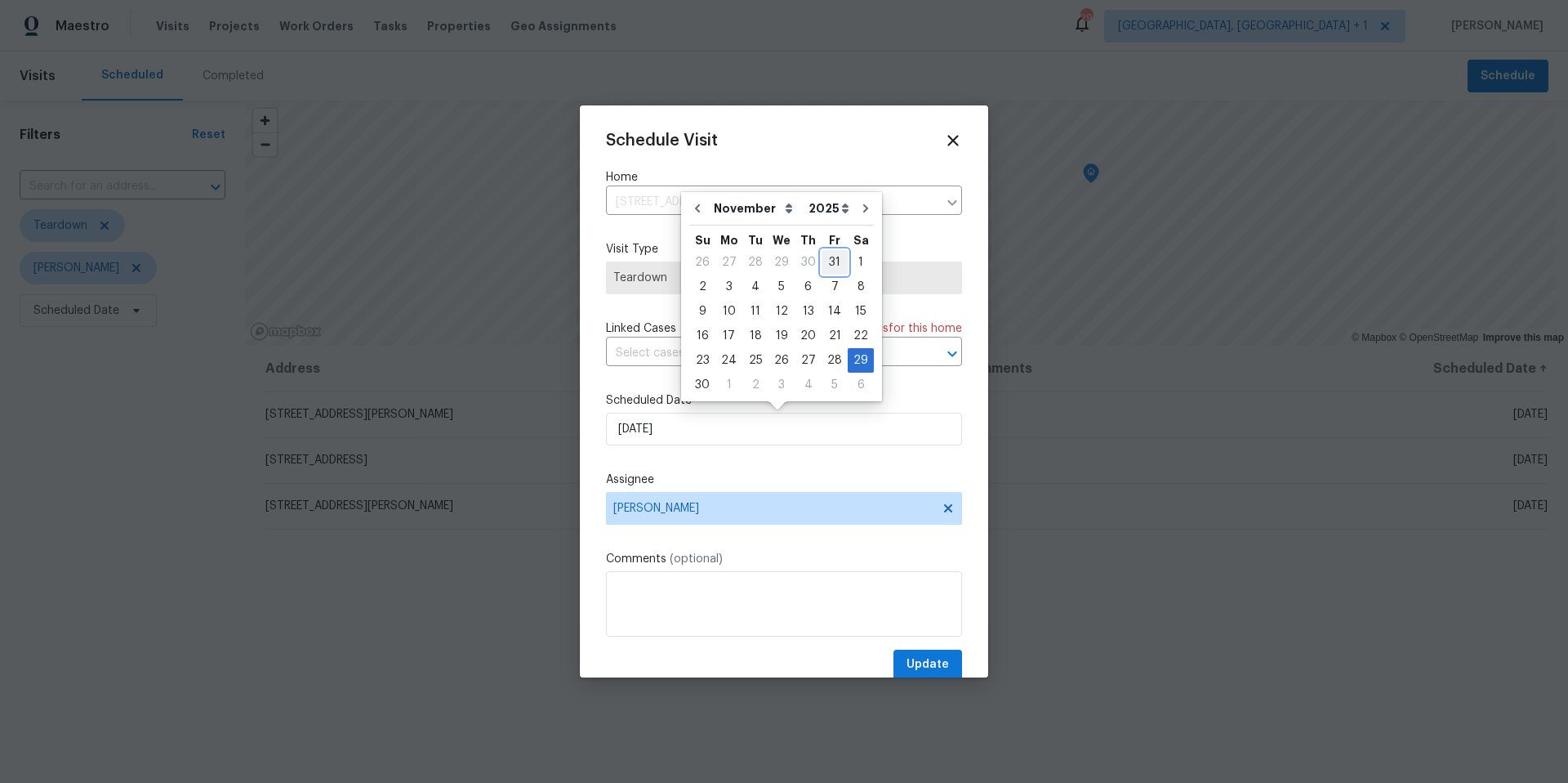
click at [823, 261] on div "31" at bounding box center [834, 262] width 26 height 23
type input "10/31/2025"
select select "9"
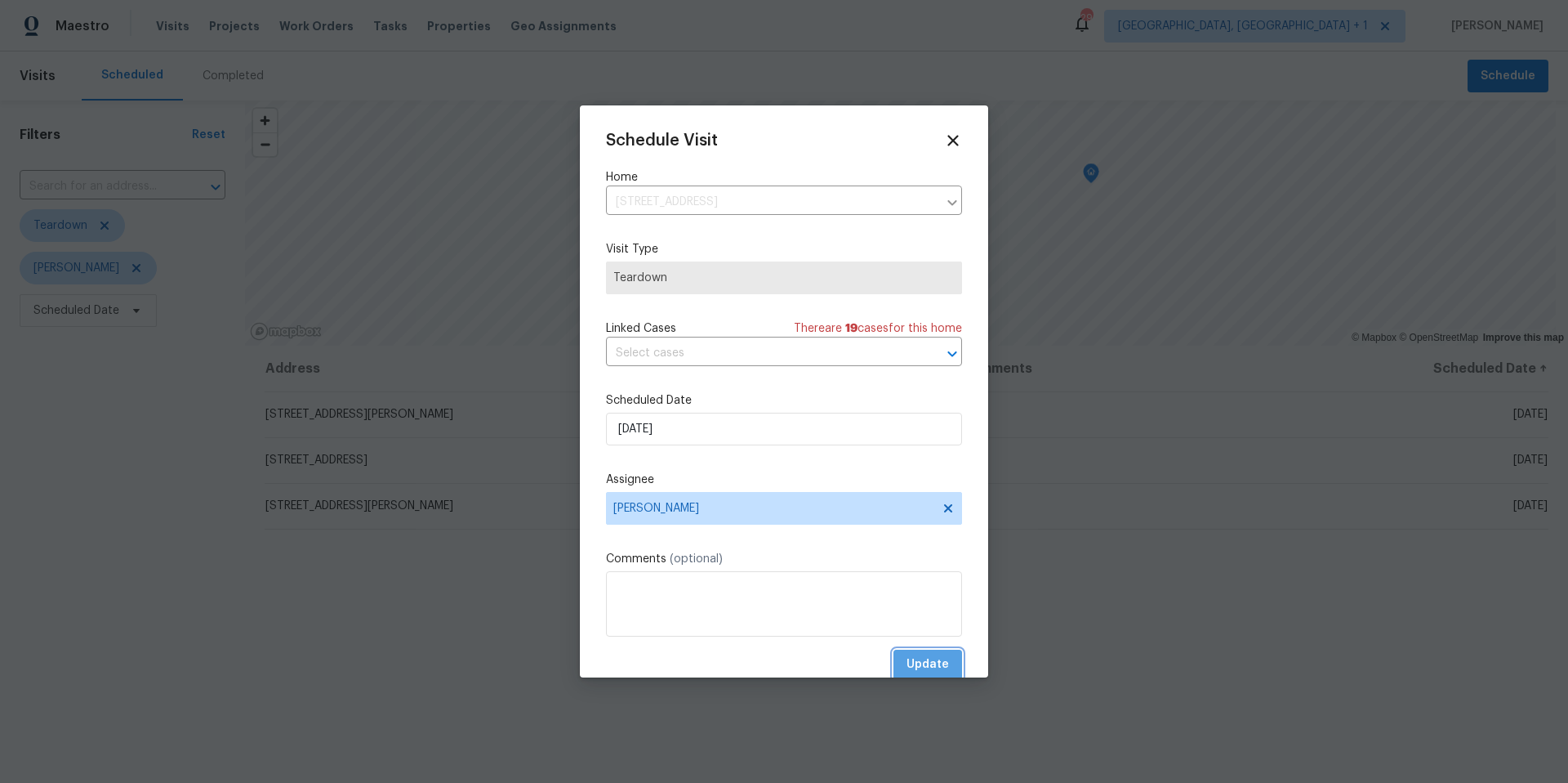
click at [926, 660] on span "Update" at bounding box center [928, 664] width 42 height 20
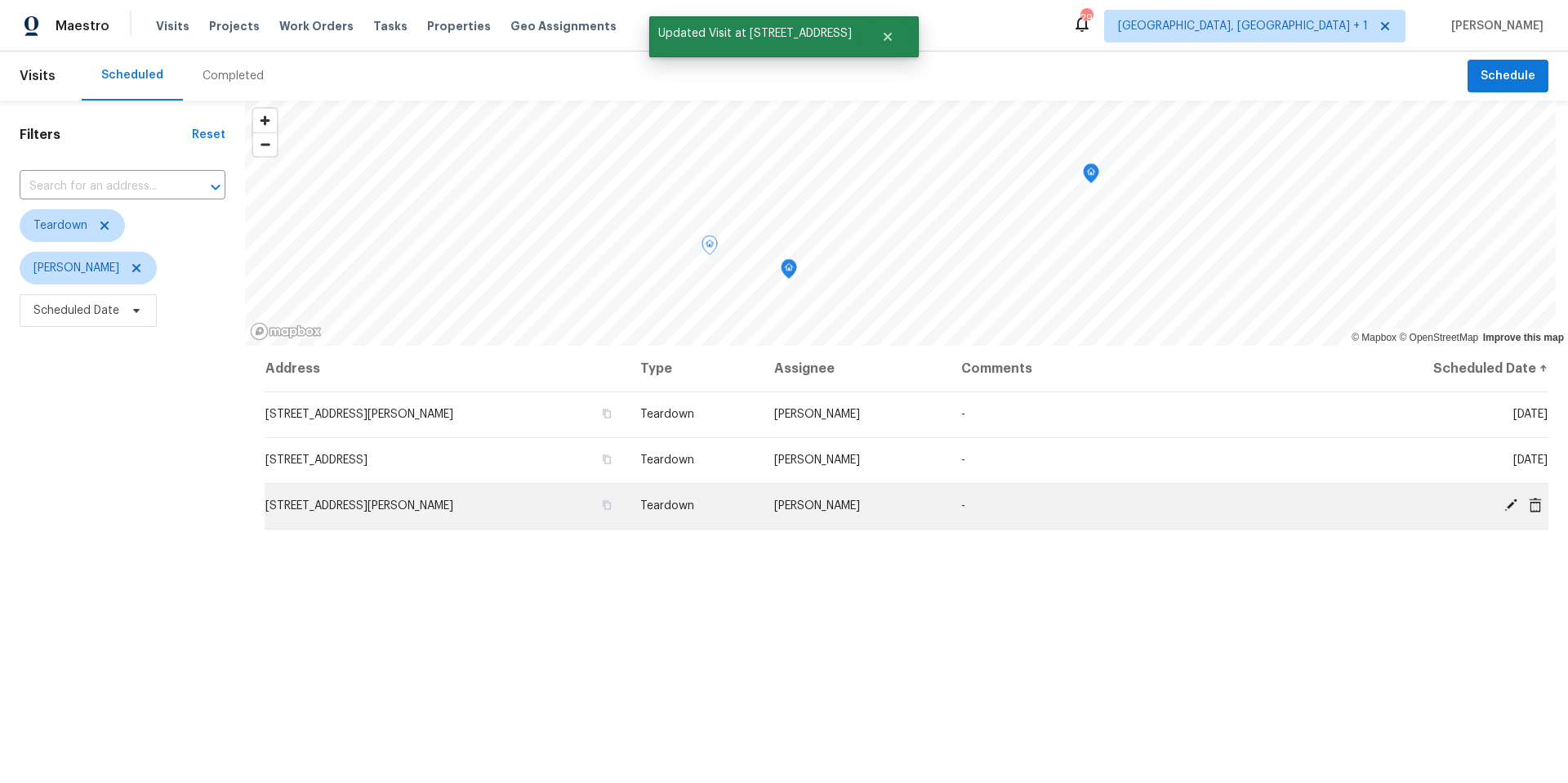
click at [1499, 508] on span at bounding box center [1510, 505] width 24 height 14
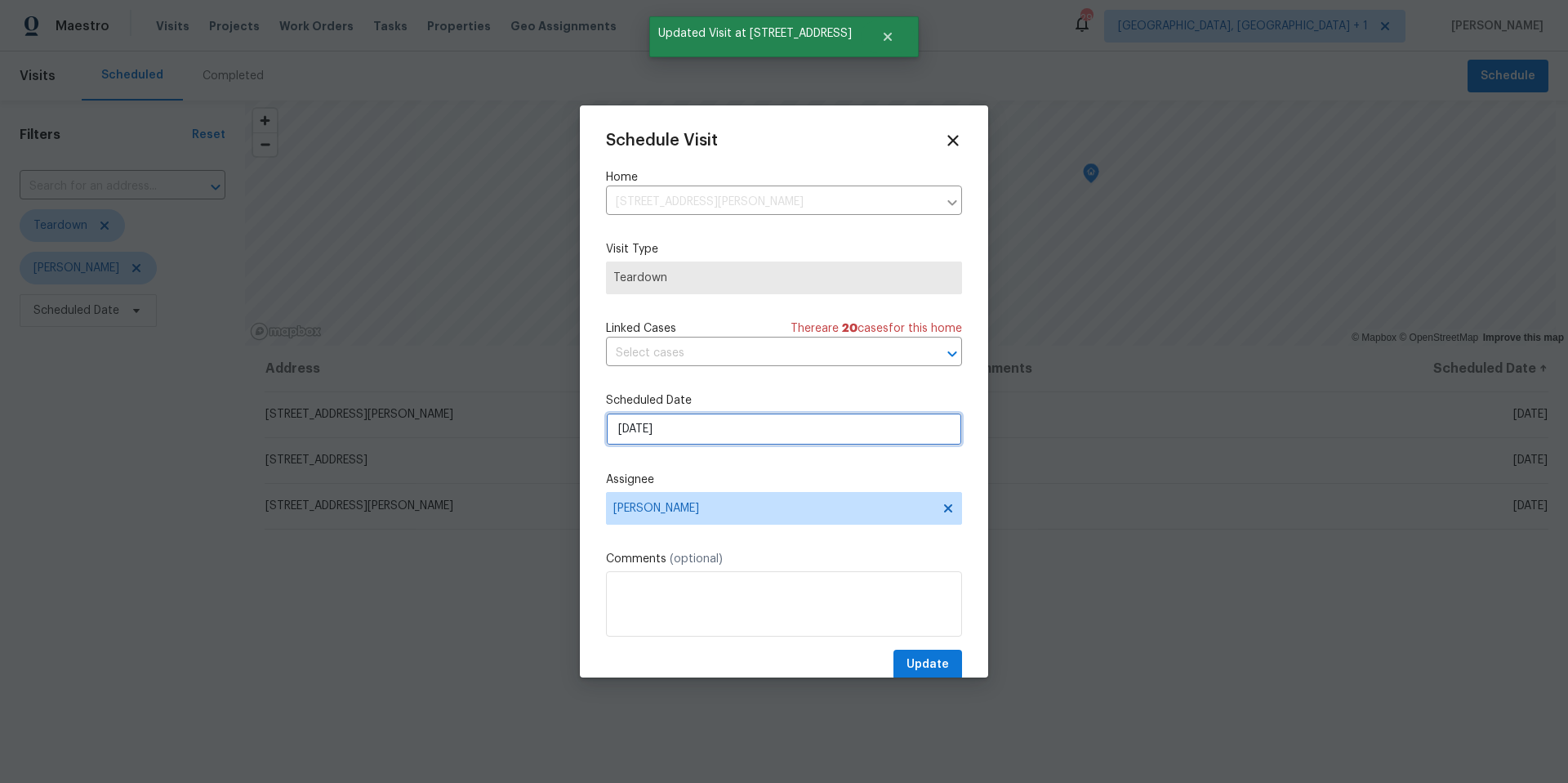
select select "10"
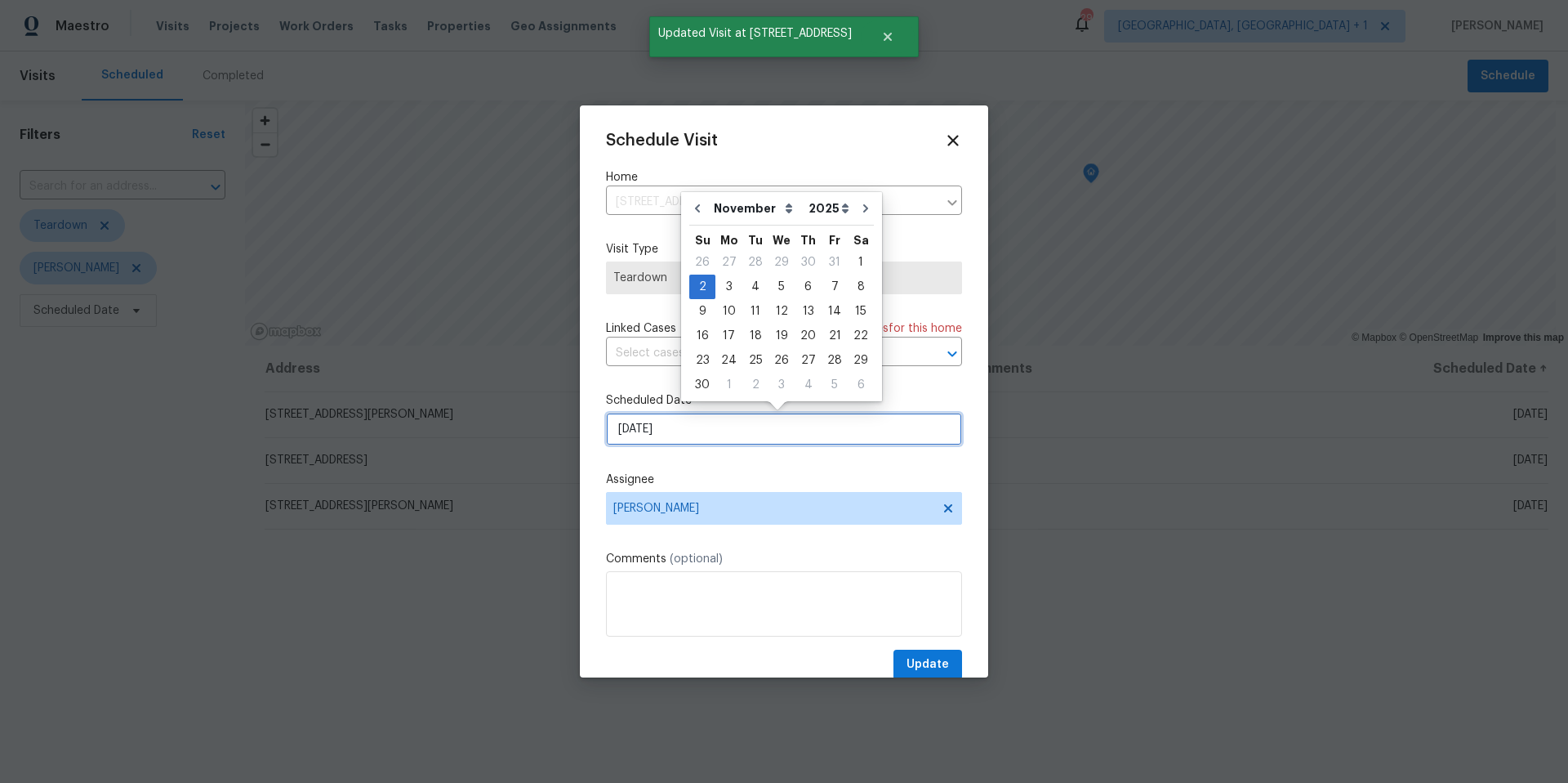
click at [779, 435] on input "11/2/2025" at bounding box center [784, 429] width 356 height 33
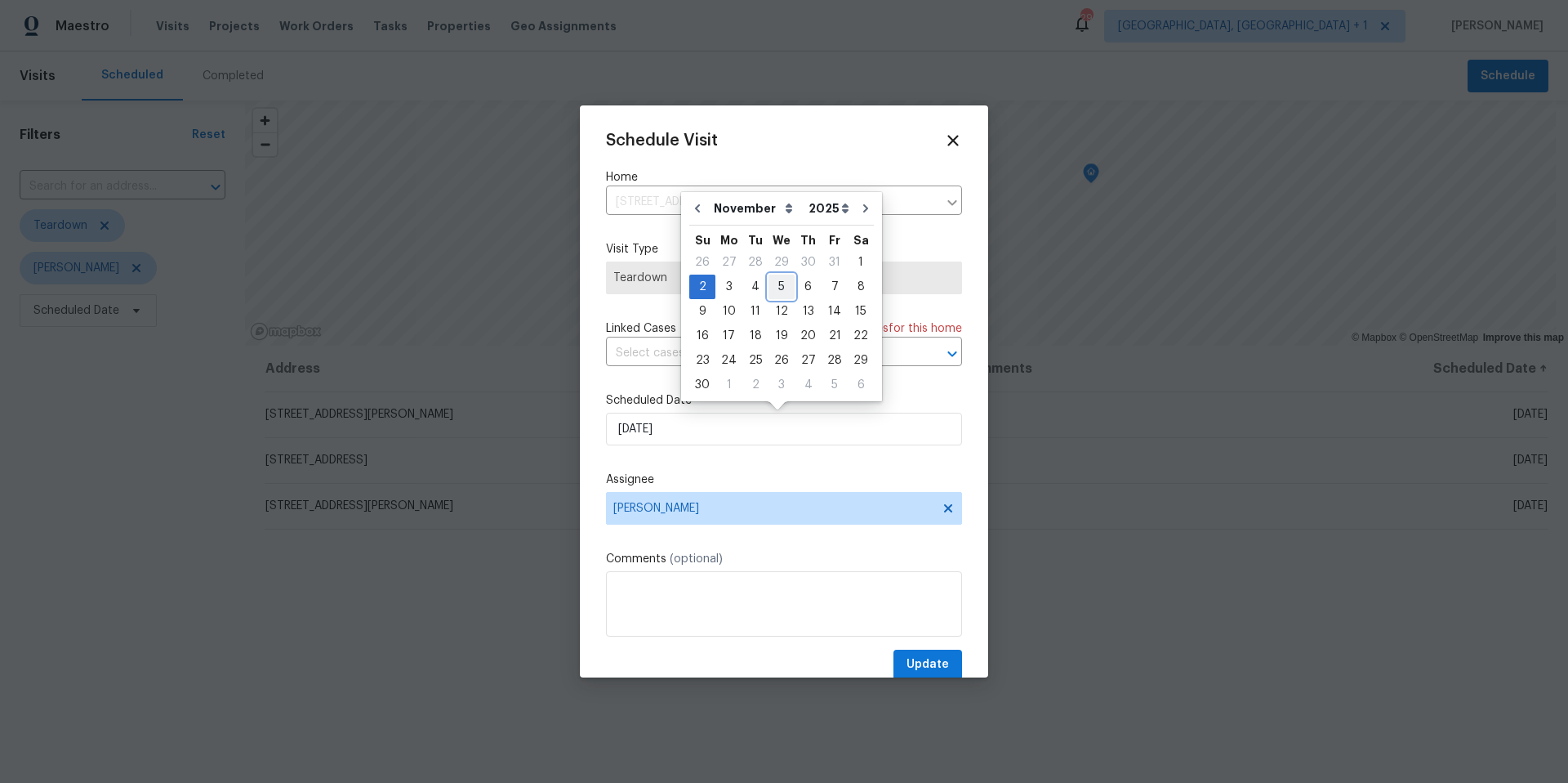
click at [787, 291] on div "5" at bounding box center [781, 287] width 26 height 23
type input "11/5/2025"
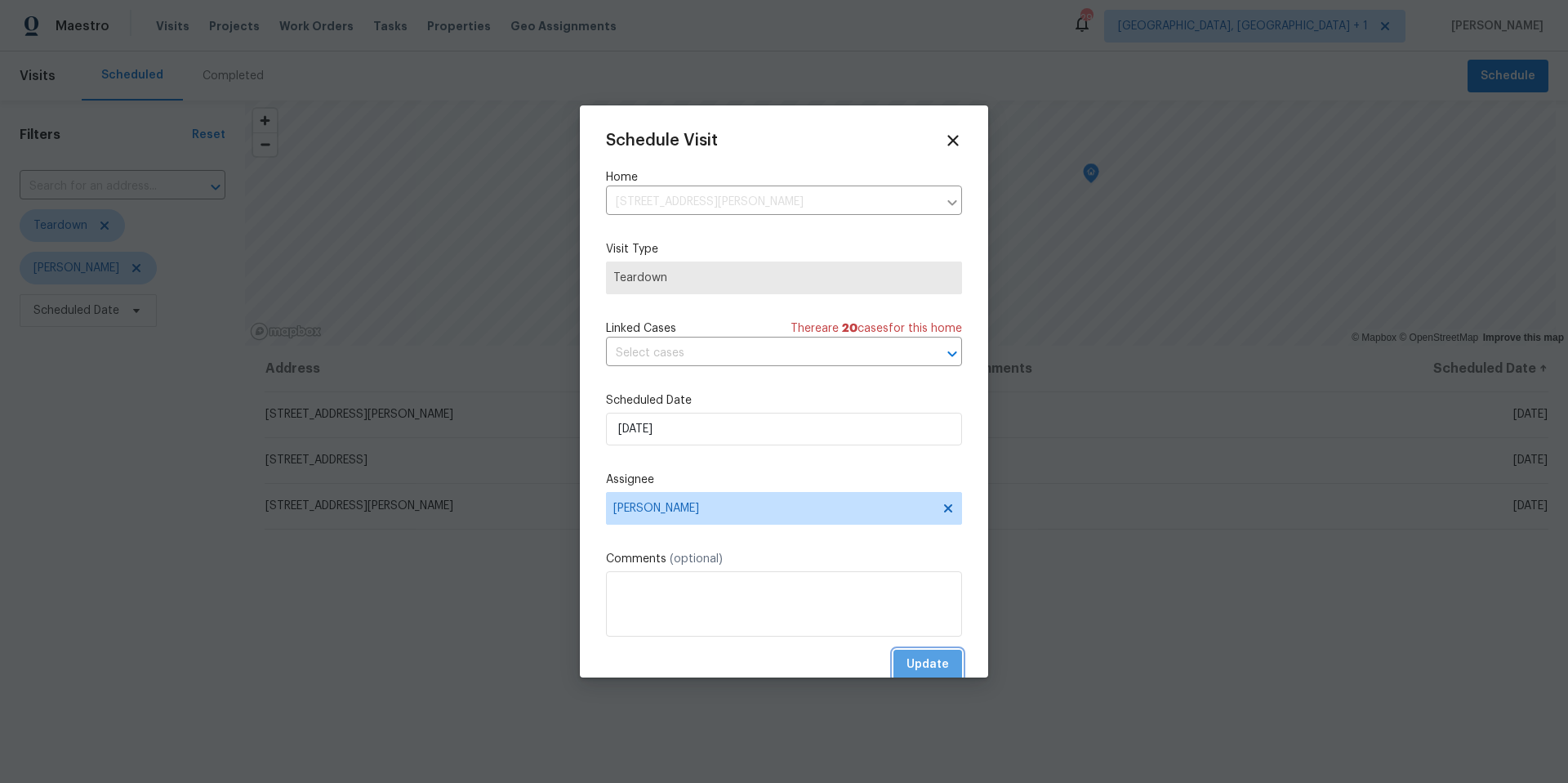
click at [920, 671] on span "Update" at bounding box center [928, 664] width 42 height 20
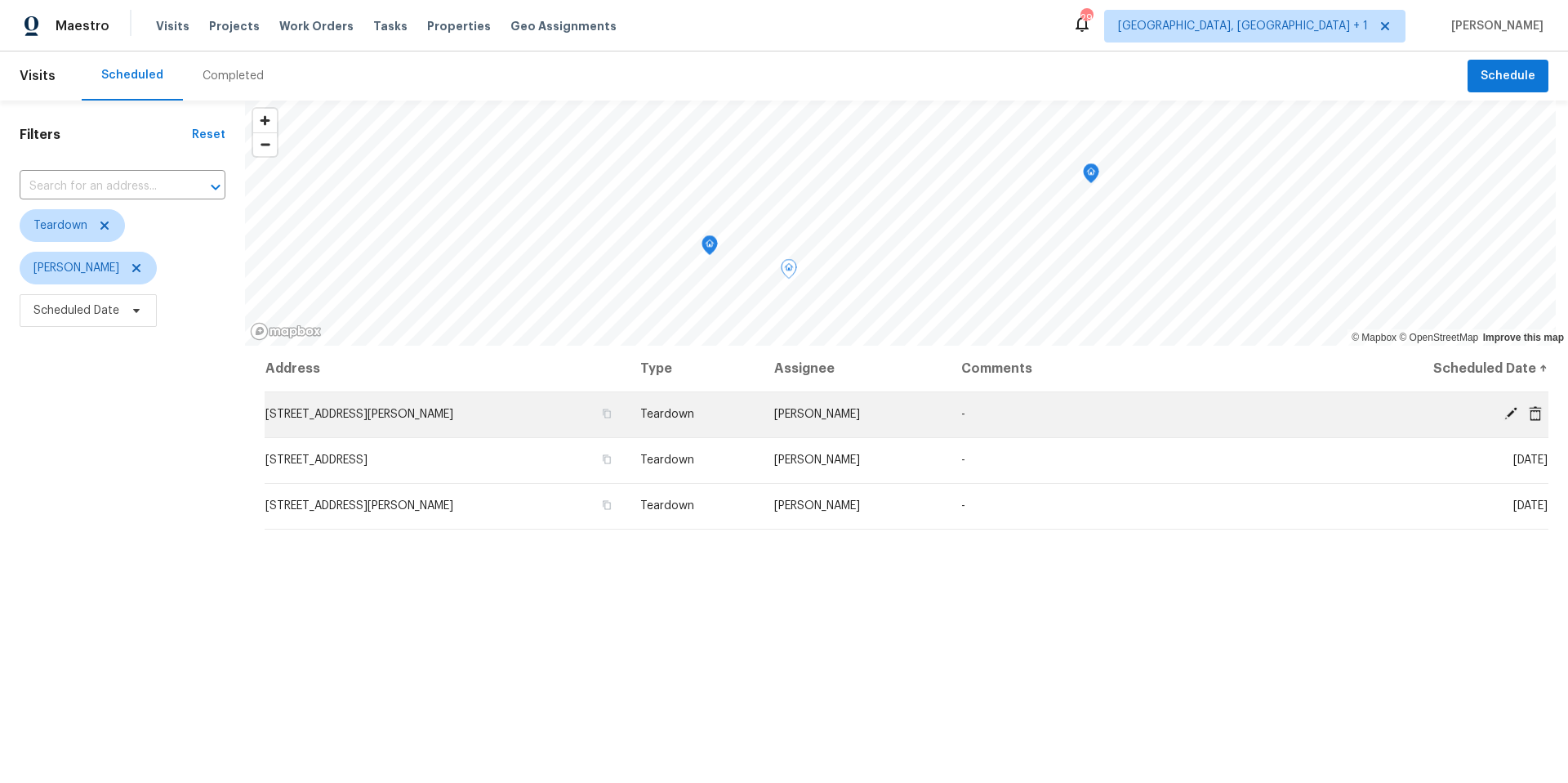
click at [1504, 413] on icon at bounding box center [1511, 413] width 13 height 13
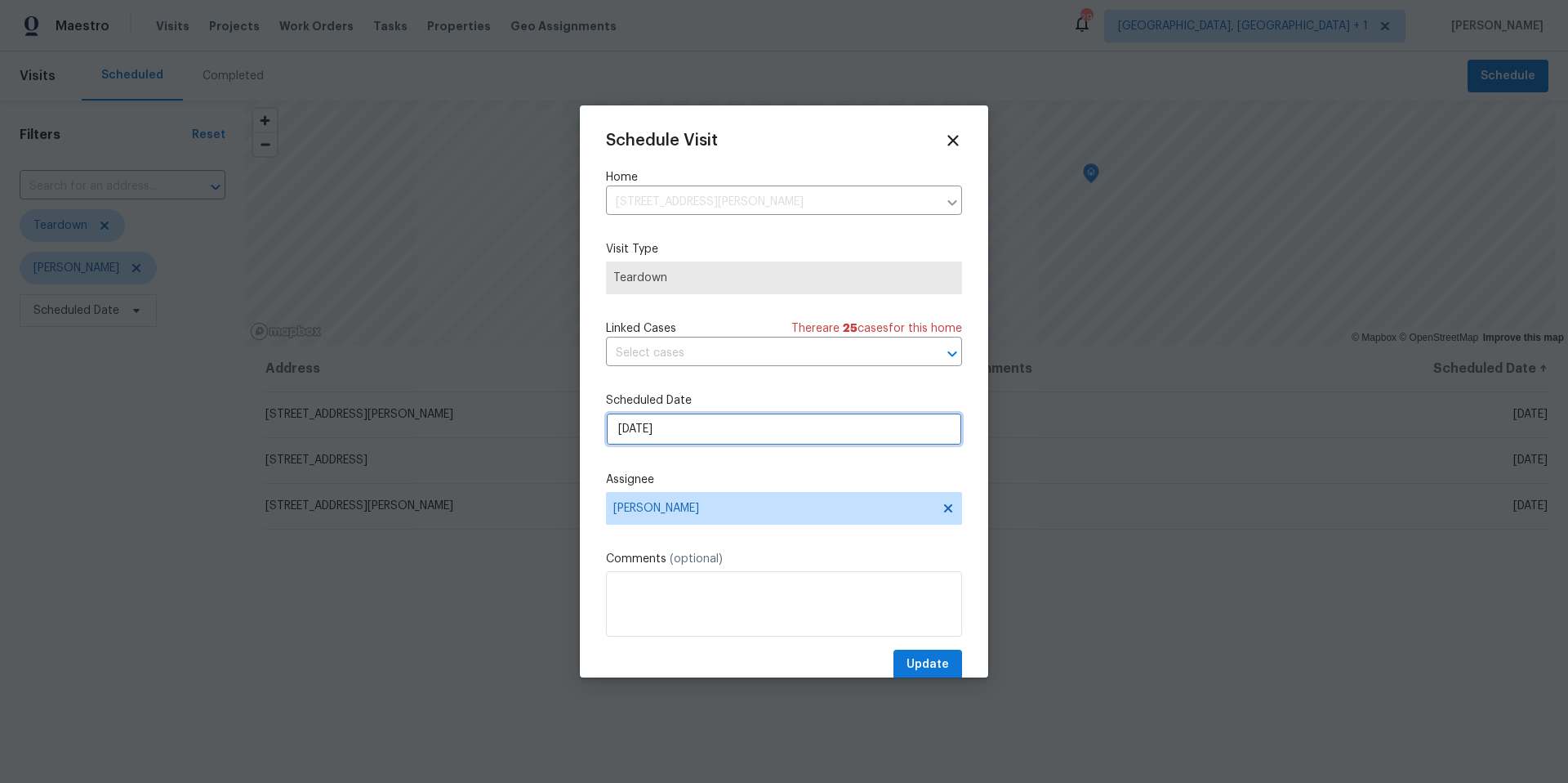
click at [744, 424] on input "10/23/2025" at bounding box center [784, 429] width 356 height 33
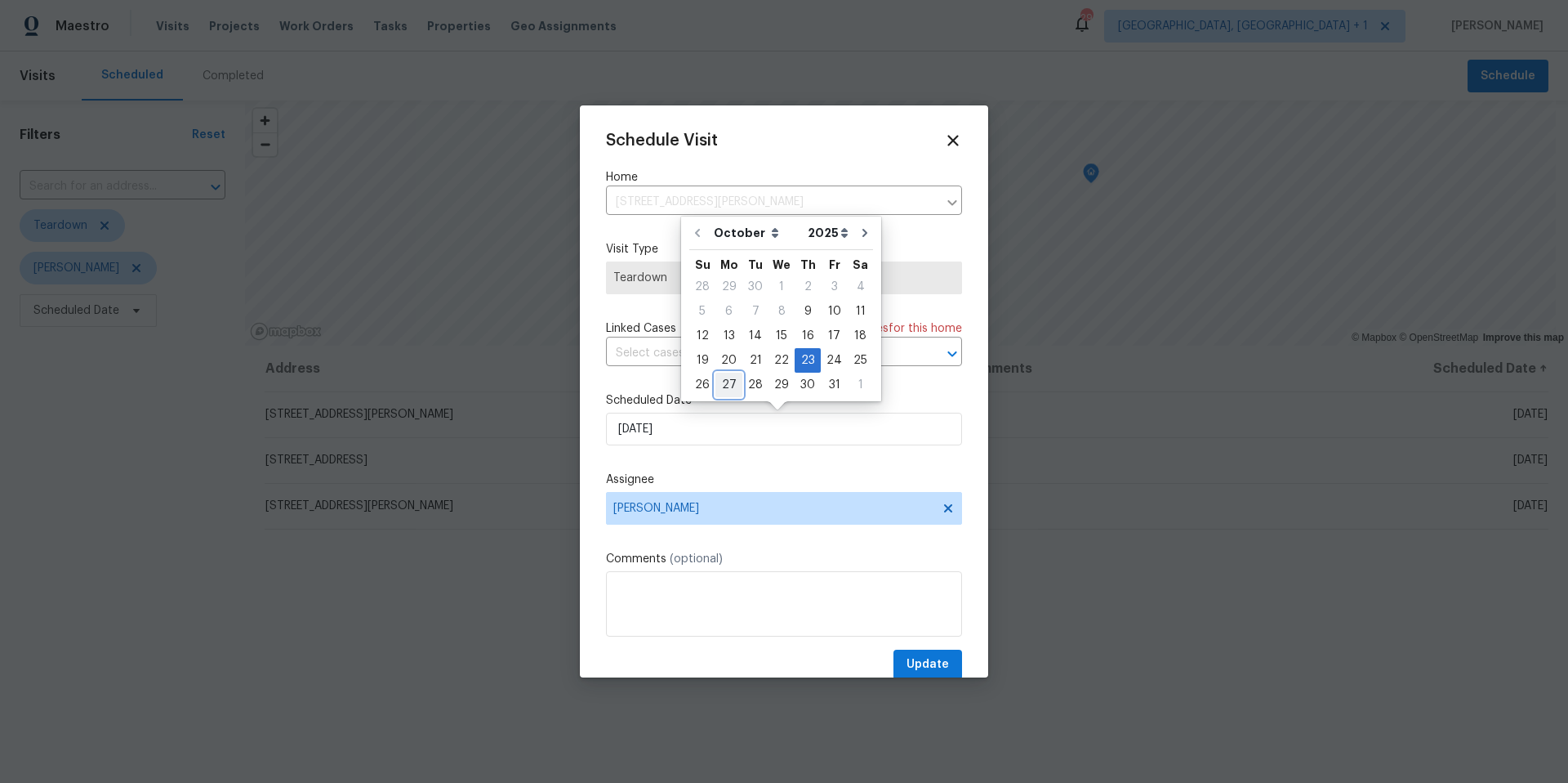
click at [733, 384] on div "27" at bounding box center [729, 385] width 27 height 23
type input "10/27/2025"
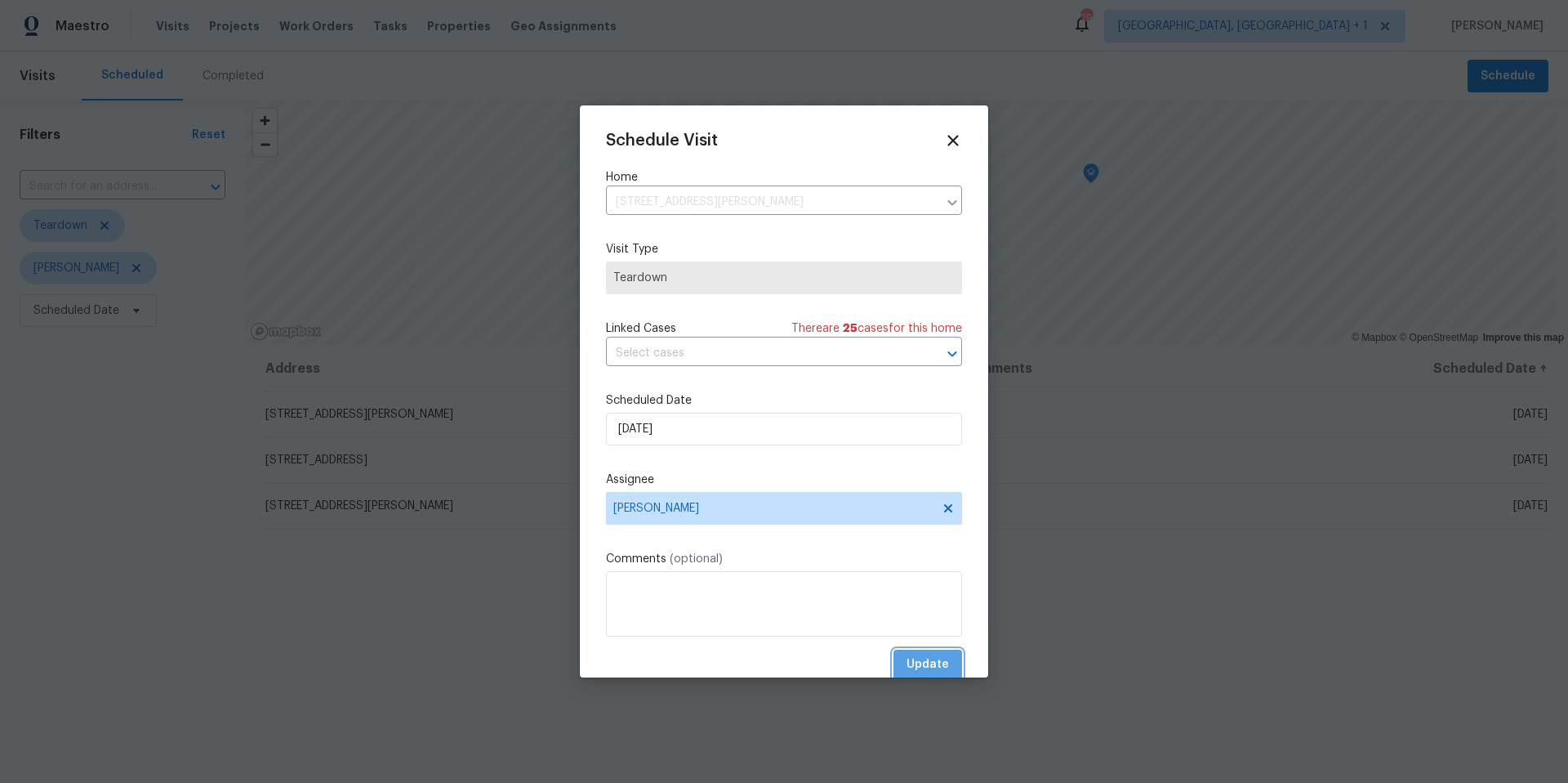
click at [925, 662] on span "Update" at bounding box center [928, 664] width 42 height 20
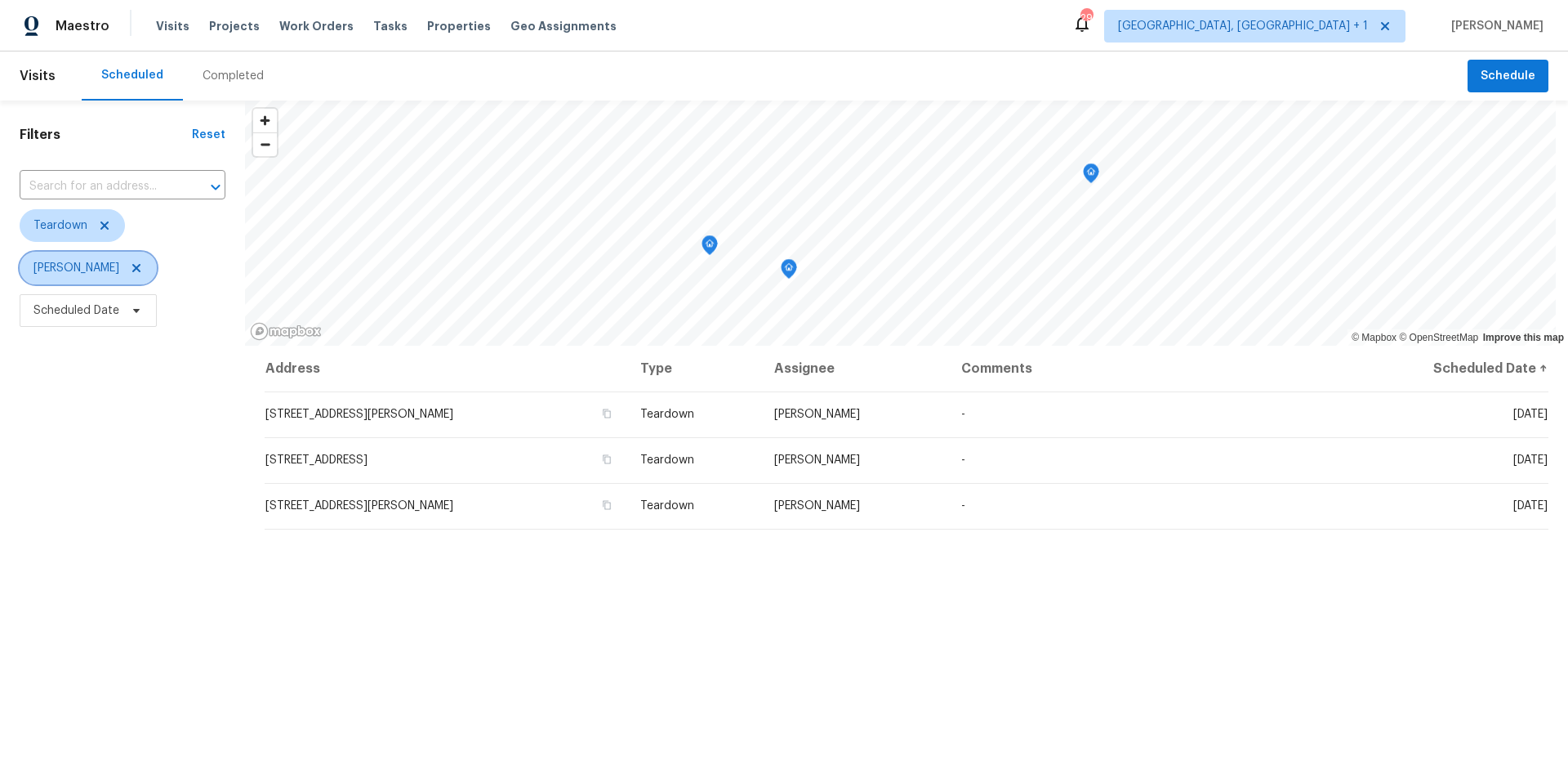
click at [138, 269] on icon at bounding box center [136, 268] width 8 height 8
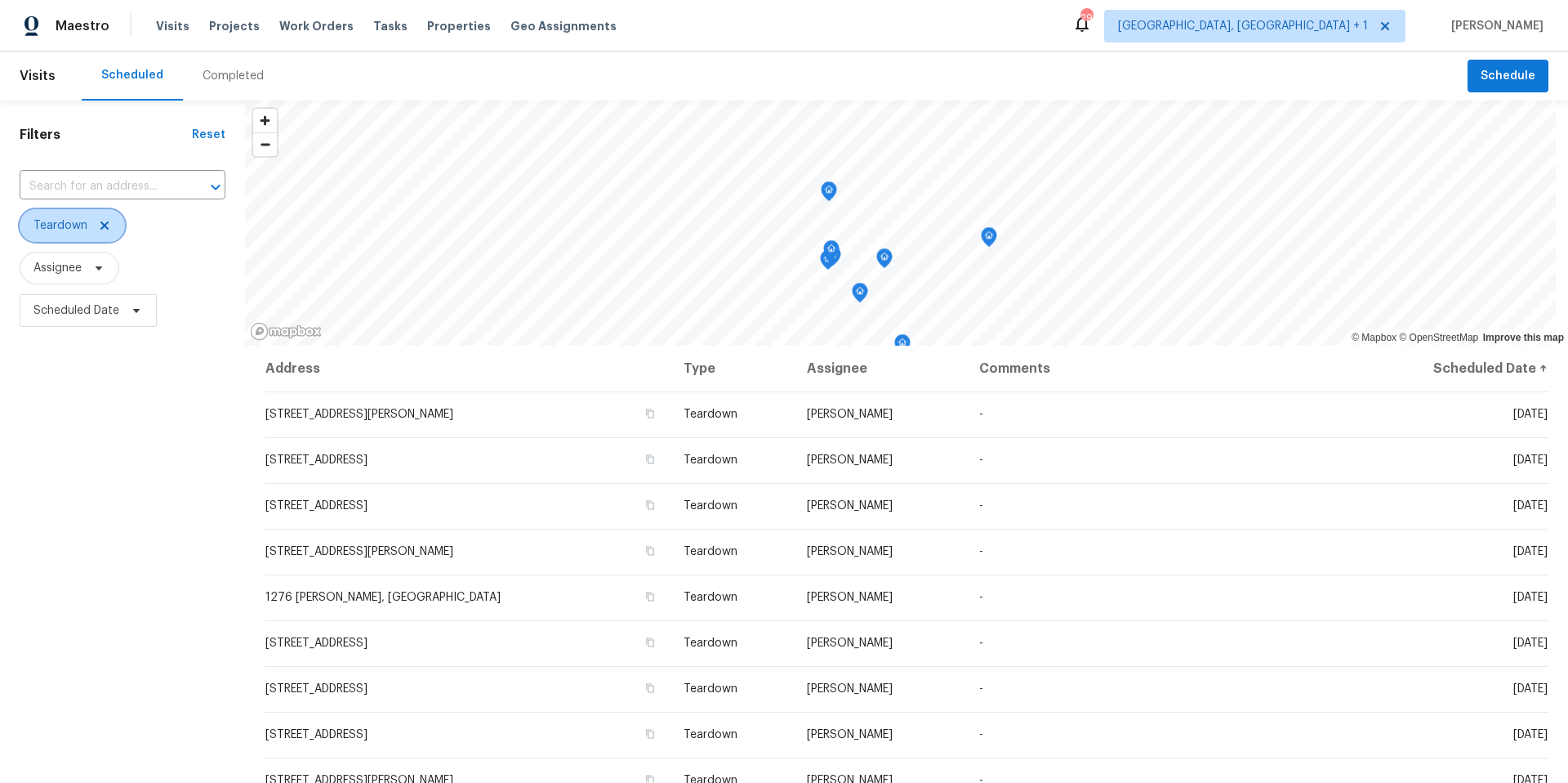
click at [108, 226] on icon at bounding box center [105, 225] width 13 height 13
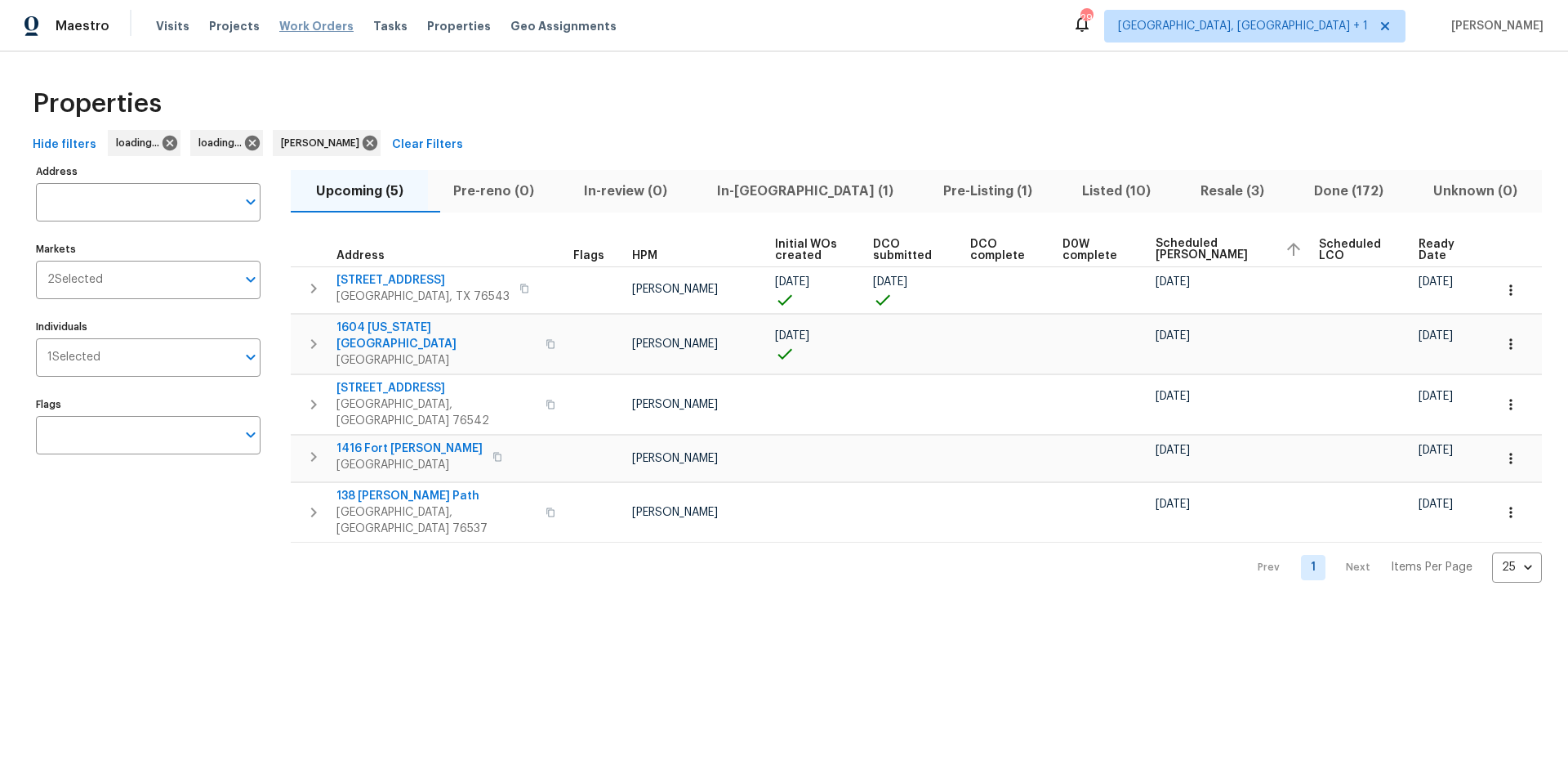
click at [288, 29] on span "Work Orders" at bounding box center [316, 26] width 74 height 16
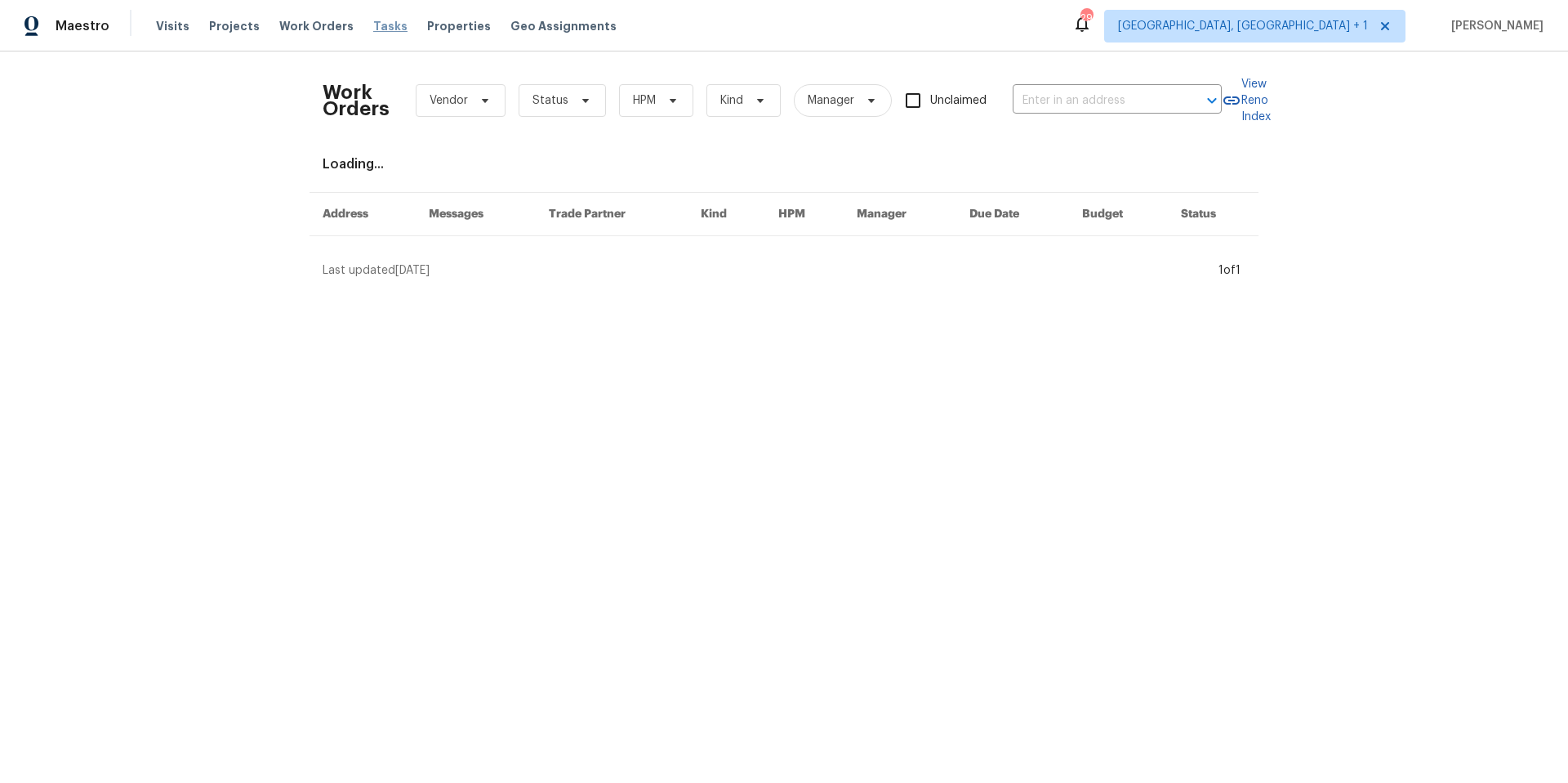
click at [374, 25] on span "Tasks" at bounding box center [391, 26] width 35 height 12
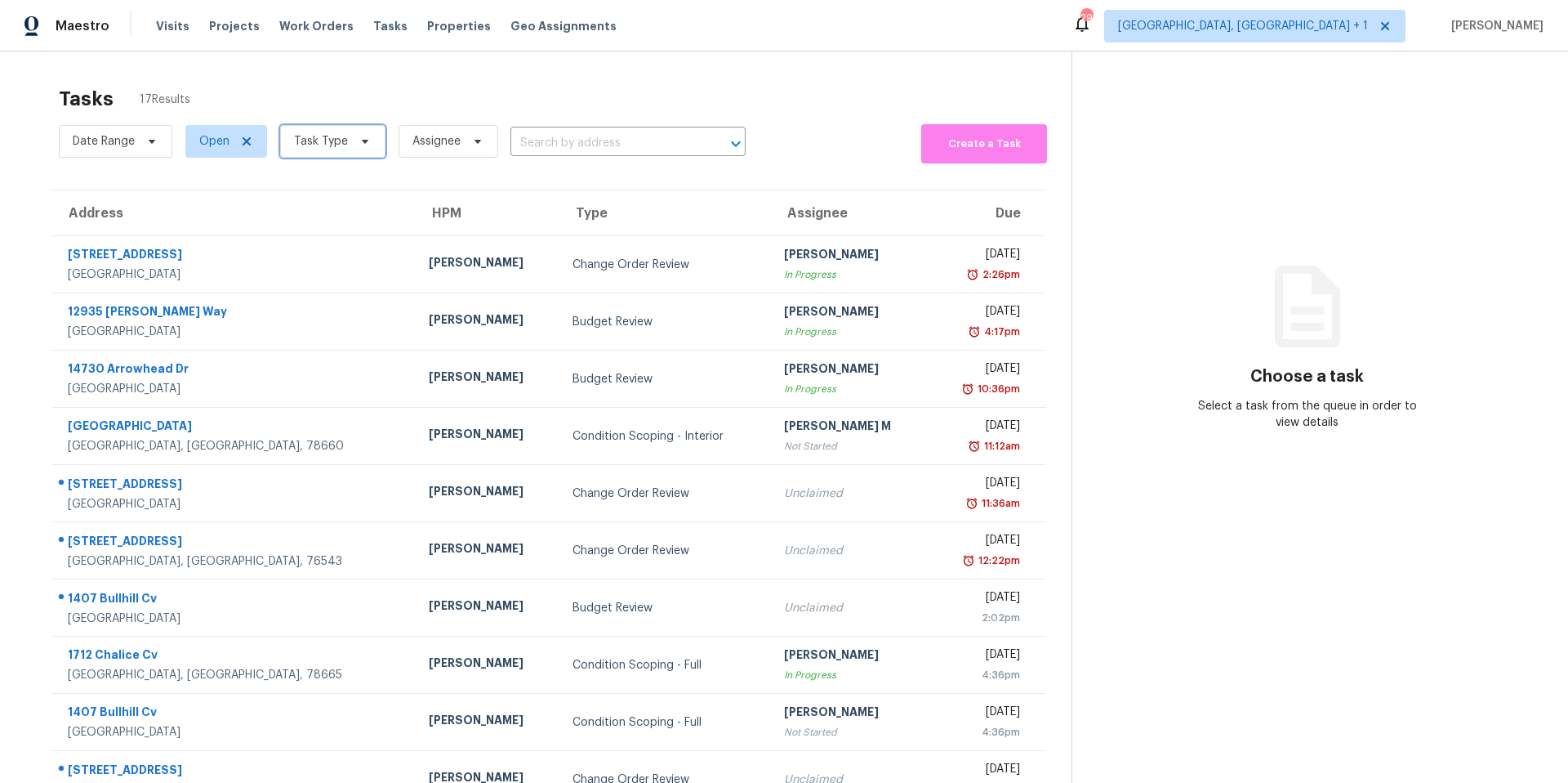
click at [369, 137] on span "Task Type" at bounding box center [332, 142] width 105 height 33
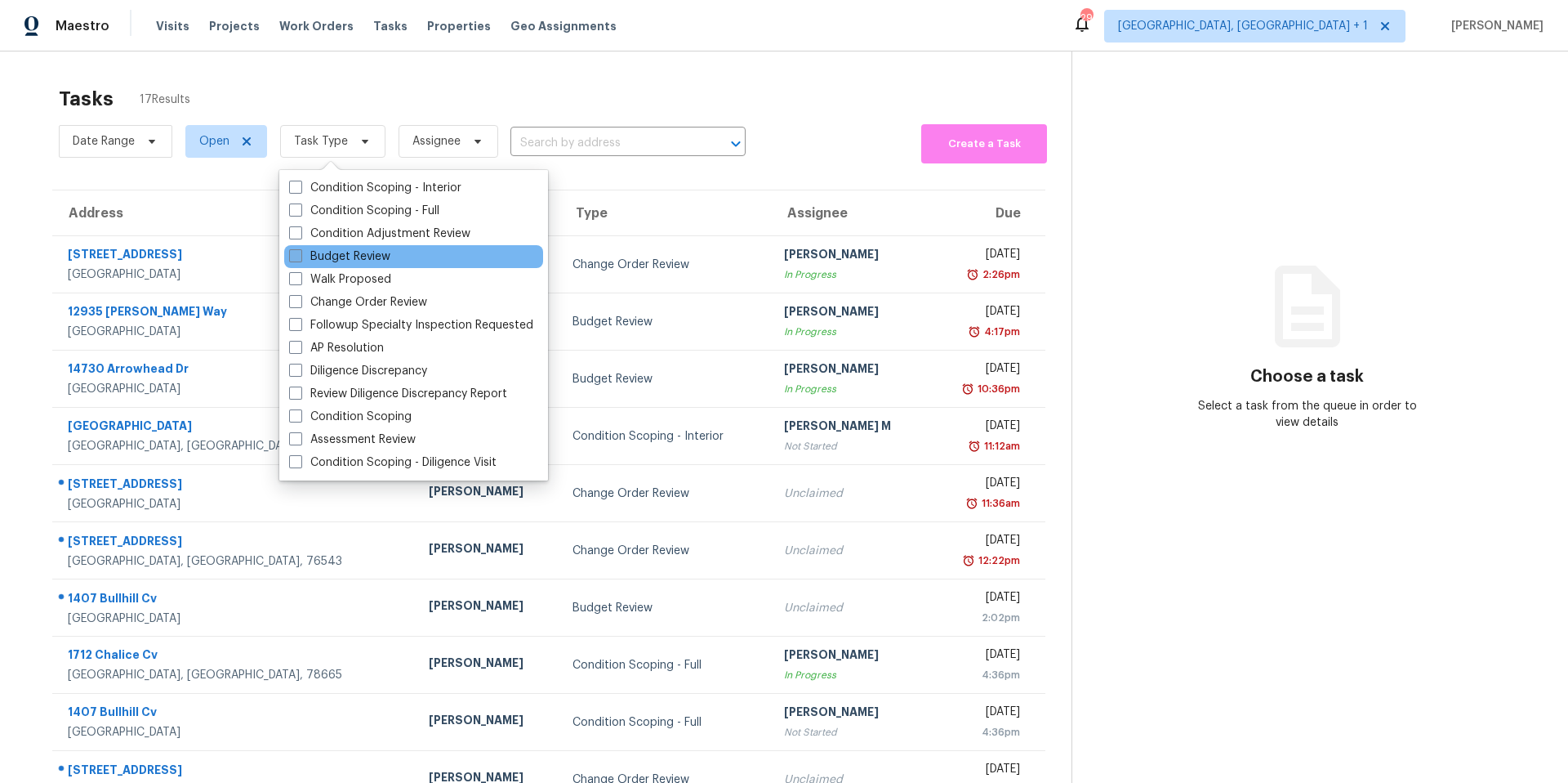
click at [297, 255] on span at bounding box center [296, 256] width 13 height 13
click at [297, 255] on input "Budget Review" at bounding box center [294, 253] width 11 height 11
checkbox input "true"
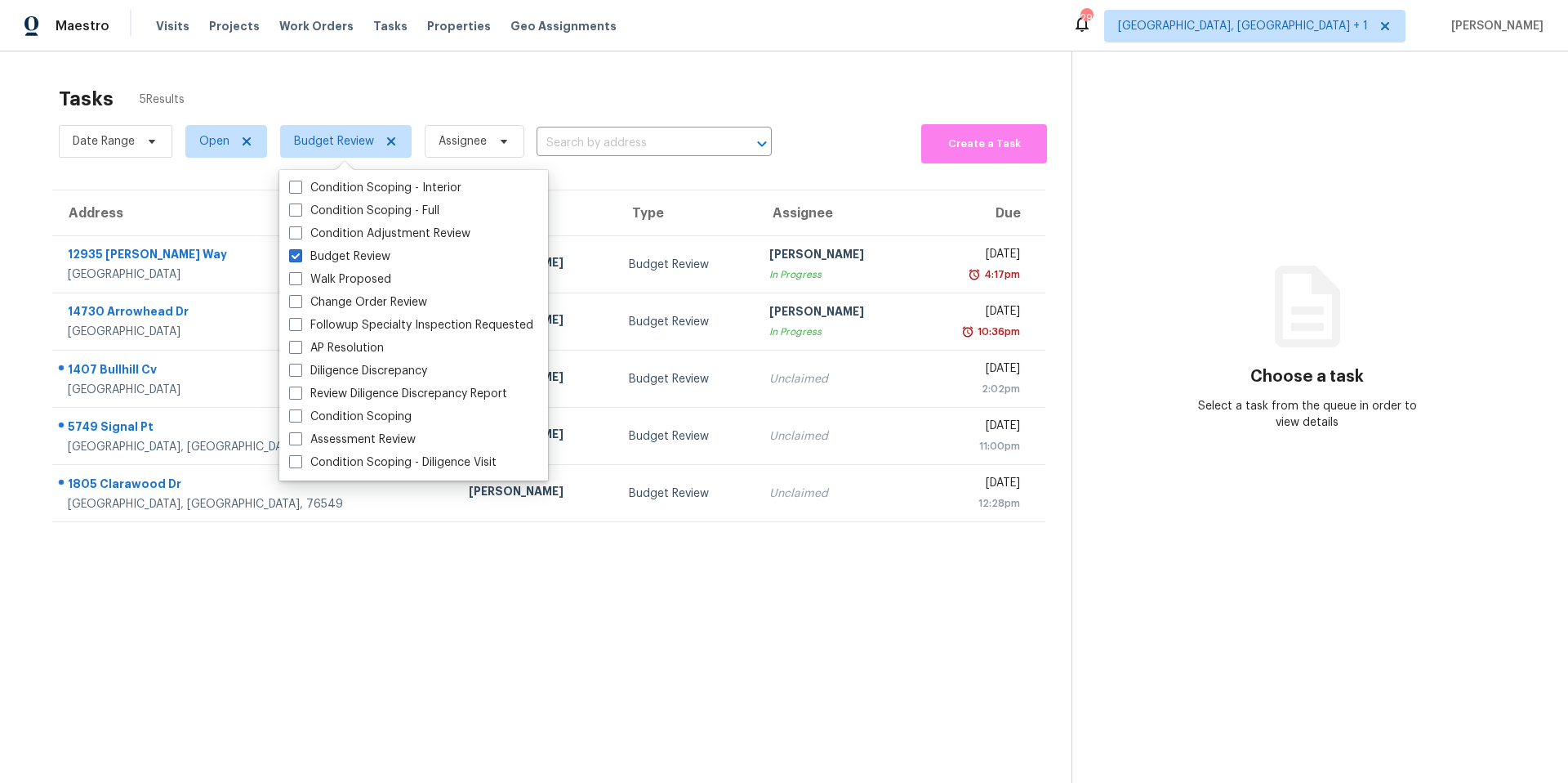
click at [375, 94] on div "Tasks 5 Results" at bounding box center [565, 99] width 1013 height 42
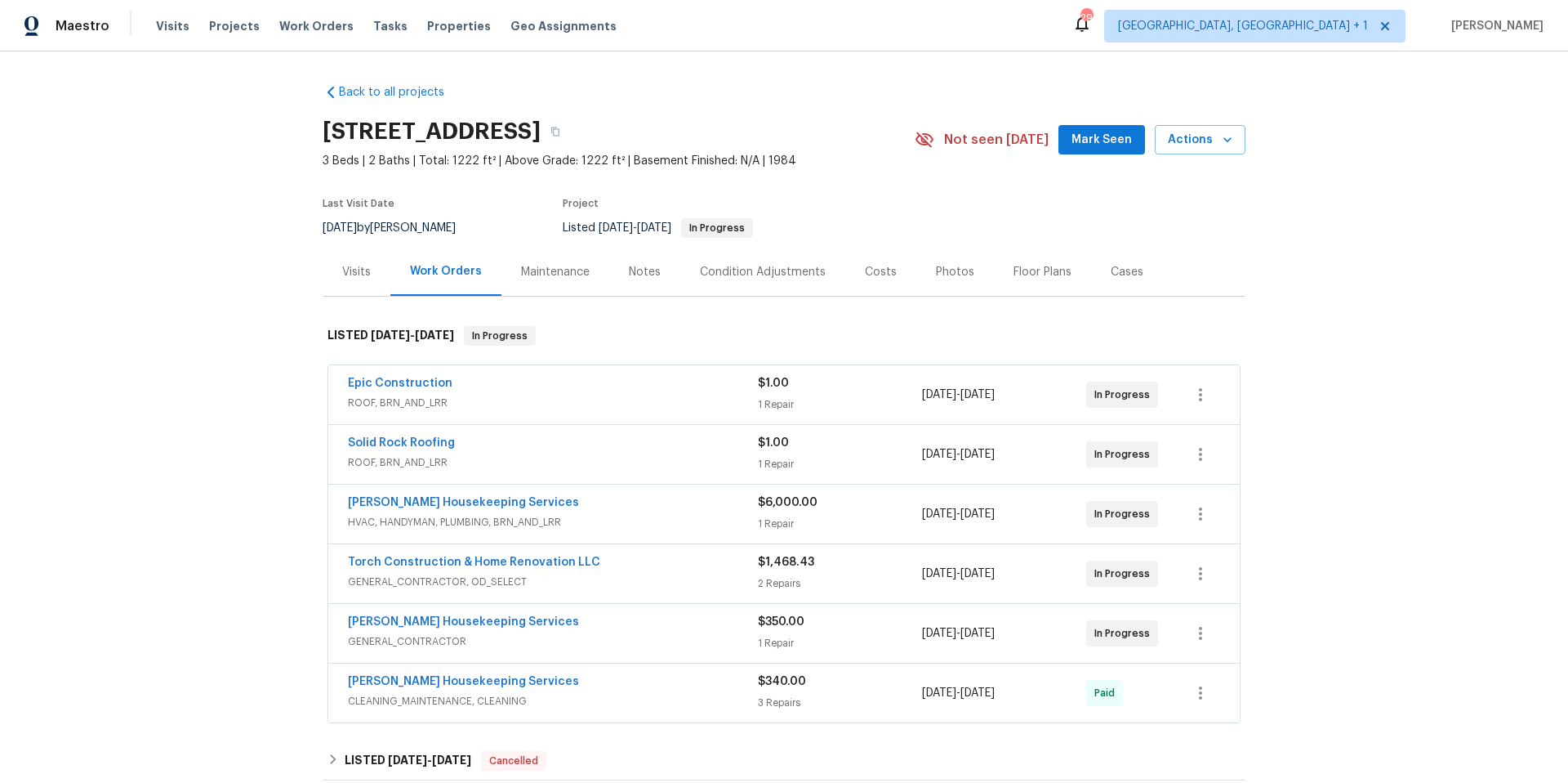
click at [1197, 154] on div "[STREET_ADDRESS] 3 Beds | 2 Baths | Total: 1222 ft² | Above Grade: 1222 ft² | B…" at bounding box center [784, 140] width 923 height 59
click at [1199, 151] on button "Actions" at bounding box center [1199, 140] width 90 height 30
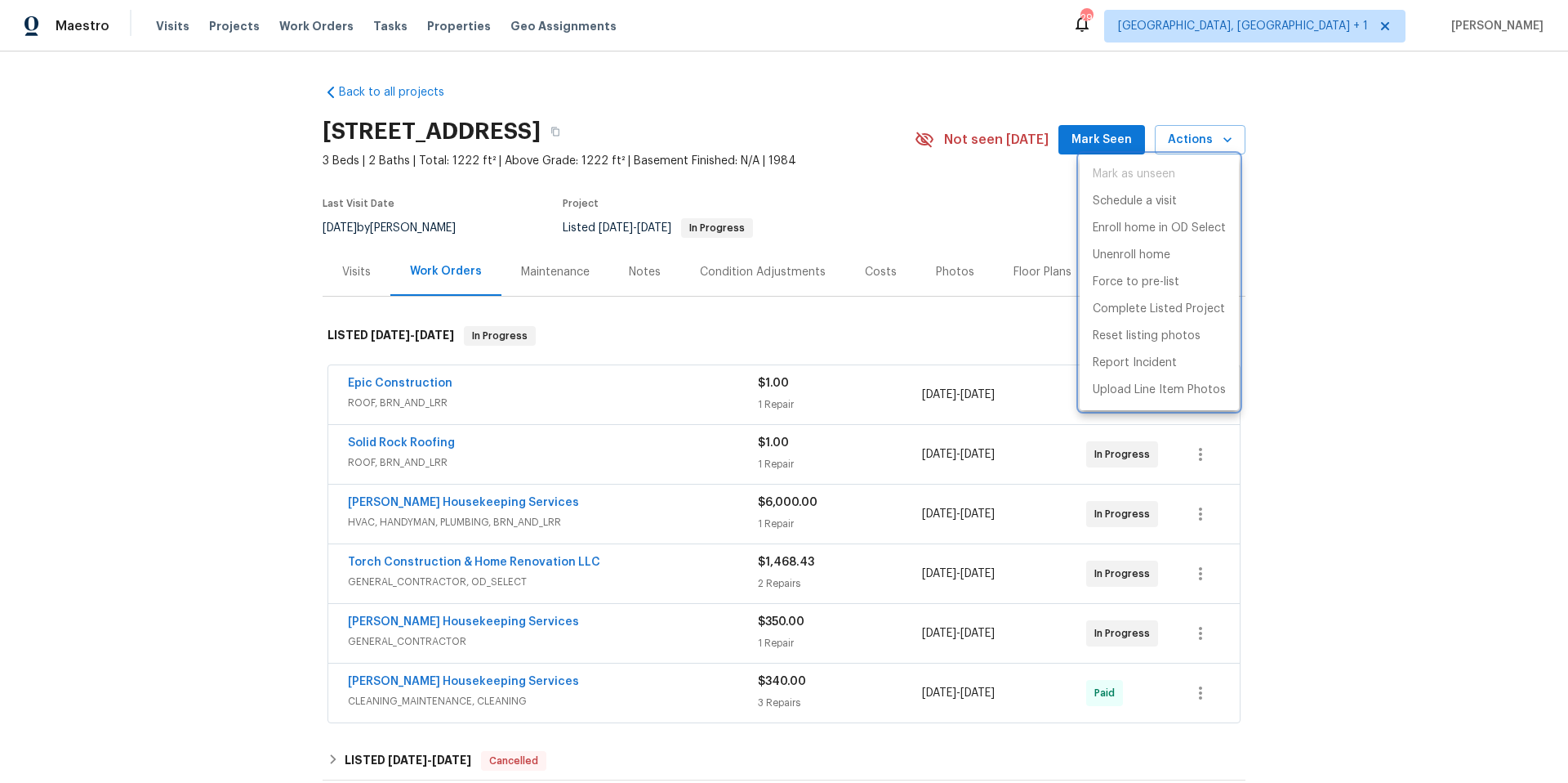
click at [632, 448] on div at bounding box center [784, 391] width 1568 height 783
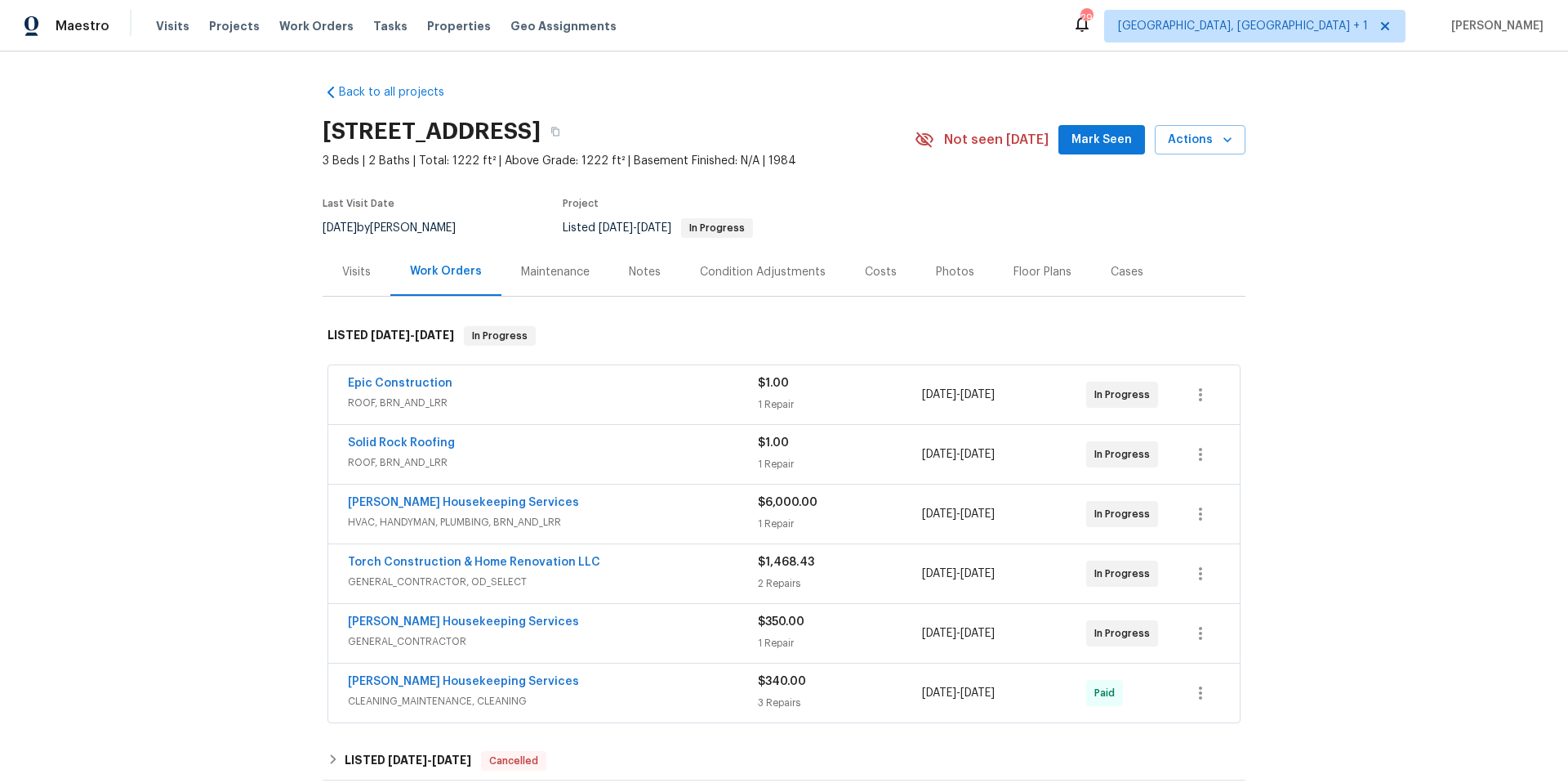
click at [633, 444] on div "Solid Rock Roofing" at bounding box center [553, 444] width 410 height 19
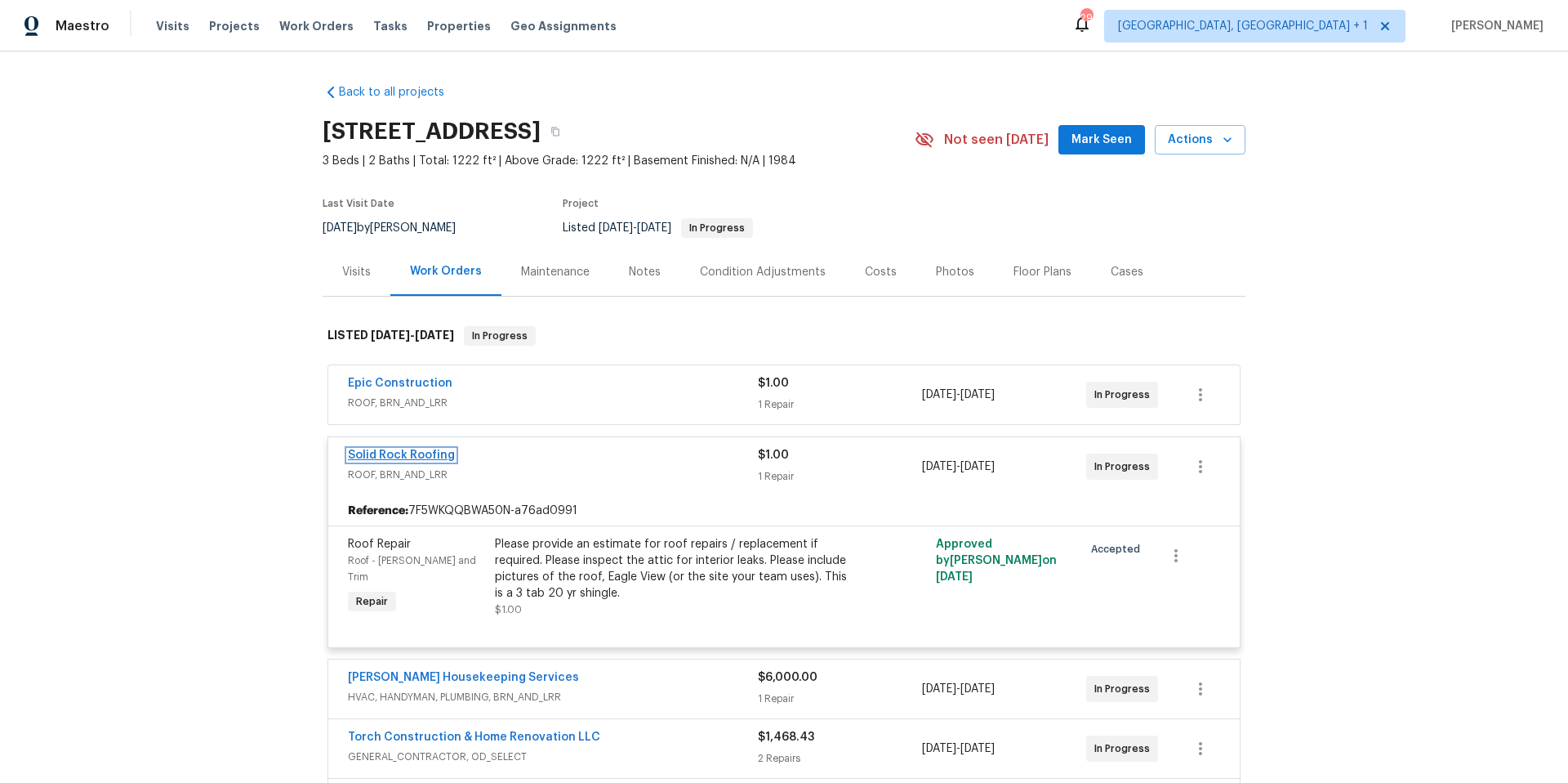
click at [417, 451] on link "Solid Rock Roofing" at bounding box center [400, 456] width 107 height 12
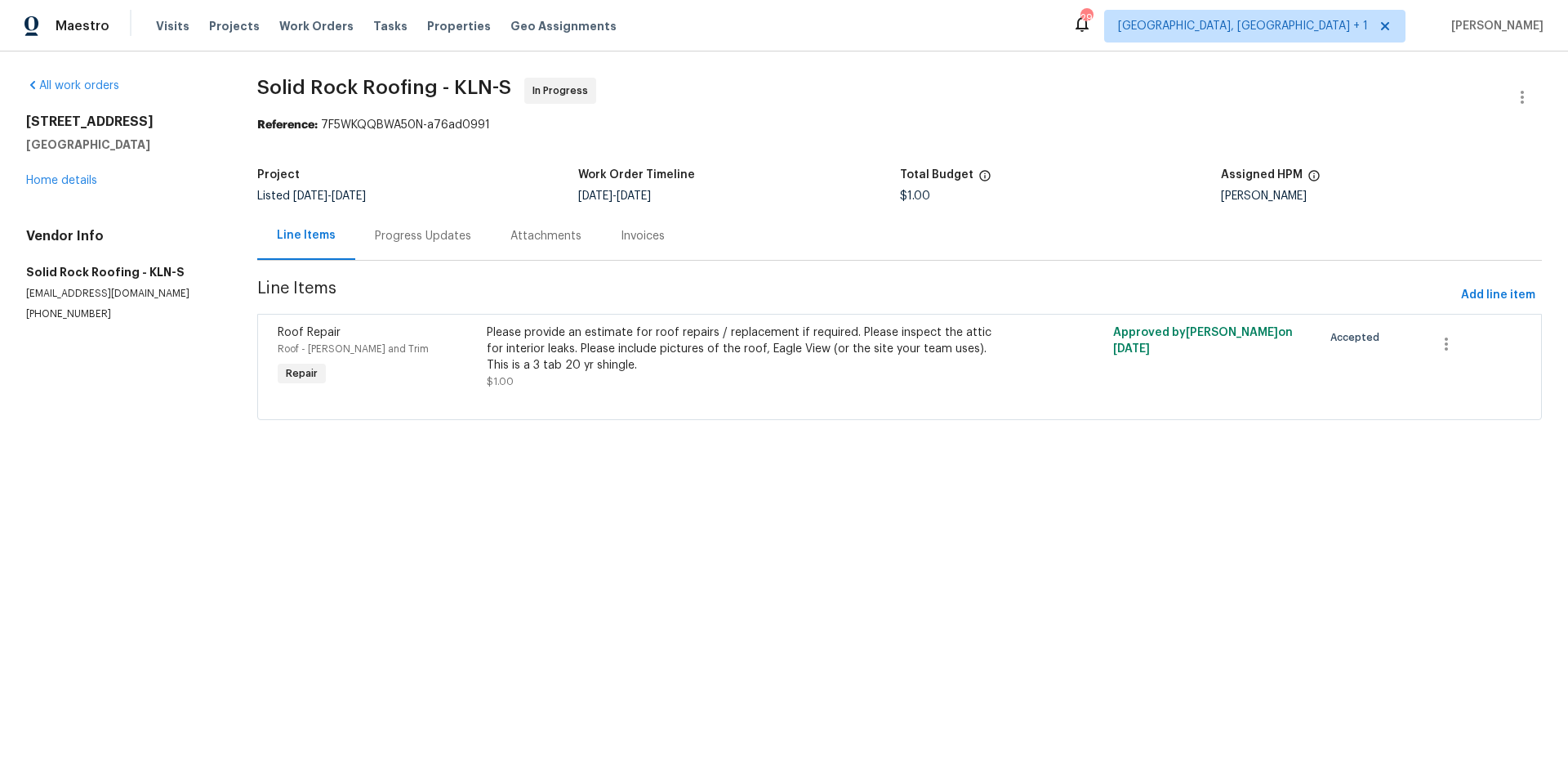
click at [440, 235] on div "Progress Updates" at bounding box center [423, 236] width 96 height 16
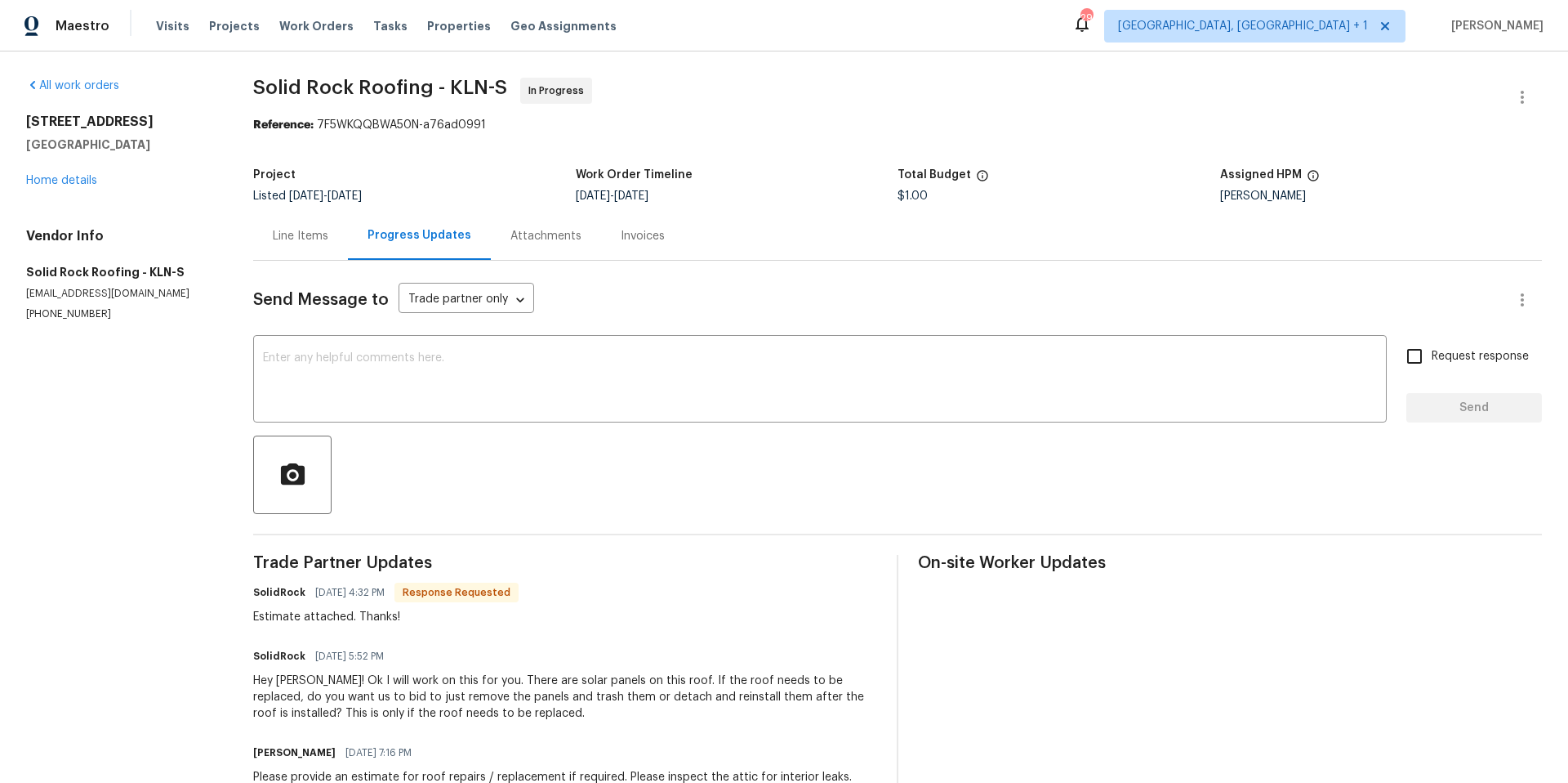
click at [337, 234] on div "Line Items" at bounding box center [300, 236] width 94 height 48
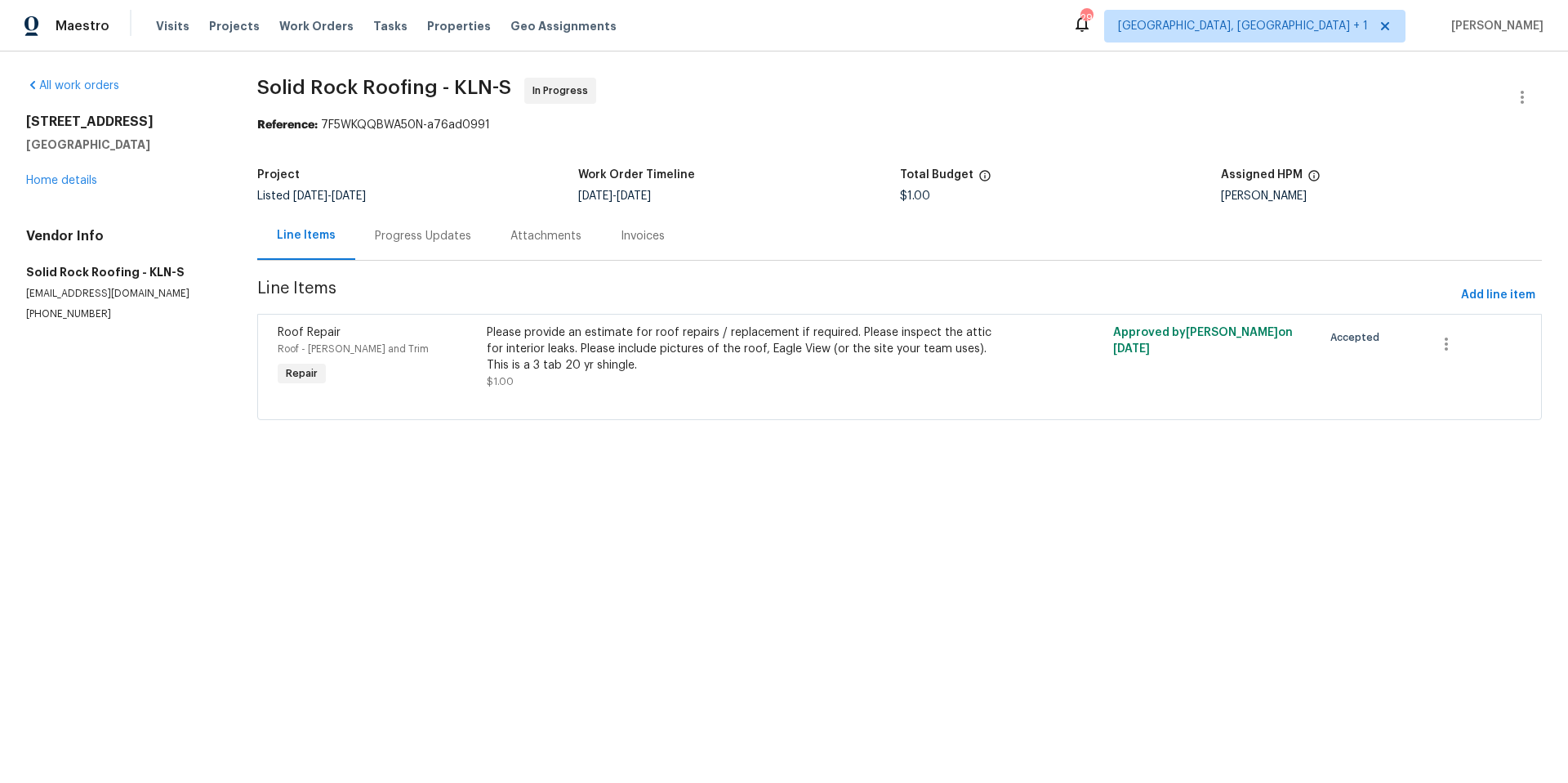
click at [538, 340] on div "Please provide an estimate for roof repairs / replacement if required. Please i…" at bounding box center [743, 349] width 512 height 49
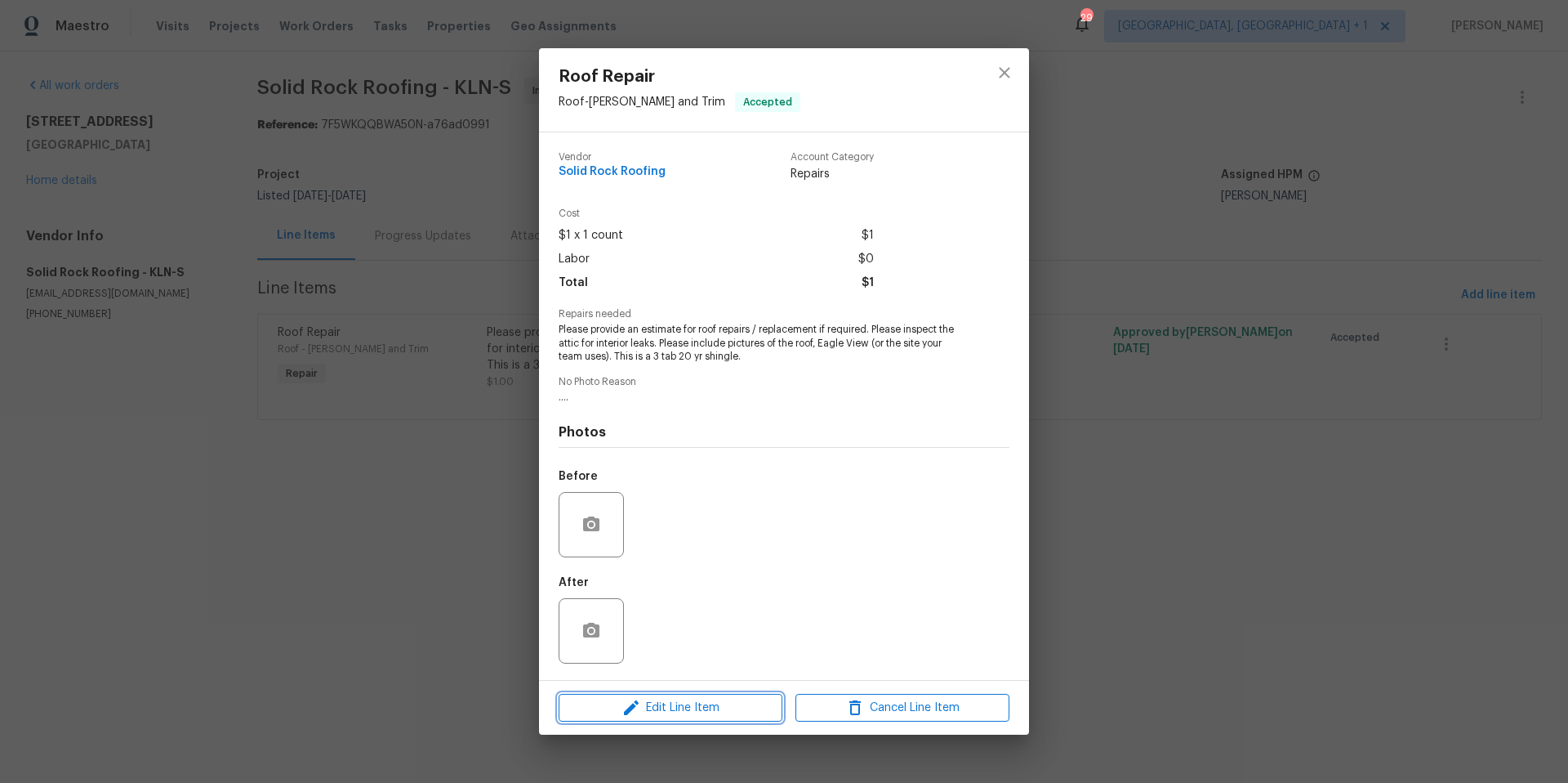
click at [640, 705] on icon "button" at bounding box center [631, 707] width 19 height 19
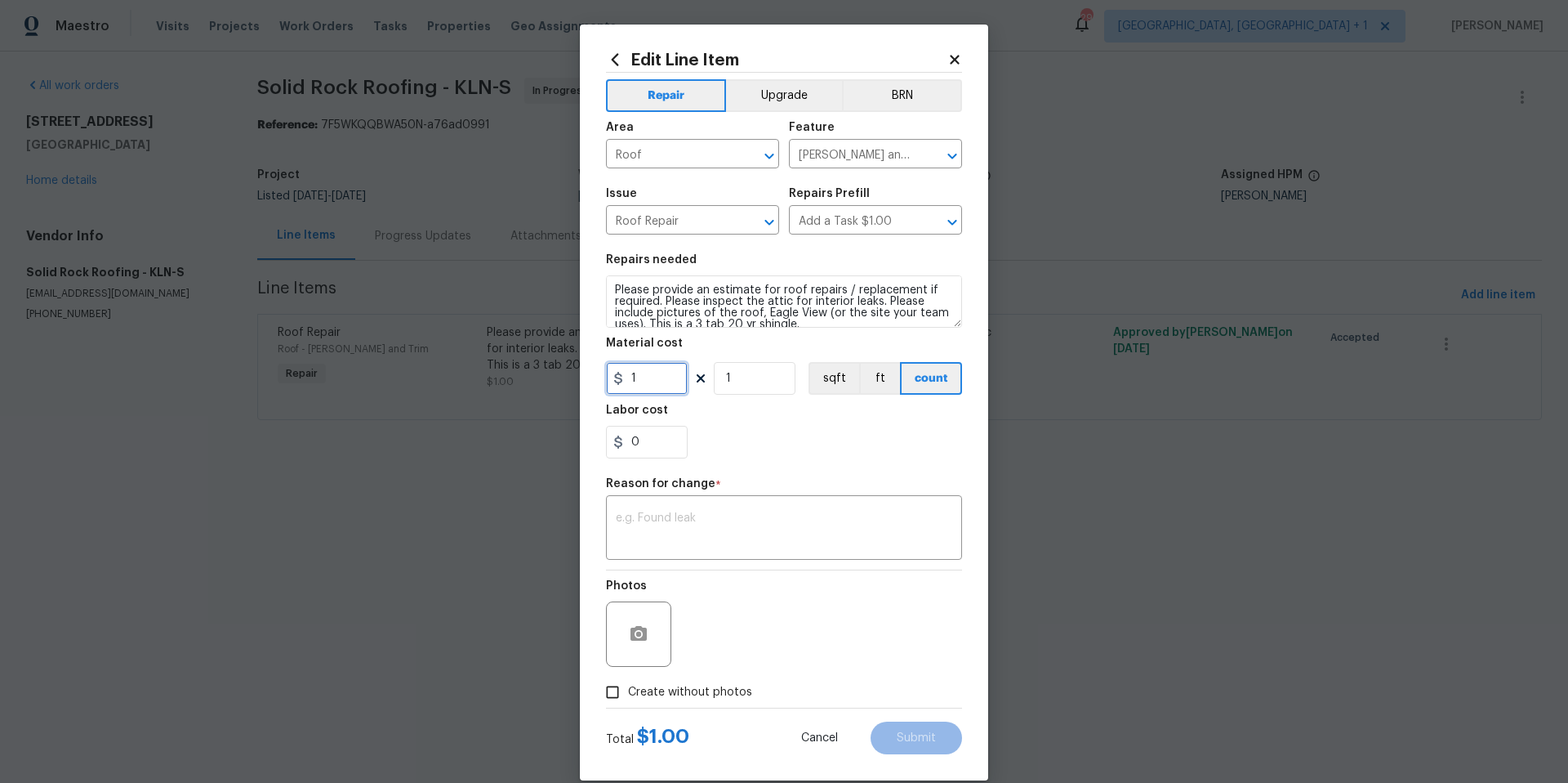
drag, startPoint x: 634, startPoint y: 379, endPoint x: 599, endPoint y: 374, distance: 35.4
click at [605, 374] on input "1" at bounding box center [646, 378] width 82 height 33
type input "8898"
click at [730, 440] on div "0" at bounding box center [784, 442] width 356 height 33
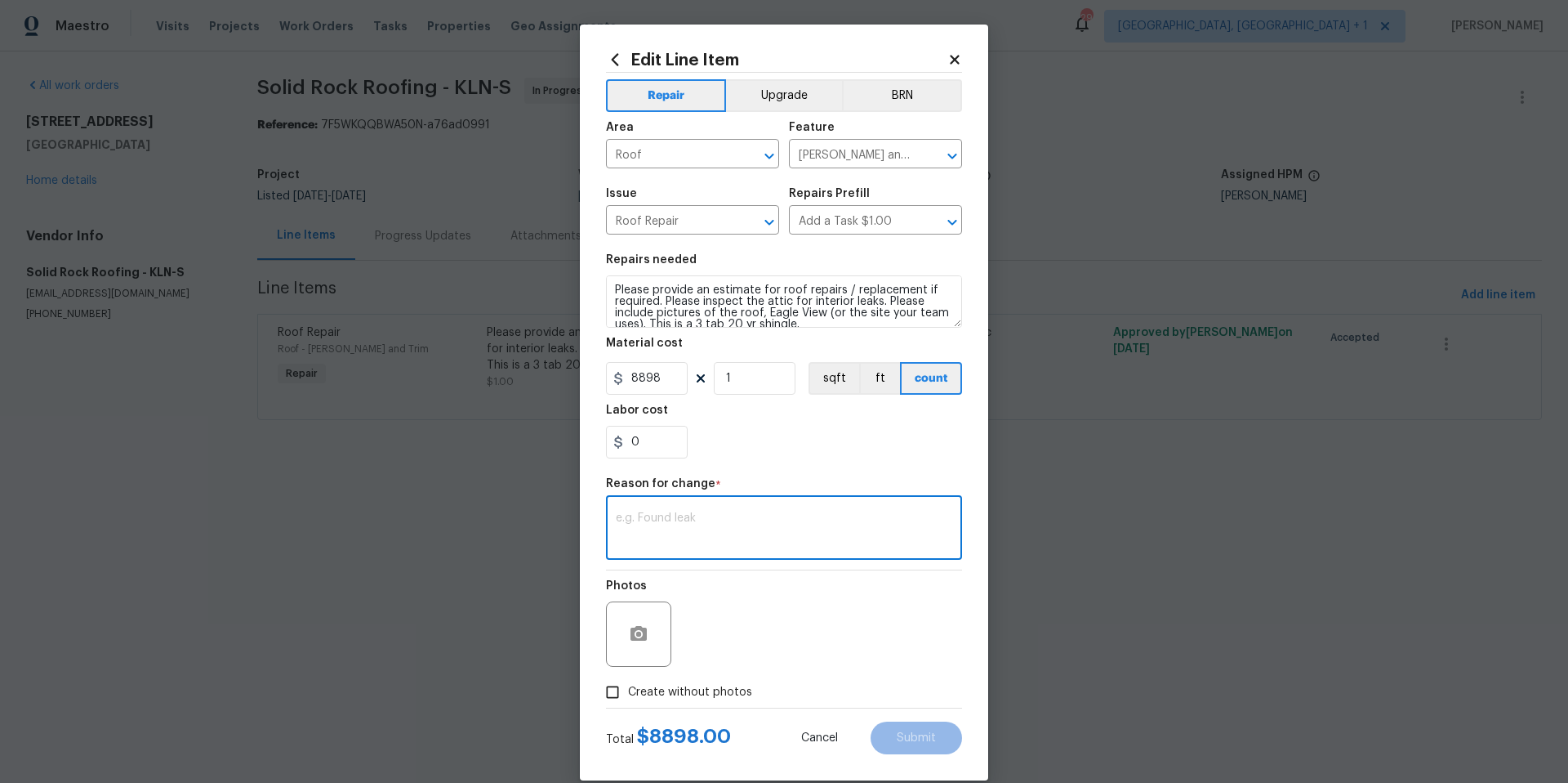
click at [681, 515] on textarea at bounding box center [784, 530] width 336 height 35
type textarea "adjusted price per quote"
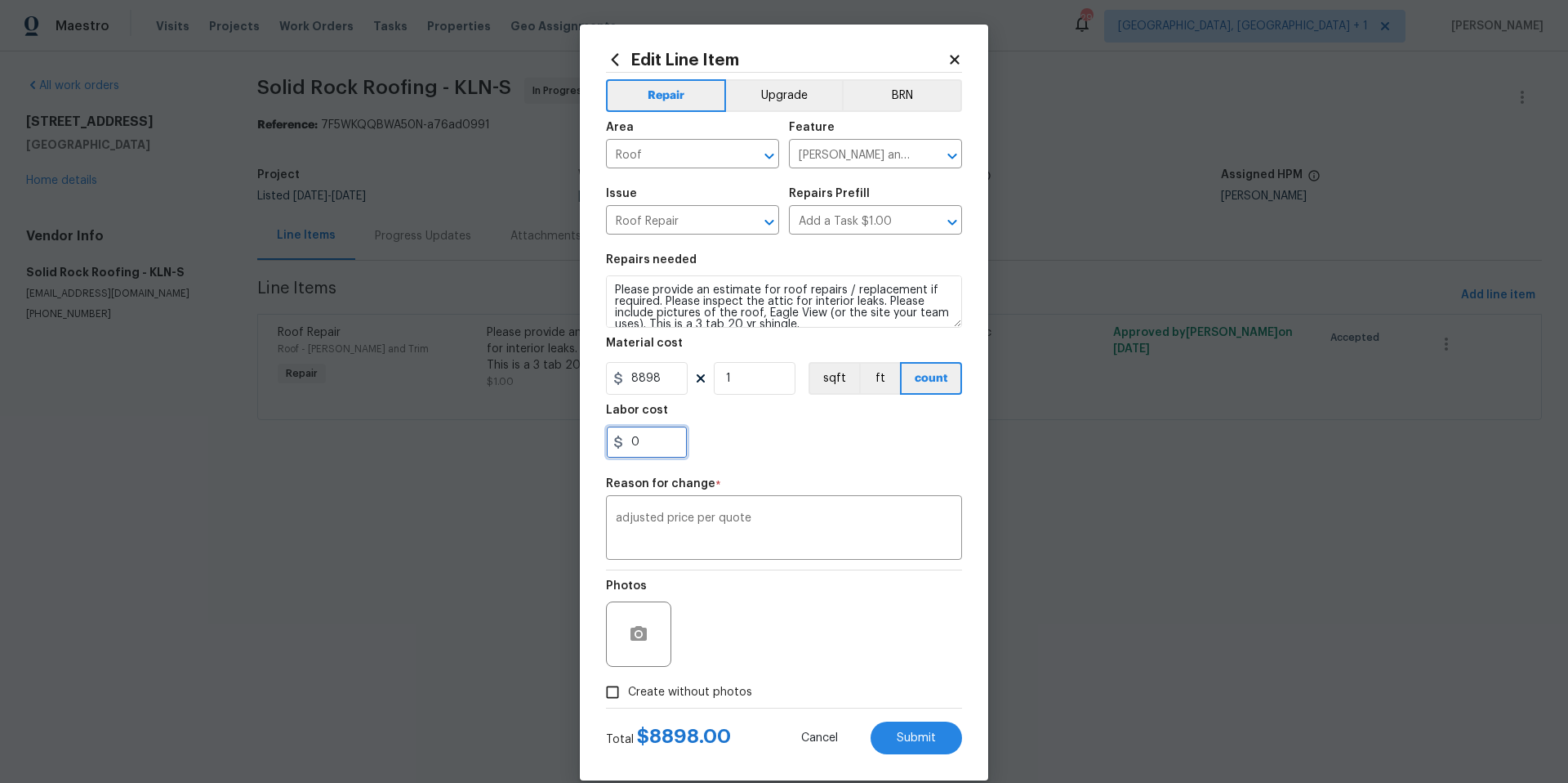
drag, startPoint x: 636, startPoint y: 441, endPoint x: 643, endPoint y: 412, distance: 29.8
click at [622, 429] on input "0" at bounding box center [646, 442] width 82 height 33
type input "3200"
click at [786, 526] on textarea "adjusted price per quote" at bounding box center [784, 530] width 336 height 35
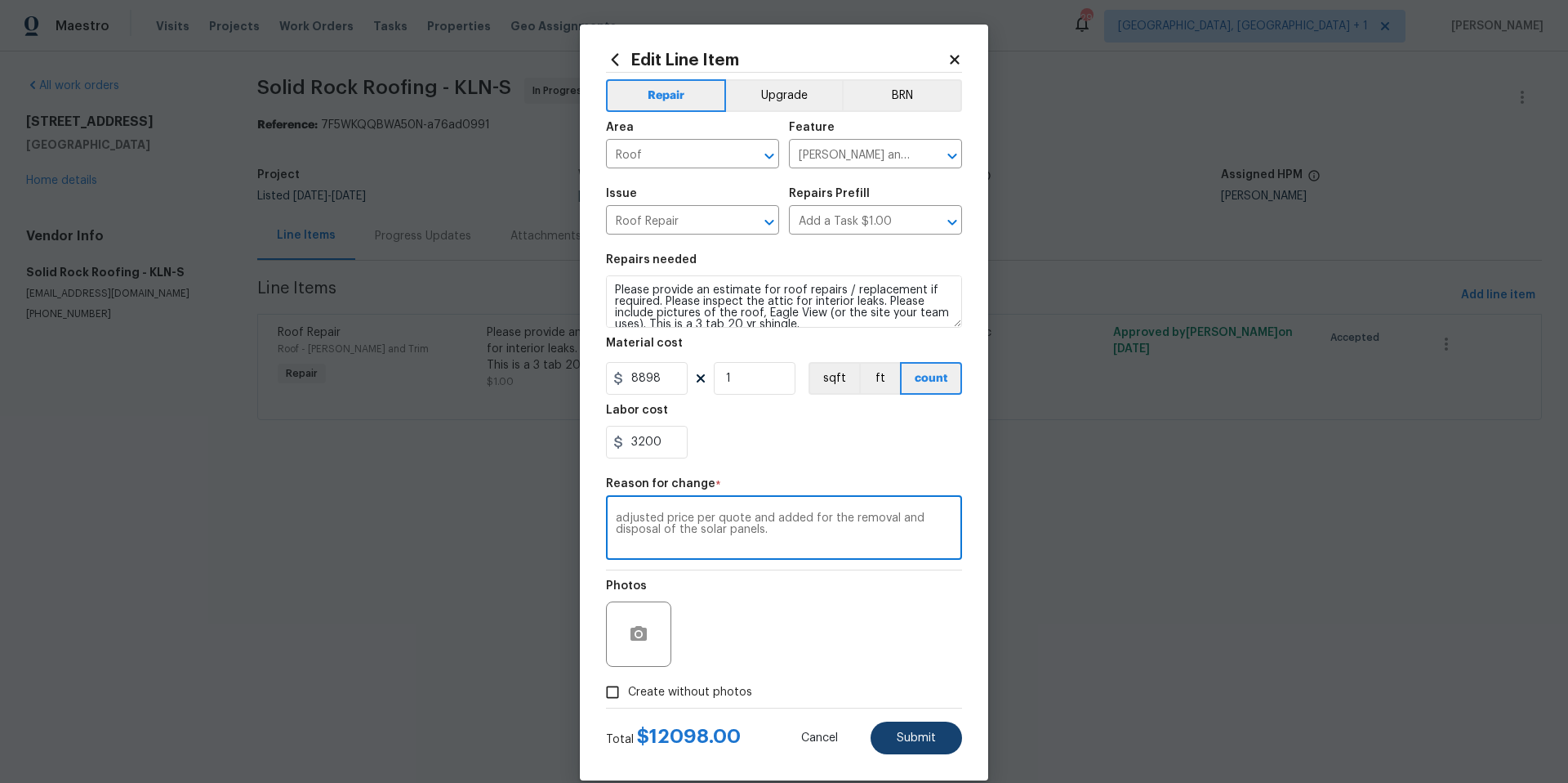
type textarea "adjusted price per quote and added for the removal and disposal of the solar pa…"
click at [917, 729] on button "Submit" at bounding box center [915, 738] width 91 height 33
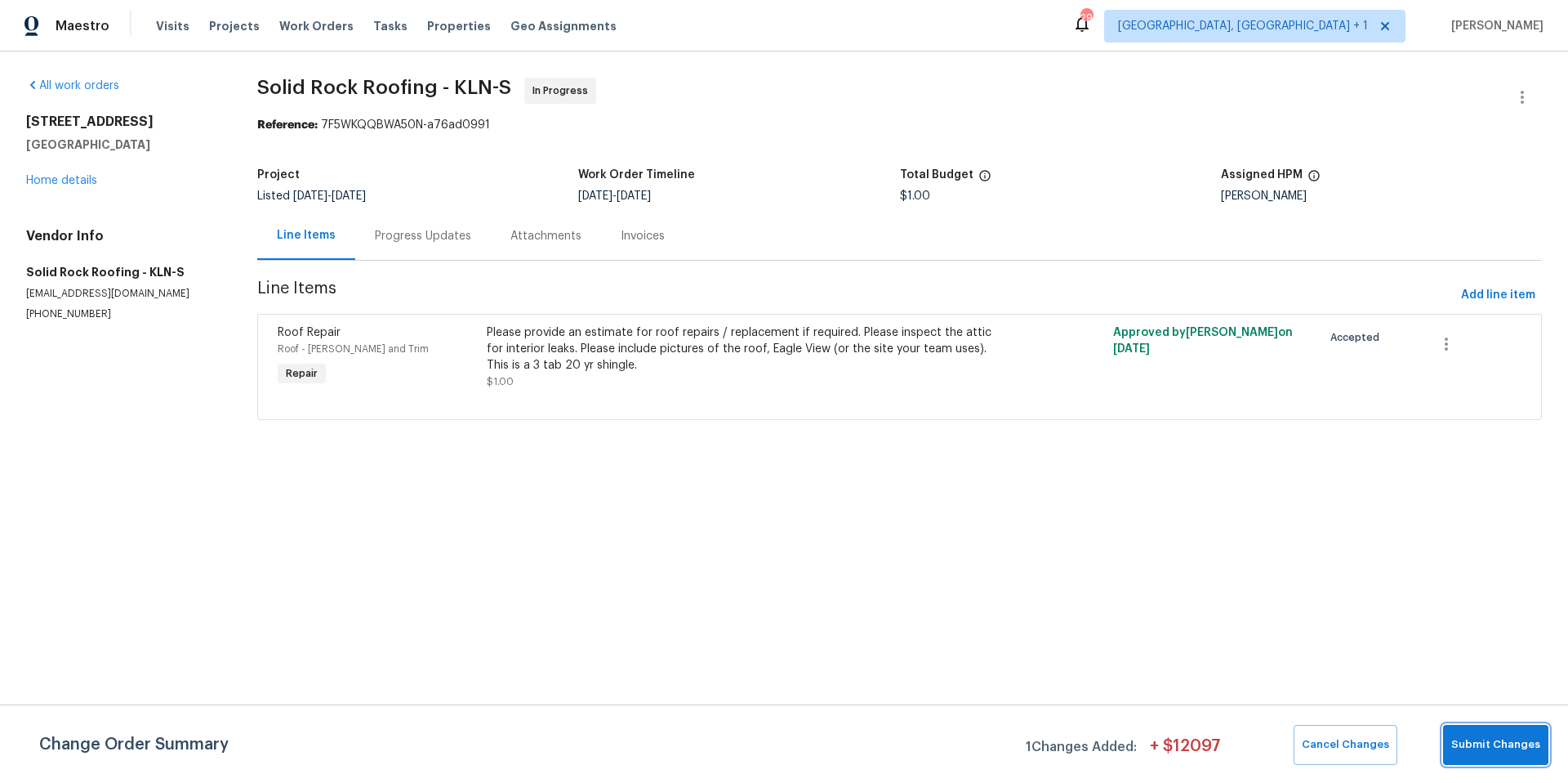
click at [1467, 739] on span "Submit Changes" at bounding box center [1495, 744] width 89 height 19
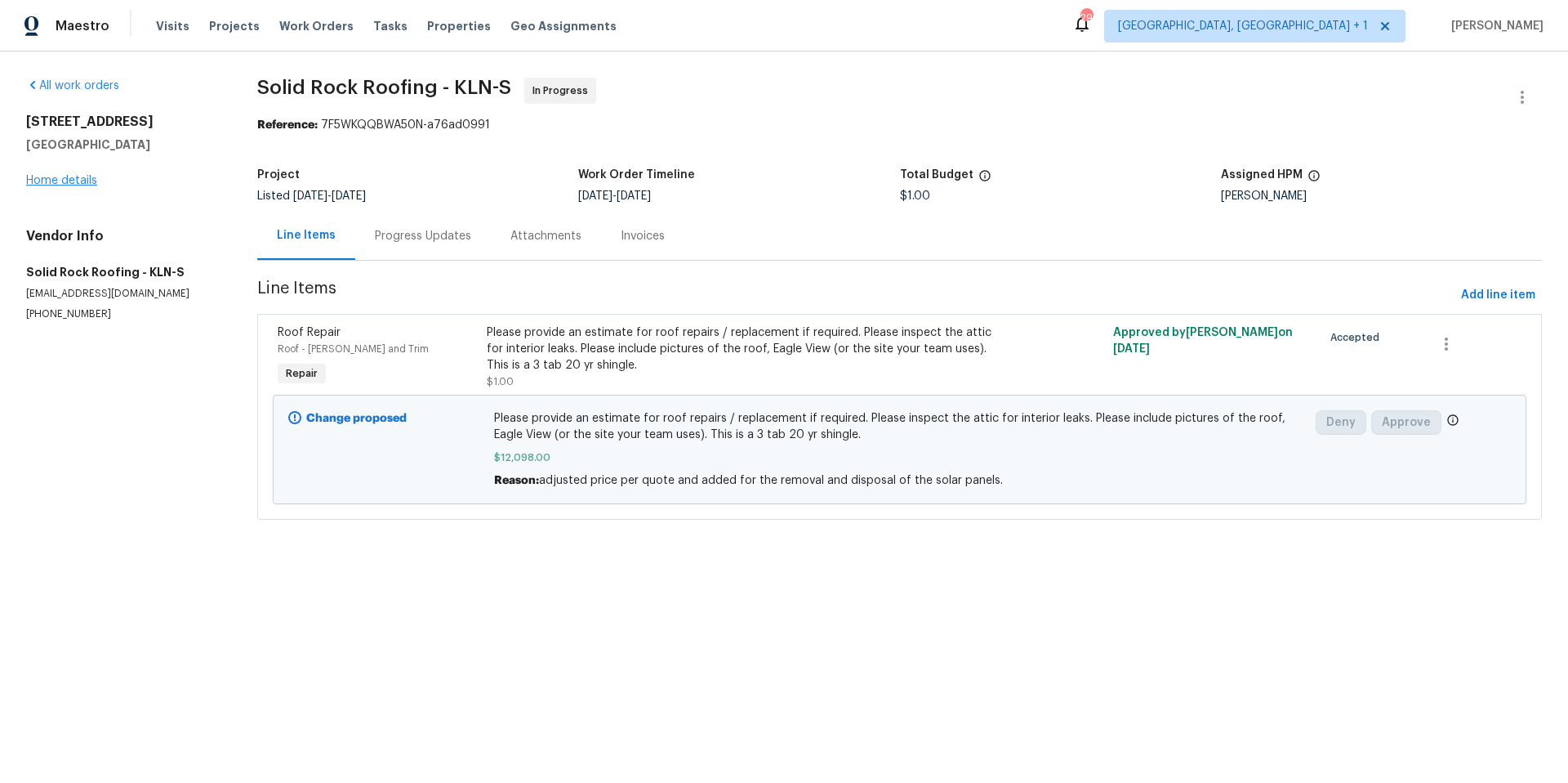
drag, startPoint x: 57, startPoint y: 187, endPoint x: 63, endPoint y: 176, distance: 12.5
click at [57, 186] on div "[STREET_ADDRESS] Home details" at bounding box center [121, 151] width 192 height 75
click at [63, 176] on link "Home details" at bounding box center [62, 181] width 71 height 12
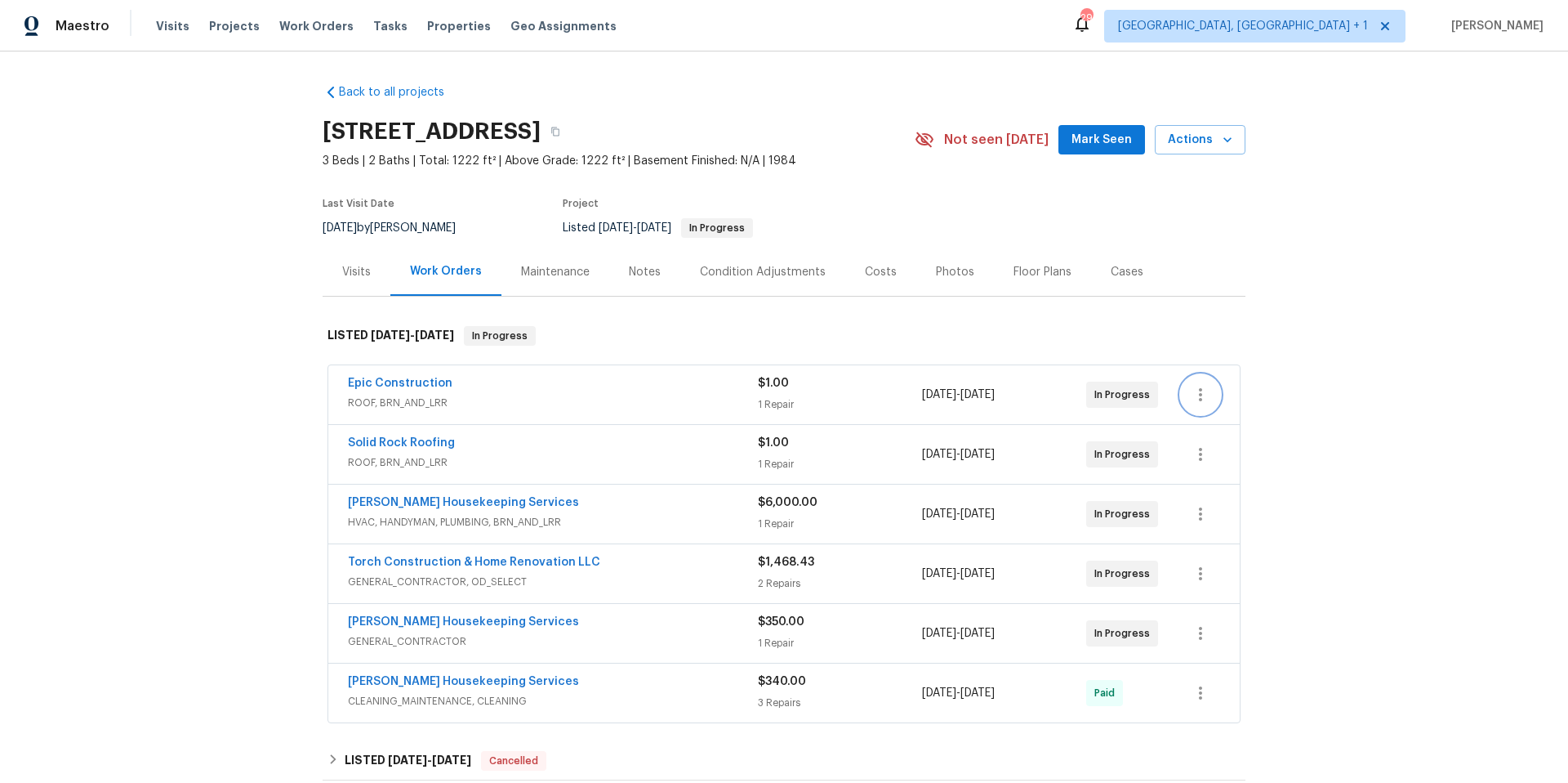
click at [1192, 399] on icon "button" at bounding box center [1200, 395] width 19 height 19
click at [1214, 478] on ul "Edit Add Trip Charge View In Trade Partner Portal Delete" at bounding box center [1263, 435] width 176 height 121
click at [415, 385] on div at bounding box center [784, 391] width 1568 height 783
click at [416, 382] on link "Epic Construction" at bounding box center [399, 383] width 105 height 12
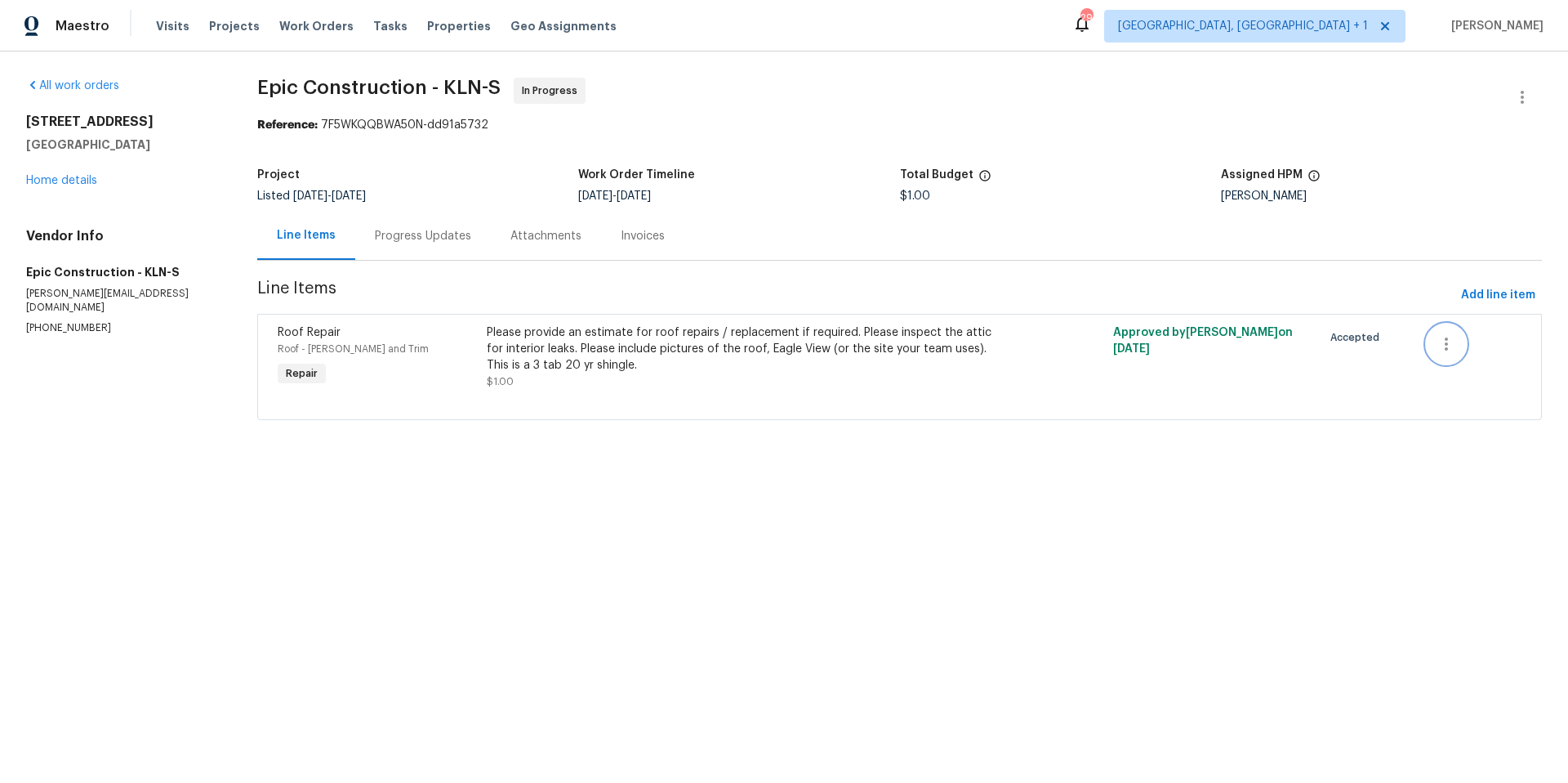
click at [1436, 347] on icon "button" at bounding box center [1446, 344] width 19 height 19
click at [1440, 345] on li "Cancel" at bounding box center [1447, 345] width 63 height 27
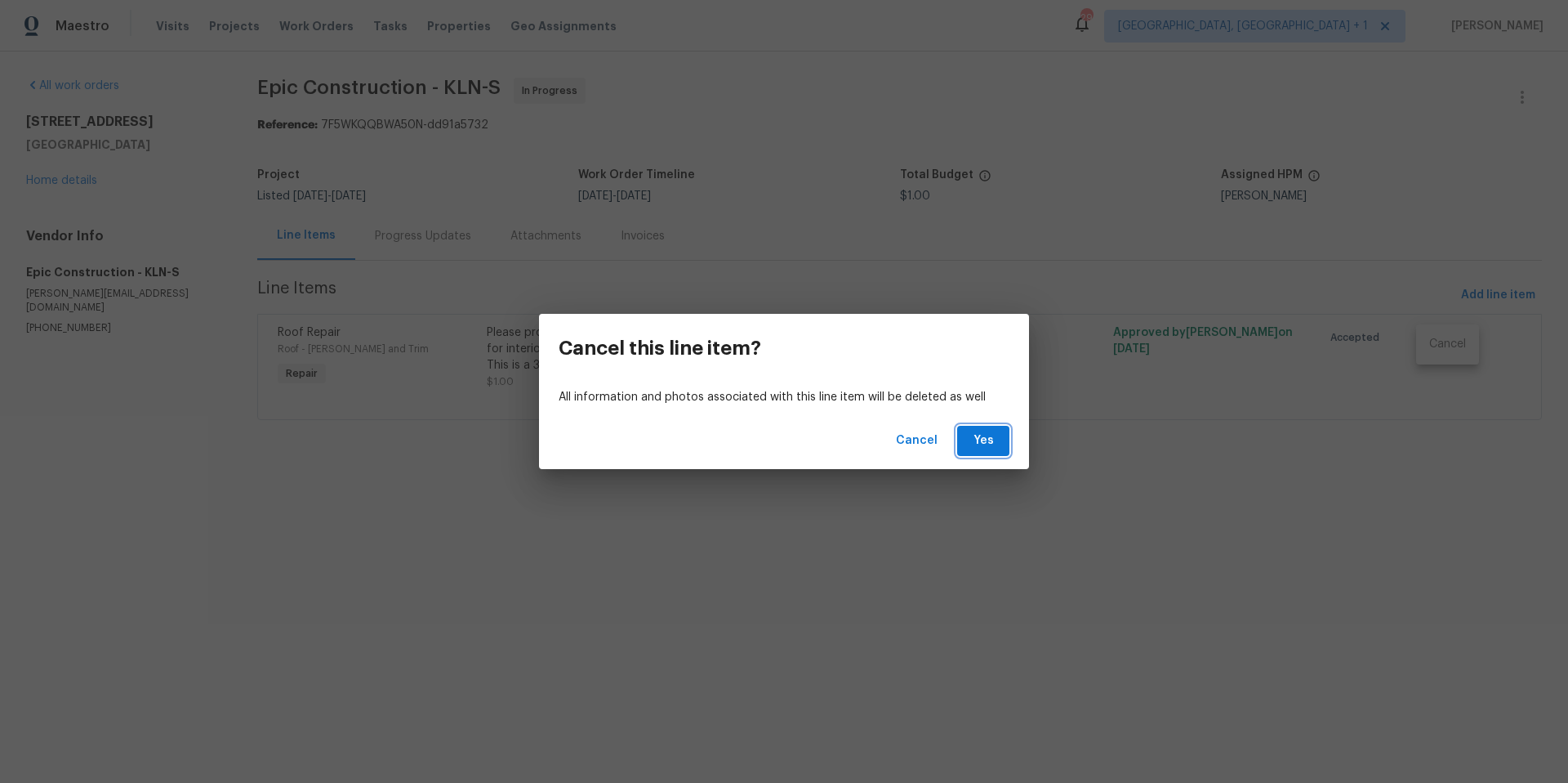
click at [987, 443] on span "Yes" at bounding box center [983, 440] width 26 height 20
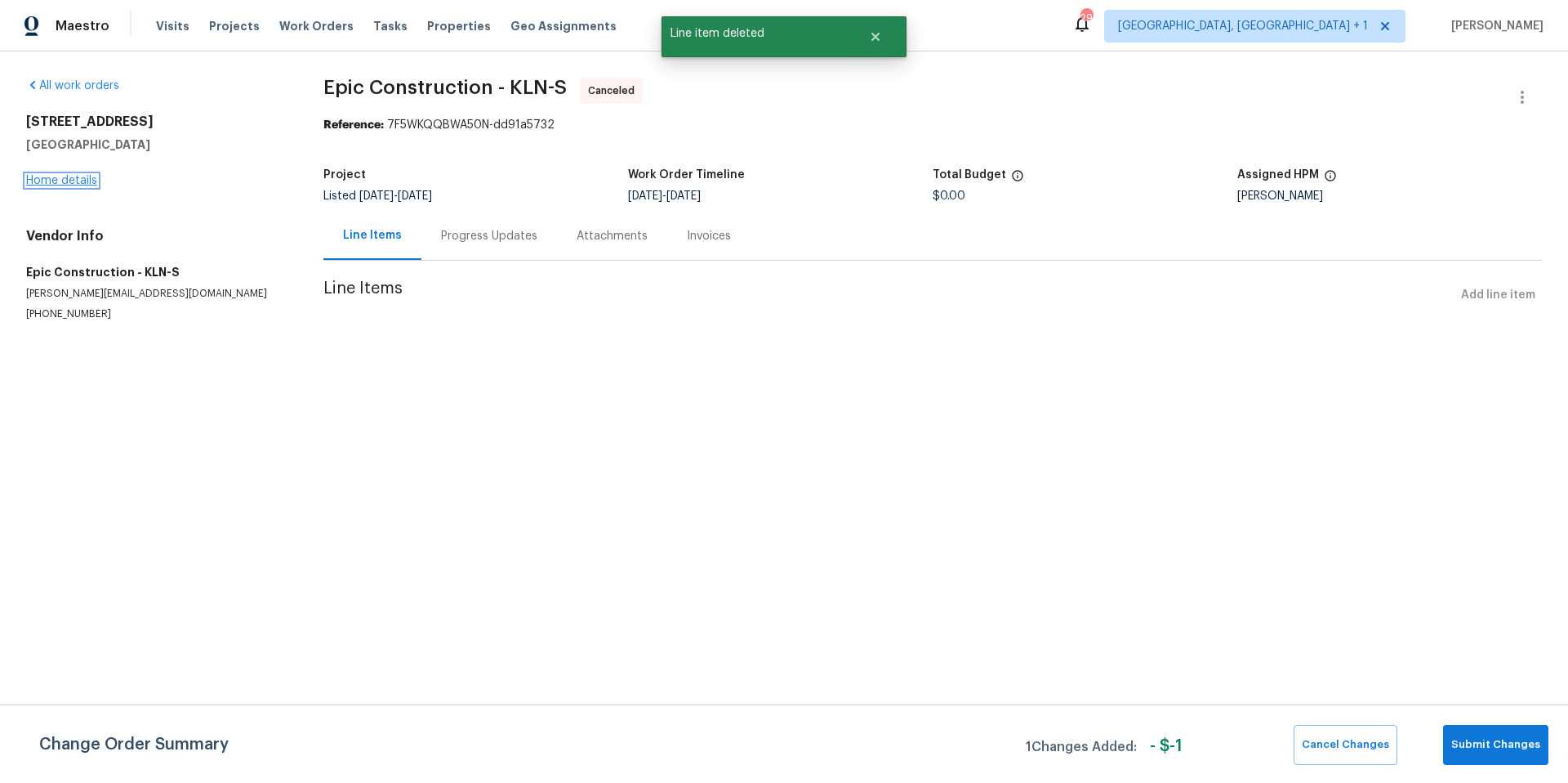
click at [58, 180] on link "Home details" at bounding box center [62, 181] width 71 height 12
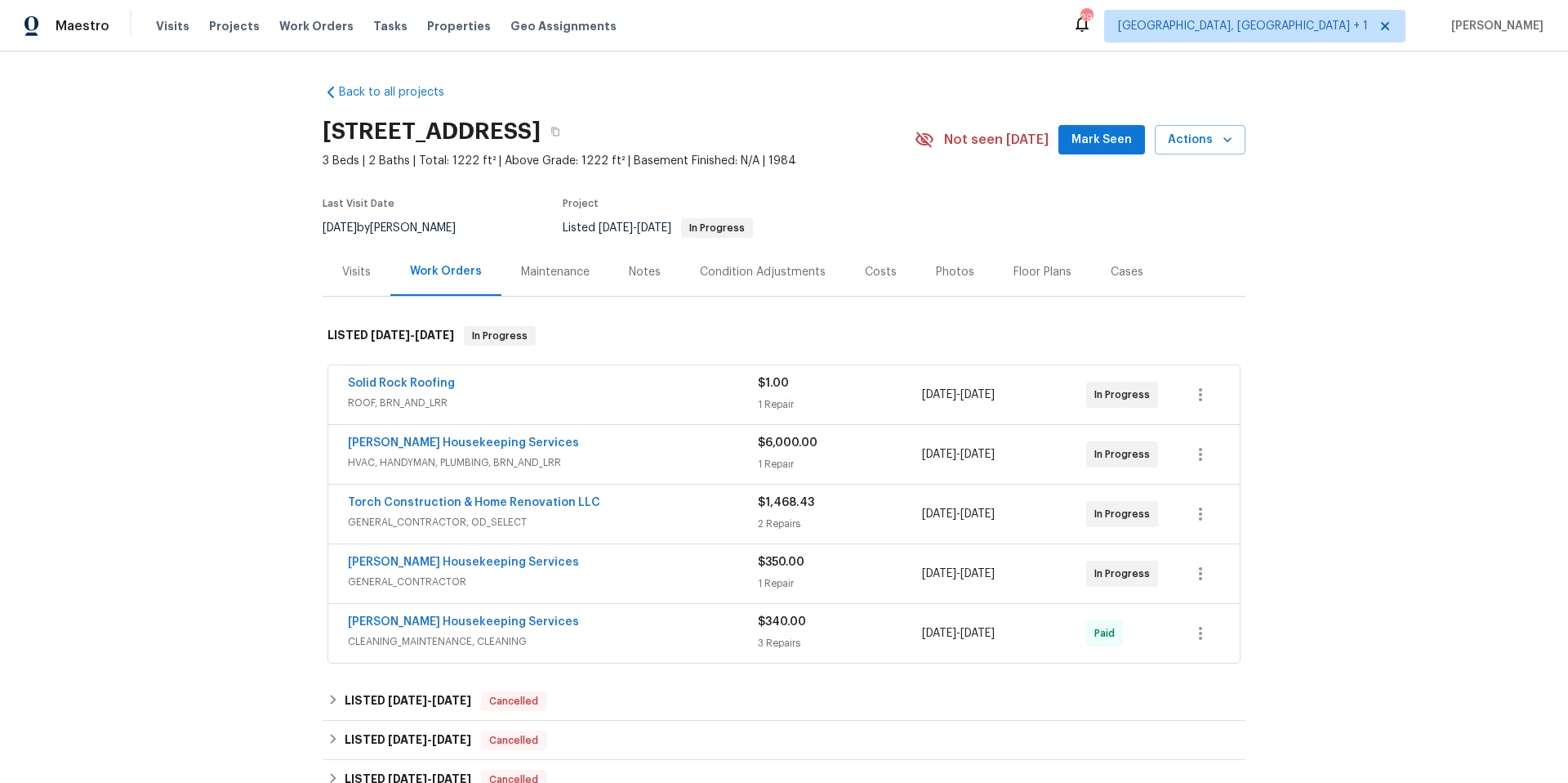
click at [622, 551] on div "[PERSON_NAME] Housekeeping Services GENERAL_CONTRACTOR $350.00 1 Repair [DATE] …" at bounding box center [784, 573] width 912 height 59
click at [547, 568] on div "[PERSON_NAME] Housekeeping Services" at bounding box center [553, 563] width 410 height 19
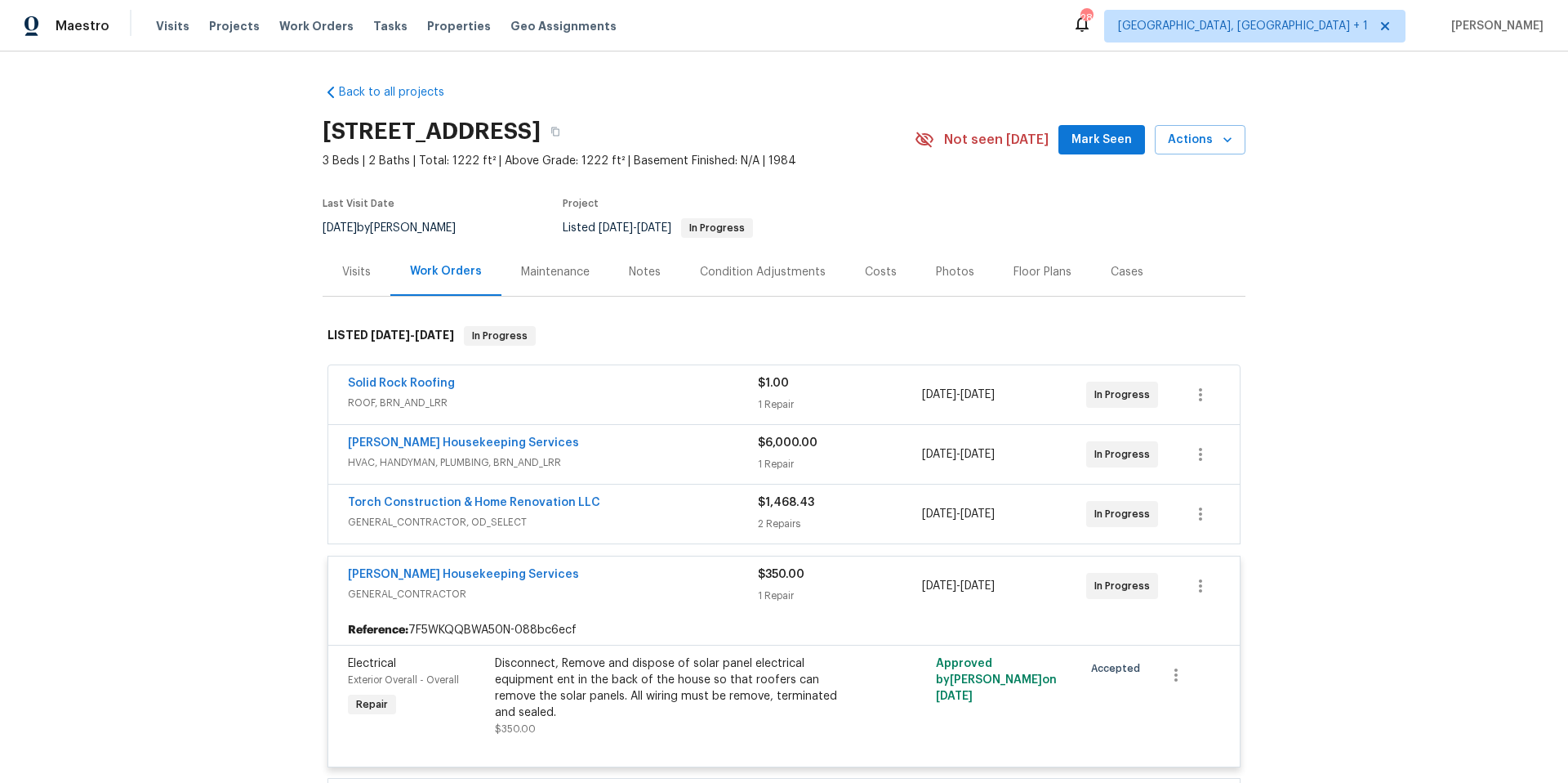
drag, startPoint x: 557, startPoint y: 567, endPoint x: 568, endPoint y: 555, distance: 16.3
click at [557, 566] on div "[PERSON_NAME] Housekeeping Services" at bounding box center [553, 576] width 410 height 19
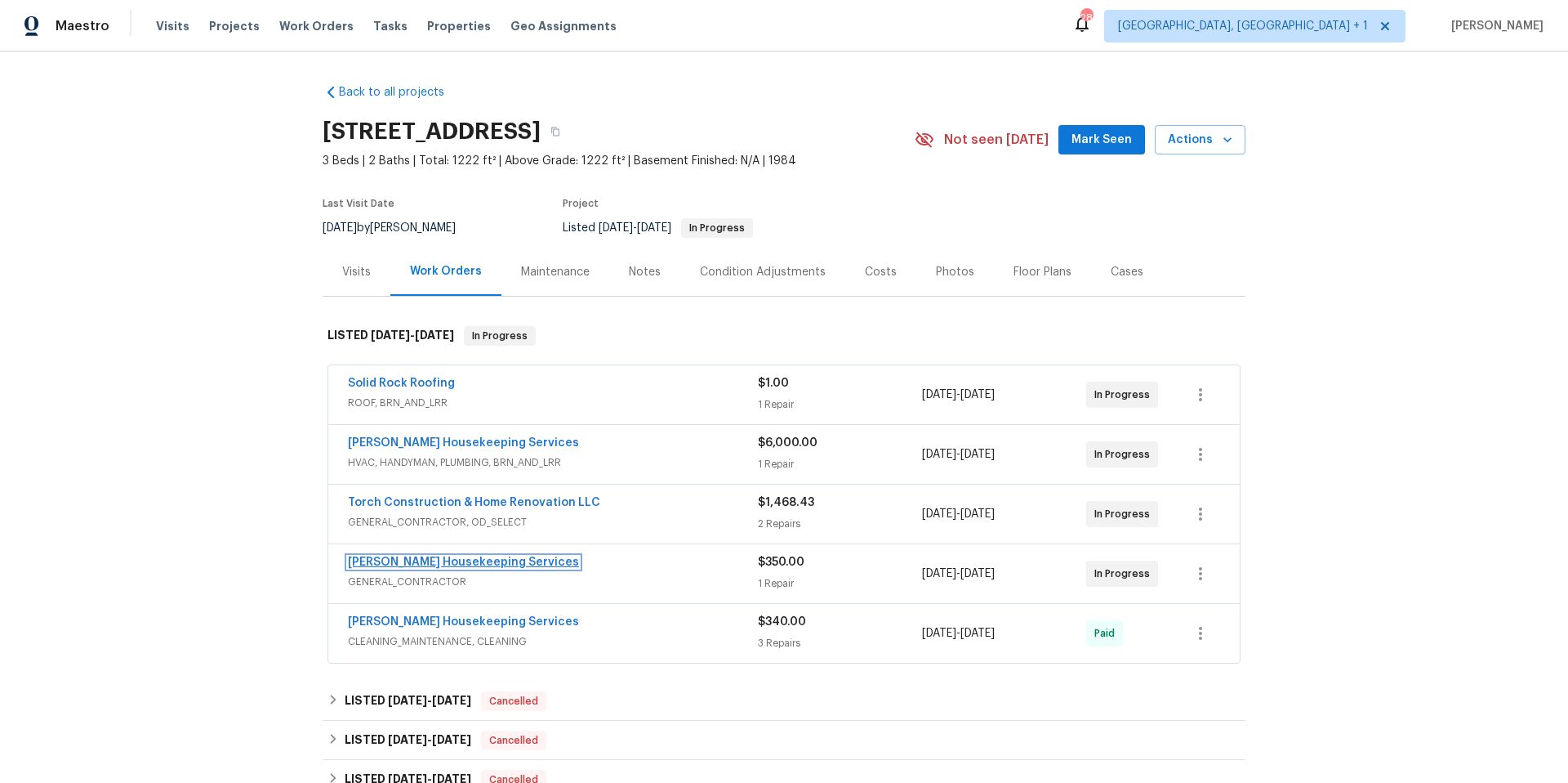
click at [478, 561] on link "[PERSON_NAME] Housekeeping Services" at bounding box center [463, 562] width 231 height 12
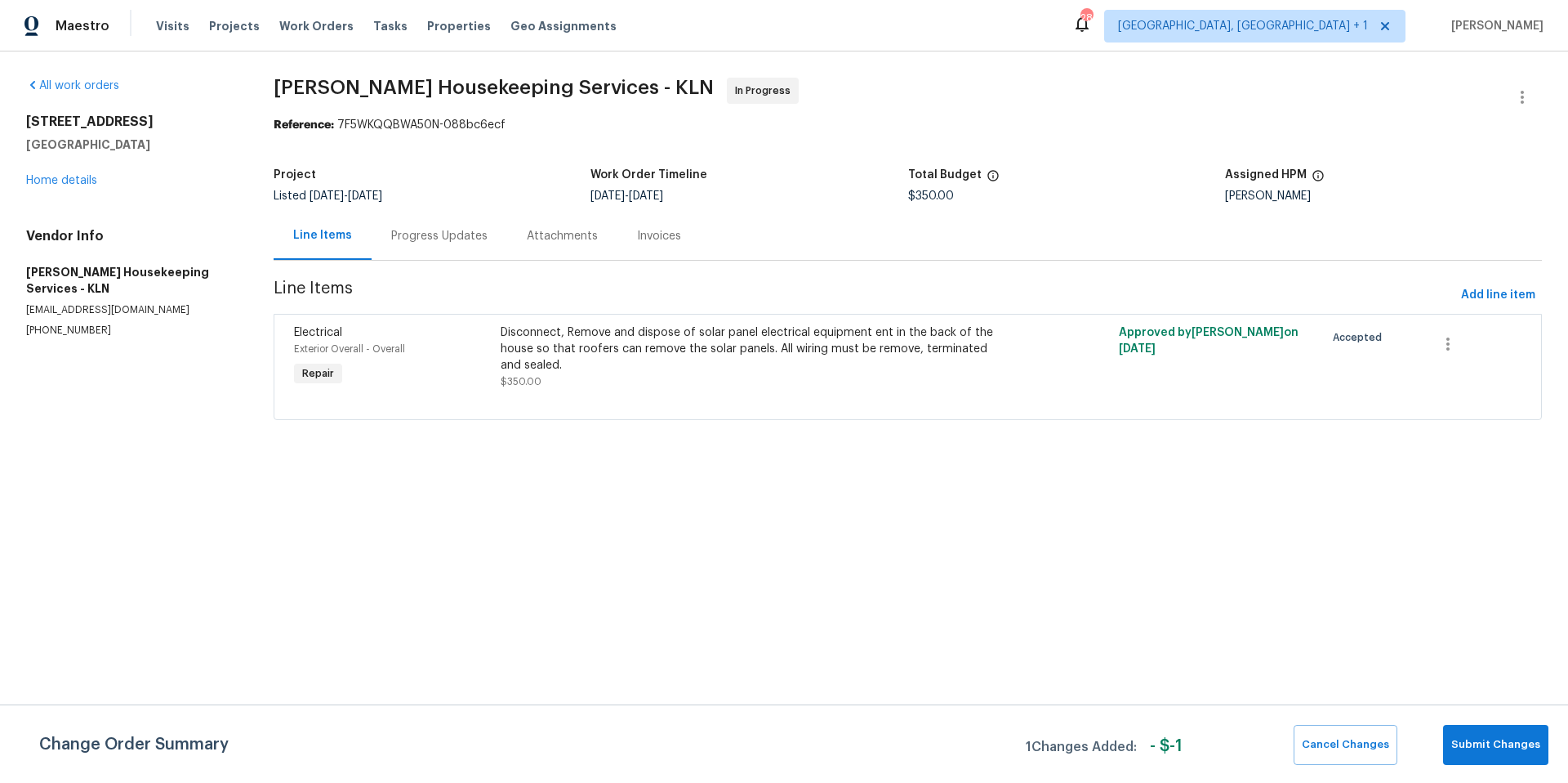
click at [543, 369] on div "Disconnect, Remove and dispose of solar panel electrical equipment ent in the b…" at bounding box center [753, 349] width 505 height 49
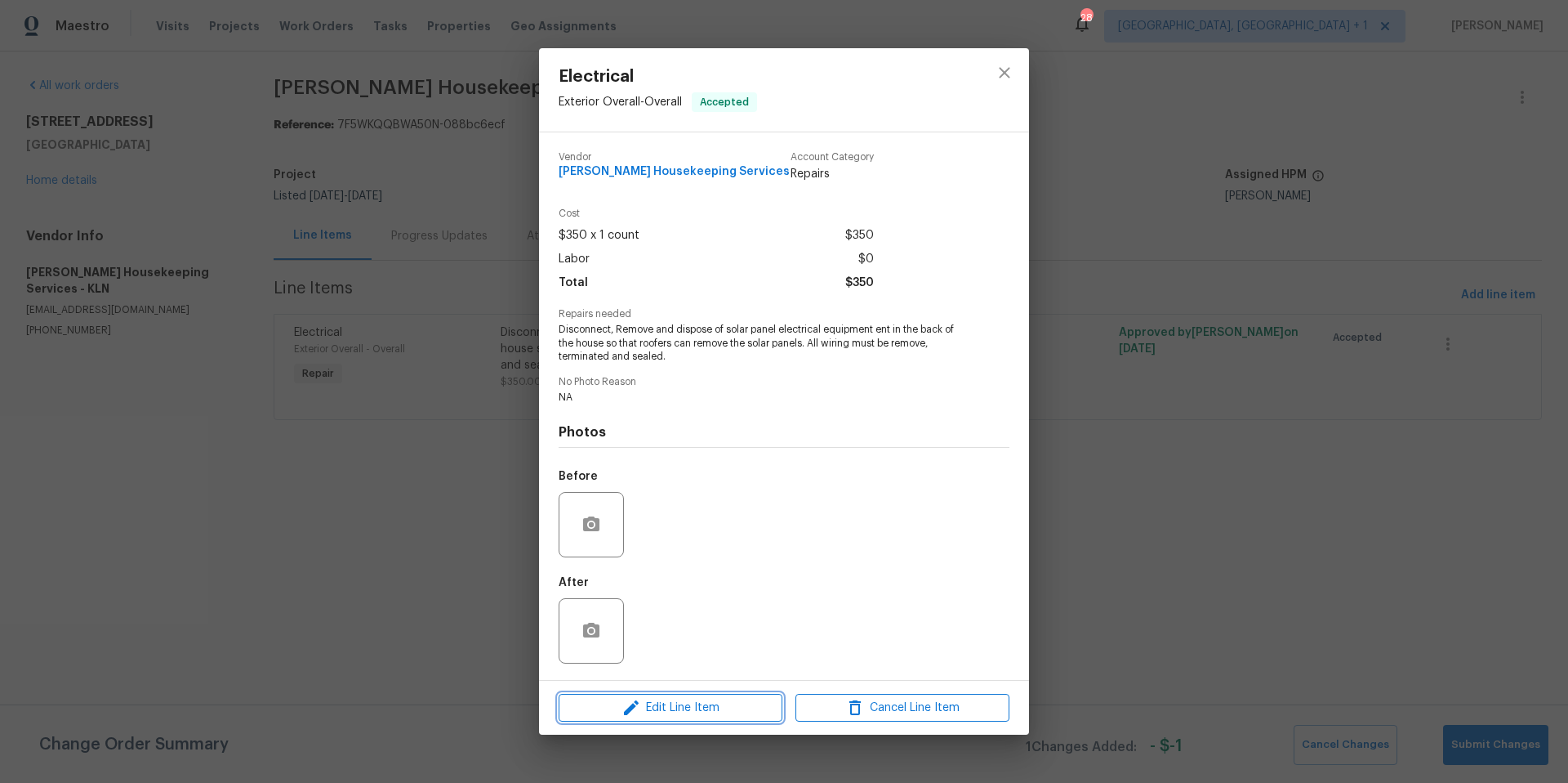
click at [676, 718] on span "Edit Line Item" at bounding box center [670, 707] width 214 height 20
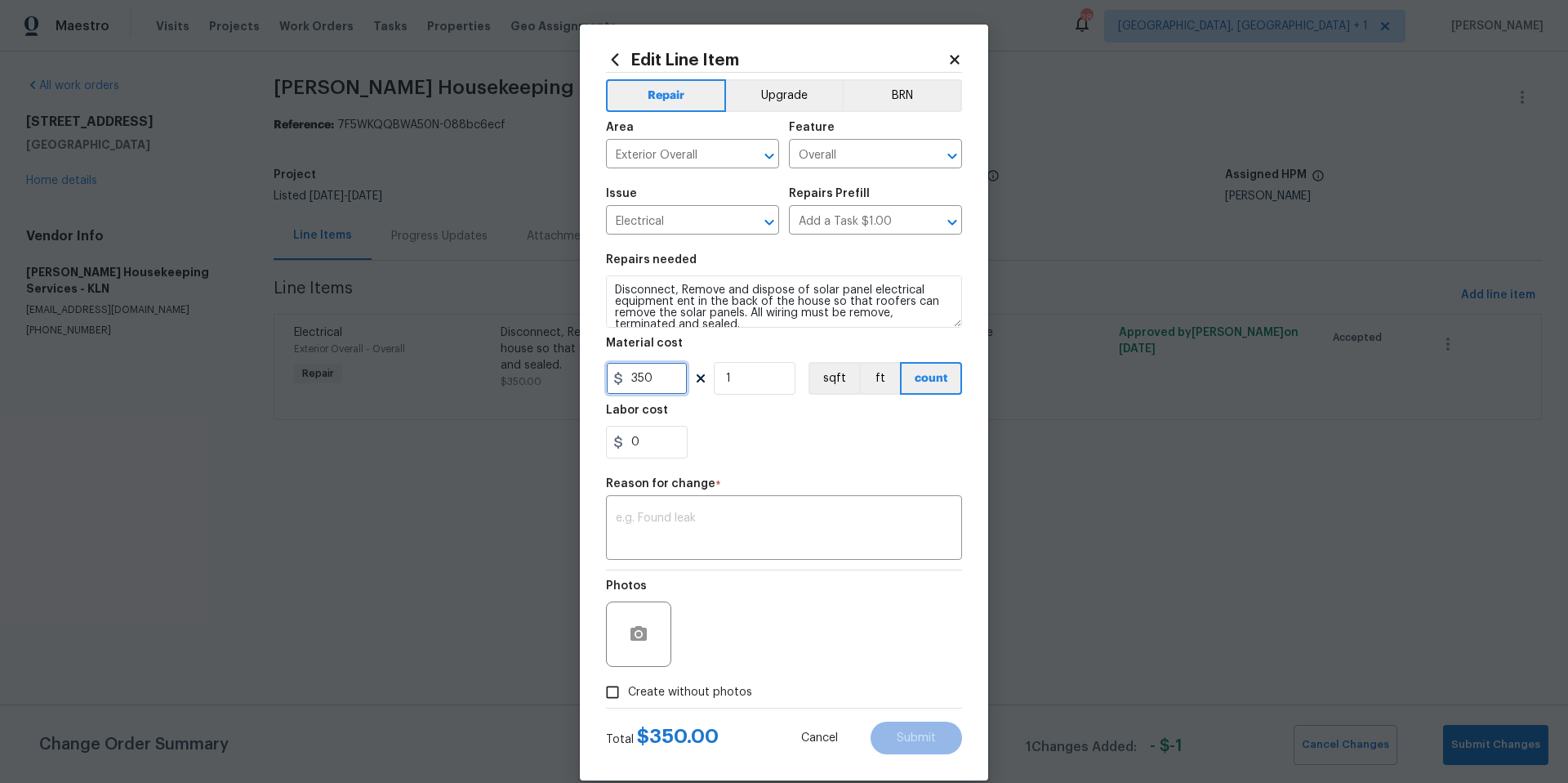
drag, startPoint x: 663, startPoint y: 379, endPoint x: 553, endPoint y: 374, distance: 110.1
click at [553, 374] on div "Edit Line Item Repair Upgrade BRN Area Exterior Overall ​ Feature Overall ​ Iss…" at bounding box center [784, 391] width 1568 height 783
type input "500"
click at [733, 410] on div "Labor cost" at bounding box center [784, 415] width 356 height 21
click at [714, 540] on textarea at bounding box center [784, 530] width 336 height 35
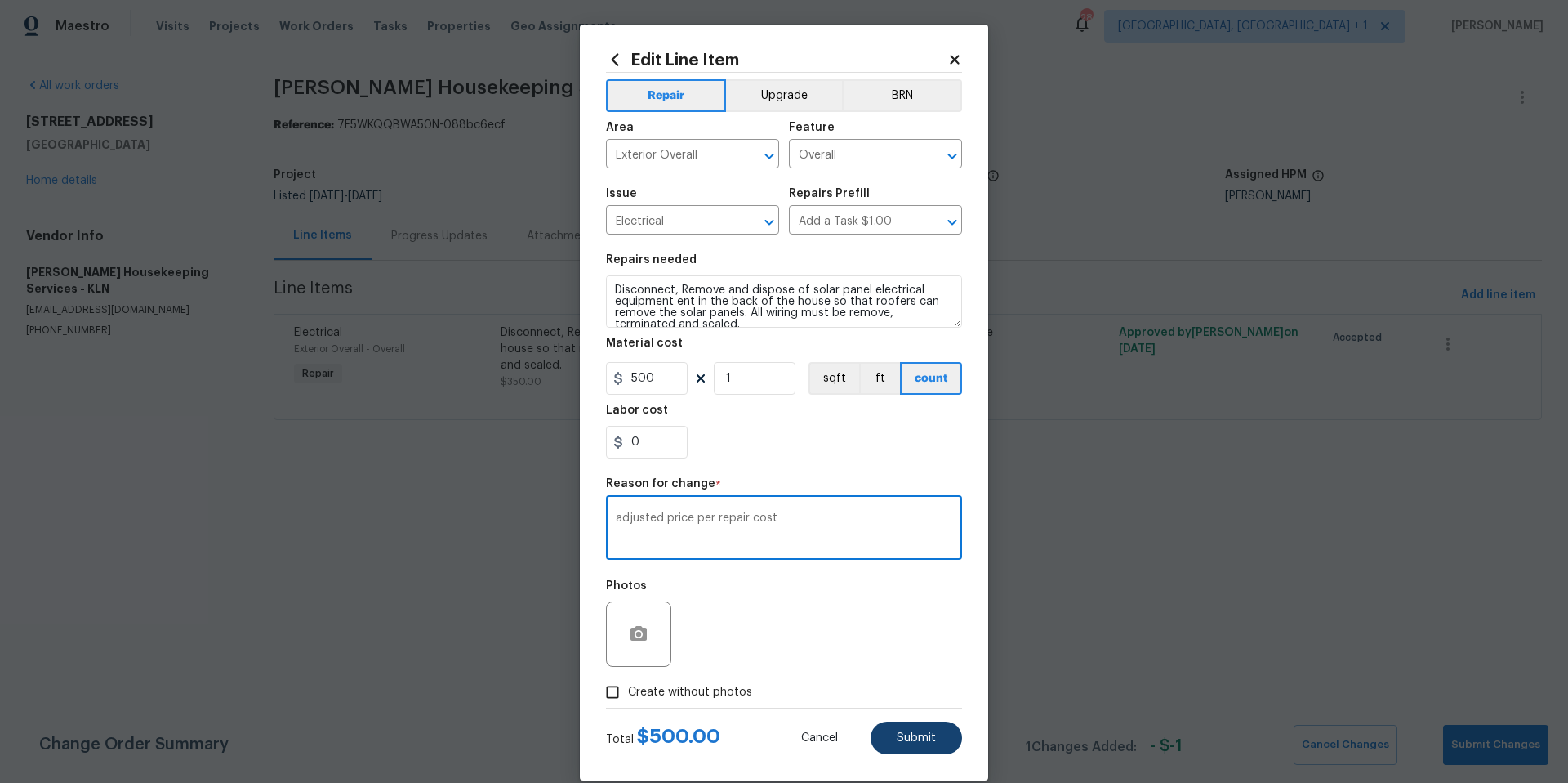
type textarea "adjusted price per repair cost"
click at [907, 739] on span "Submit" at bounding box center [915, 738] width 39 height 13
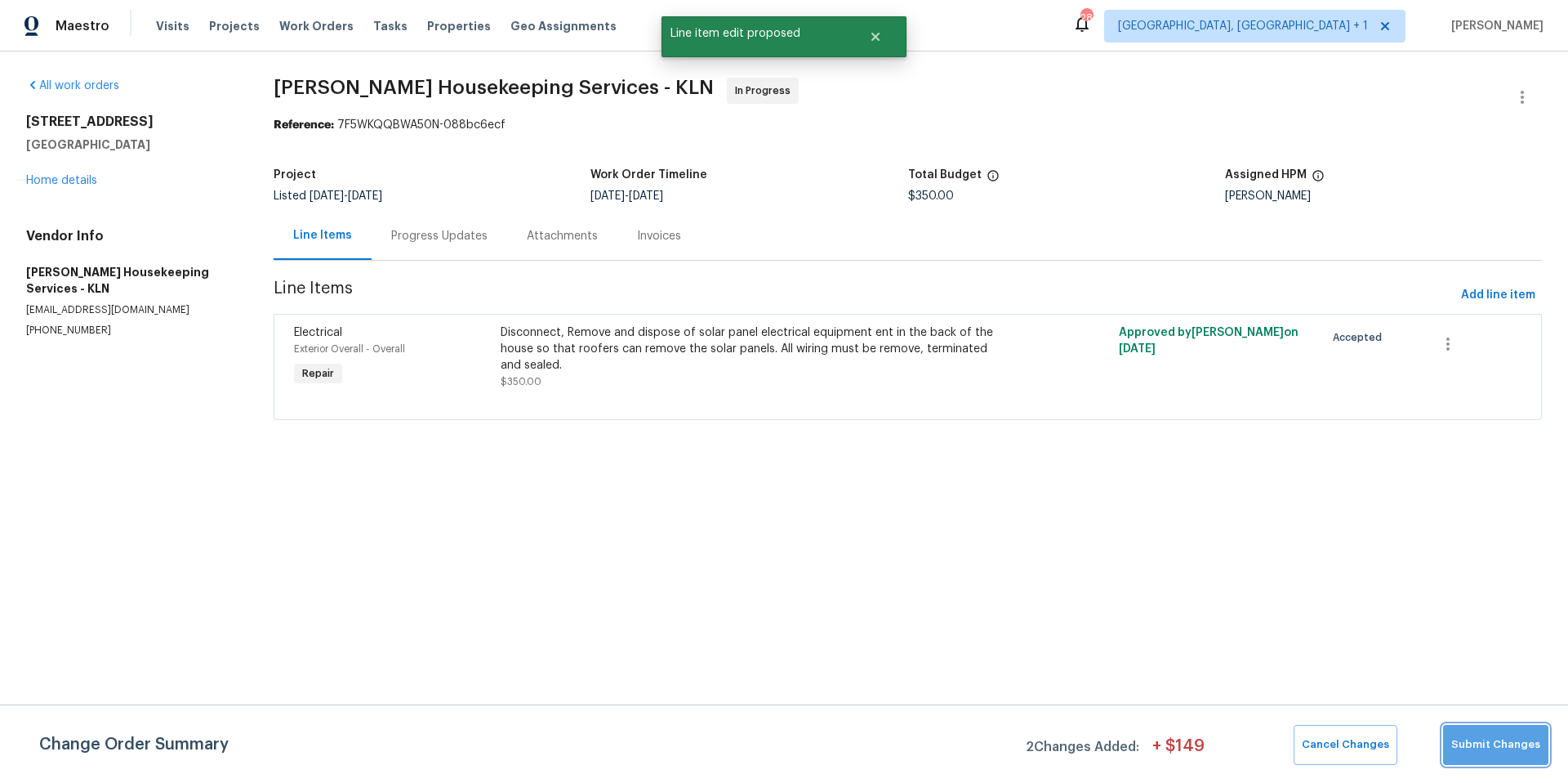
click at [1529, 738] on span "Submit Changes" at bounding box center [1495, 744] width 89 height 19
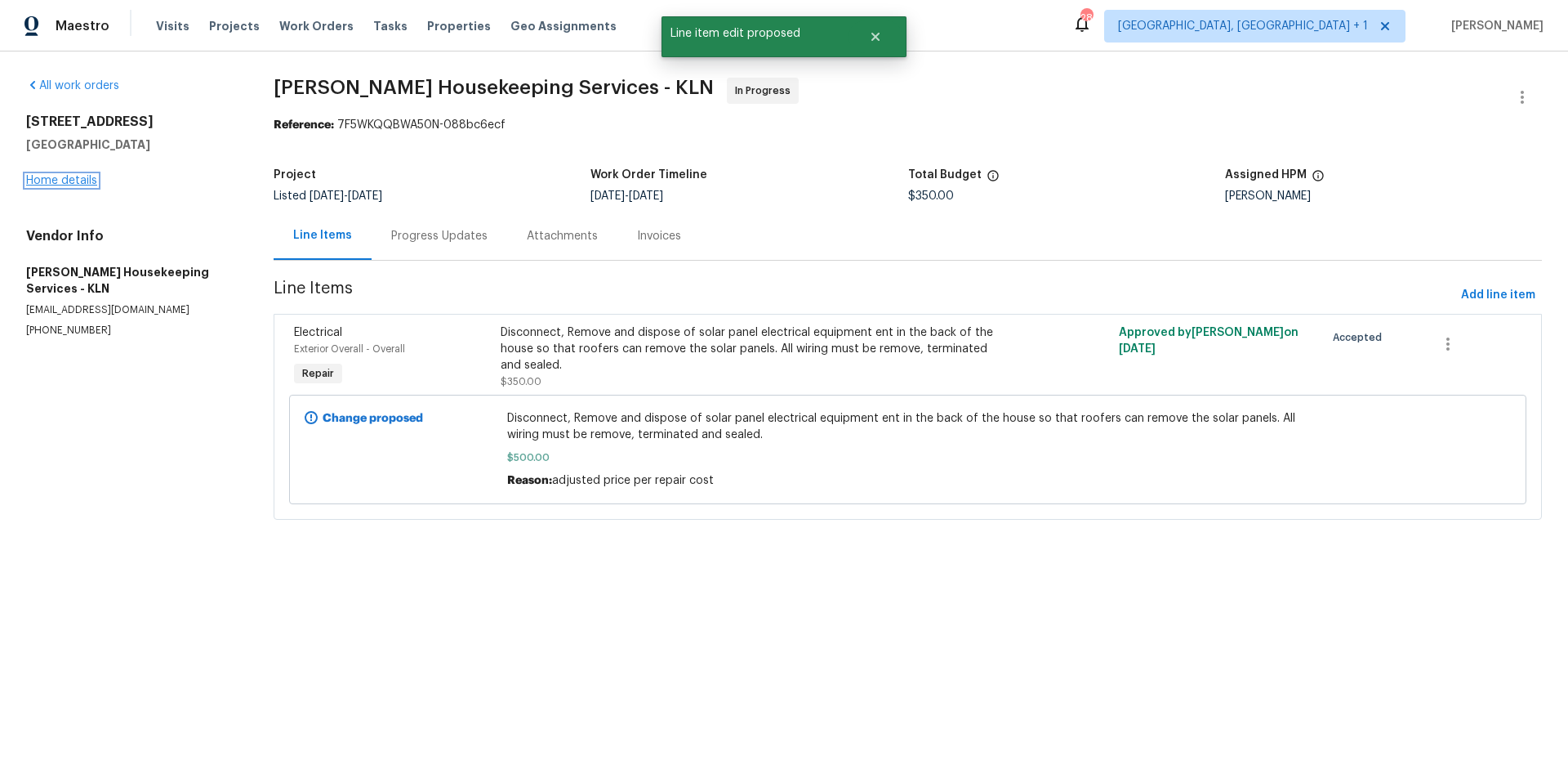
click at [88, 182] on link "Home details" at bounding box center [62, 181] width 71 height 12
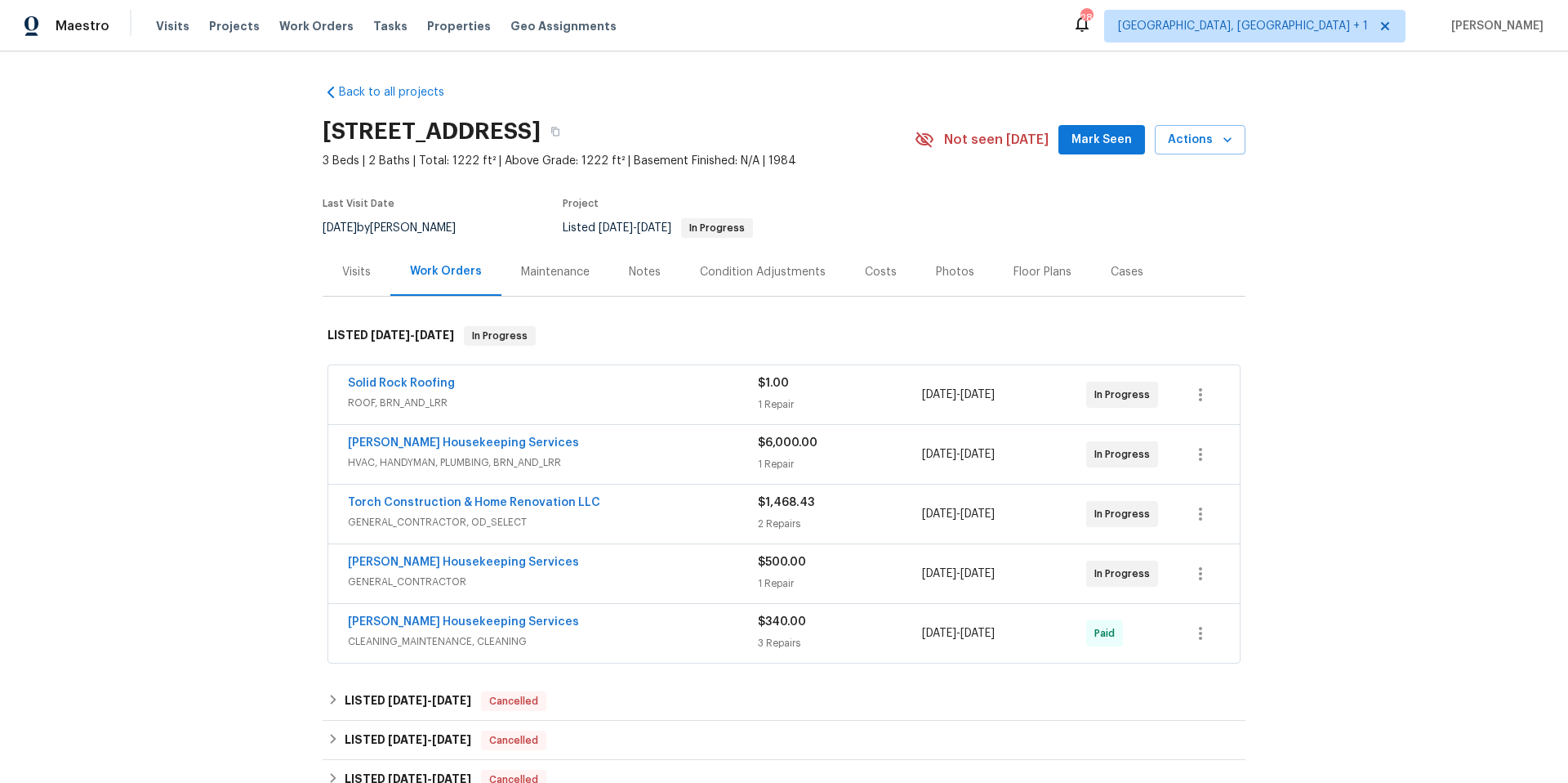
click at [586, 443] on div "[PERSON_NAME] Housekeeping Services" at bounding box center [553, 444] width 410 height 19
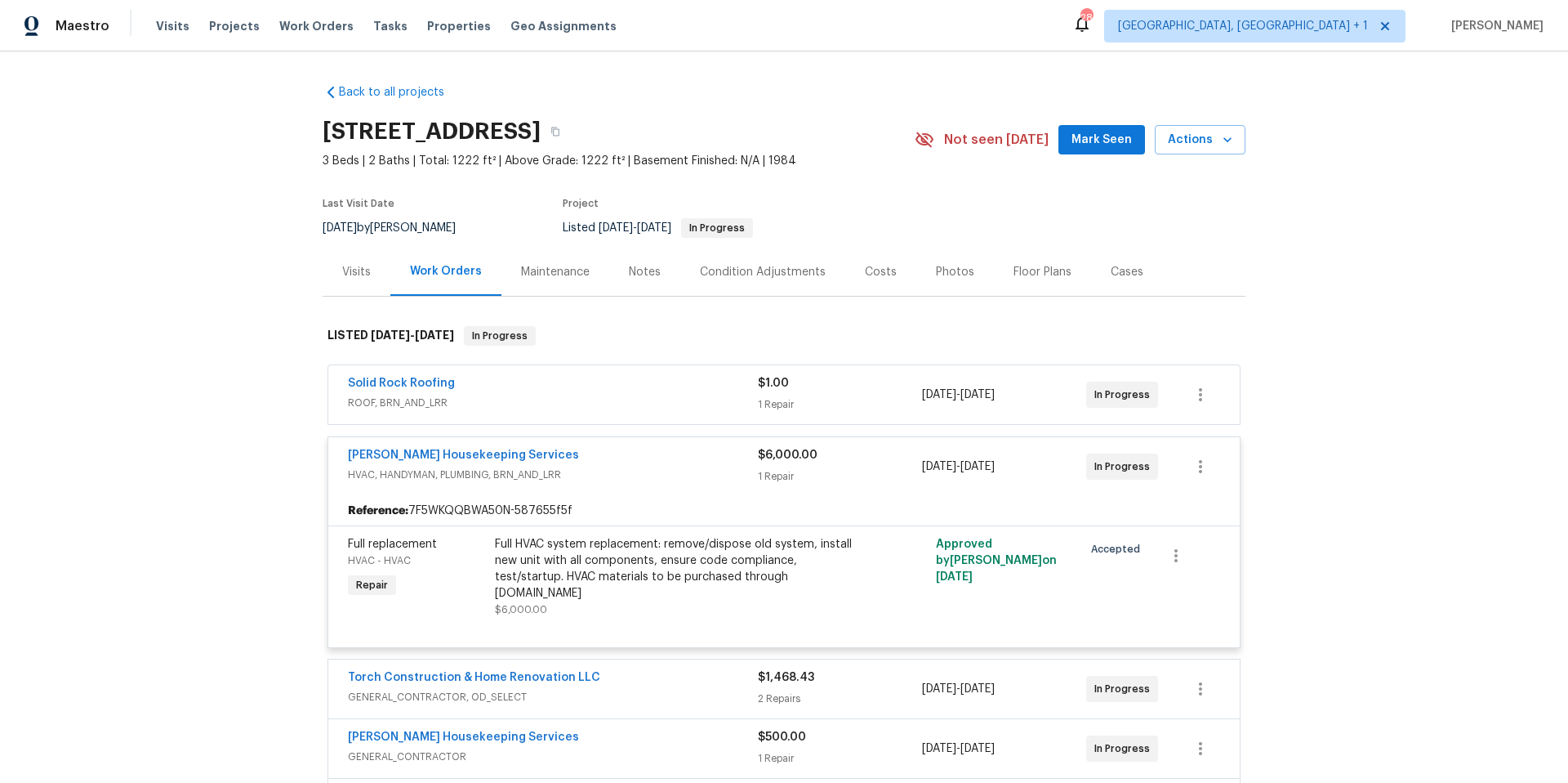
click at [586, 443] on div "[PERSON_NAME] Housekeeping Services HVAC, HANDYMAN, PLUMBING, BRN_AND_LRR $6,00…" at bounding box center [784, 466] width 912 height 59
click at [605, 503] on div "Reference: 7F5WKQQBWA50N-587655f5f" at bounding box center [784, 510] width 912 height 30
click at [595, 476] on span "HVAC, HANDYMAN, PLUMBING, BRN_AND_LRR" at bounding box center [553, 474] width 410 height 16
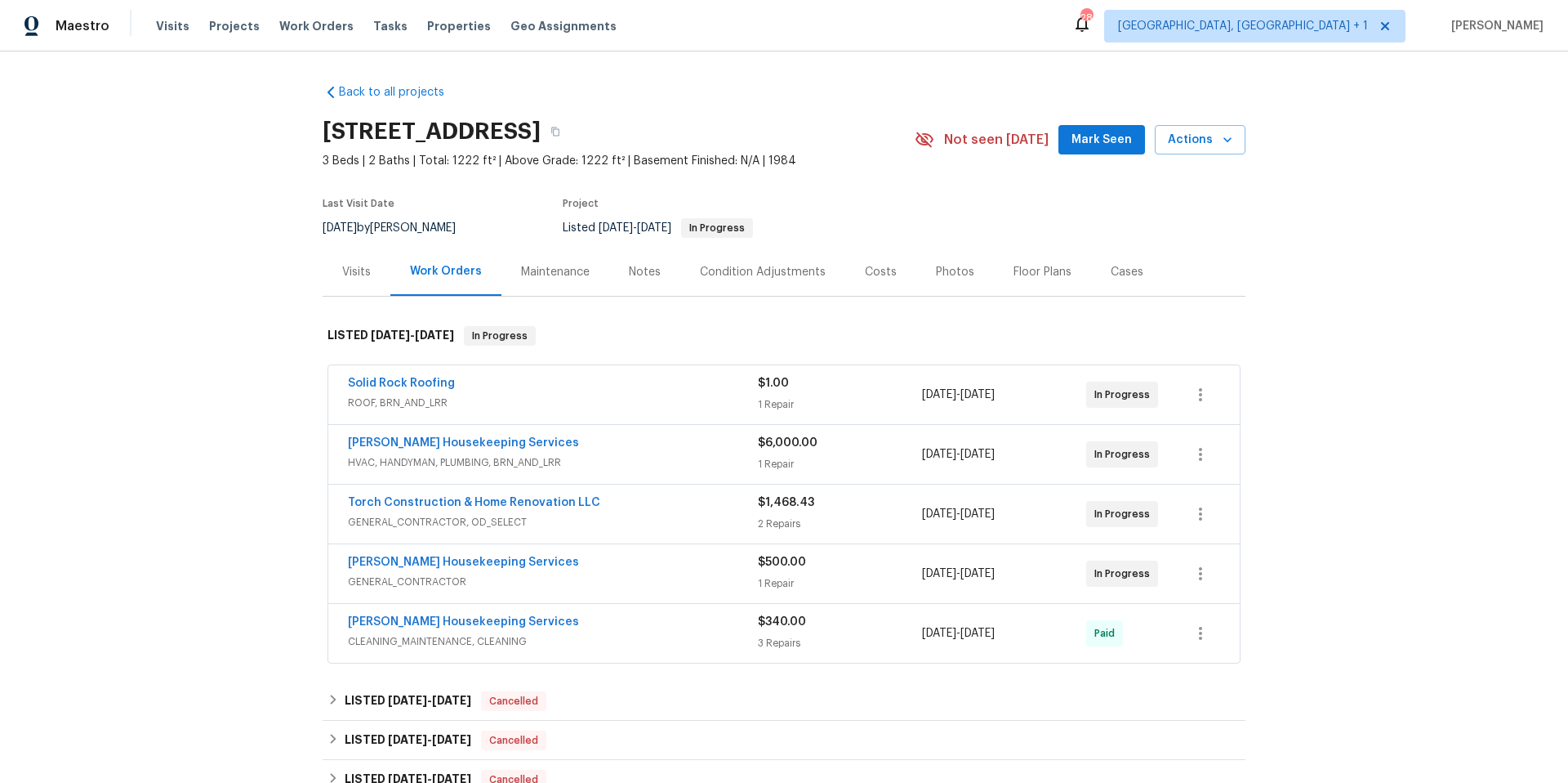
click at [276, 35] on div "Visits Projects Work Orders Tasks Properties Geo Assignments" at bounding box center [396, 26] width 480 height 33
click at [282, 28] on span "Work Orders" at bounding box center [316, 26] width 74 height 16
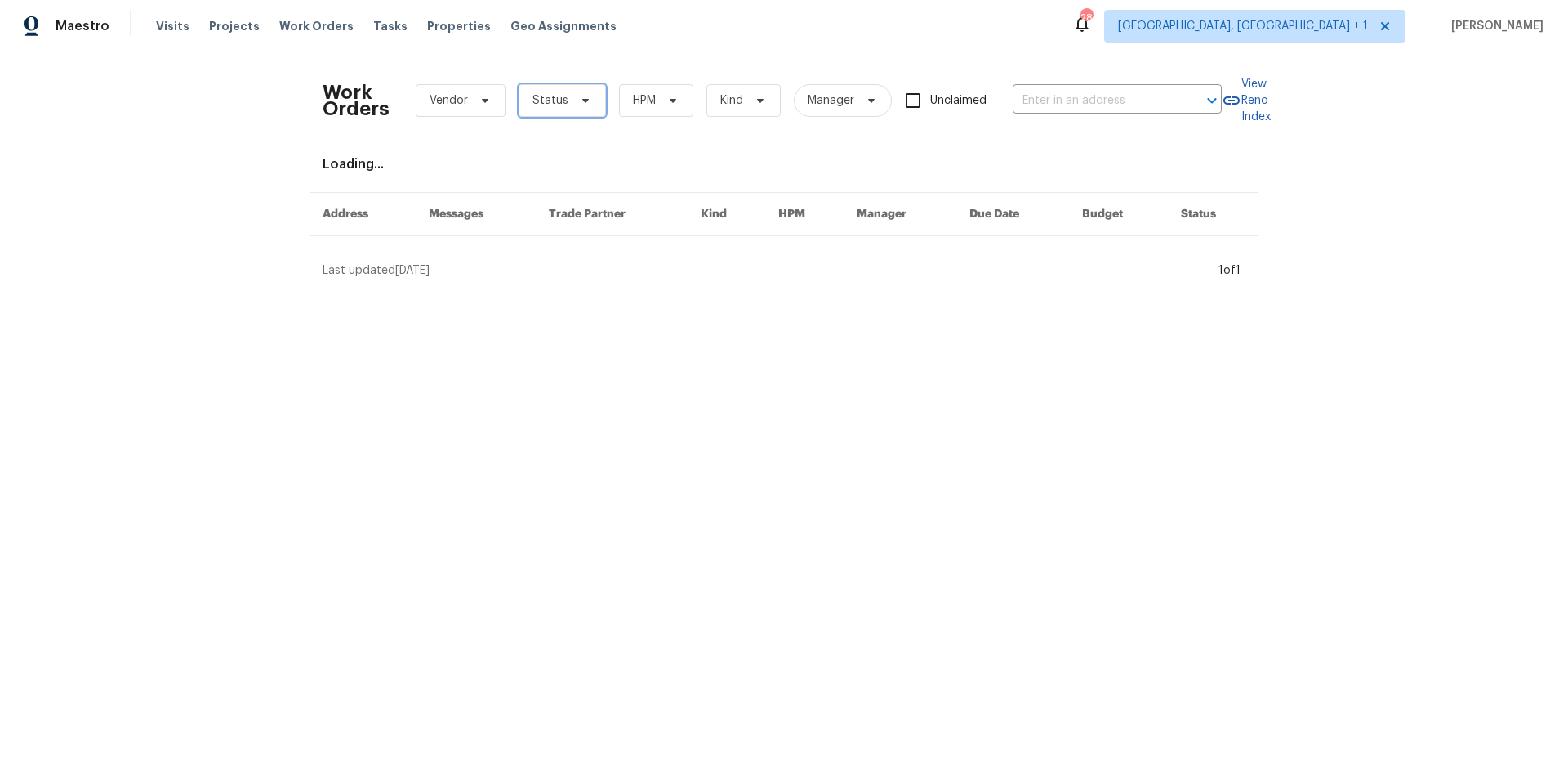
click at [578, 101] on icon at bounding box center [585, 101] width 13 height 13
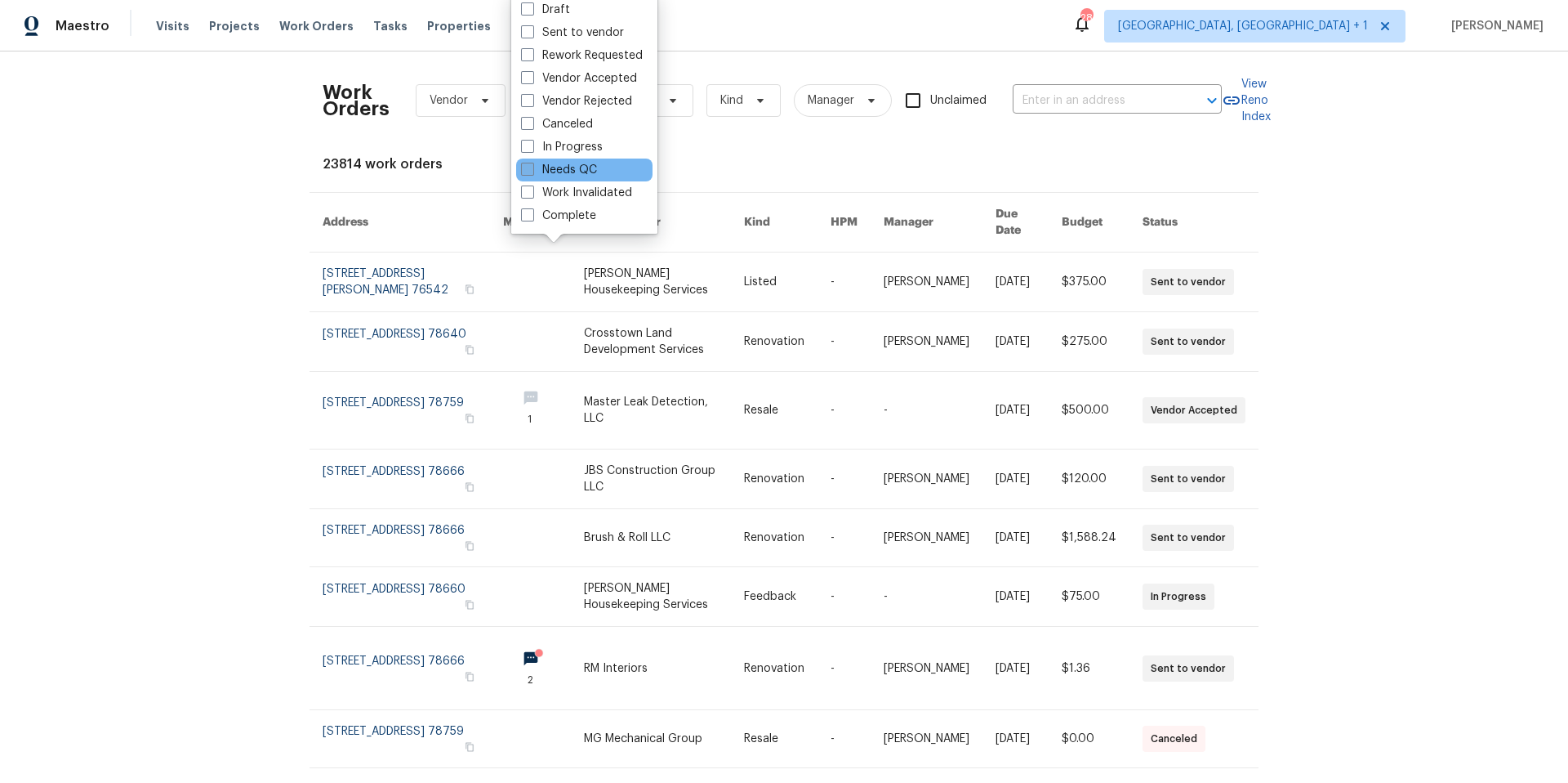
click at [565, 164] on label "Needs QC" at bounding box center [558, 170] width 76 height 16
click at [531, 164] on input "Needs QC" at bounding box center [526, 167] width 11 height 11
checkbox input "true"
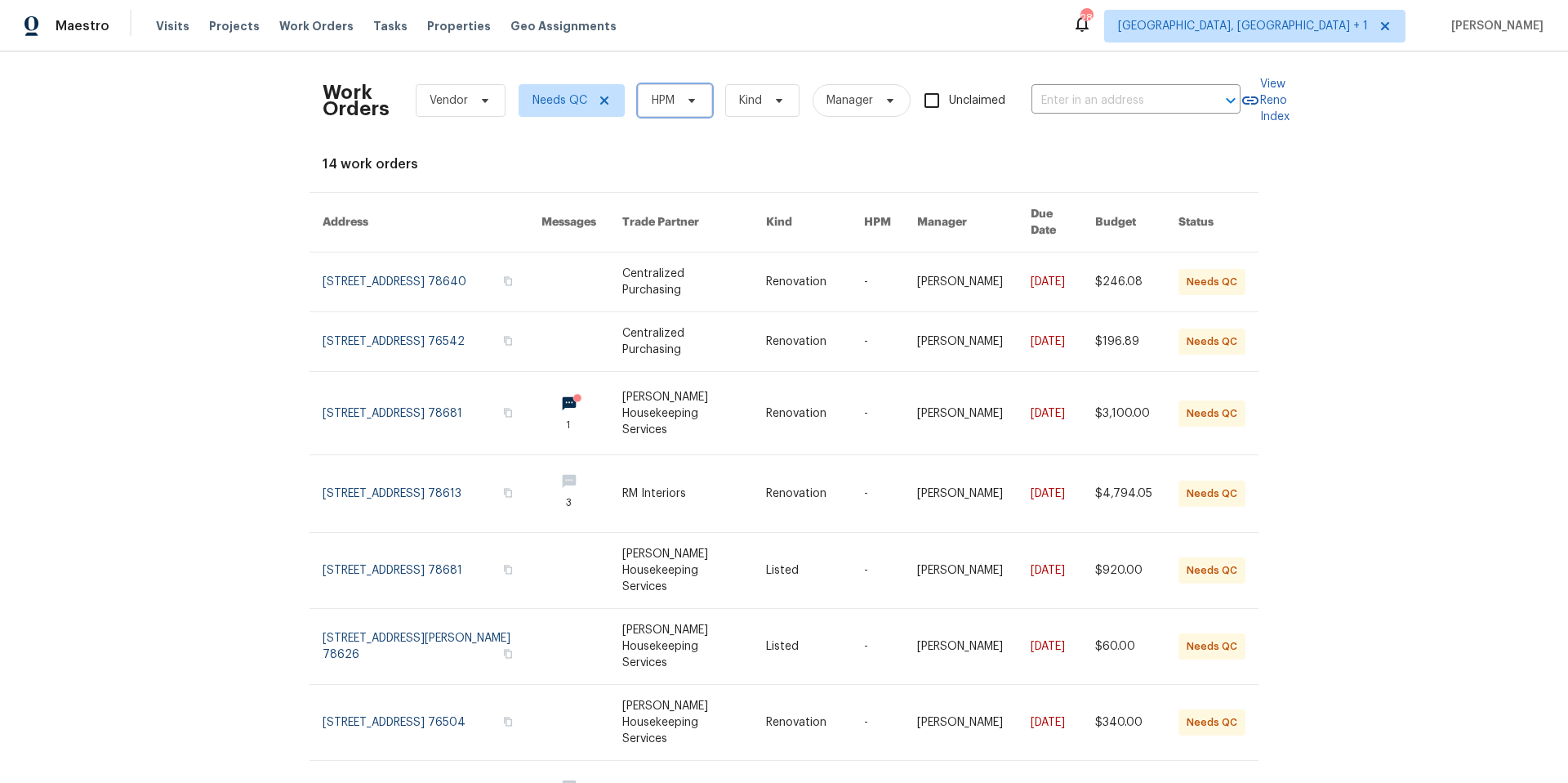
click at [667, 91] on span "HPM" at bounding box center [675, 100] width 74 height 33
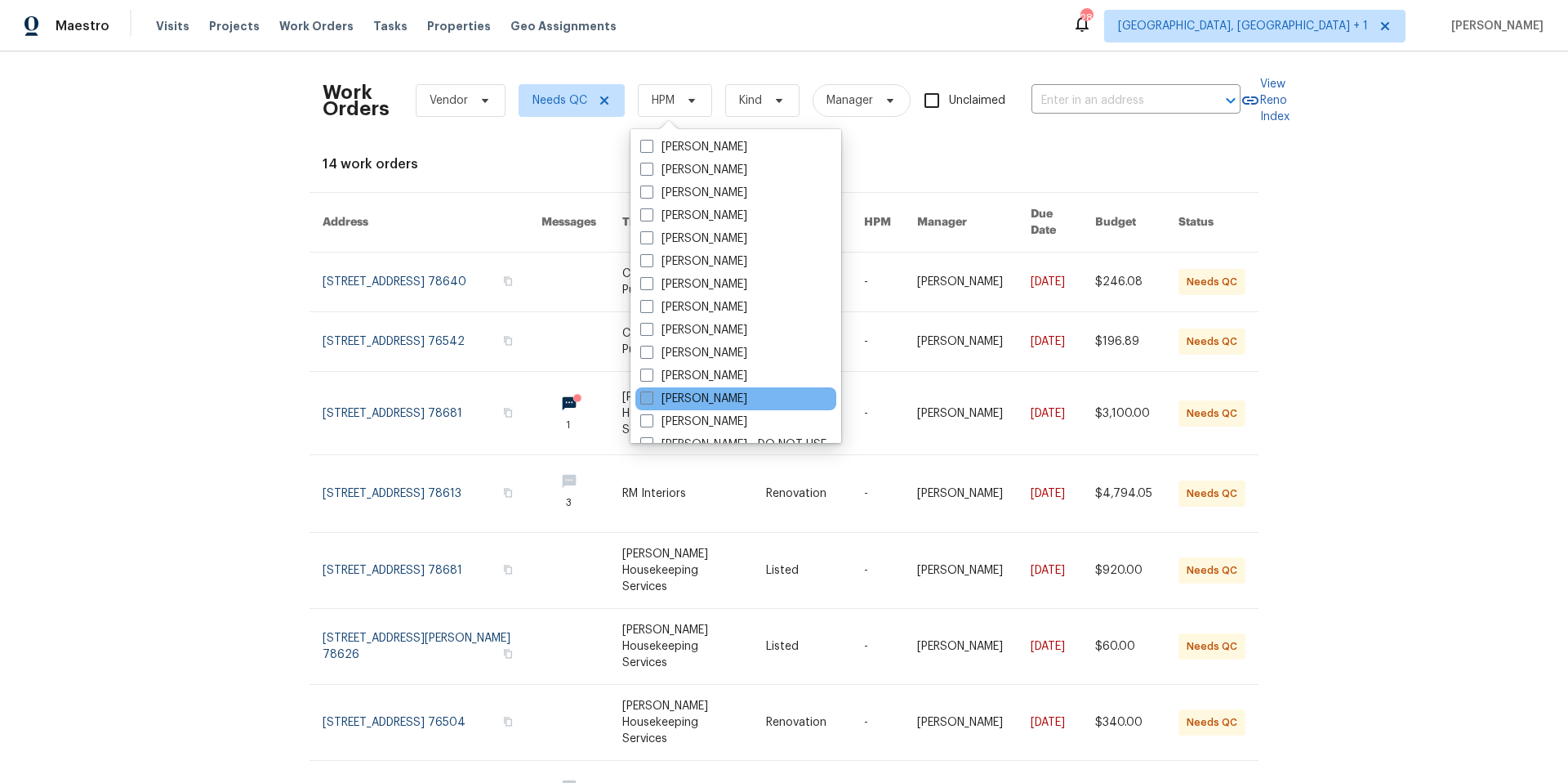
click at [657, 398] on label "[PERSON_NAME]" at bounding box center [693, 398] width 107 height 16
click at [651, 398] on input "[PERSON_NAME]" at bounding box center [645, 395] width 11 height 11
checkbox input "true"
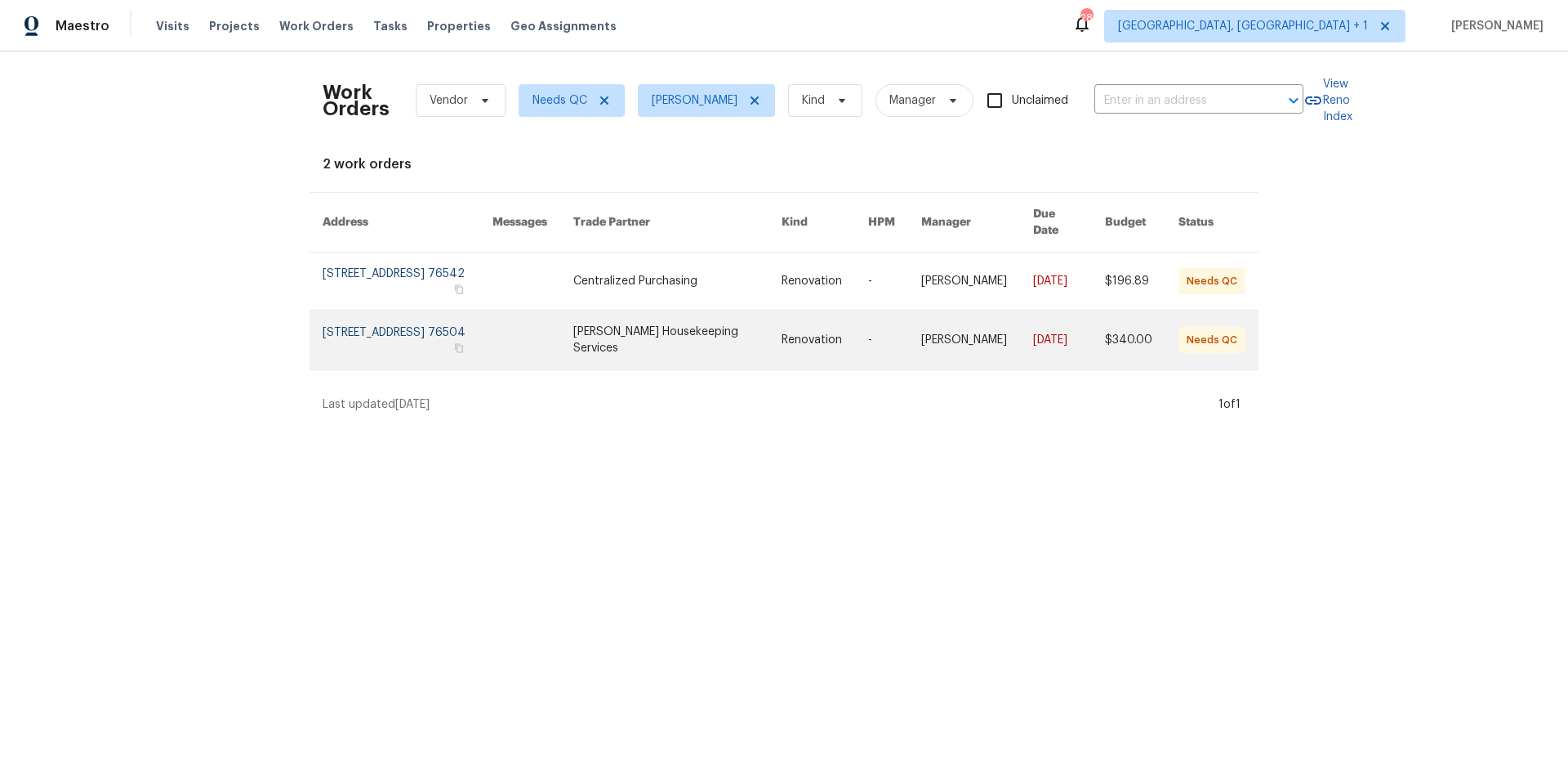
click at [677, 338] on link at bounding box center [676, 339] width 207 height 59
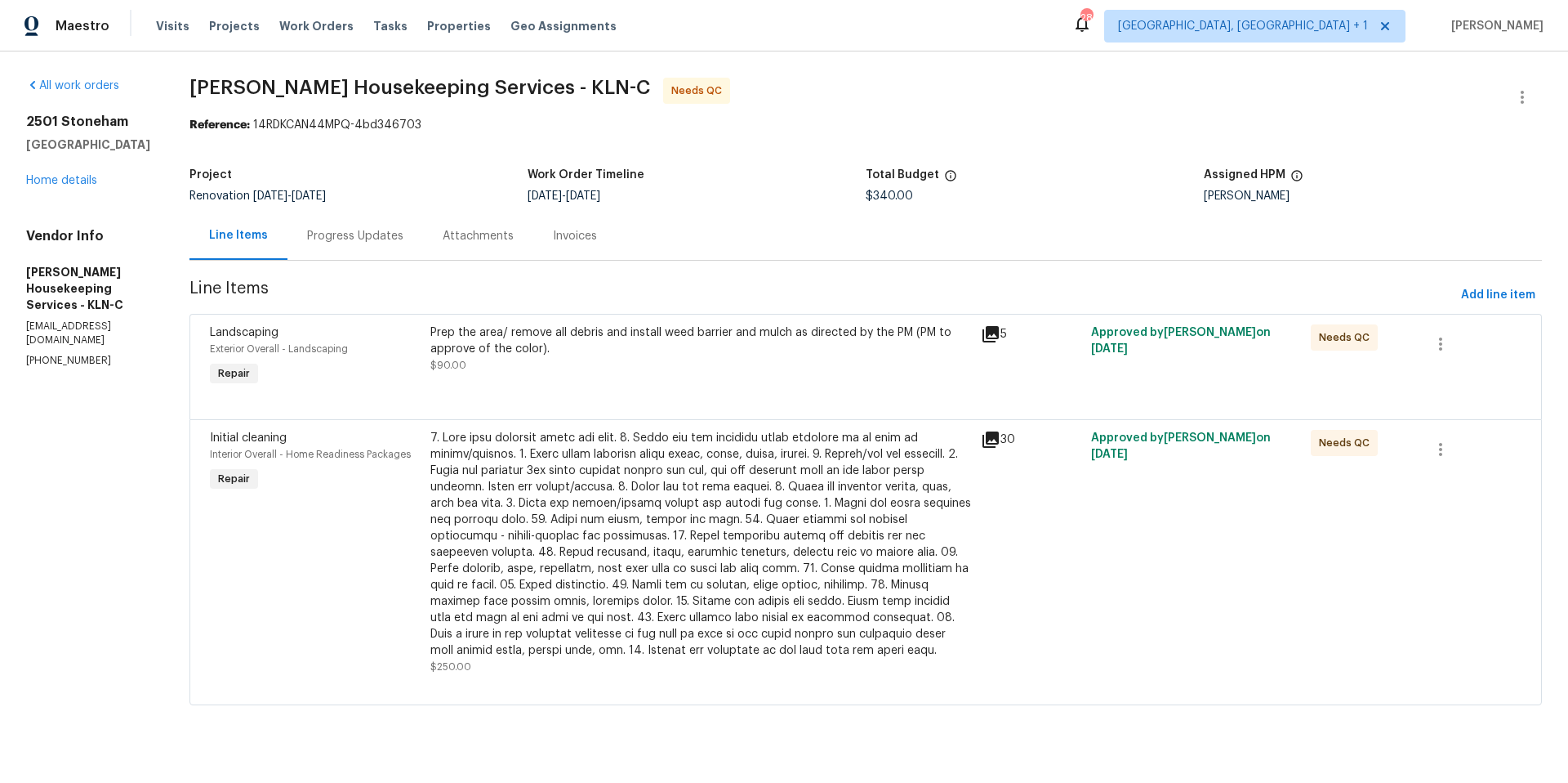
click at [684, 339] on div "Prep the area/ remove all debris and install weed barrier and mulch as directed…" at bounding box center [701, 341] width 541 height 33
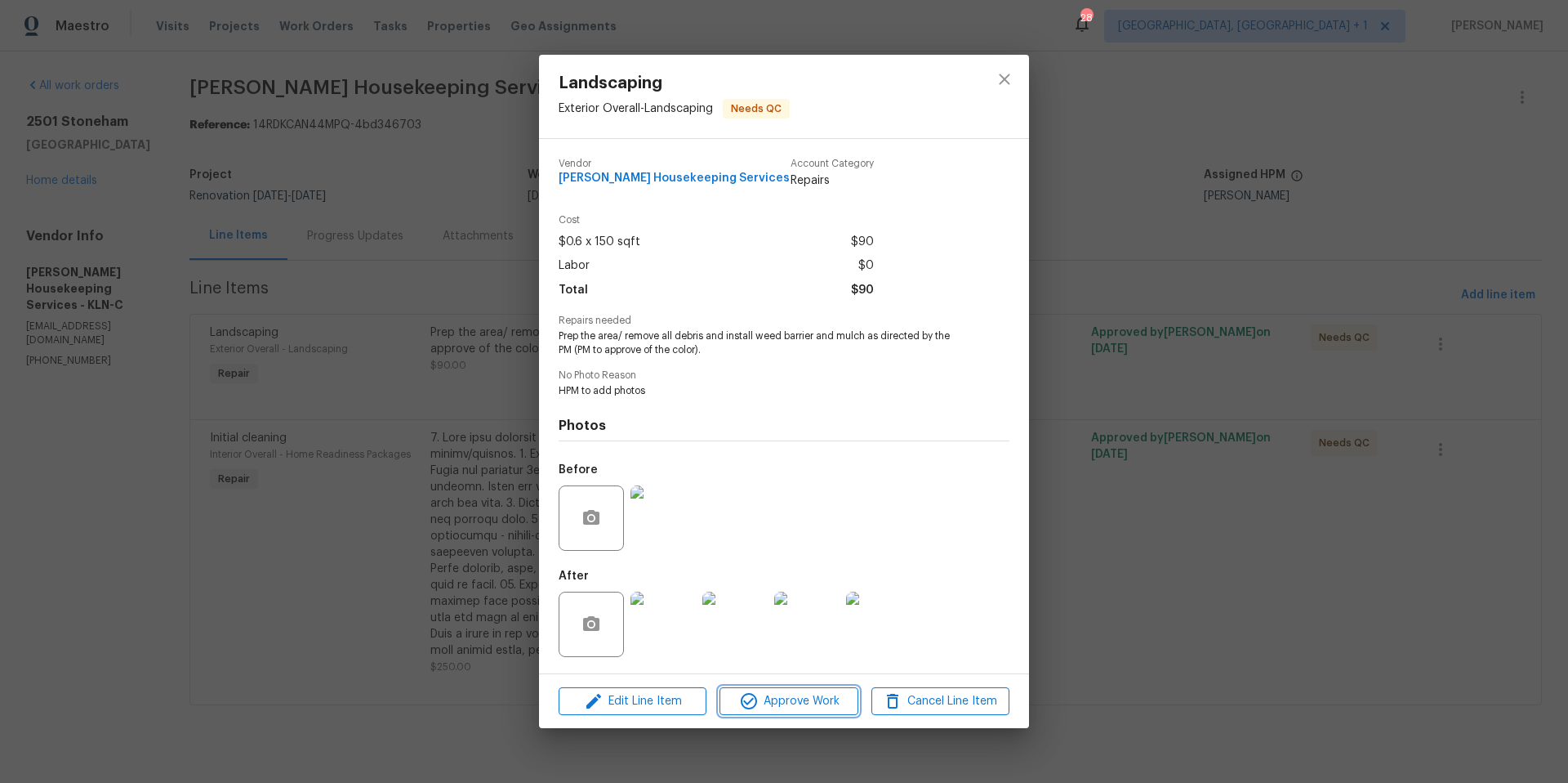
click at [769, 710] on span "Approve Work" at bounding box center [787, 701] width 128 height 20
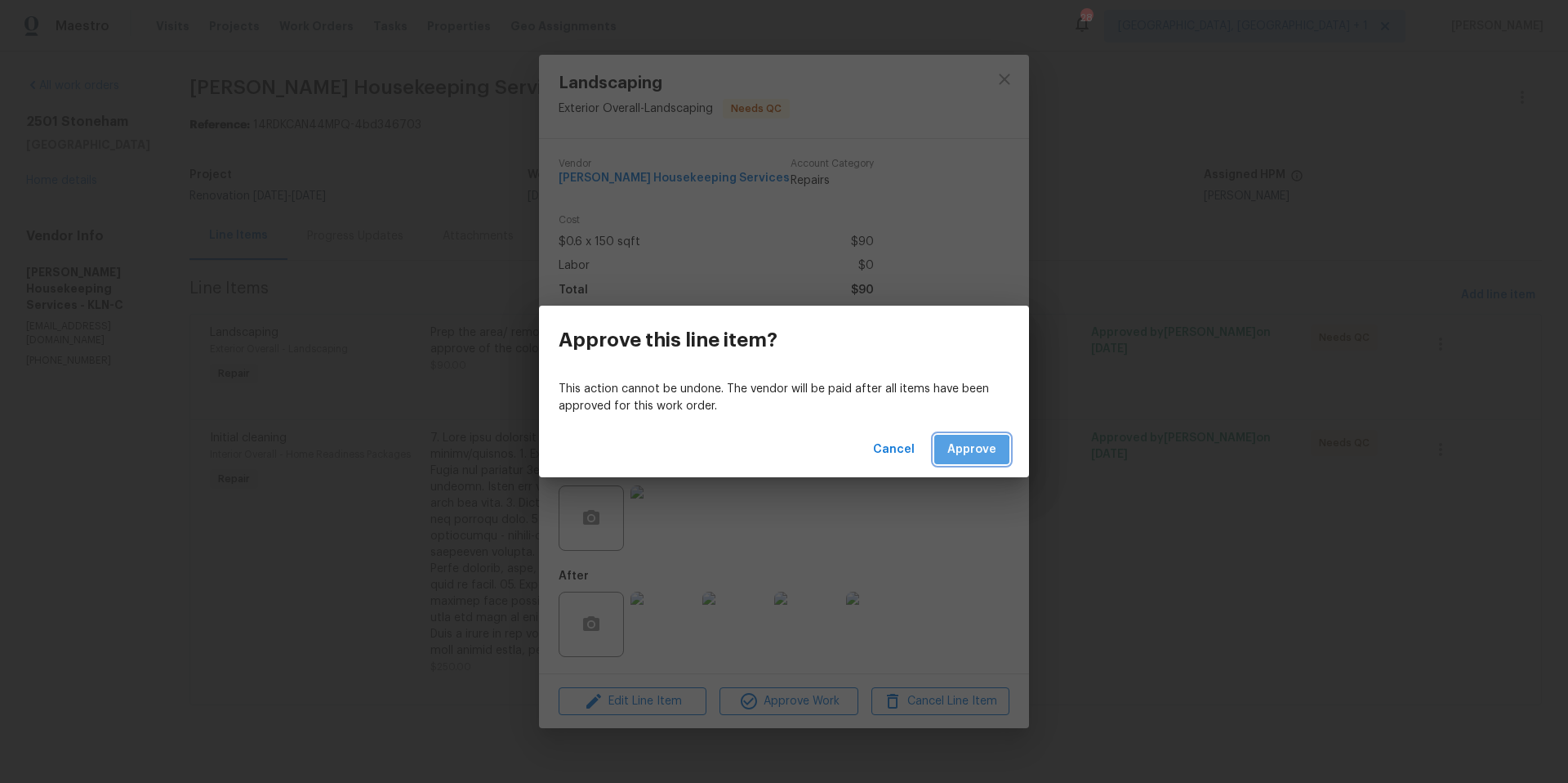
click at [938, 458] on button "Approve" at bounding box center [971, 449] width 75 height 30
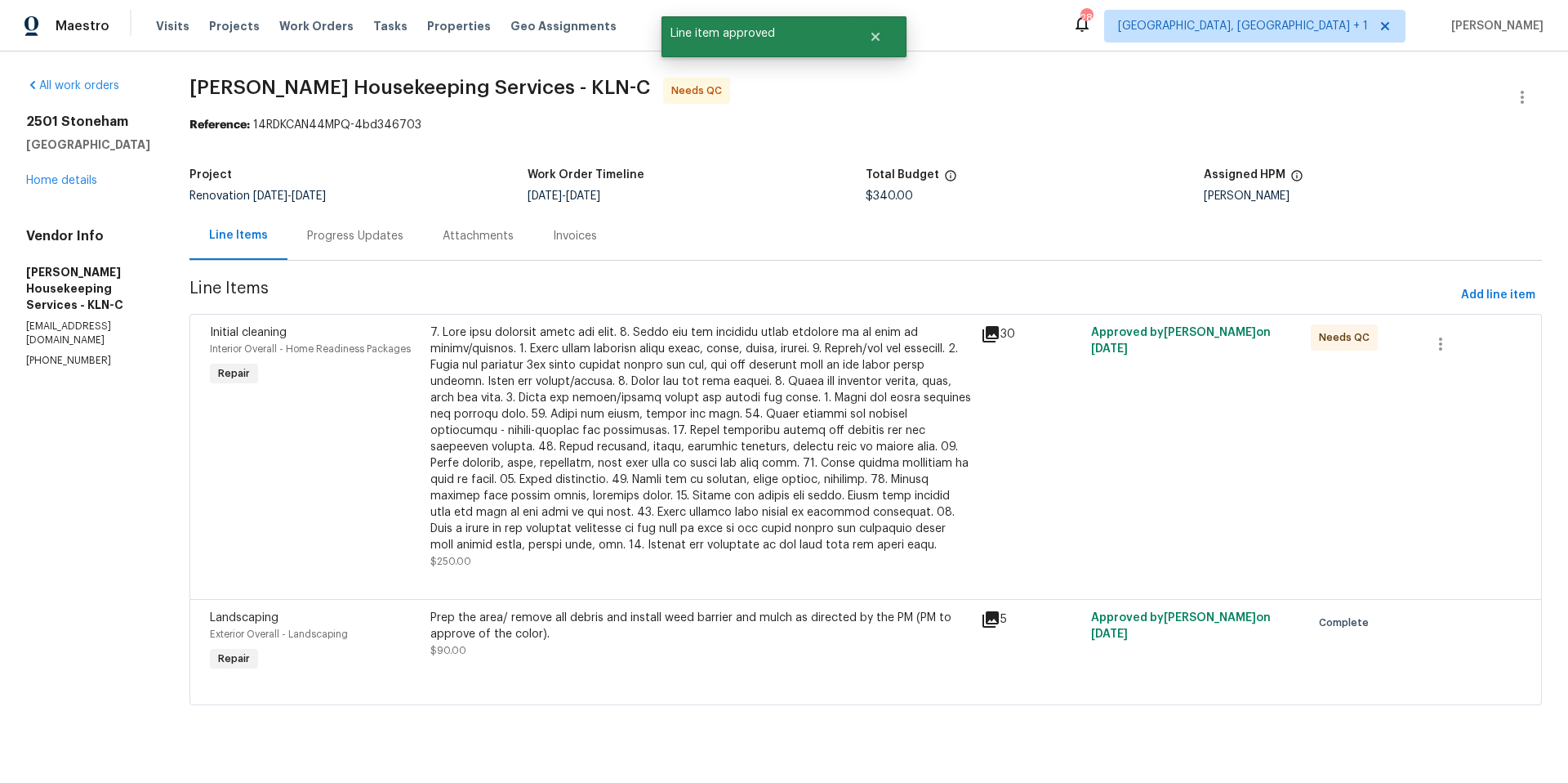
click at [692, 458] on div at bounding box center [701, 439] width 541 height 229
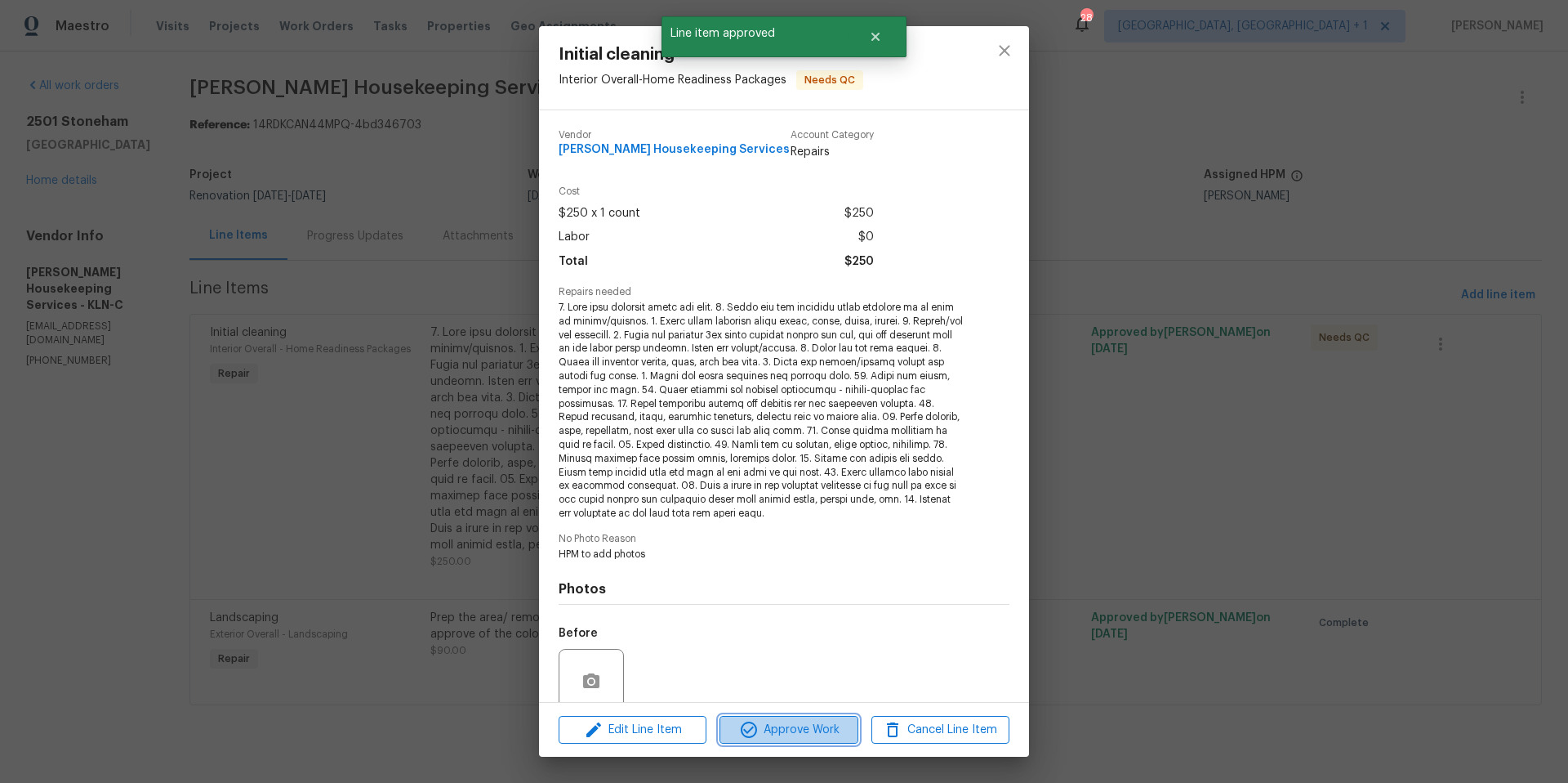
click at [755, 728] on icon "button" at bounding box center [749, 729] width 19 height 19
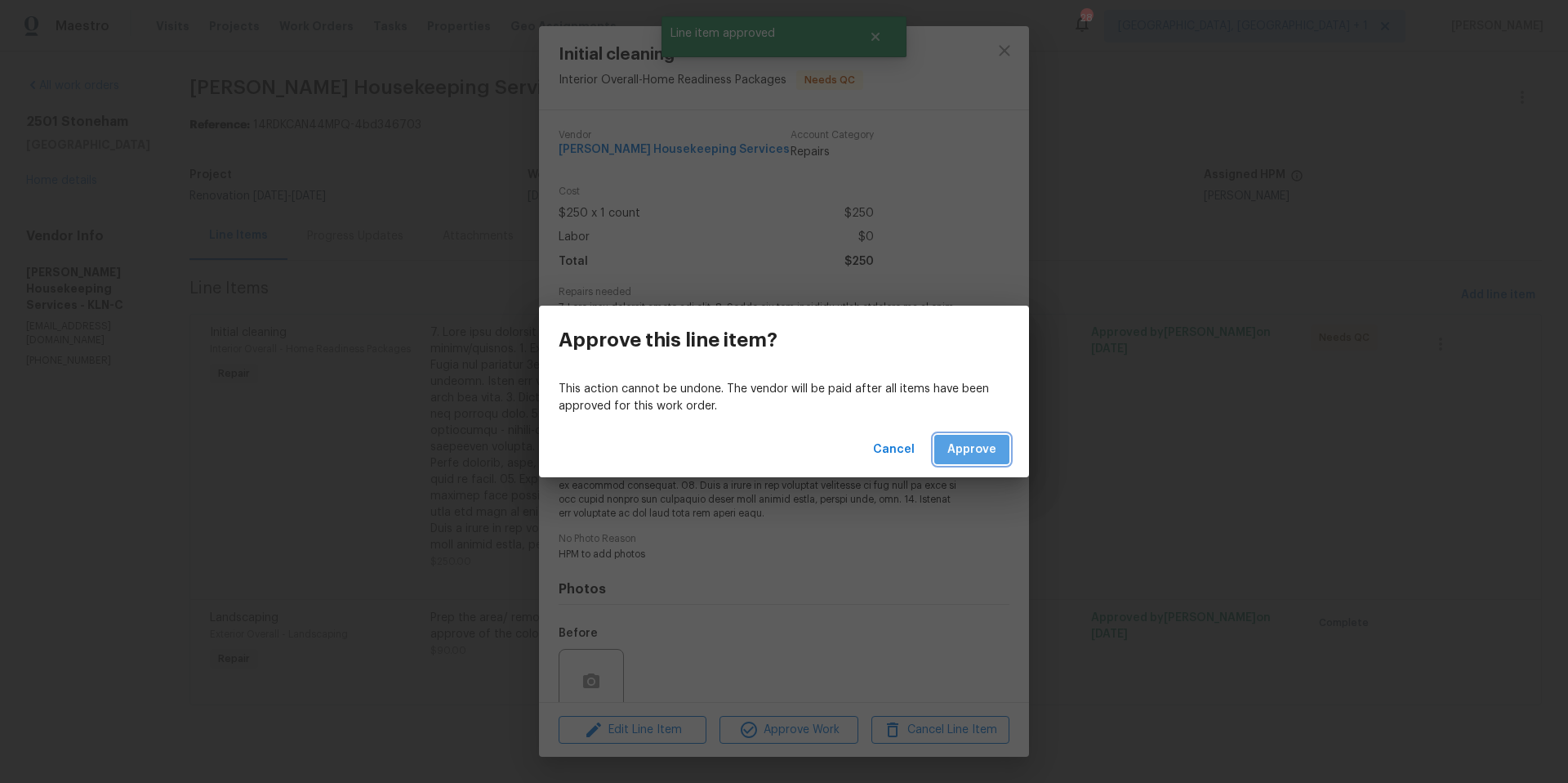
click at [964, 444] on span "Approve" at bounding box center [971, 449] width 49 height 20
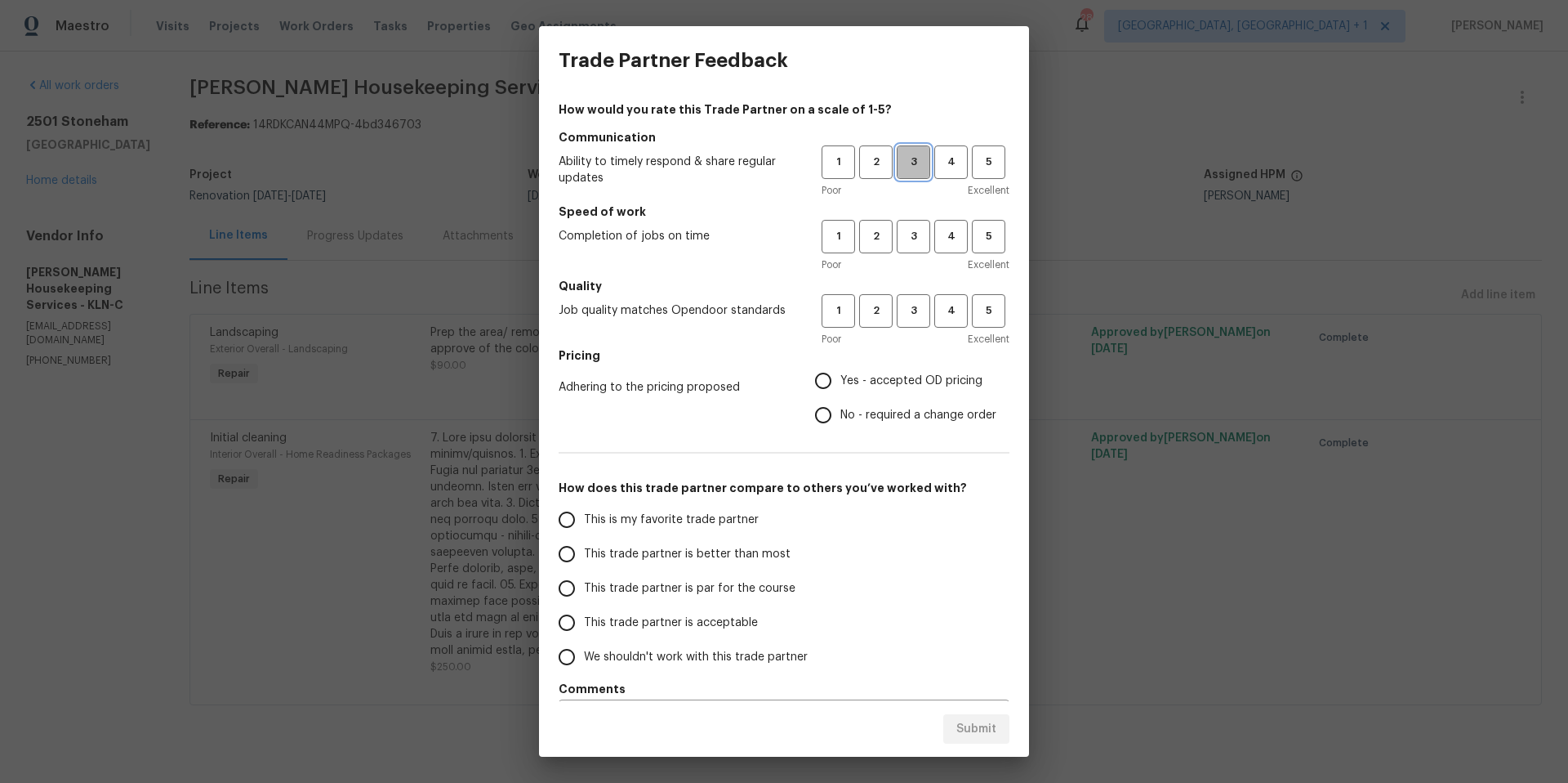
click at [898, 162] on span "3" at bounding box center [913, 163] width 30 height 19
click at [896, 248] on button "3" at bounding box center [913, 236] width 34 height 34
drag, startPoint x: 896, startPoint y: 309, endPoint x: 827, endPoint y: 362, distance: 87.0
click at [898, 310] on span "3" at bounding box center [913, 311] width 30 height 19
drag, startPoint x: 814, startPoint y: 375, endPoint x: 607, endPoint y: 510, distance: 247.1
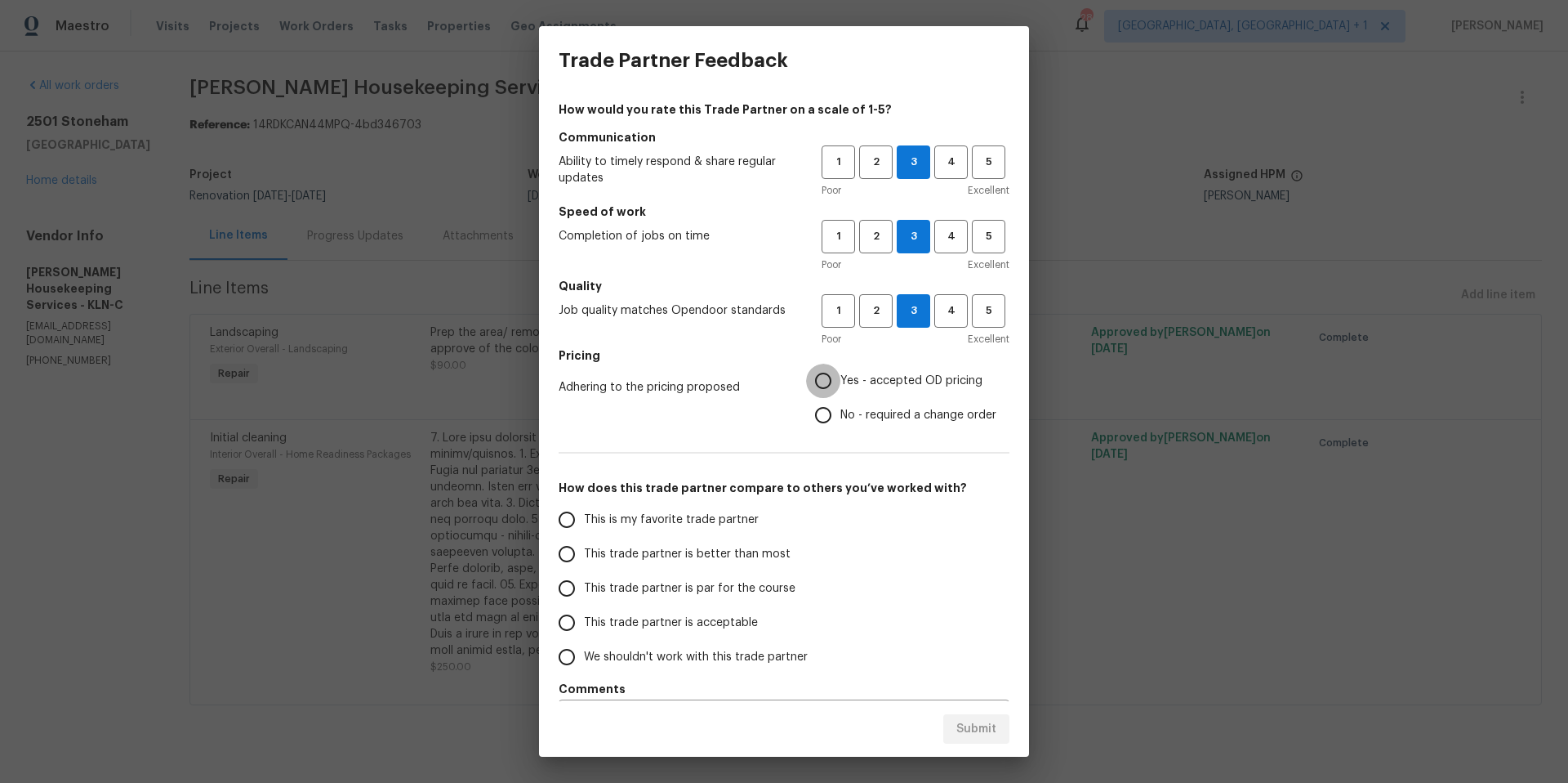
click at [814, 376] on input "Yes - accepted OD pricing" at bounding box center [823, 380] width 35 height 35
radio input "true"
click at [583, 587] on input "This trade partner is par for the course" at bounding box center [567, 588] width 35 height 35
click at [984, 736] on span "Submit" at bounding box center [976, 728] width 40 height 20
radio input "true"
